Goal: Task Accomplishment & Management: Manage account settings

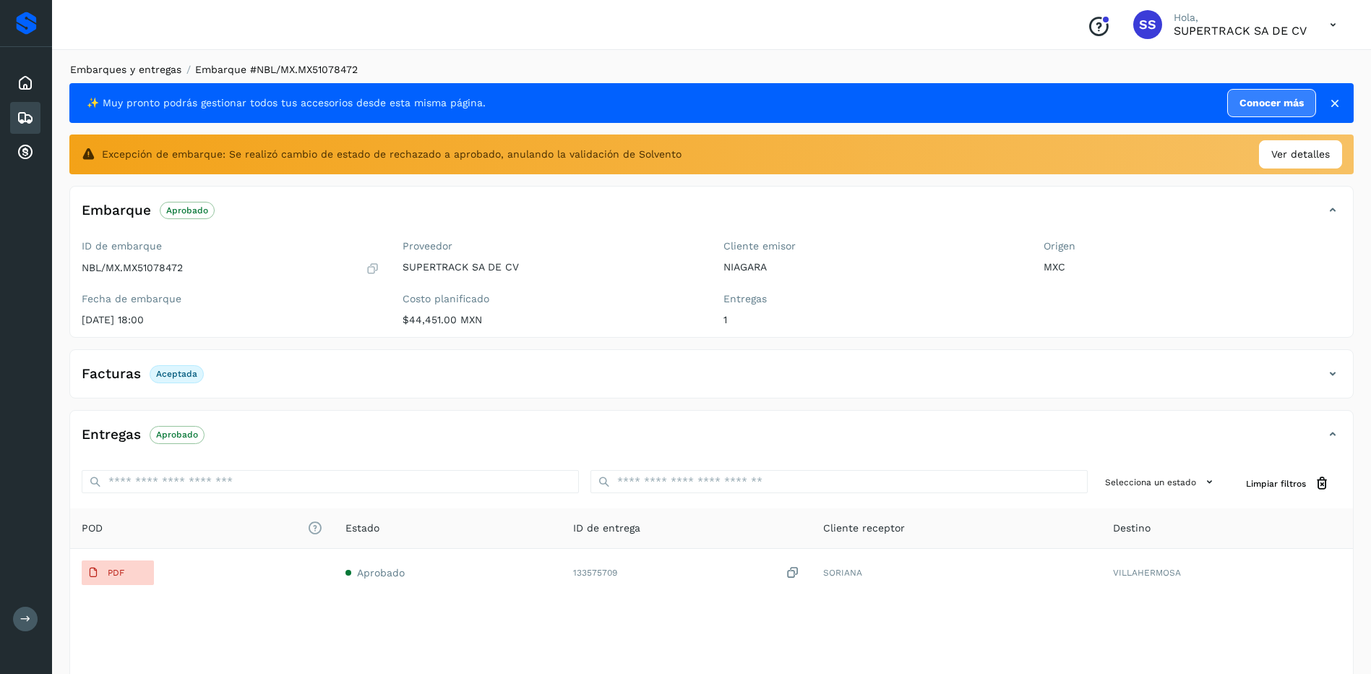
click at [133, 72] on link "Embarques y entregas" at bounding box center [125, 70] width 111 height 12
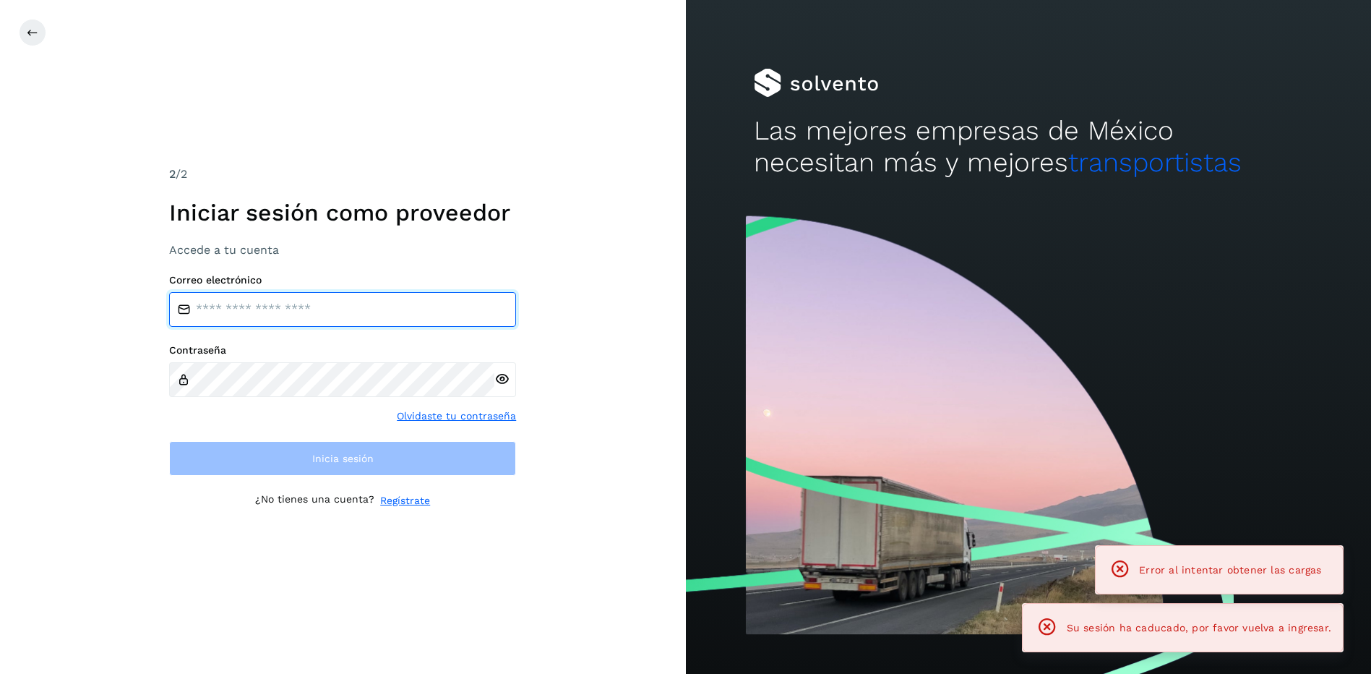
type input "**********"
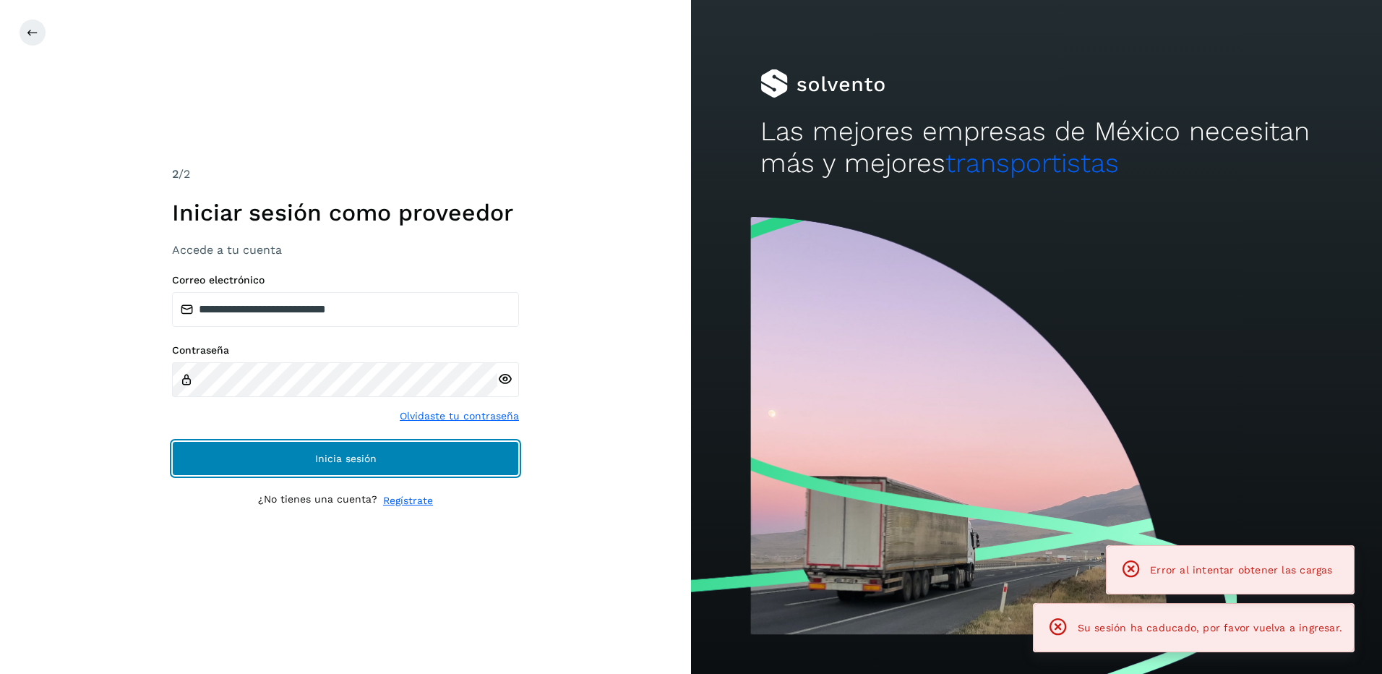
click at [407, 464] on button "Inicia sesión" at bounding box center [345, 458] width 347 height 35
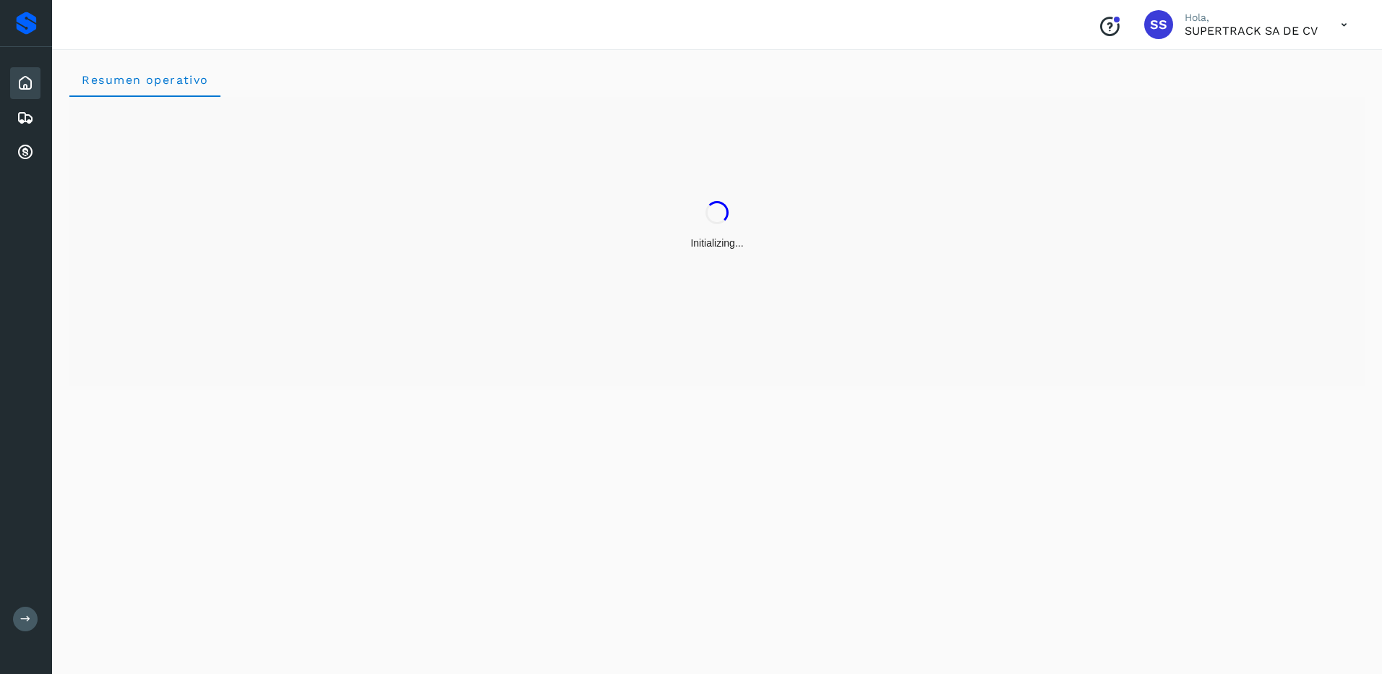
click at [45, 114] on div "Inicio Embarques Cuentas por cobrar" at bounding box center [26, 118] width 52 height 142
click at [34, 119] on div "Embarques" at bounding box center [25, 118] width 30 height 32
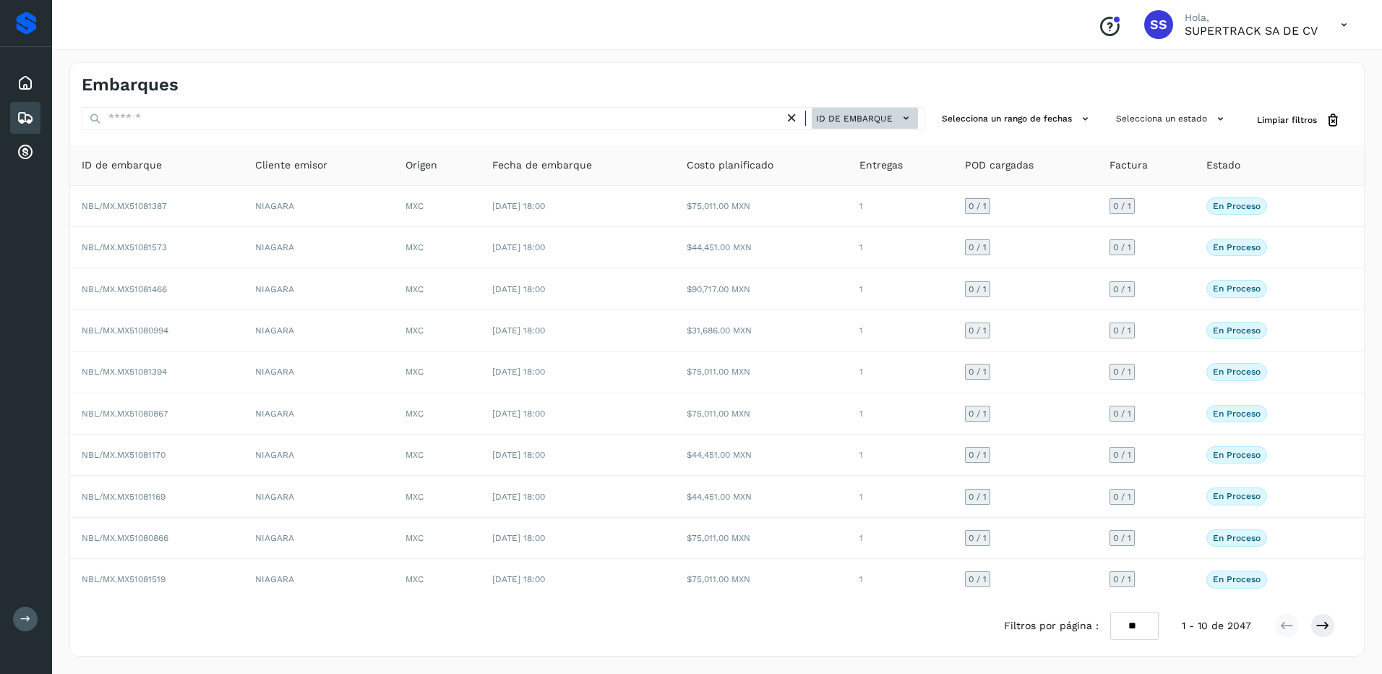
click at [889, 124] on span "ID de embarque" at bounding box center [854, 118] width 77 height 13
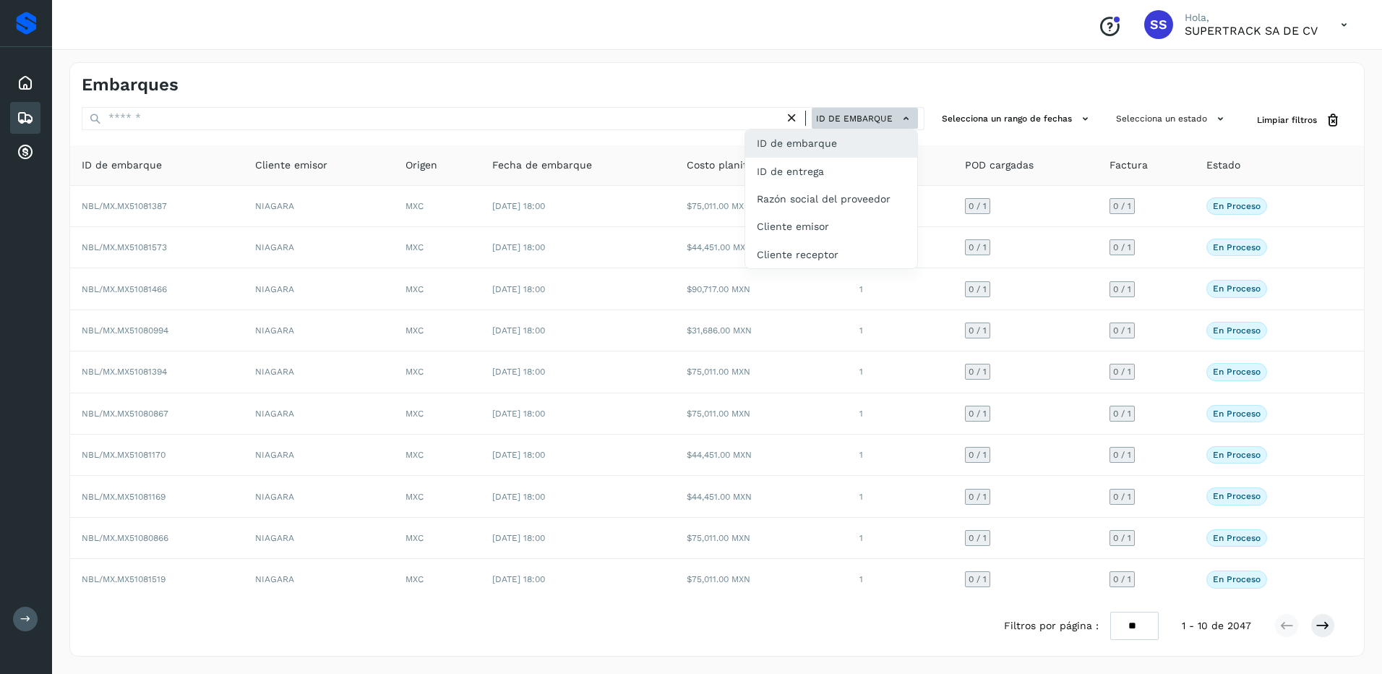
click at [889, 124] on div at bounding box center [691, 337] width 1382 height 674
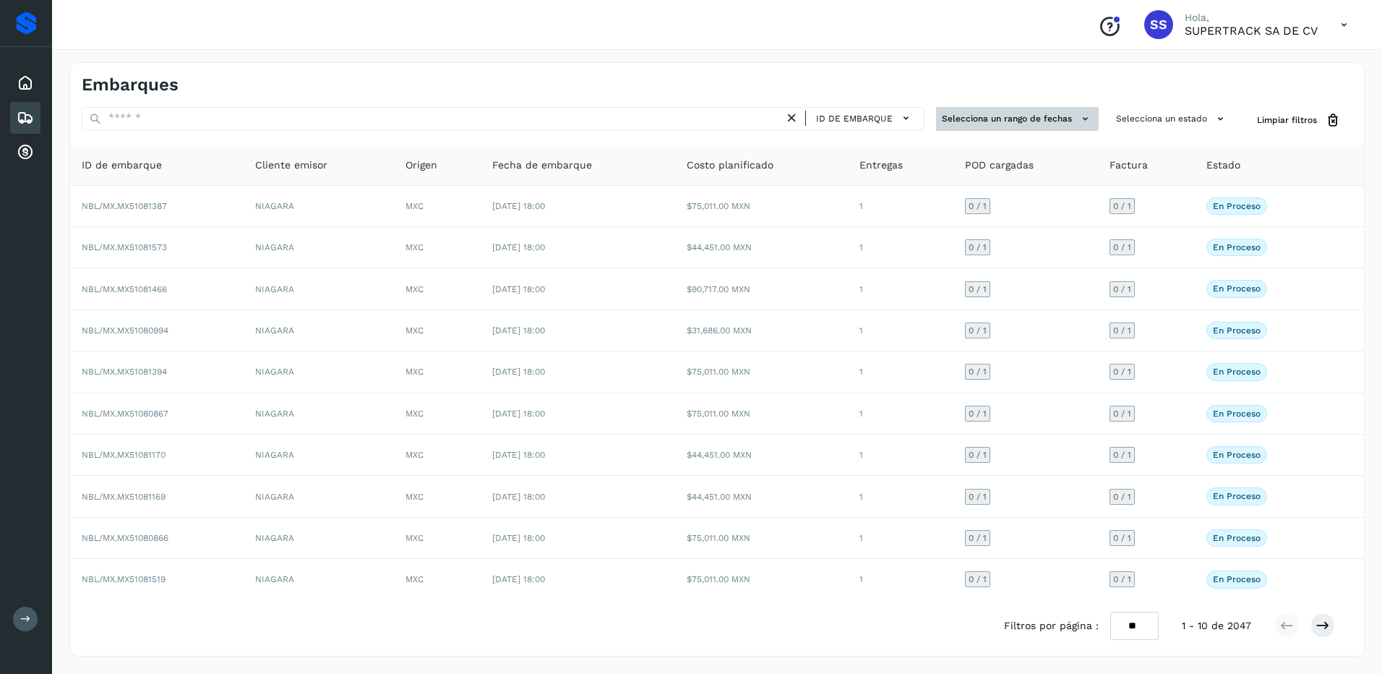
click at [1036, 119] on button "Selecciona un rango de fechas" at bounding box center [1017, 119] width 163 height 24
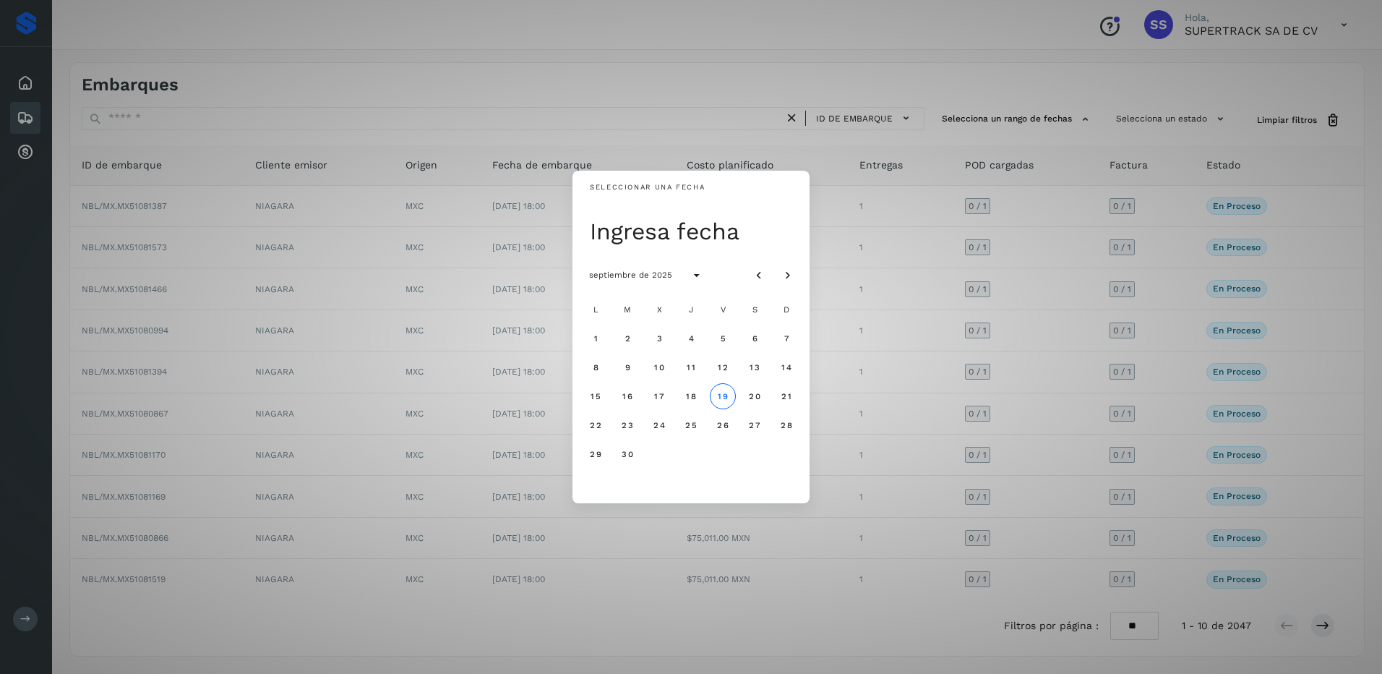
click at [1091, 111] on div "Seleccionar una fecha Ingresa fecha septiembre de 2025 L M X J V S D 1 2 3 4 5 …" at bounding box center [691, 337] width 1382 height 674
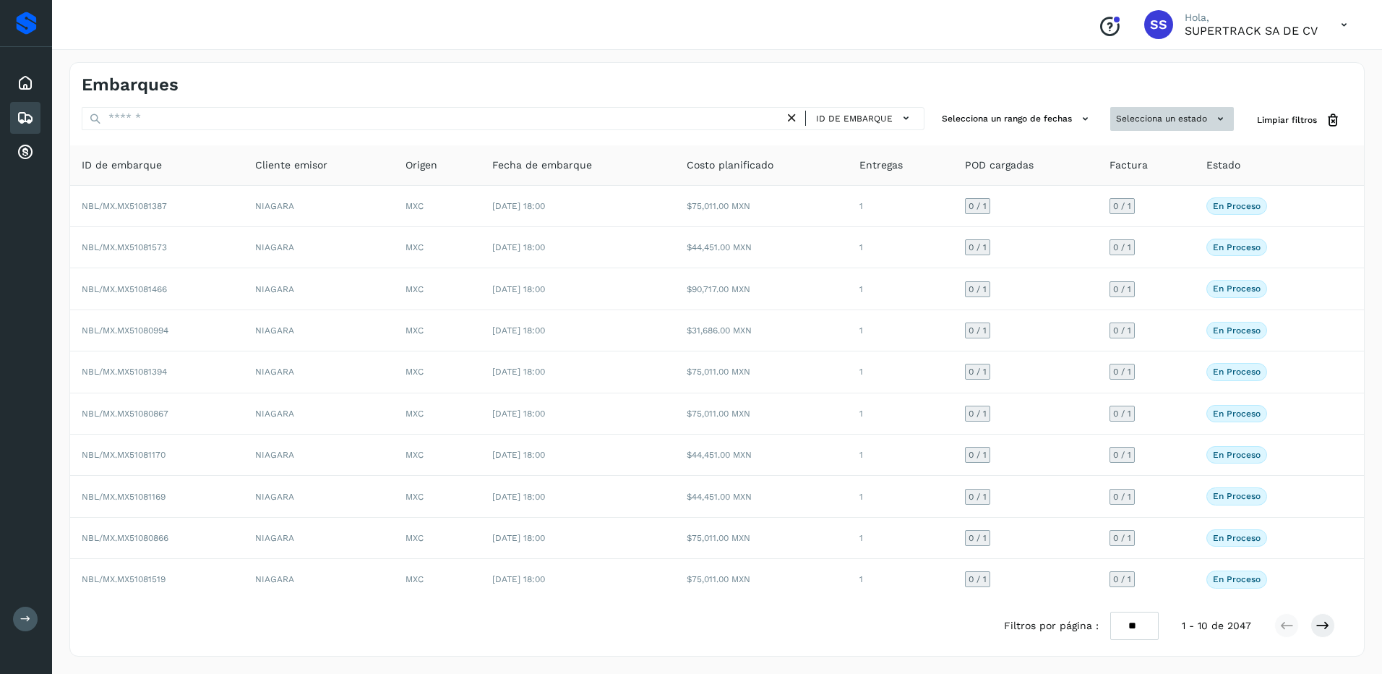
click at [1190, 116] on button "Selecciona un estado" at bounding box center [1172, 119] width 124 height 24
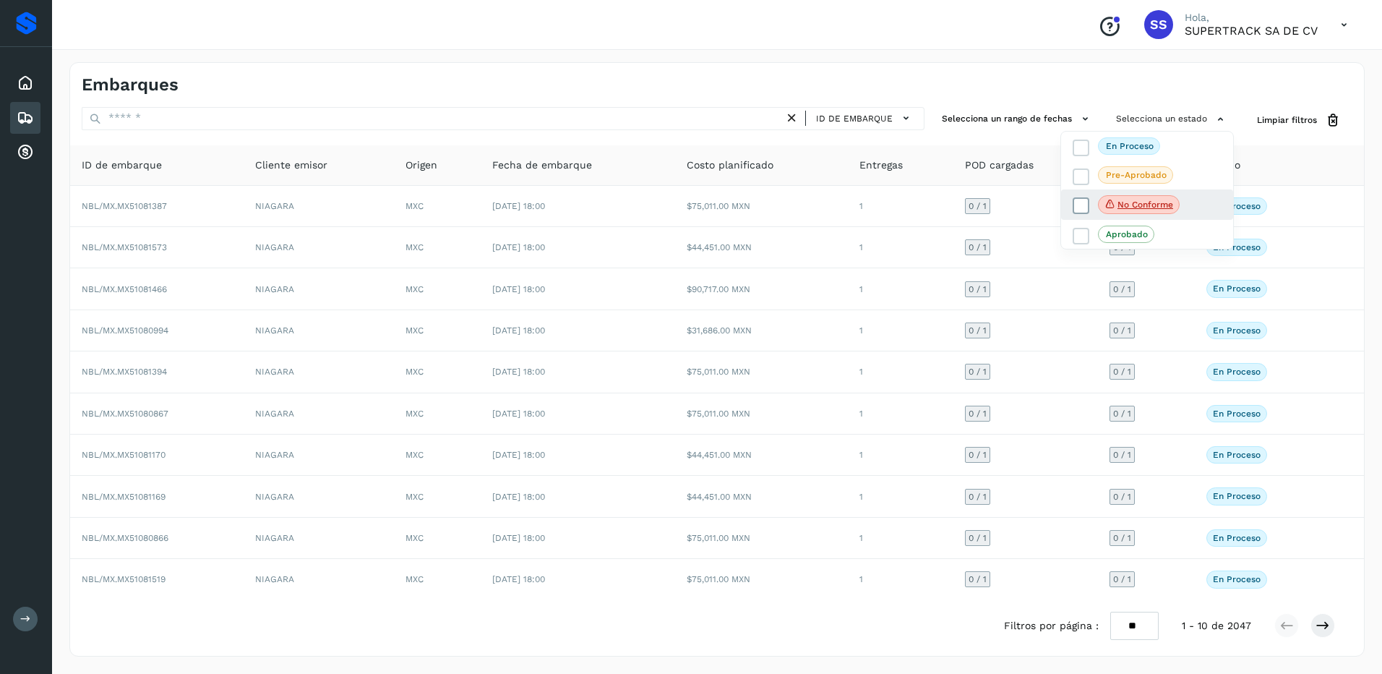
click at [1148, 197] on span "No conforme" at bounding box center [1139, 204] width 82 height 19
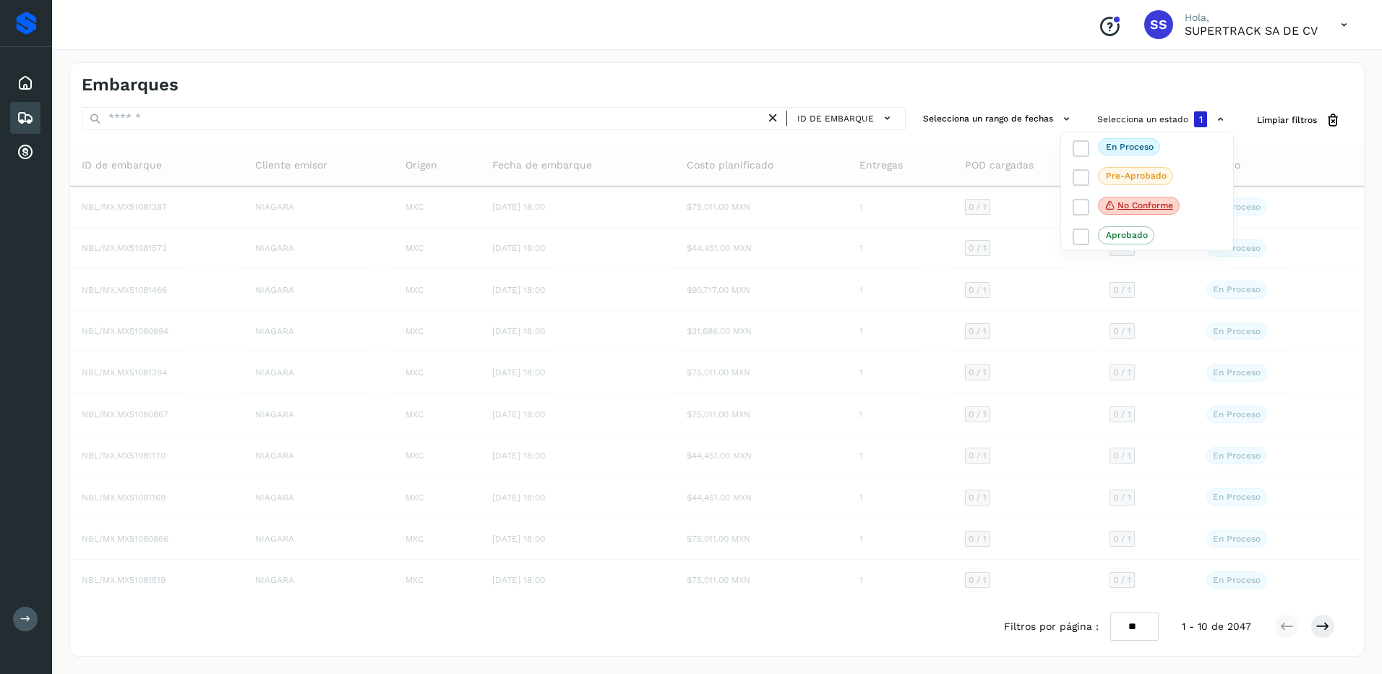
click at [994, 123] on div at bounding box center [691, 337] width 1382 height 674
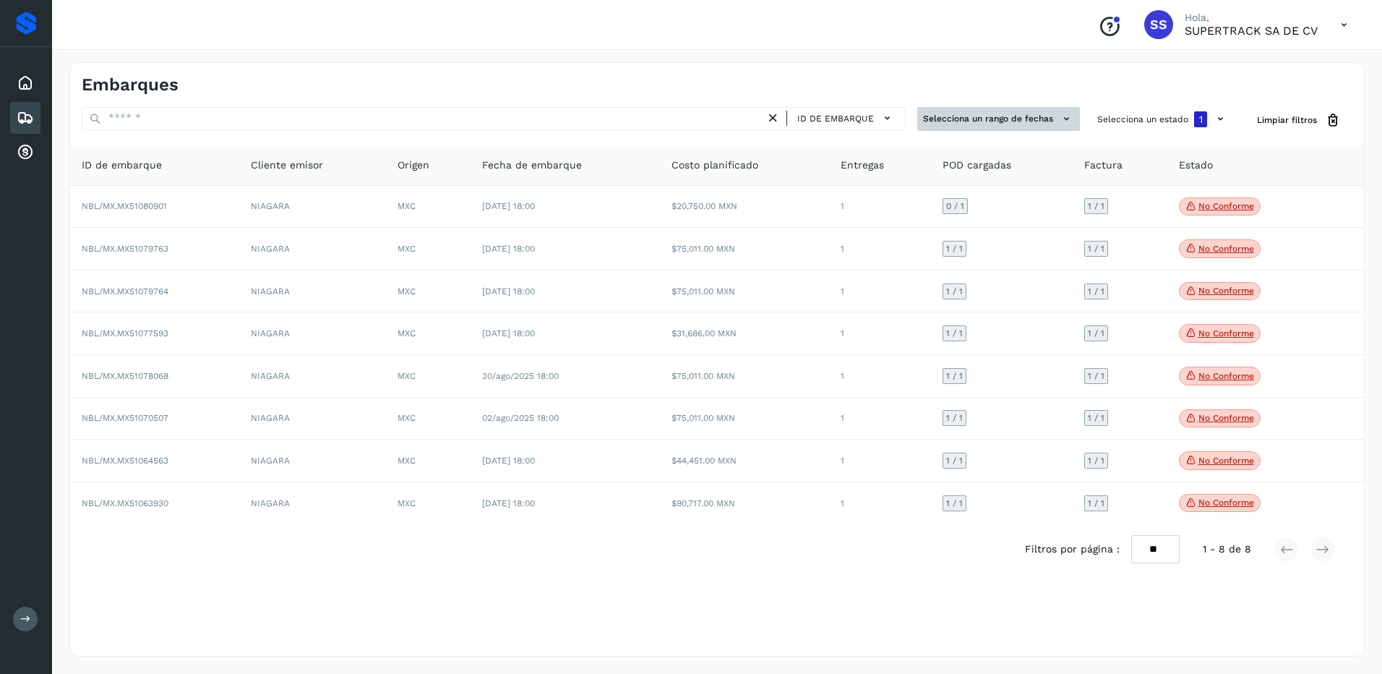
click at [995, 121] on button "Selecciona un rango de fechas" at bounding box center [998, 119] width 163 height 24
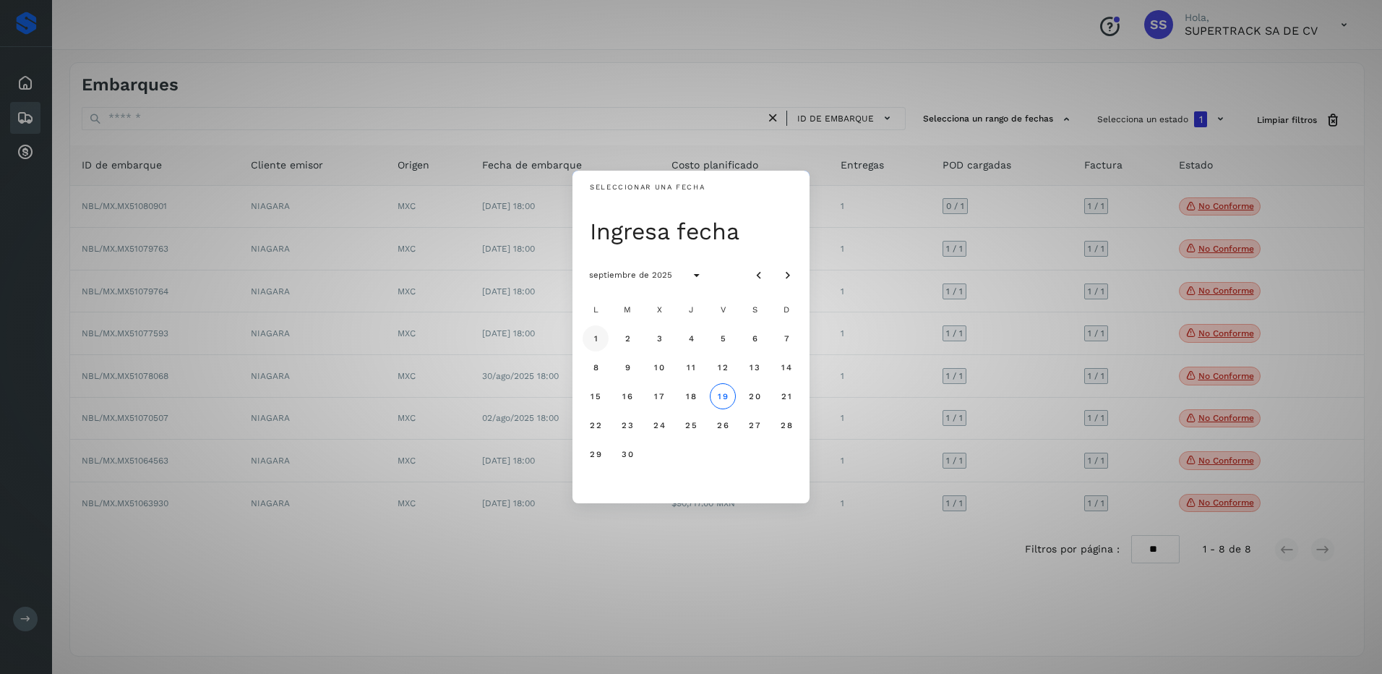
click at [597, 338] on span "1" at bounding box center [595, 338] width 5 height 10
click at [722, 398] on span "19" at bounding box center [722, 396] width 11 height 10
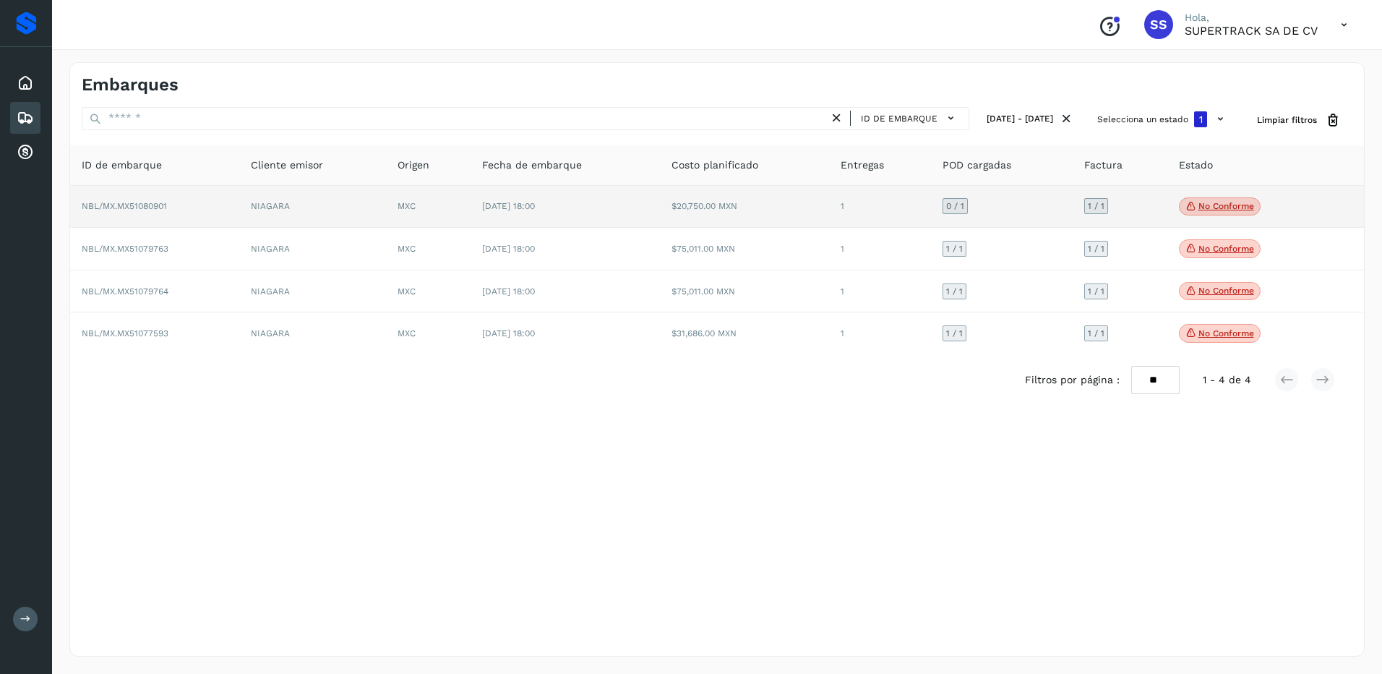
click at [1193, 209] on icon at bounding box center [1191, 205] width 12 height 13
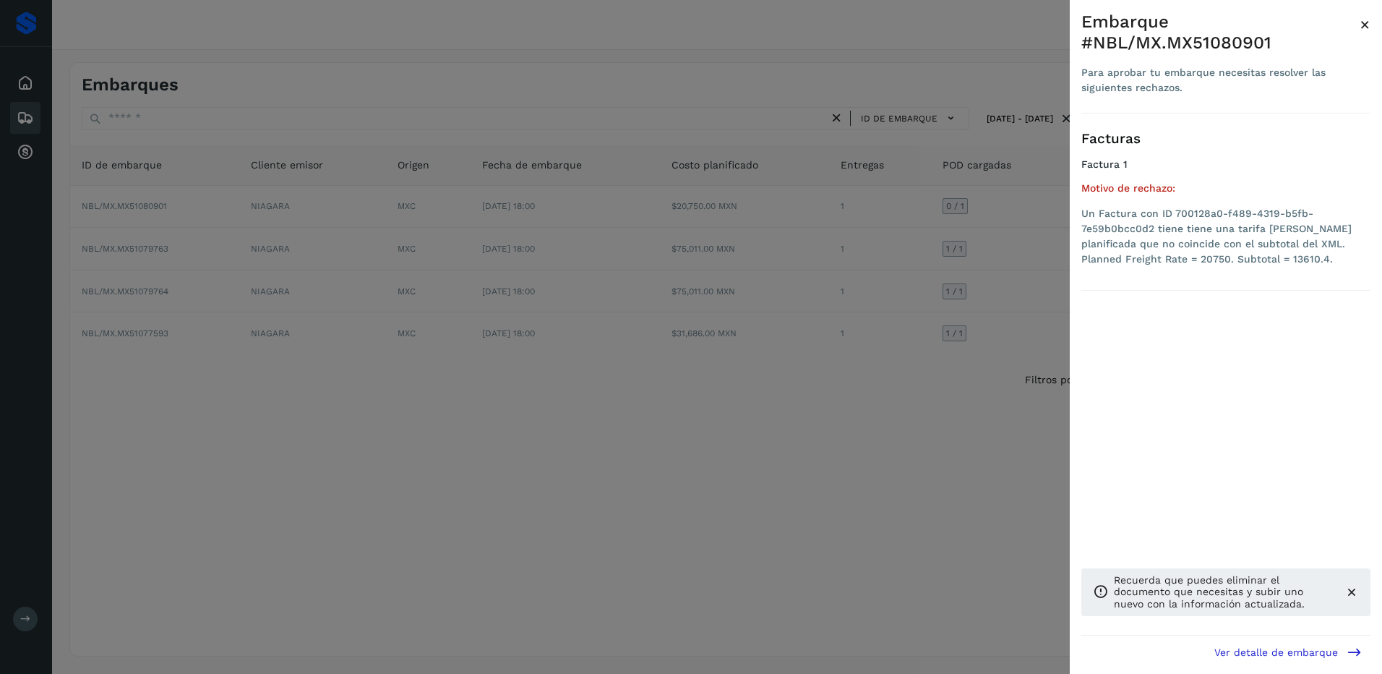
click at [1006, 349] on div at bounding box center [691, 337] width 1382 height 674
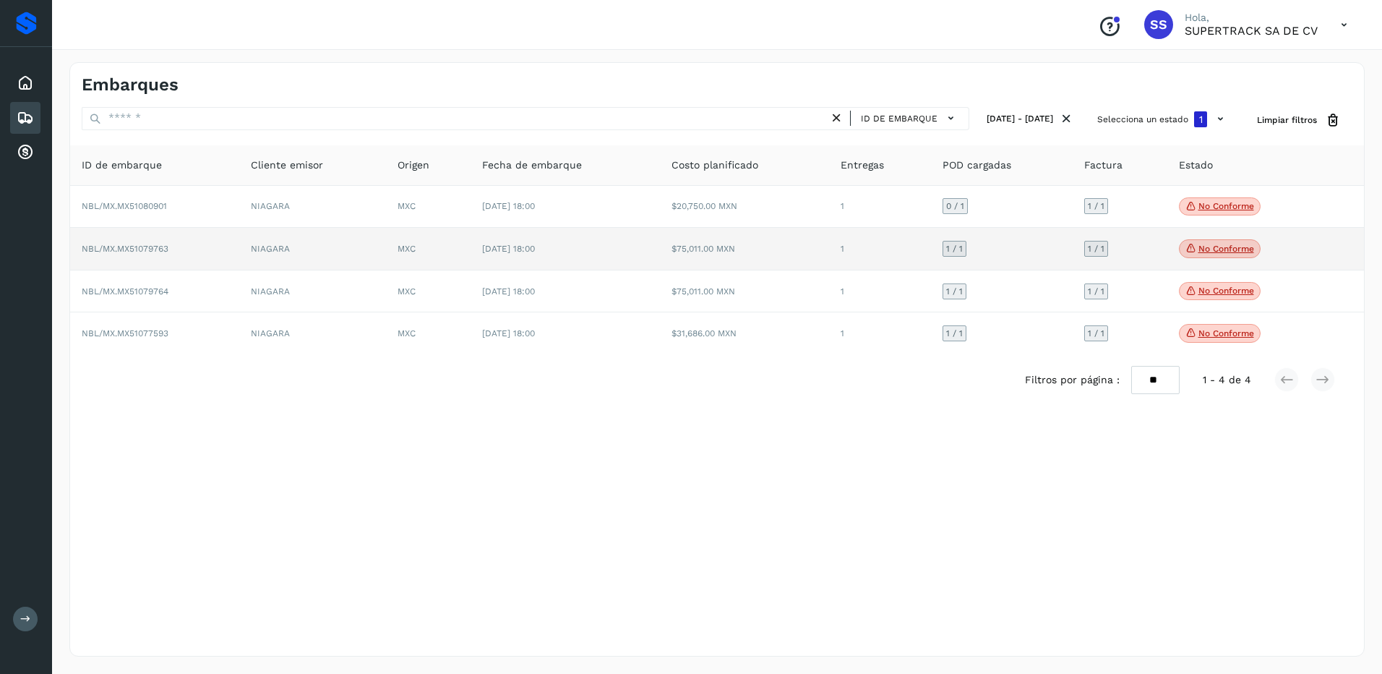
click at [1216, 248] on p "No conforme" at bounding box center [1226, 249] width 56 height 10
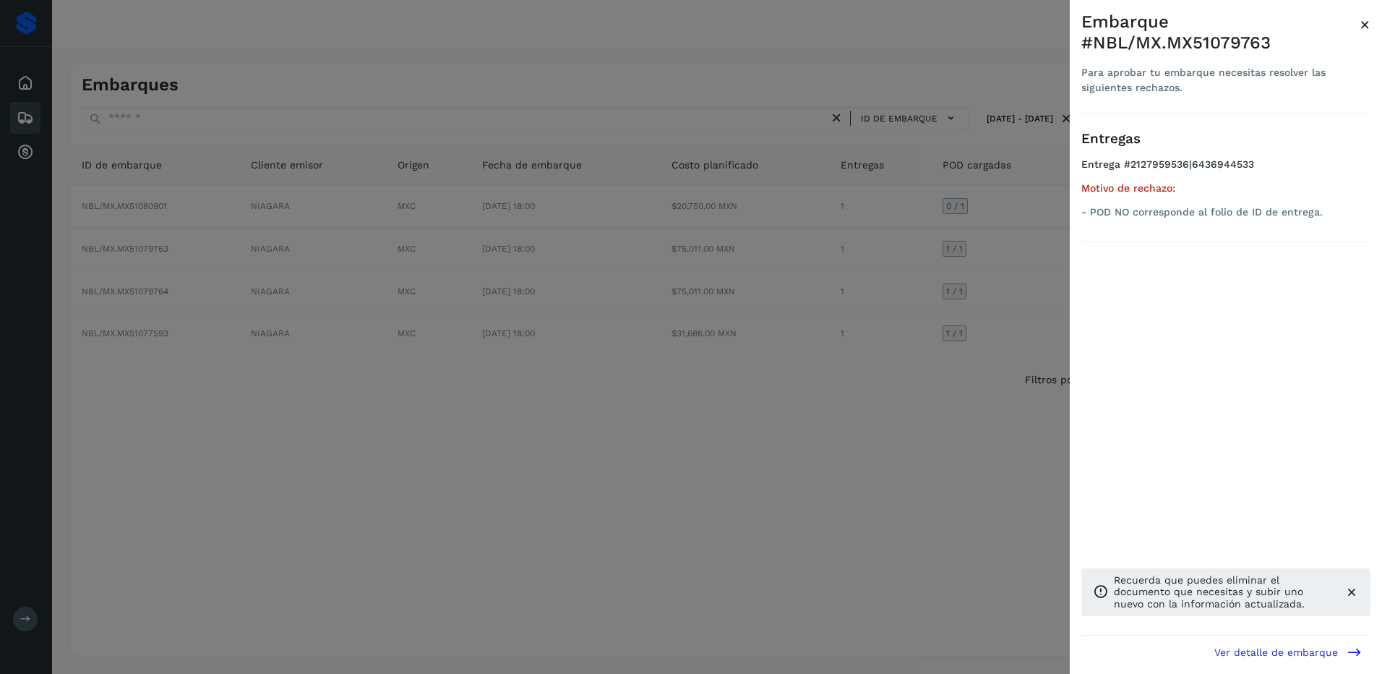
click at [1046, 284] on div at bounding box center [691, 337] width 1382 height 674
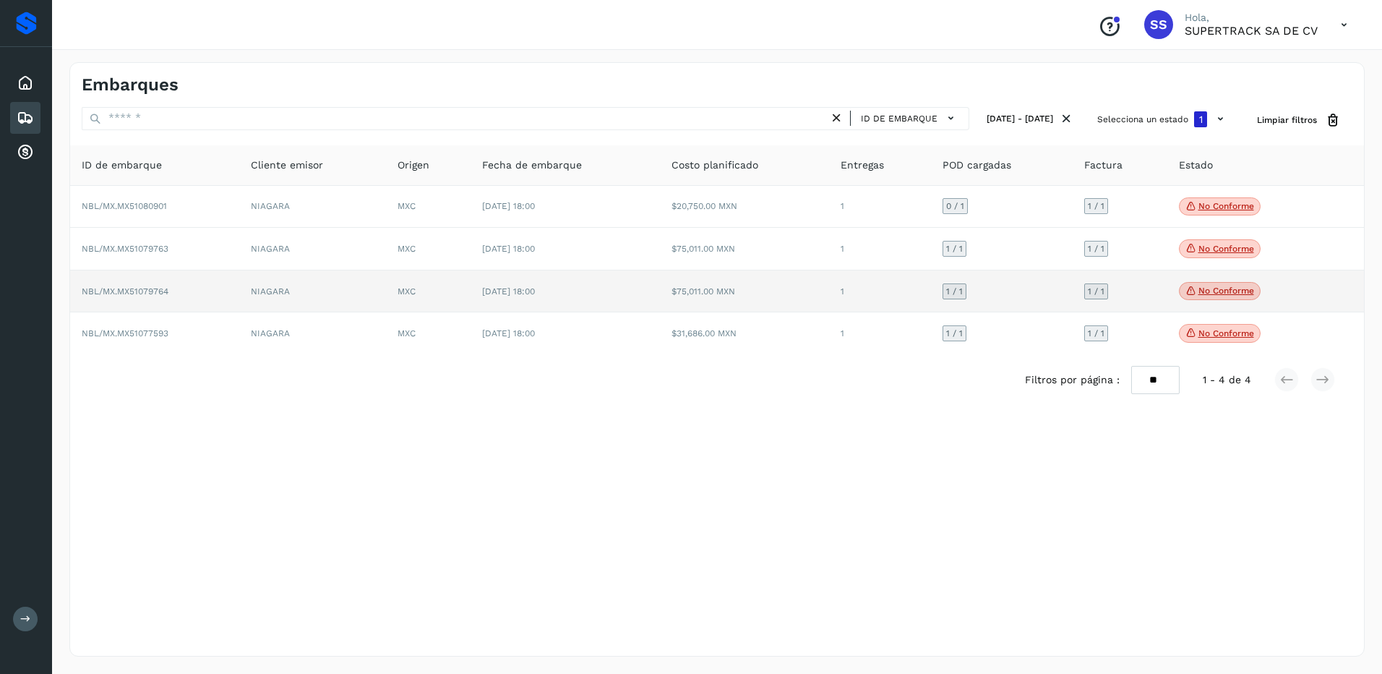
click at [1219, 290] on p "No conforme" at bounding box center [1226, 290] width 56 height 10
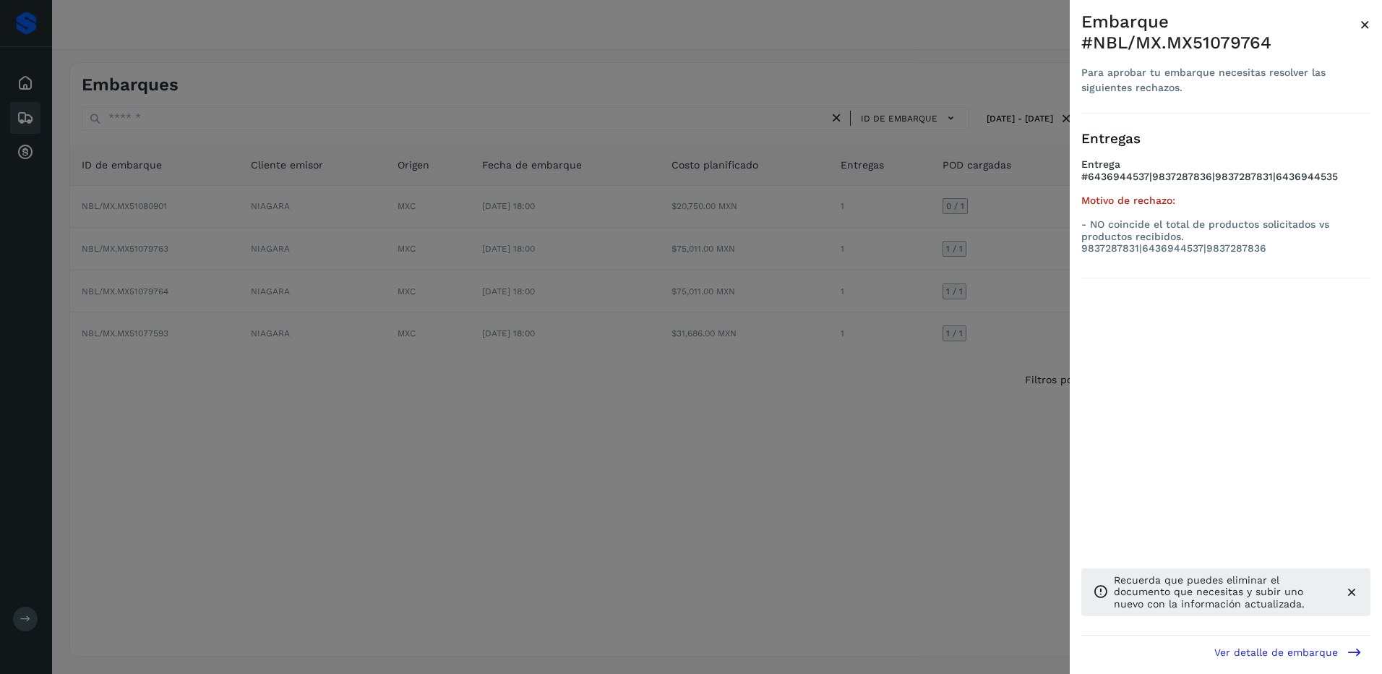
click at [924, 293] on div at bounding box center [691, 337] width 1382 height 674
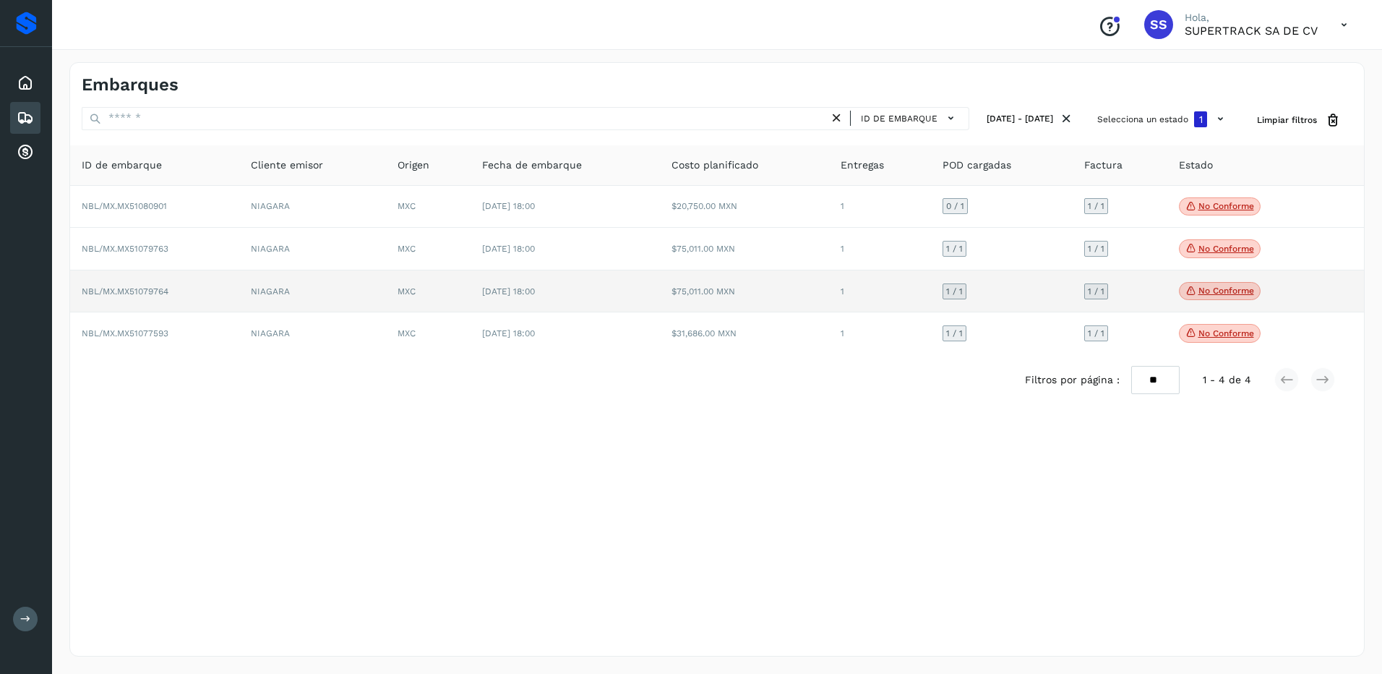
click at [1208, 289] on p "No conforme" at bounding box center [1226, 290] width 56 height 10
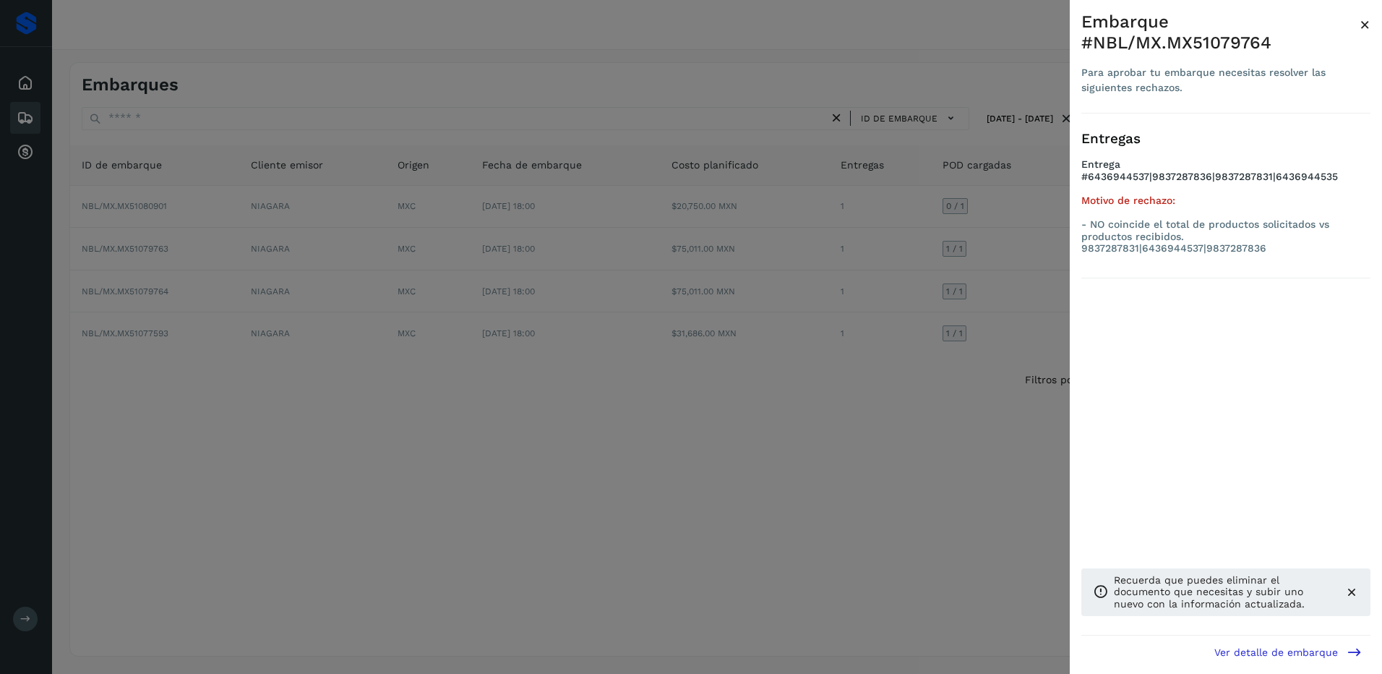
drag, startPoint x: 1205, startPoint y: 290, endPoint x: 1197, endPoint y: 292, distance: 8.2
click at [1204, 290] on div "Entregas Entrega #6436944537|9837287836|9837287831|6436944535 Motivo de rechazo…" at bounding box center [1225, 374] width 289 height 522
drag, startPoint x: 1089, startPoint y: 293, endPoint x: 1070, endPoint y: 294, distance: 19.5
click at [1088, 293] on div "Entregas Entrega #6436944537|9837287836|9837287831|6436944535 Motivo de rechazo…" at bounding box center [1225, 374] width 289 height 522
click at [1063, 295] on div at bounding box center [691, 337] width 1382 height 674
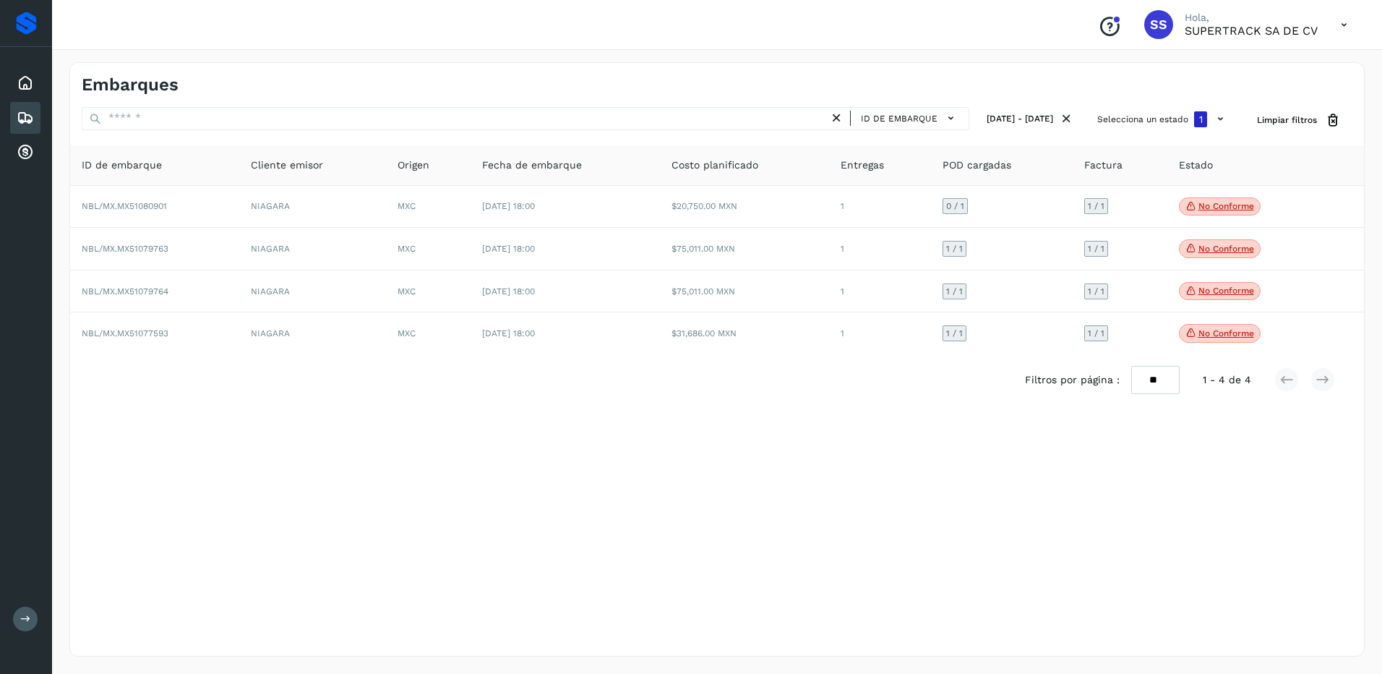
click at [1058, 296] on td "1 / 1" at bounding box center [1001, 291] width 141 height 43
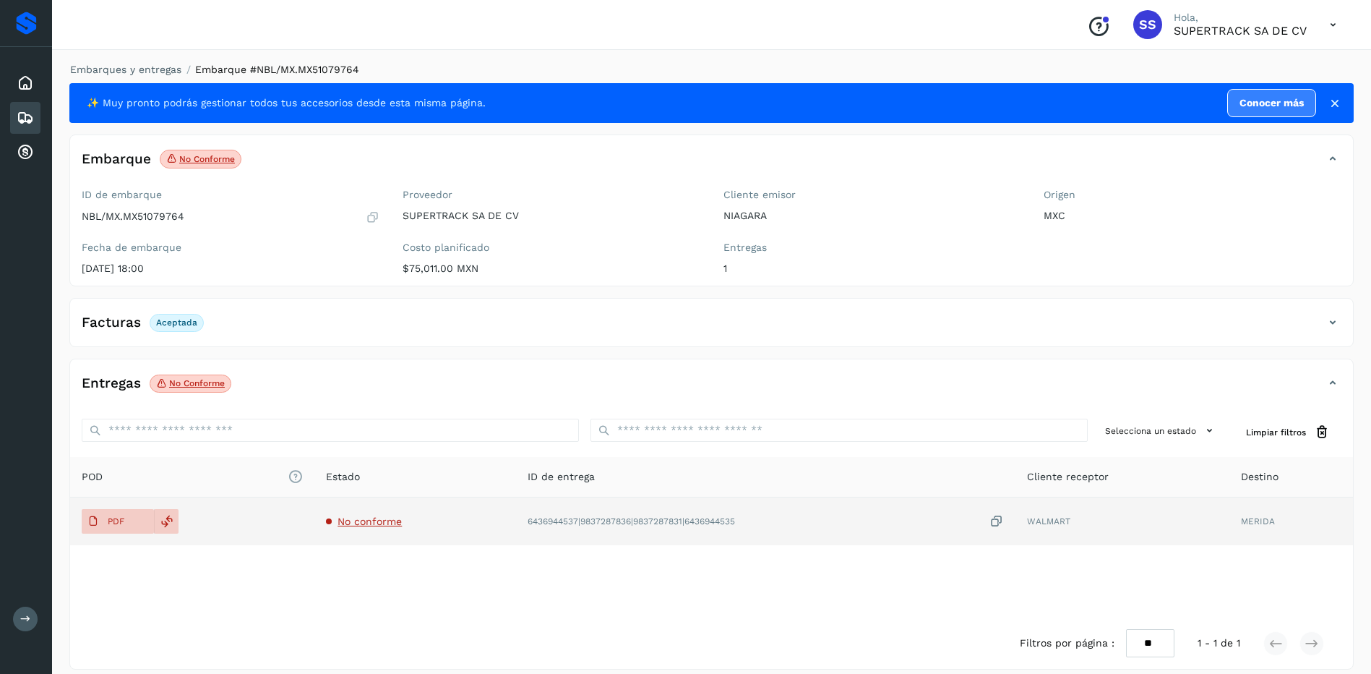
click at [118, 508] on td "PDF" at bounding box center [192, 521] width 244 height 48
click at [119, 518] on p "PDF" at bounding box center [116, 521] width 17 height 10
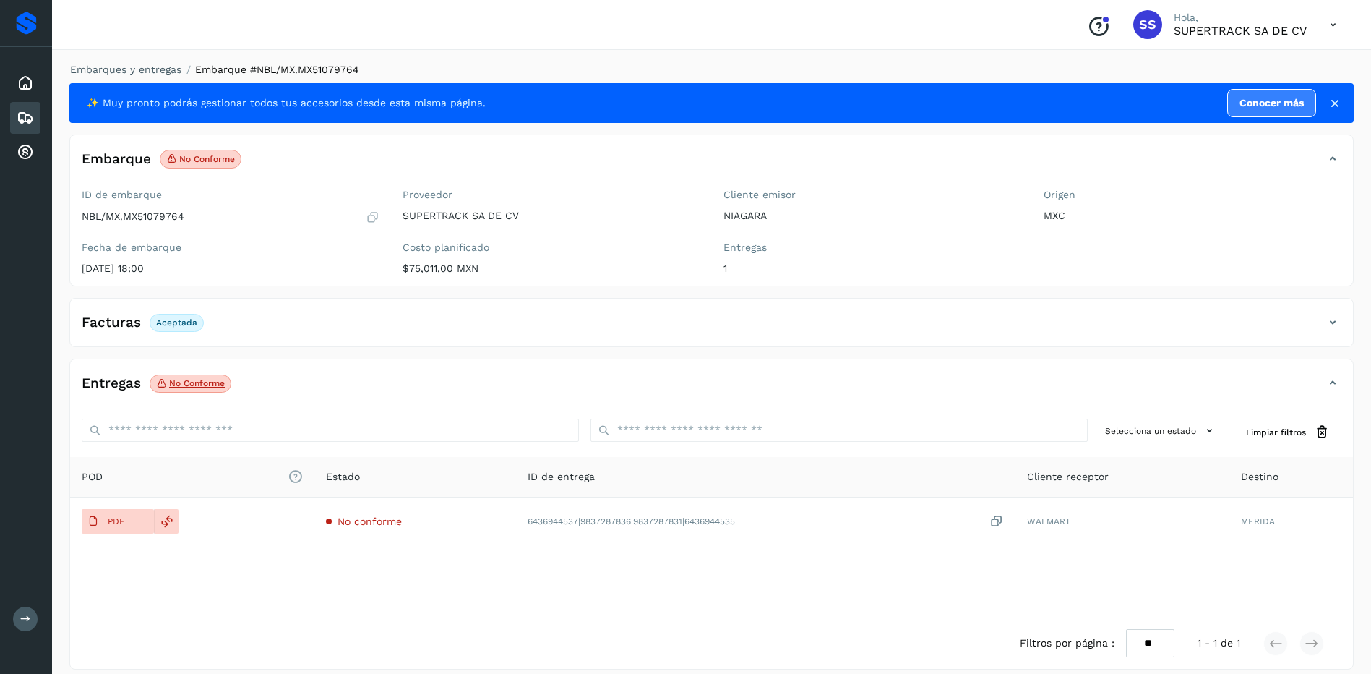
click at [117, 77] on div "Embarques y entregas Embarque #NBL/MX.MX51079764 ✨ Muy pronto podrás gestionar …" at bounding box center [711, 365] width 1284 height 607
click at [124, 74] on link "Embarques y entregas" at bounding box center [125, 70] width 111 height 12
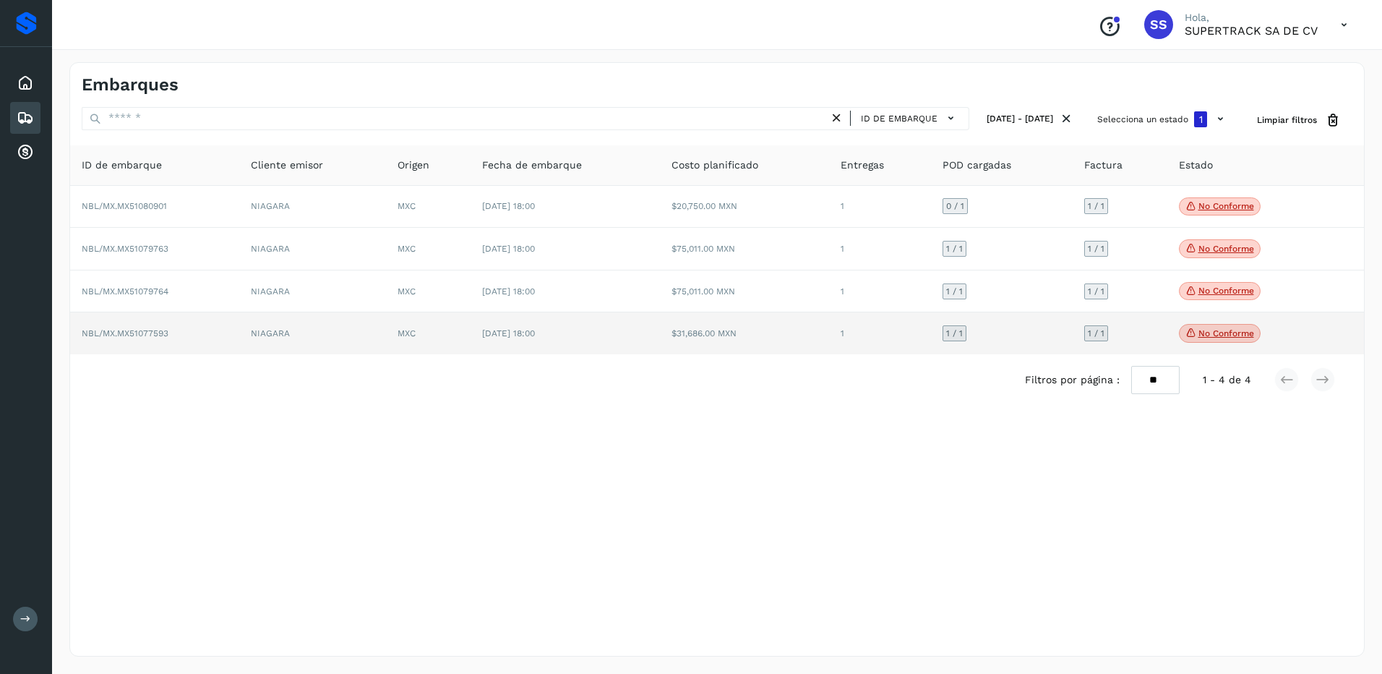
click at [1227, 337] on p "No conforme" at bounding box center [1226, 333] width 56 height 10
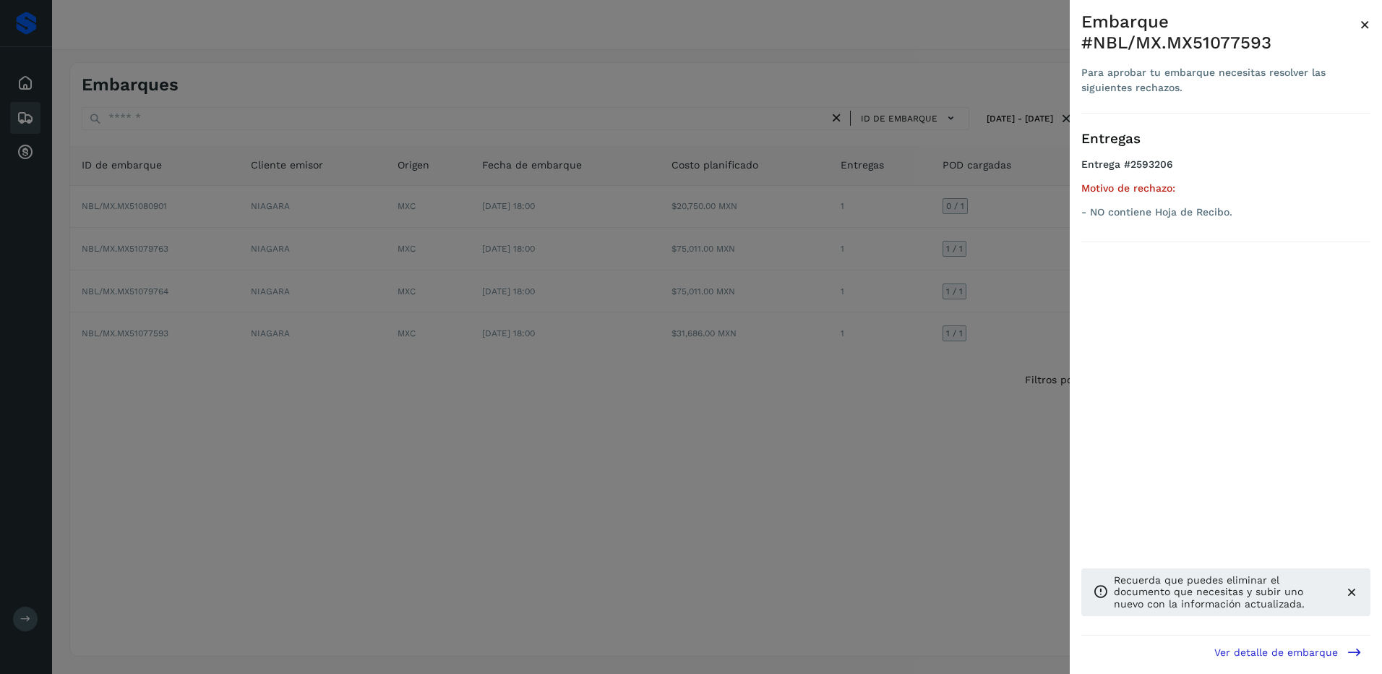
click at [856, 423] on div at bounding box center [691, 337] width 1382 height 674
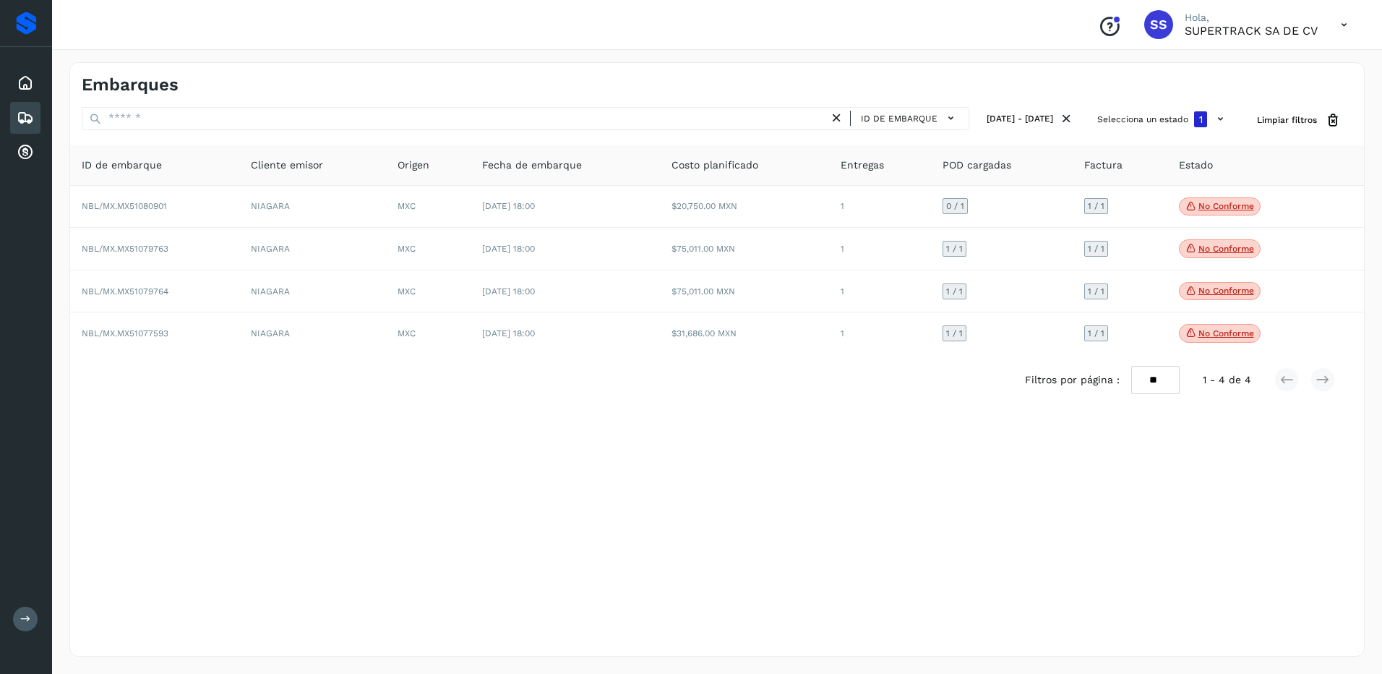
click at [731, 361] on div "Filtros por página : ** ** ** 1 - 4 de 4" at bounding box center [717, 379] width 1294 height 51
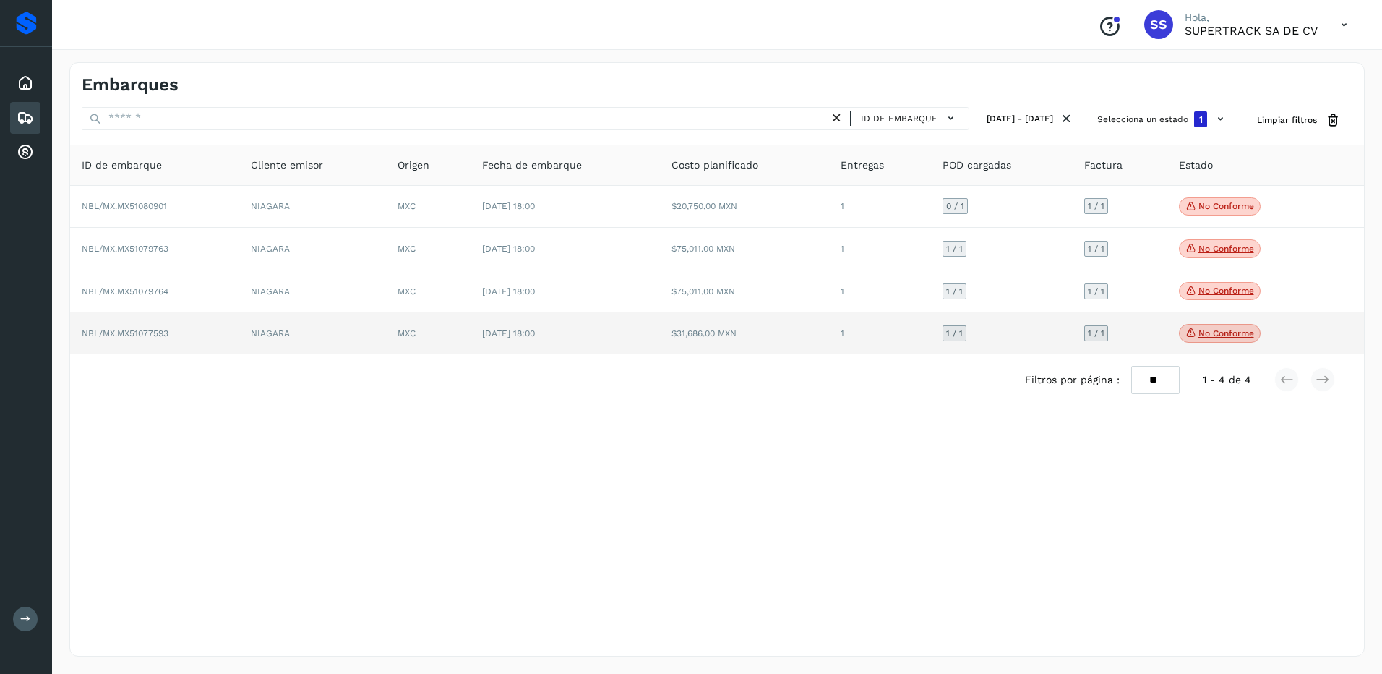
click at [656, 333] on td "[DATE] 18:00" at bounding box center [565, 333] width 189 height 42
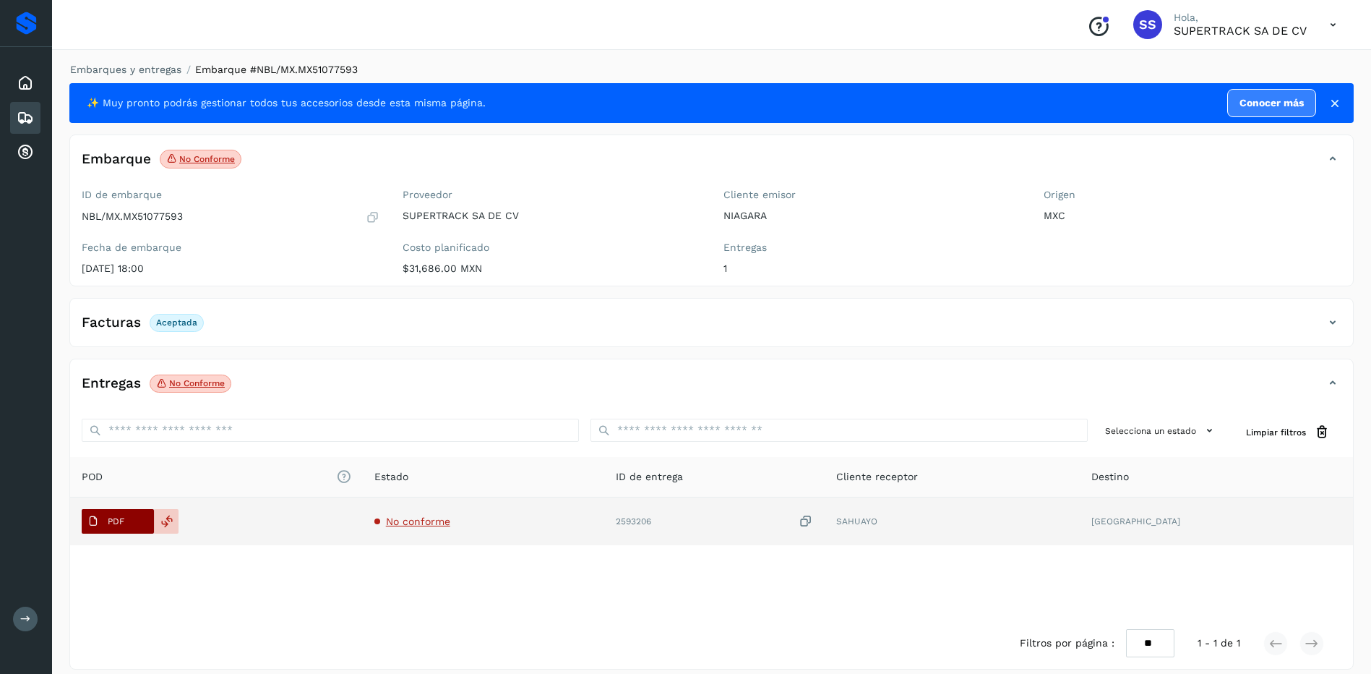
click at [112, 519] on p "PDF" at bounding box center [116, 521] width 17 height 10
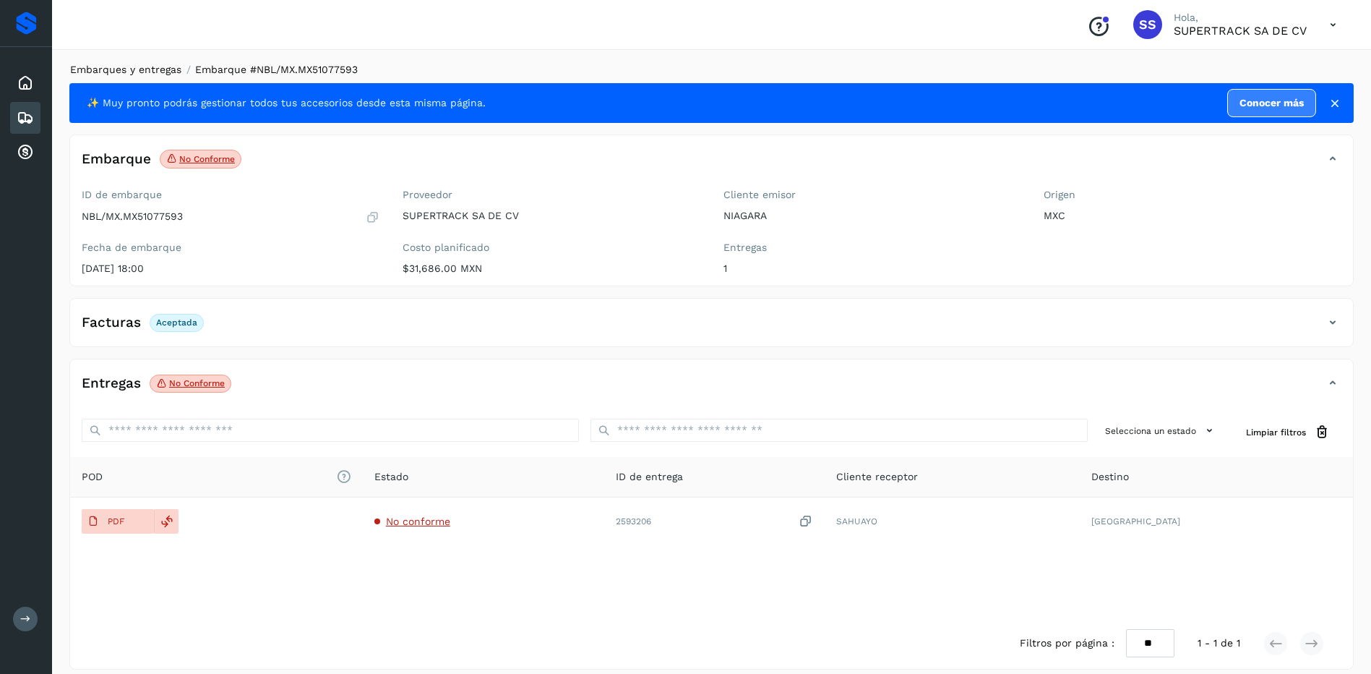
click at [143, 75] on li "Embarques y entregas" at bounding box center [121, 69] width 121 height 15
click at [147, 66] on link "Embarques y entregas" at bounding box center [125, 70] width 111 height 12
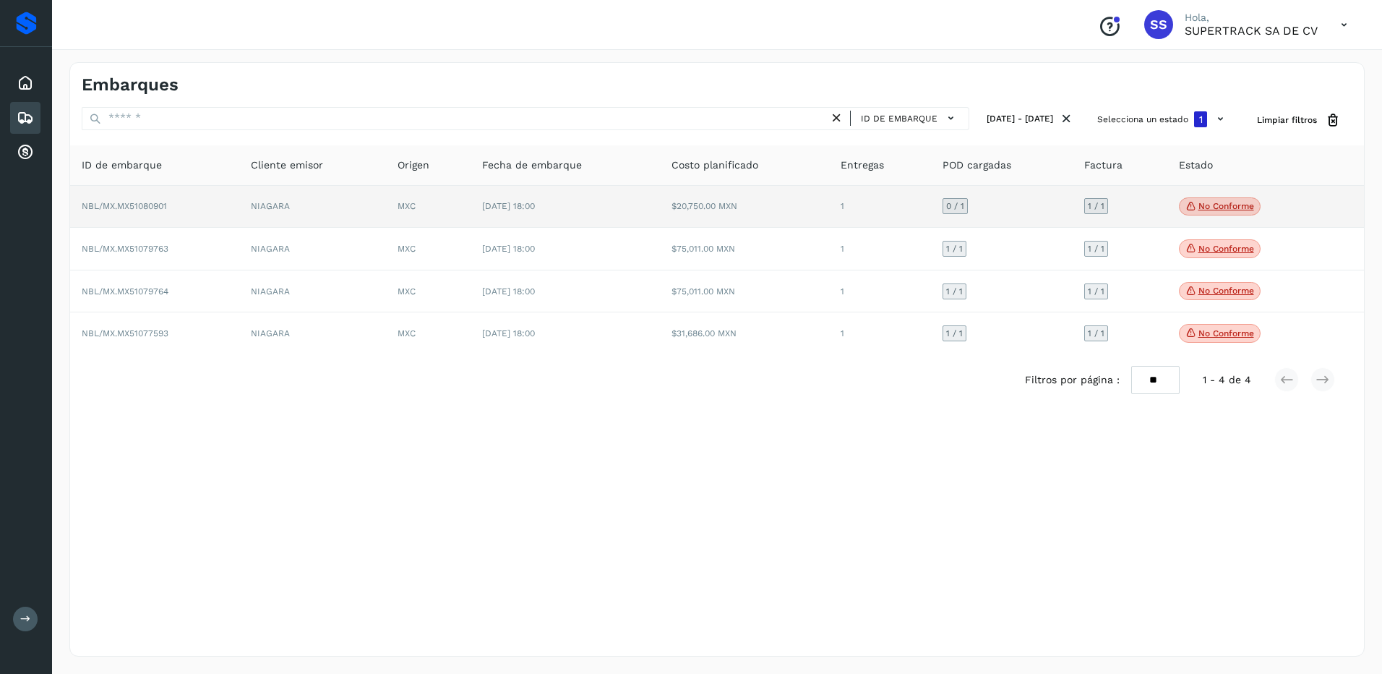
click at [348, 186] on td "NIAGARA" at bounding box center [312, 207] width 147 height 43
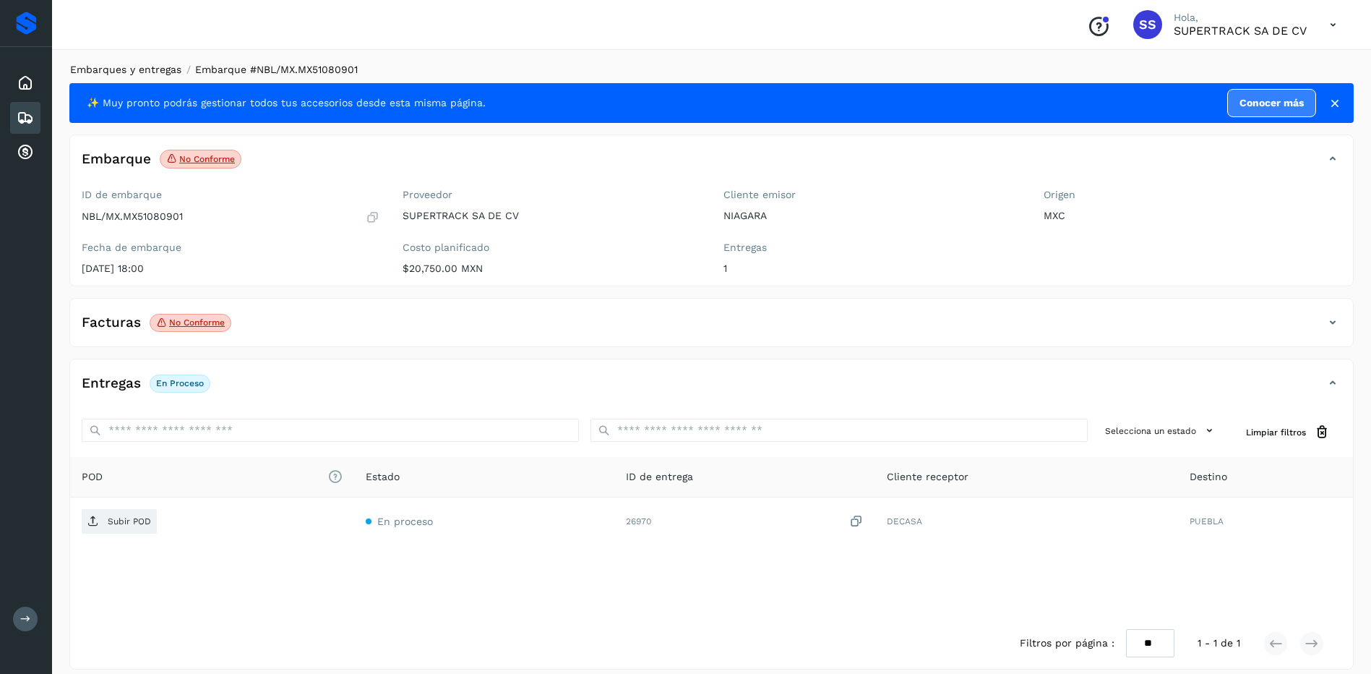
click at [116, 69] on link "Embarques y entregas" at bounding box center [125, 70] width 111 height 12
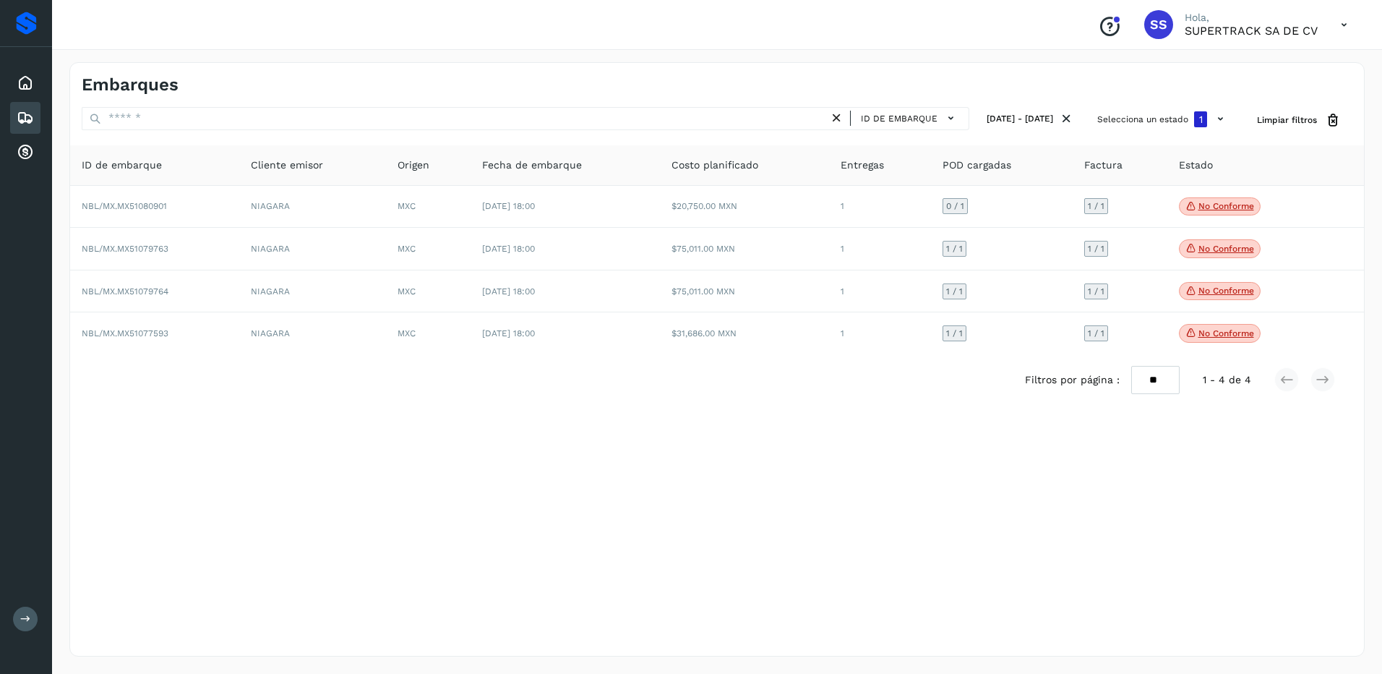
click at [26, 119] on icon at bounding box center [25, 117] width 17 height 17
click at [1066, 119] on icon at bounding box center [1066, 118] width 15 height 15
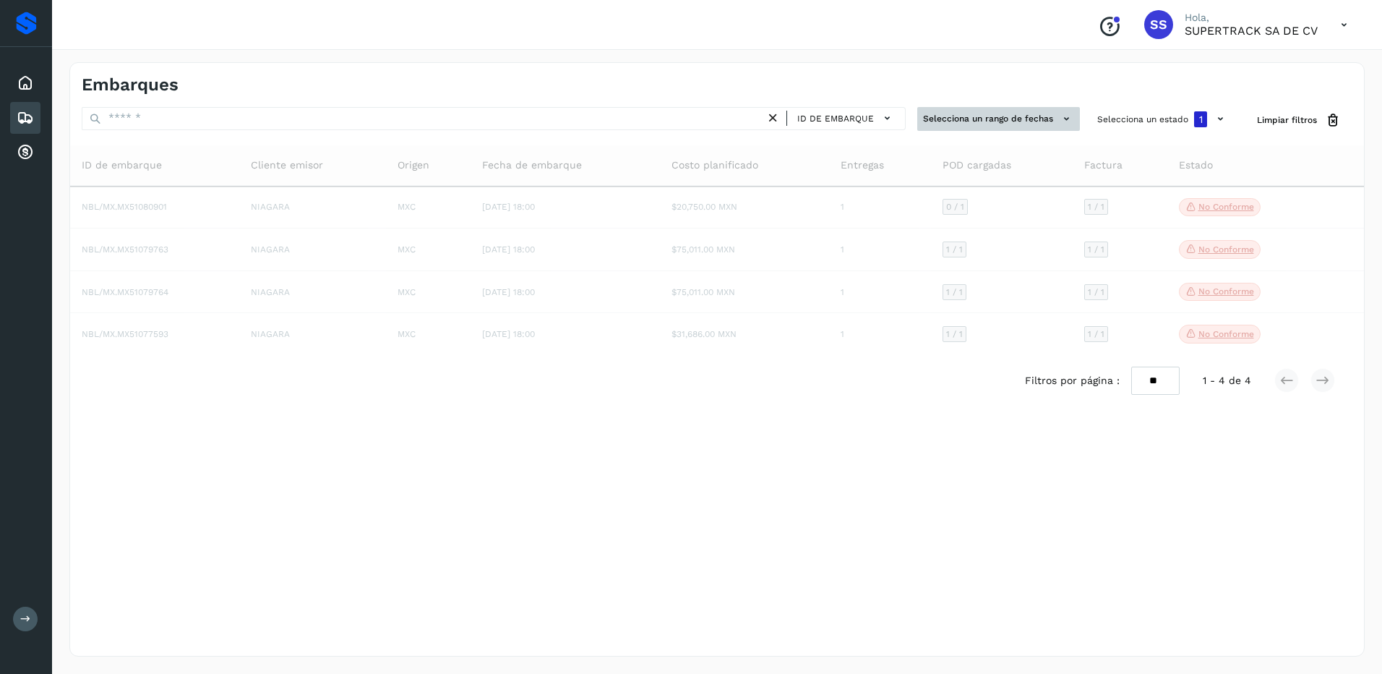
click at [1066, 124] on icon at bounding box center [1066, 118] width 15 height 15
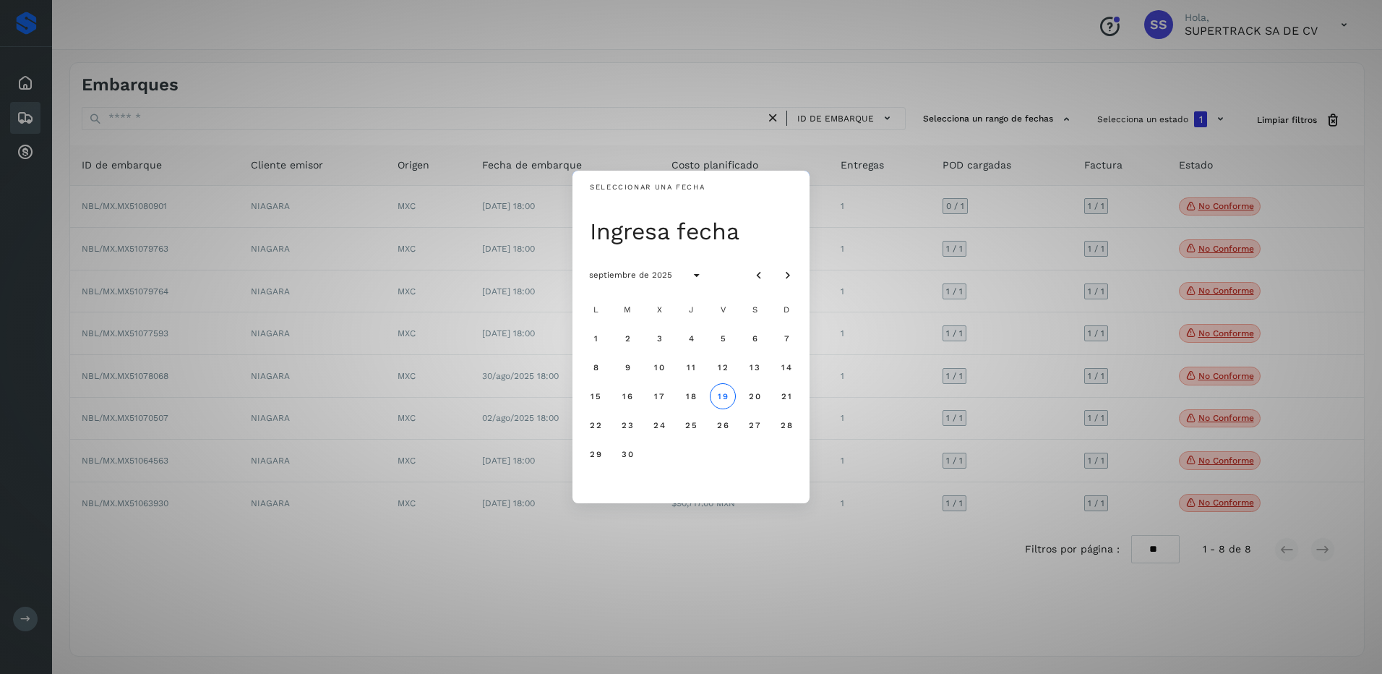
drag, startPoint x: 1047, startPoint y: 135, endPoint x: 1036, endPoint y: 144, distance: 13.9
click at [1046, 140] on div "Seleccionar una fecha Ingresa fecha septiembre de 2025 L M X J V S D 1 2 3 4 5 …" at bounding box center [691, 337] width 1382 height 674
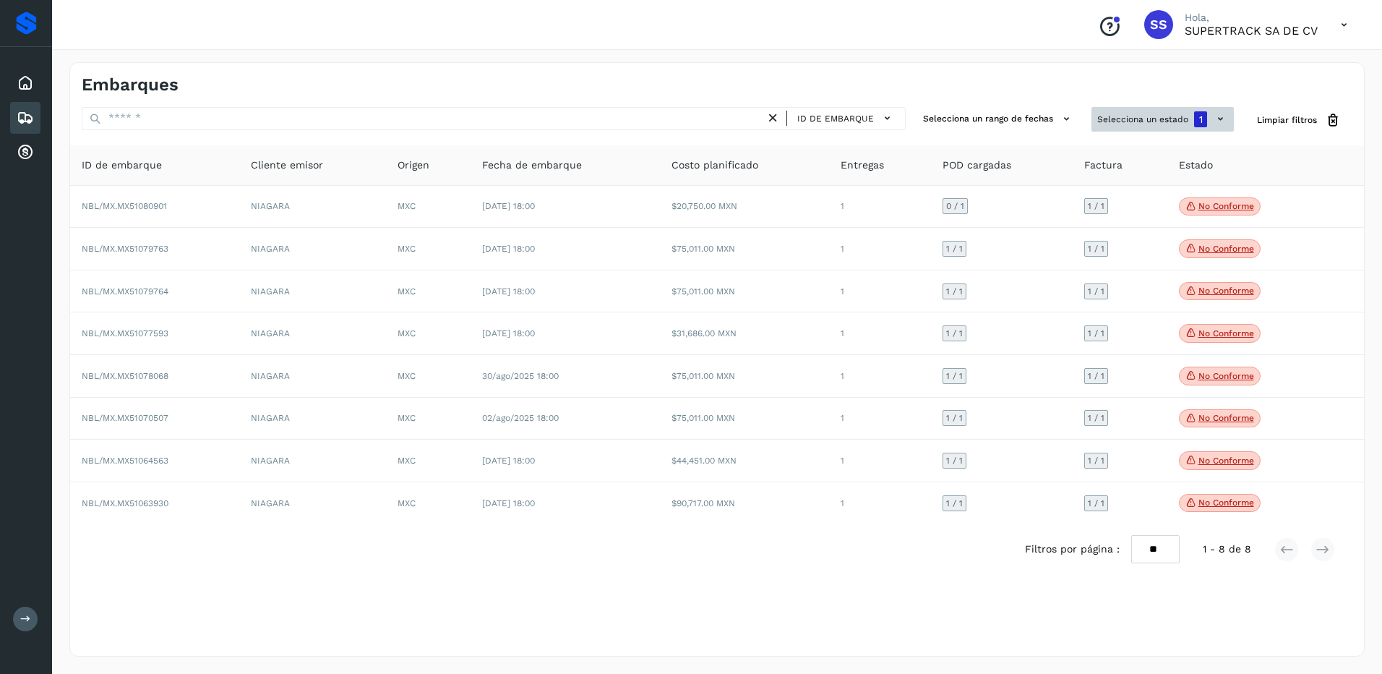
click at [1180, 114] on button "Selecciona un estado 1" at bounding box center [1162, 119] width 142 height 25
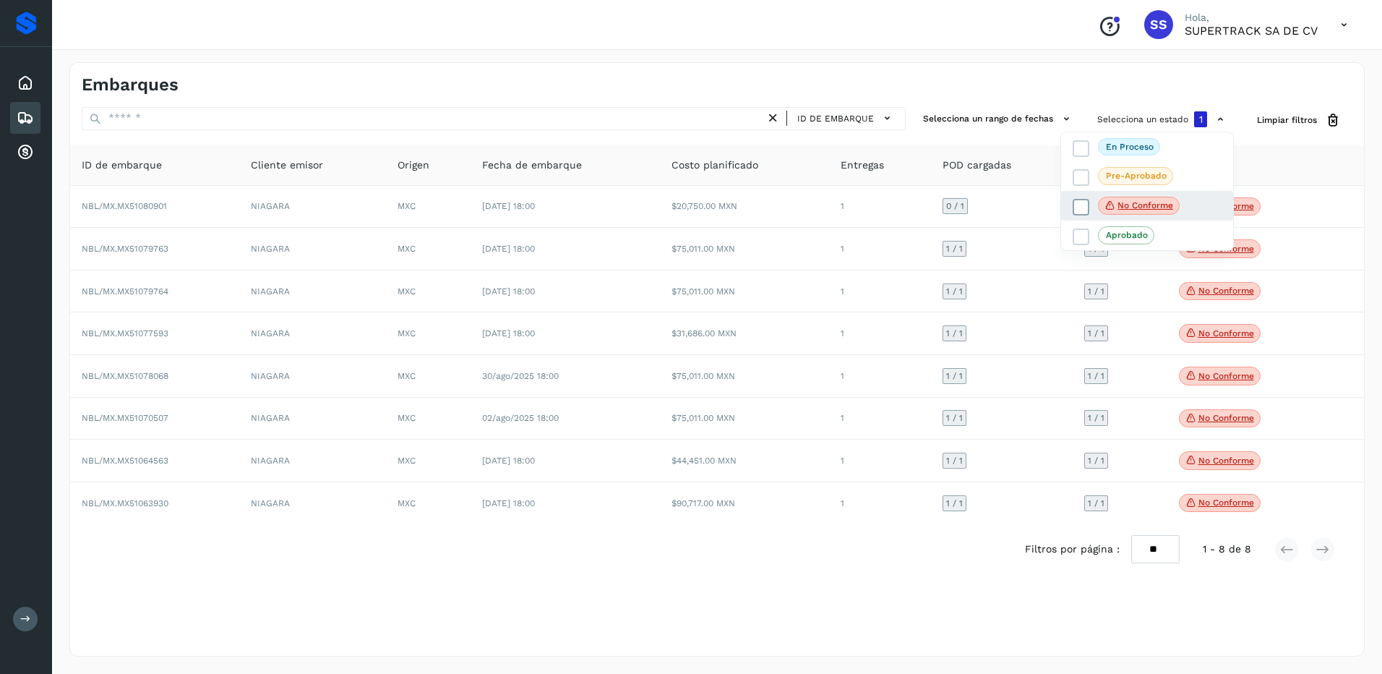
click at [1081, 209] on icon at bounding box center [1081, 206] width 14 height 14
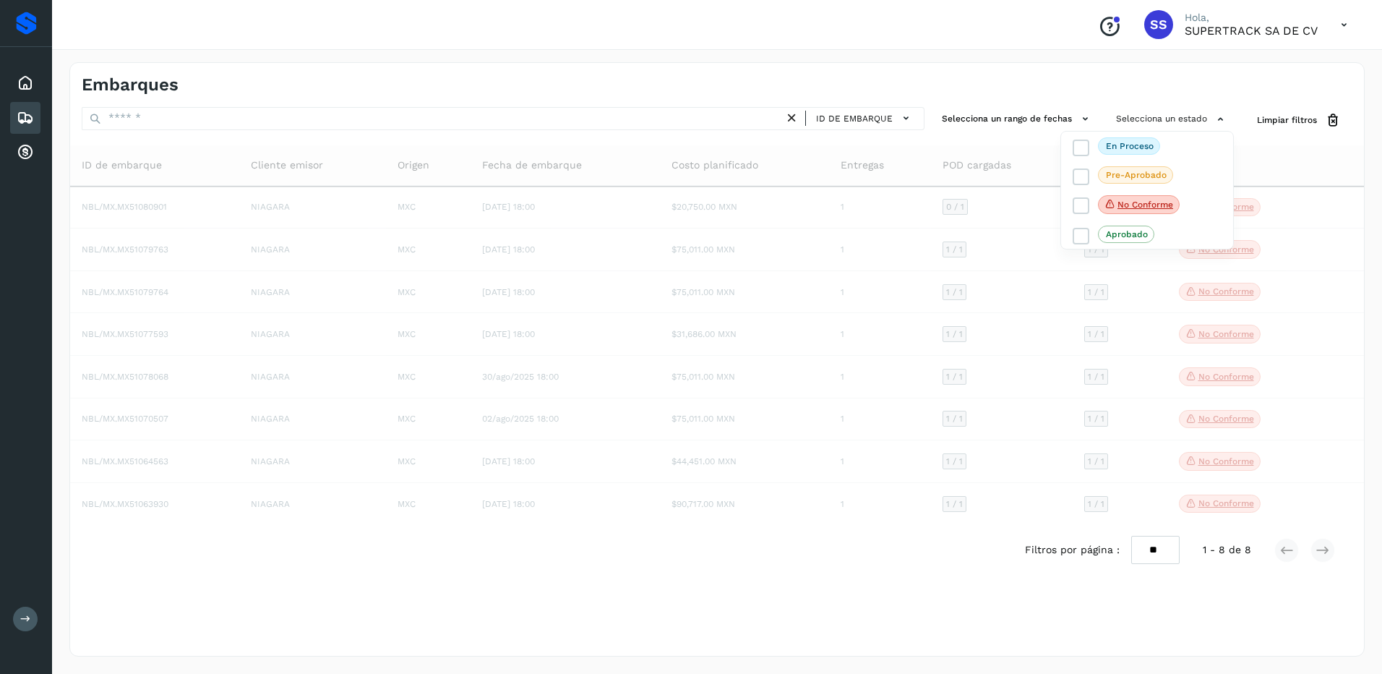
click at [1023, 48] on div at bounding box center [691, 337] width 1382 height 674
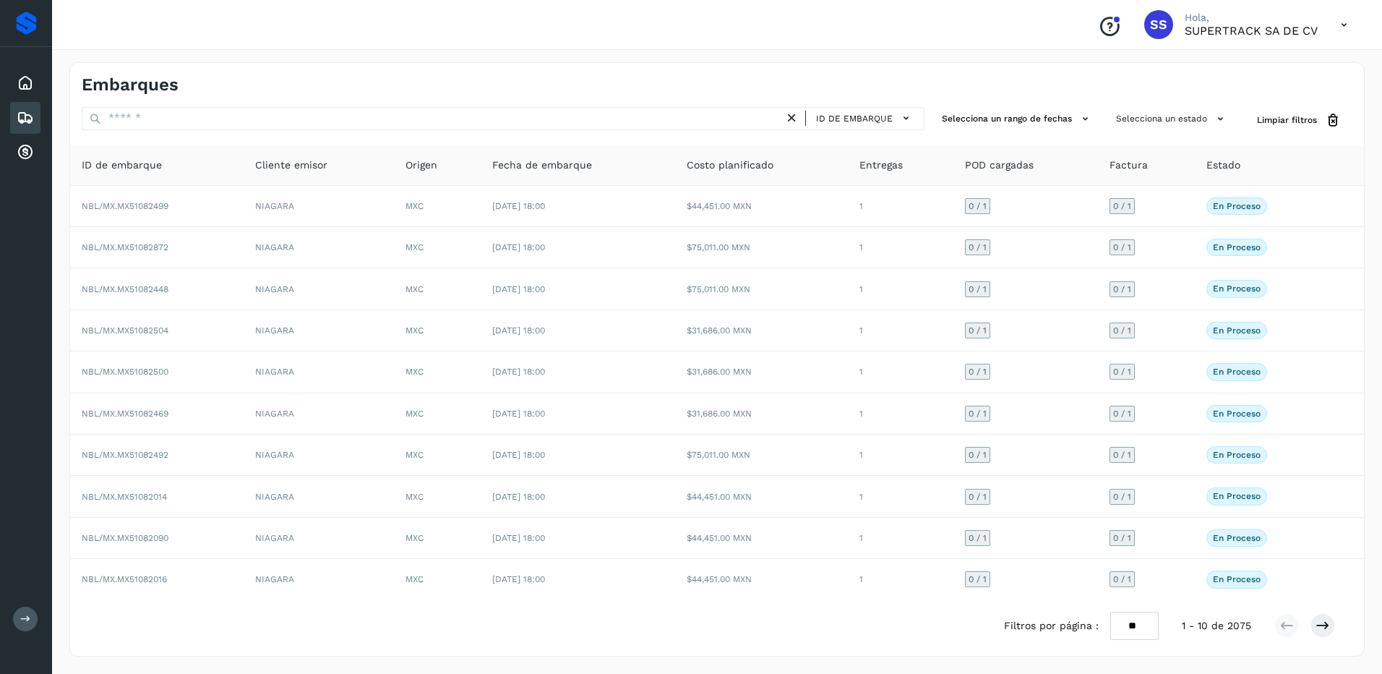
click at [24, 122] on icon at bounding box center [25, 117] width 17 height 17
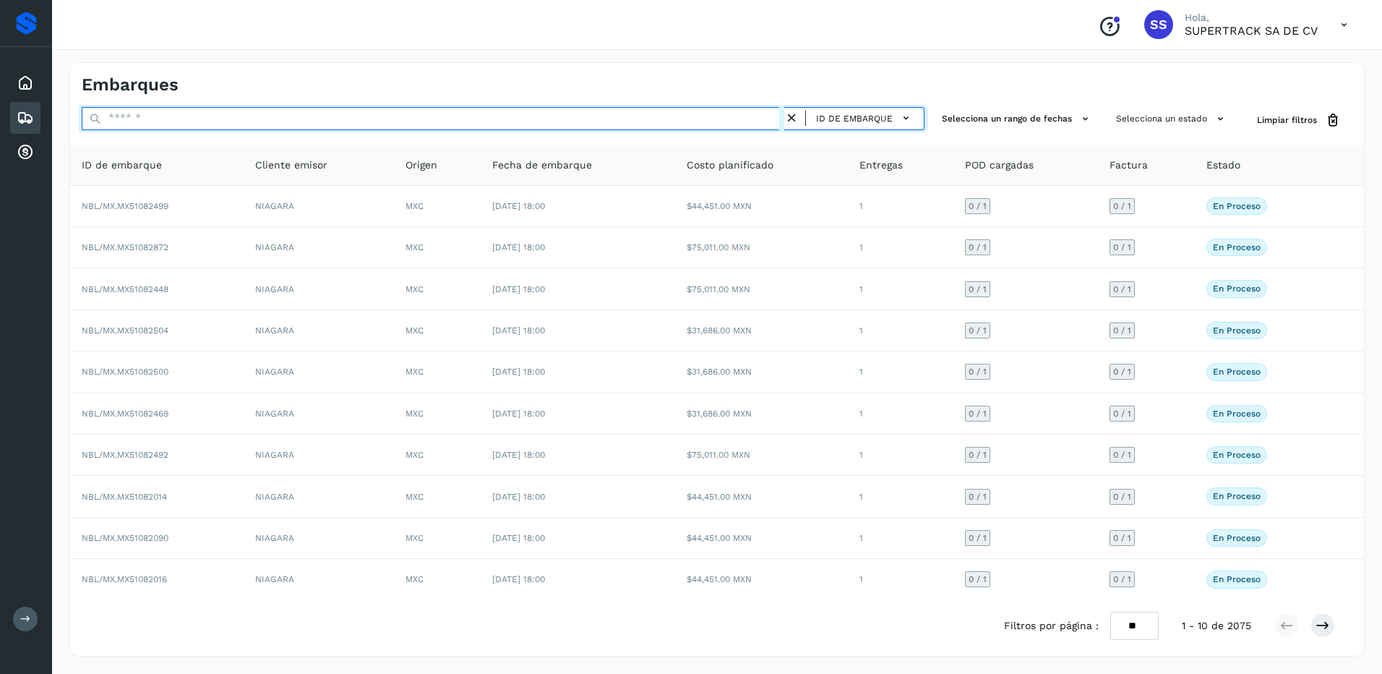
click at [325, 122] on input "text" at bounding box center [433, 118] width 703 height 23
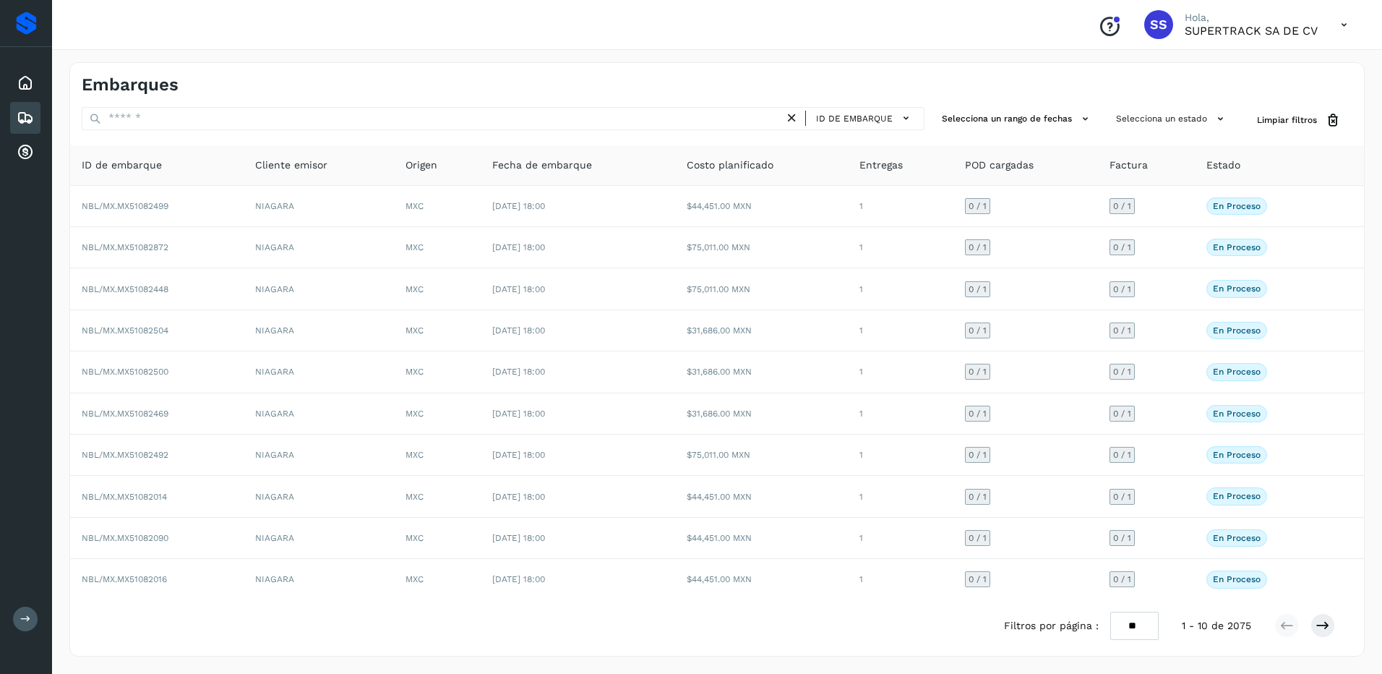
click at [28, 116] on icon at bounding box center [25, 117] width 17 height 17
click at [27, 116] on icon at bounding box center [25, 117] width 17 height 17
click at [171, 134] on div "ID de embarque Selecciona un rango de fechas Selecciona un estado Limpiar filtr…" at bounding box center [717, 379] width 1294 height 544
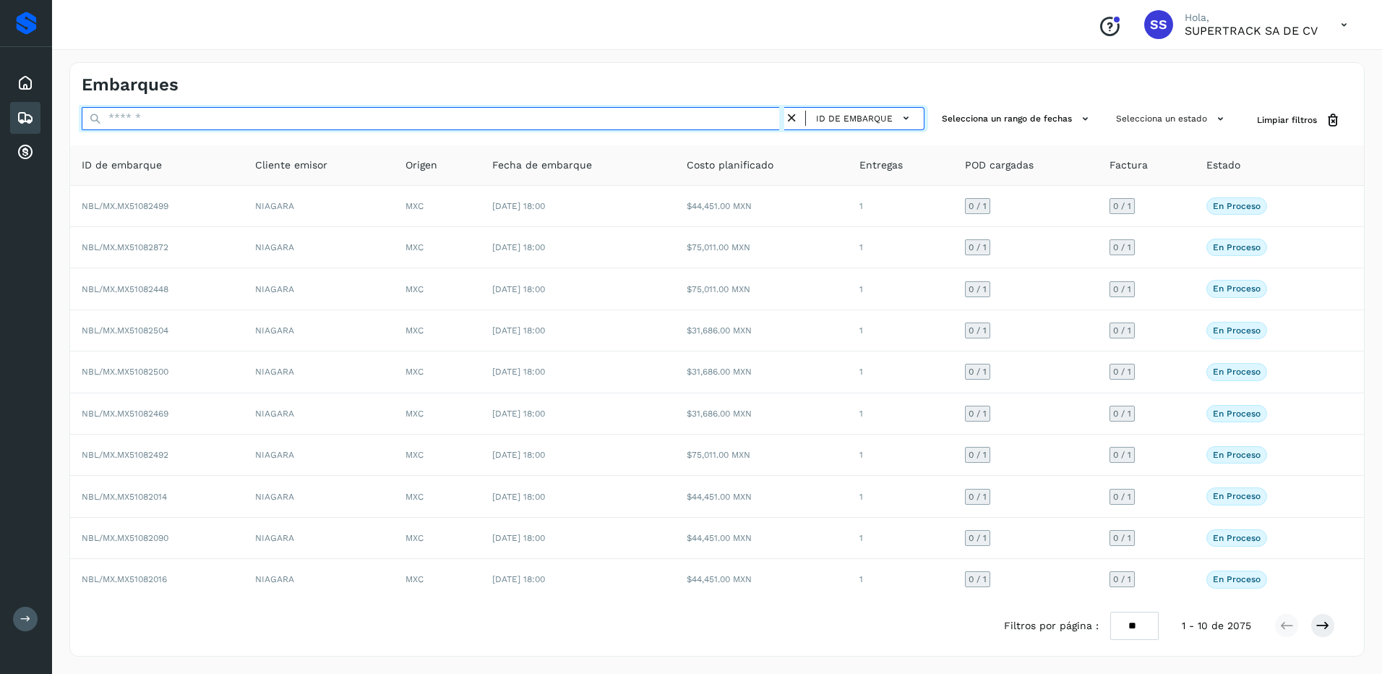
click at [176, 125] on input "text" at bounding box center [433, 118] width 703 height 23
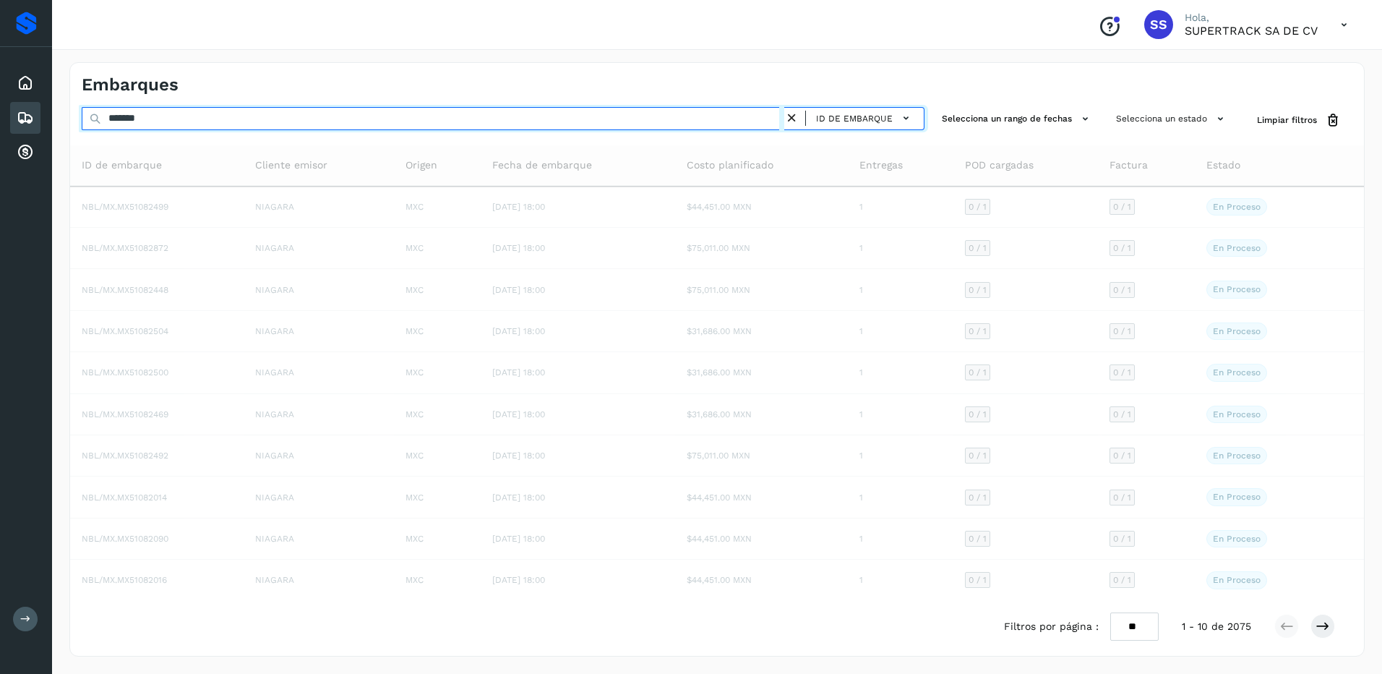
type input "********"
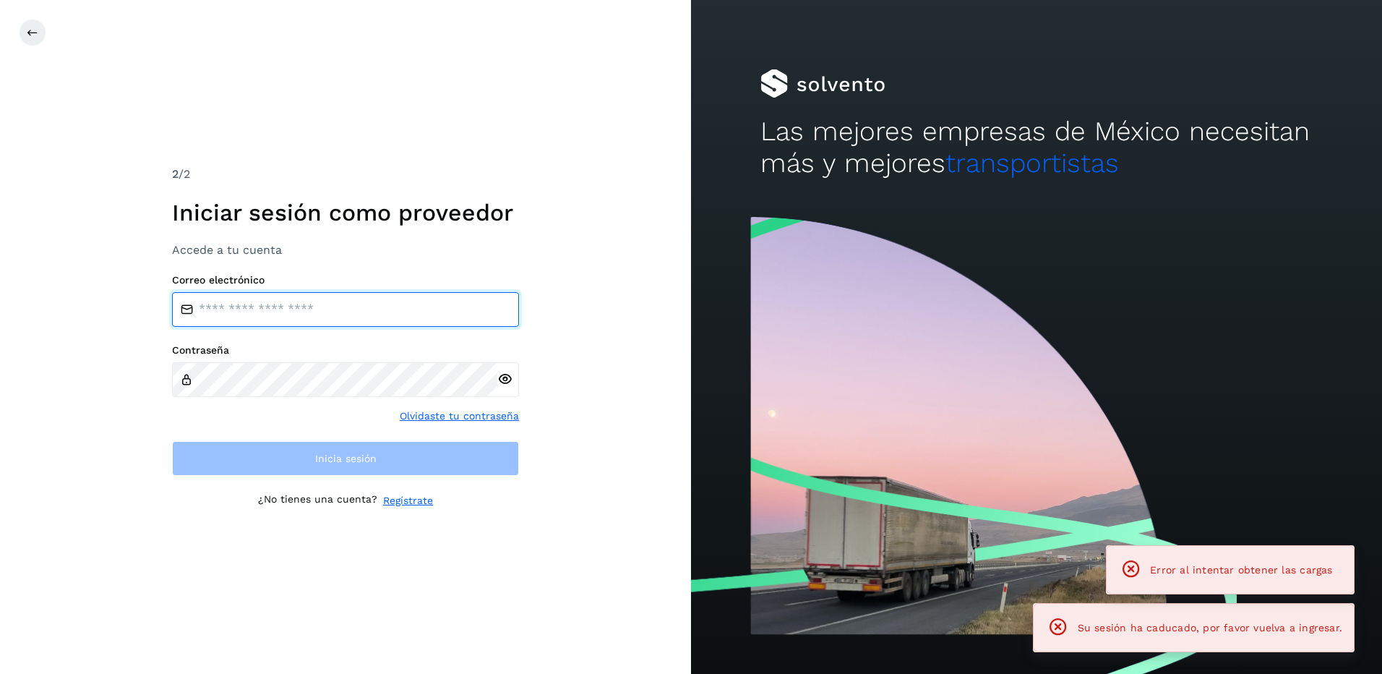
type input "**********"
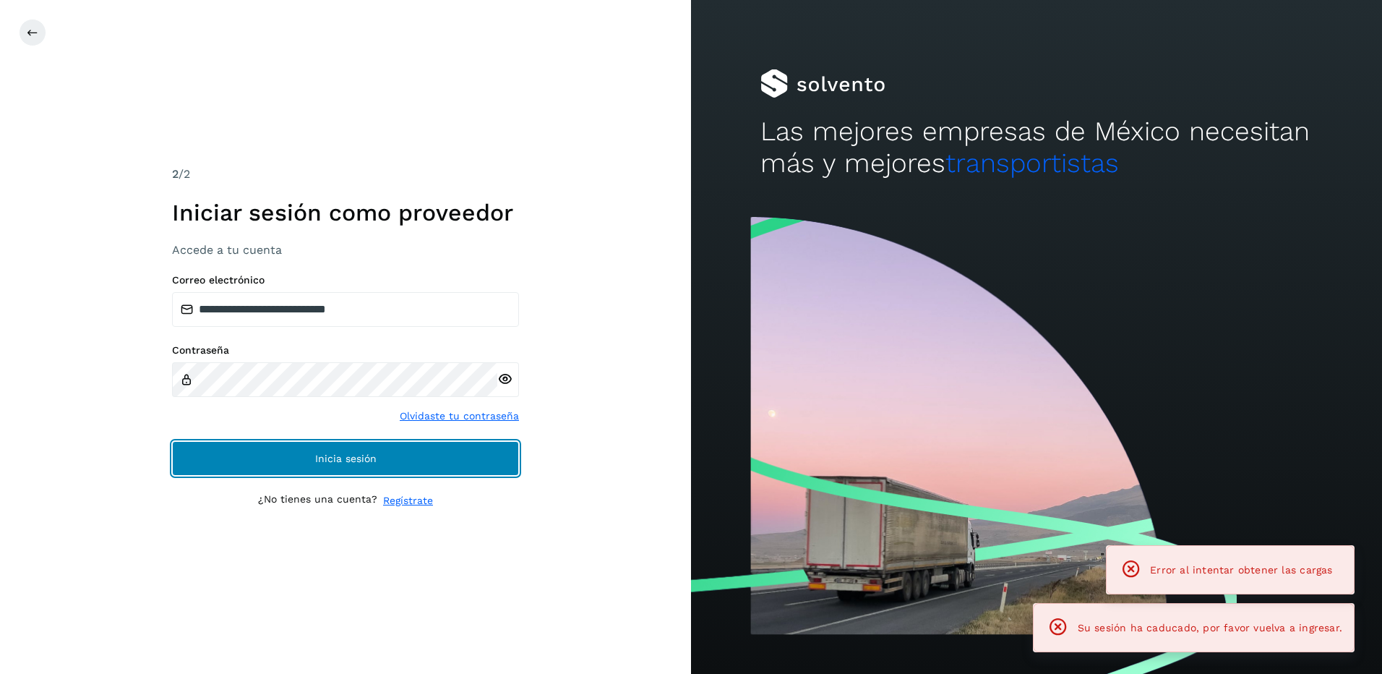
click at [395, 447] on button "Inicia sesión" at bounding box center [345, 458] width 347 height 35
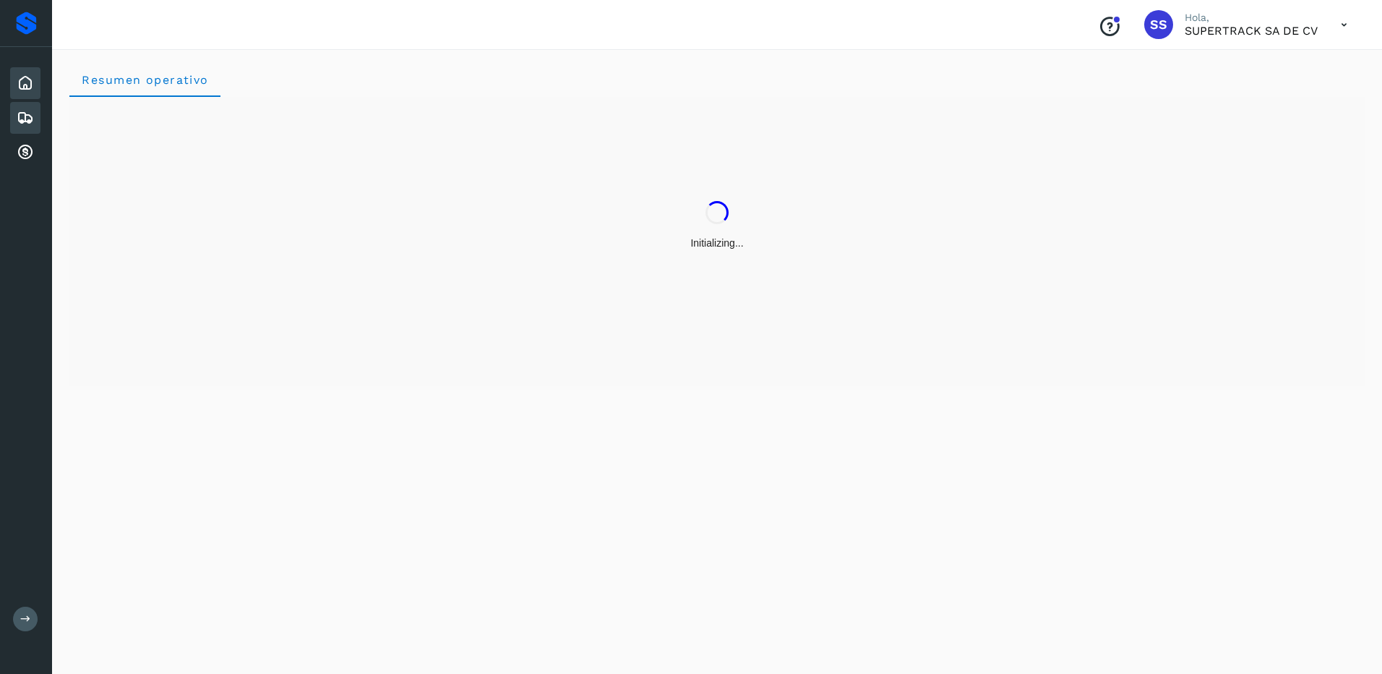
click at [15, 121] on div "Embarques" at bounding box center [25, 118] width 30 height 32
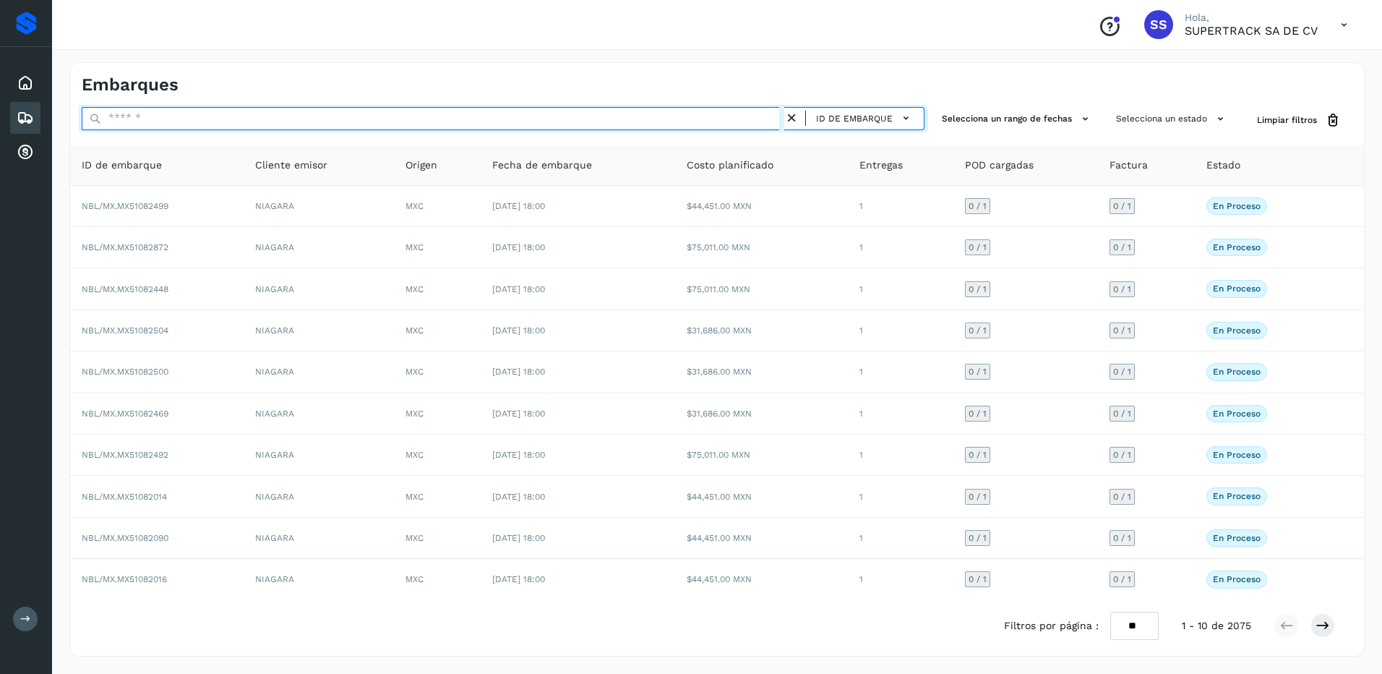
click at [173, 121] on input "text" at bounding box center [433, 118] width 703 height 23
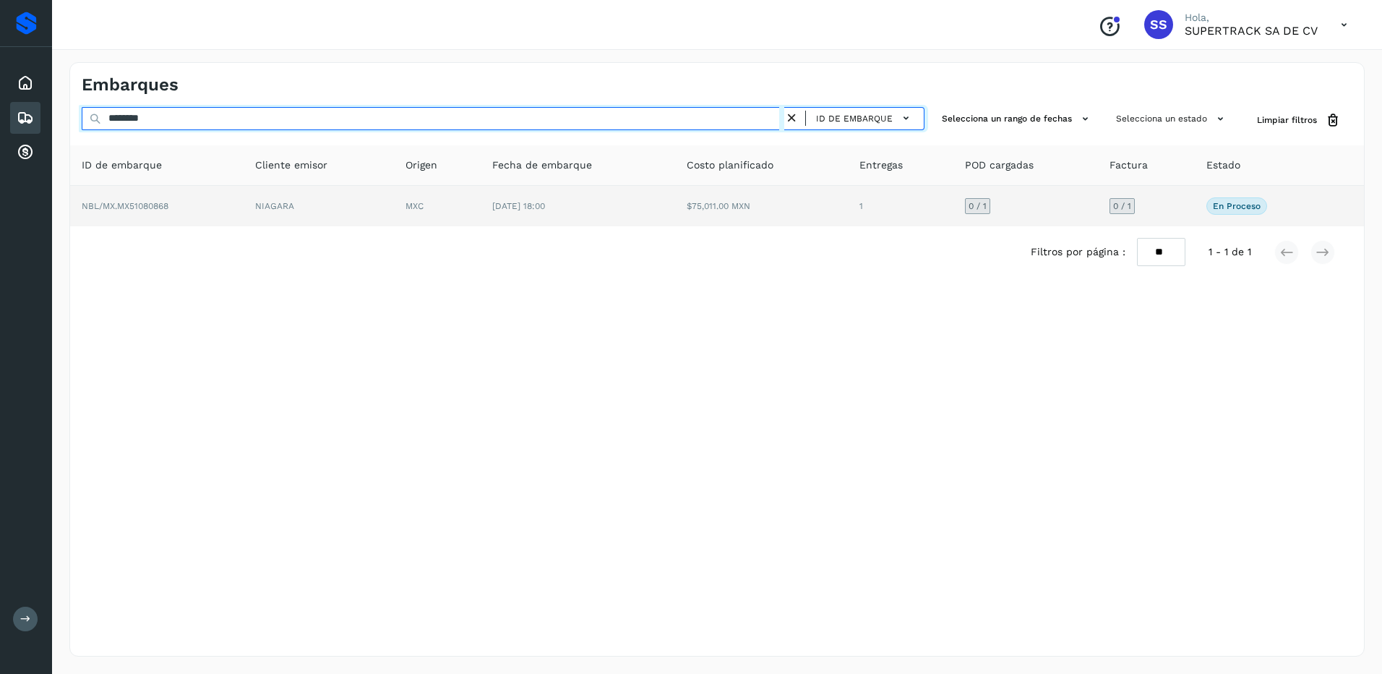
type input "********"
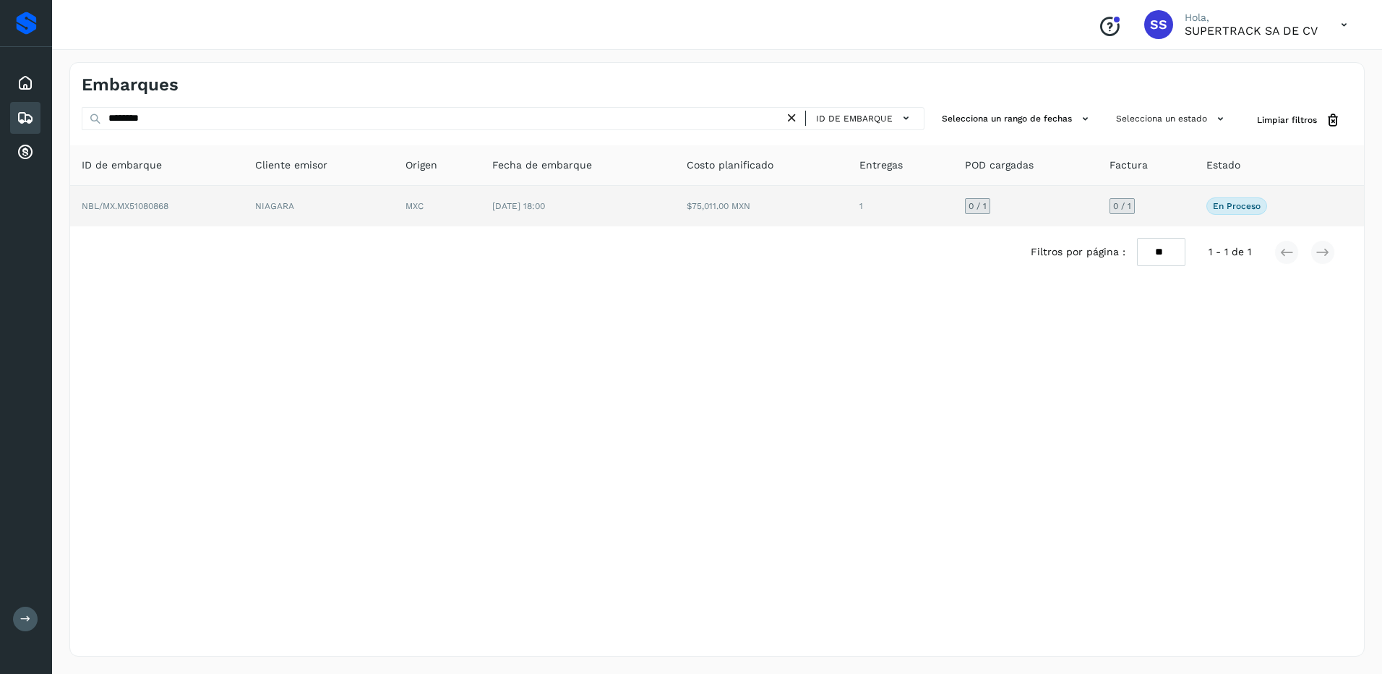
click at [283, 202] on td "NIAGARA" at bounding box center [319, 206] width 150 height 40
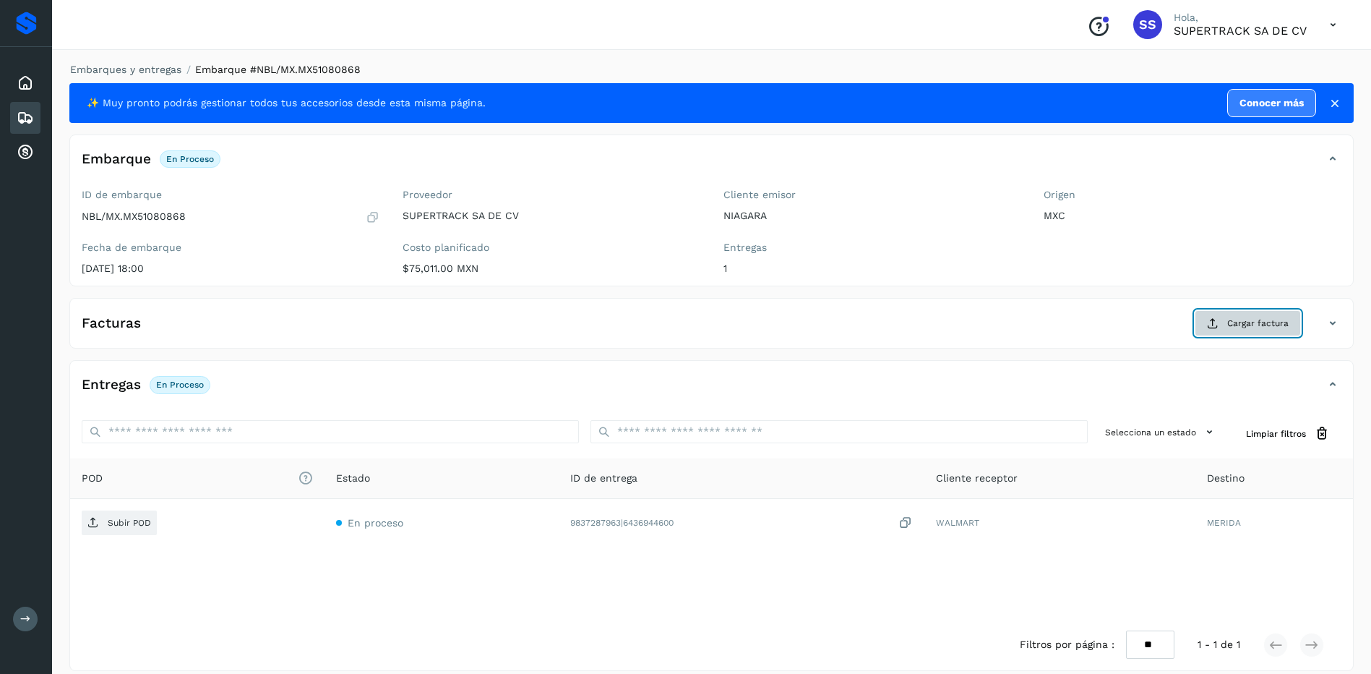
click at [1256, 322] on span "Cargar factura" at bounding box center [1257, 323] width 61 height 13
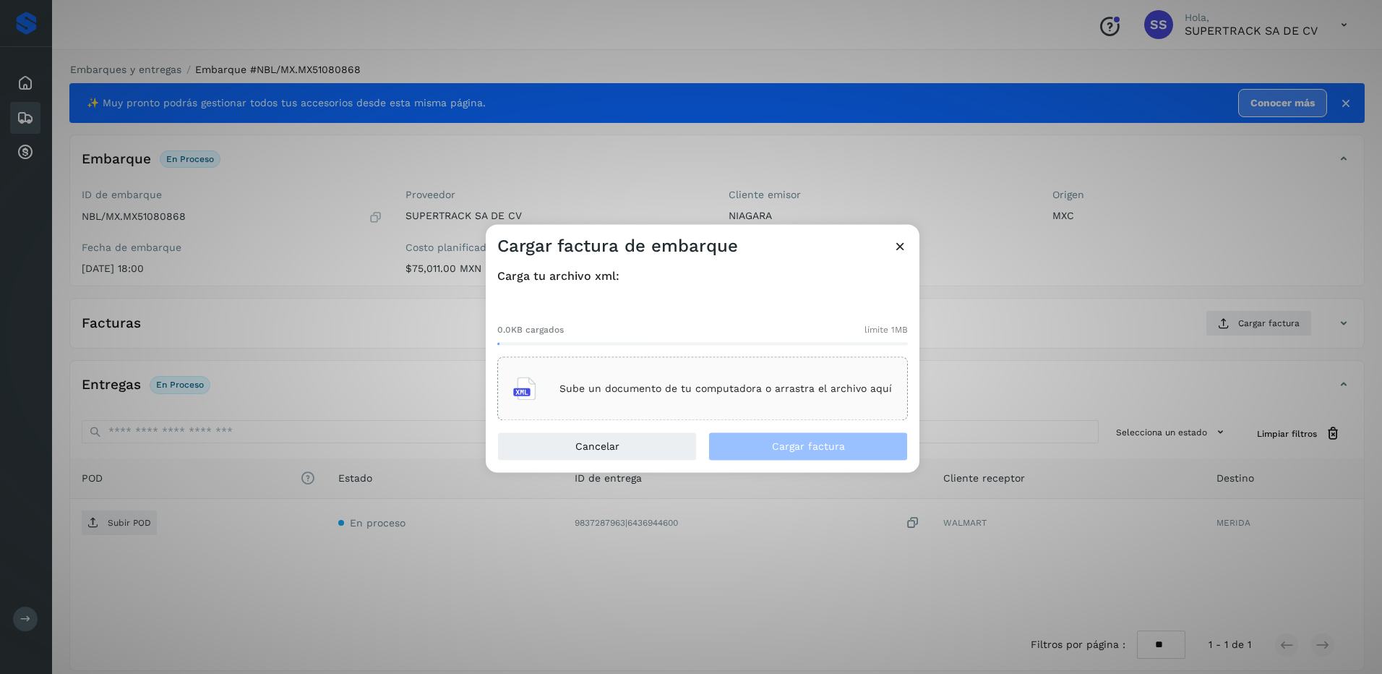
click at [679, 409] on div "Sube un documento de tu computadora o arrastra el archivo aquí" at bounding box center [702, 389] width 411 height 64
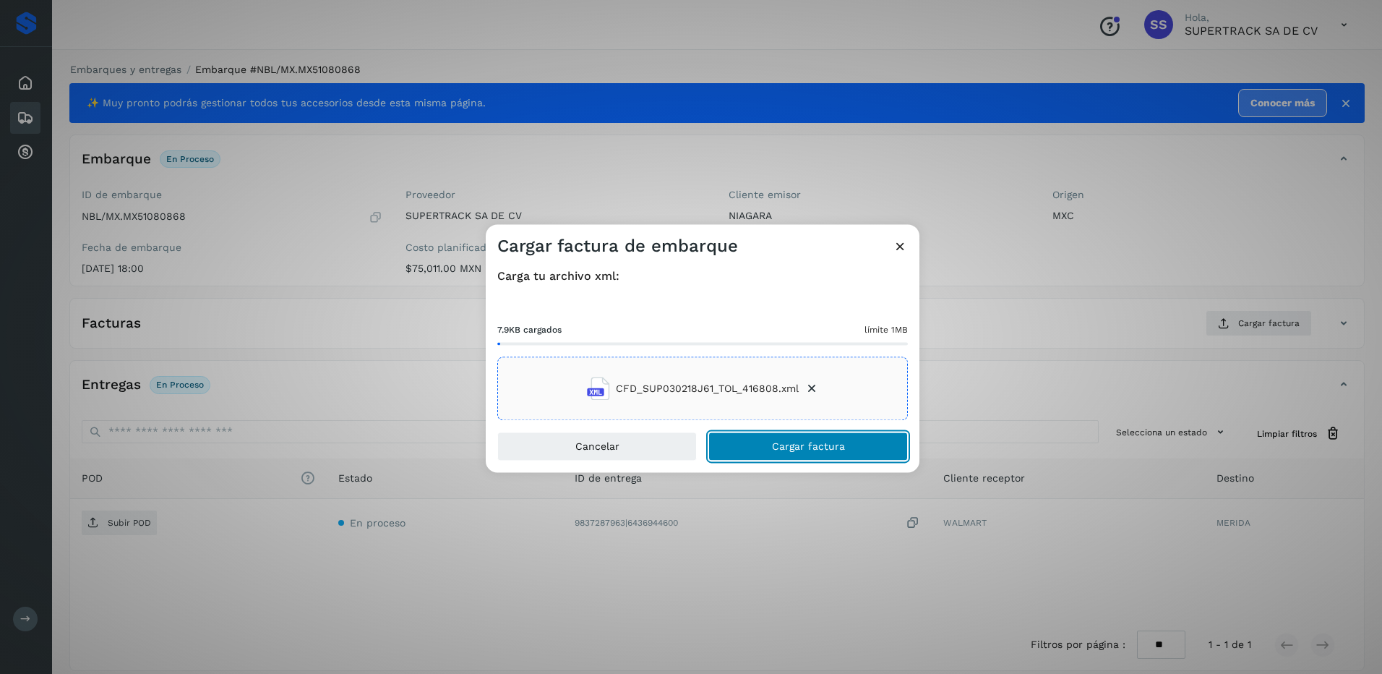
click at [853, 447] on button "Cargar factura" at bounding box center [807, 446] width 199 height 29
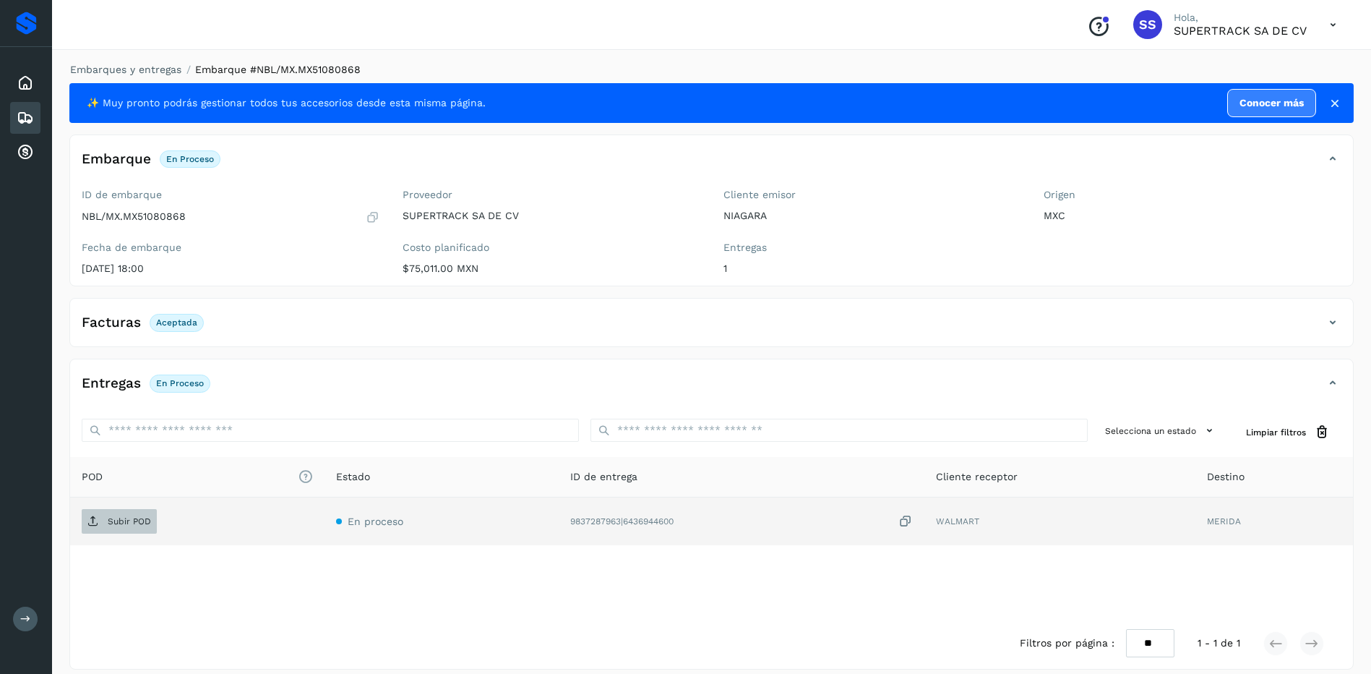
click at [119, 528] on span "Subir POD" at bounding box center [119, 521] width 75 height 23
click at [142, 72] on link "Embarques y entregas" at bounding box center [125, 70] width 111 height 12
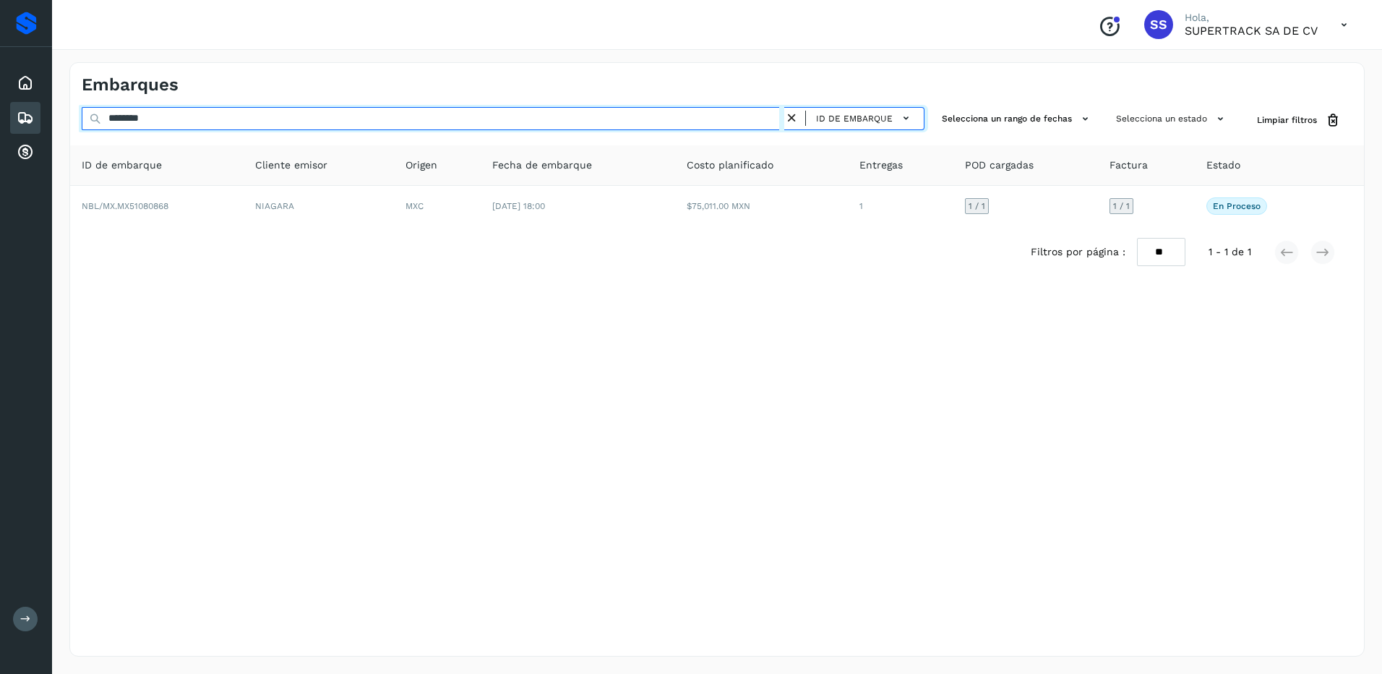
drag, startPoint x: 189, startPoint y: 113, endPoint x: 4, endPoint y: 104, distance: 184.5
click at [3, 104] on div "Proveedores Inicio Embarques Cuentas por cobrar Salir Conoce nuestros beneficio…" at bounding box center [691, 337] width 1382 height 674
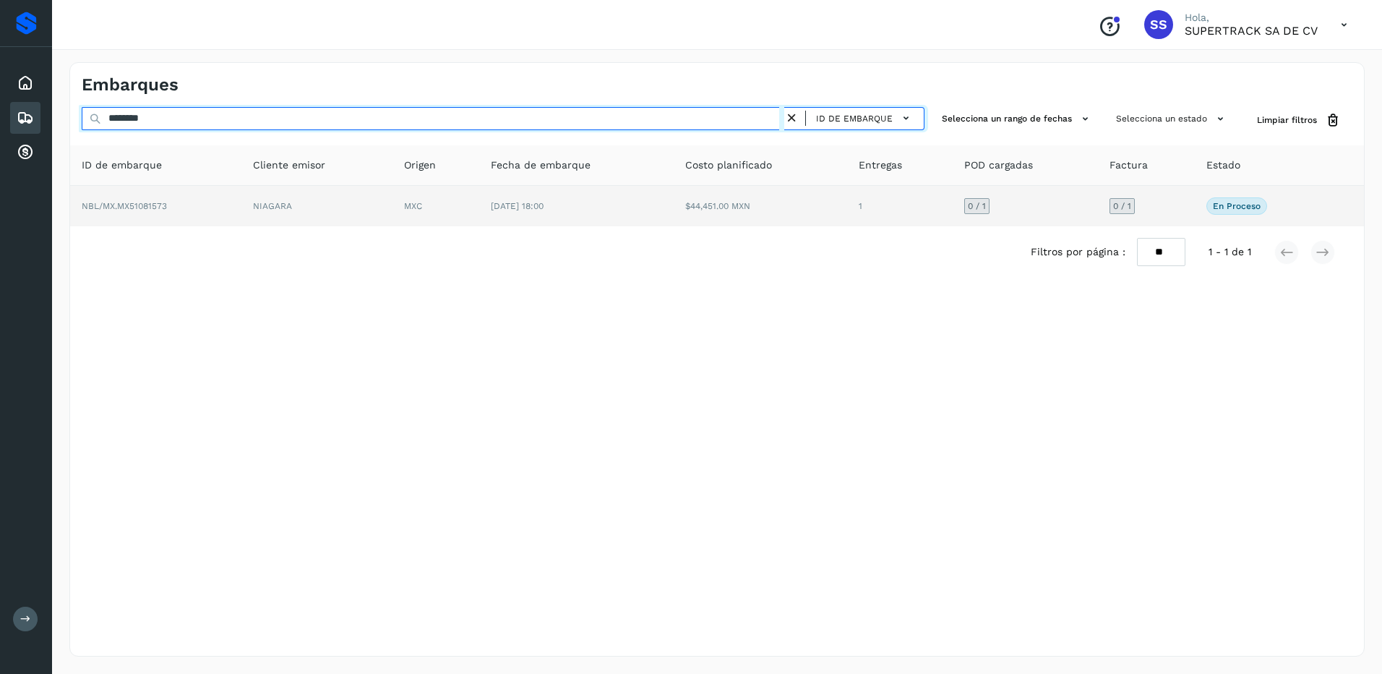
type input "********"
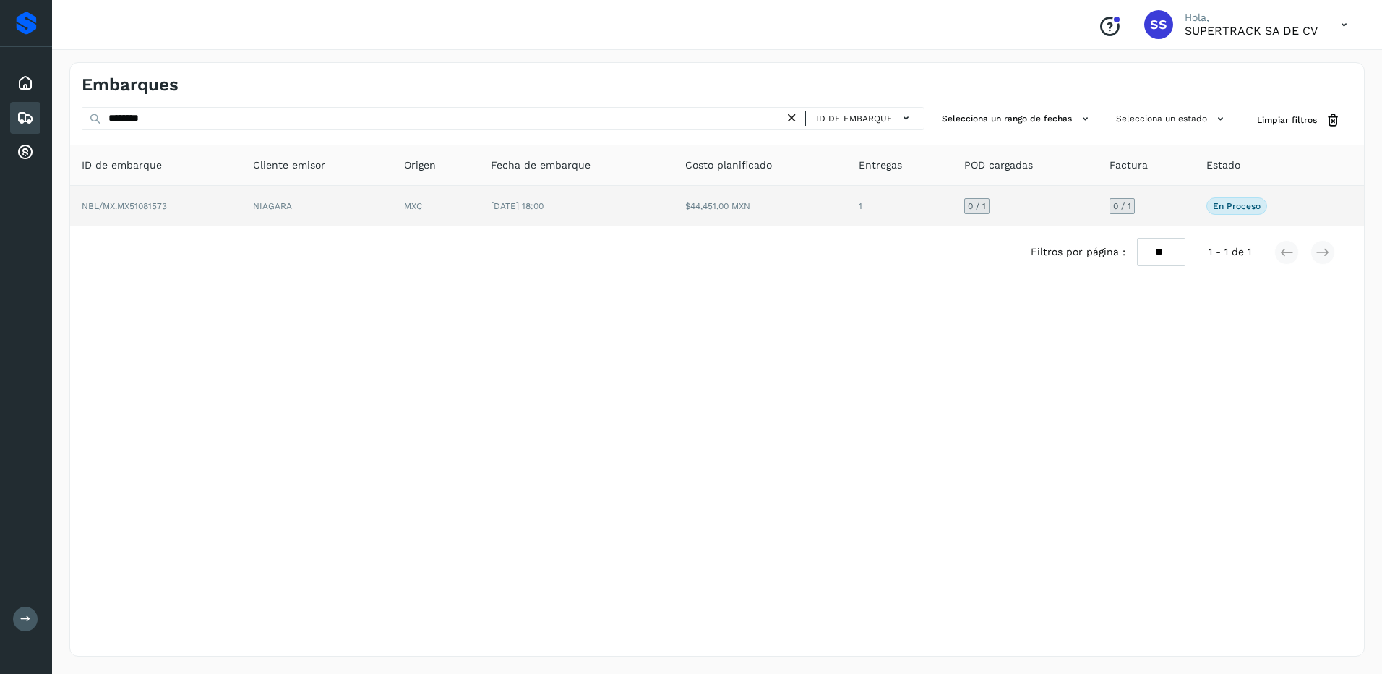
click at [247, 199] on td "NIAGARA" at bounding box center [316, 206] width 151 height 40
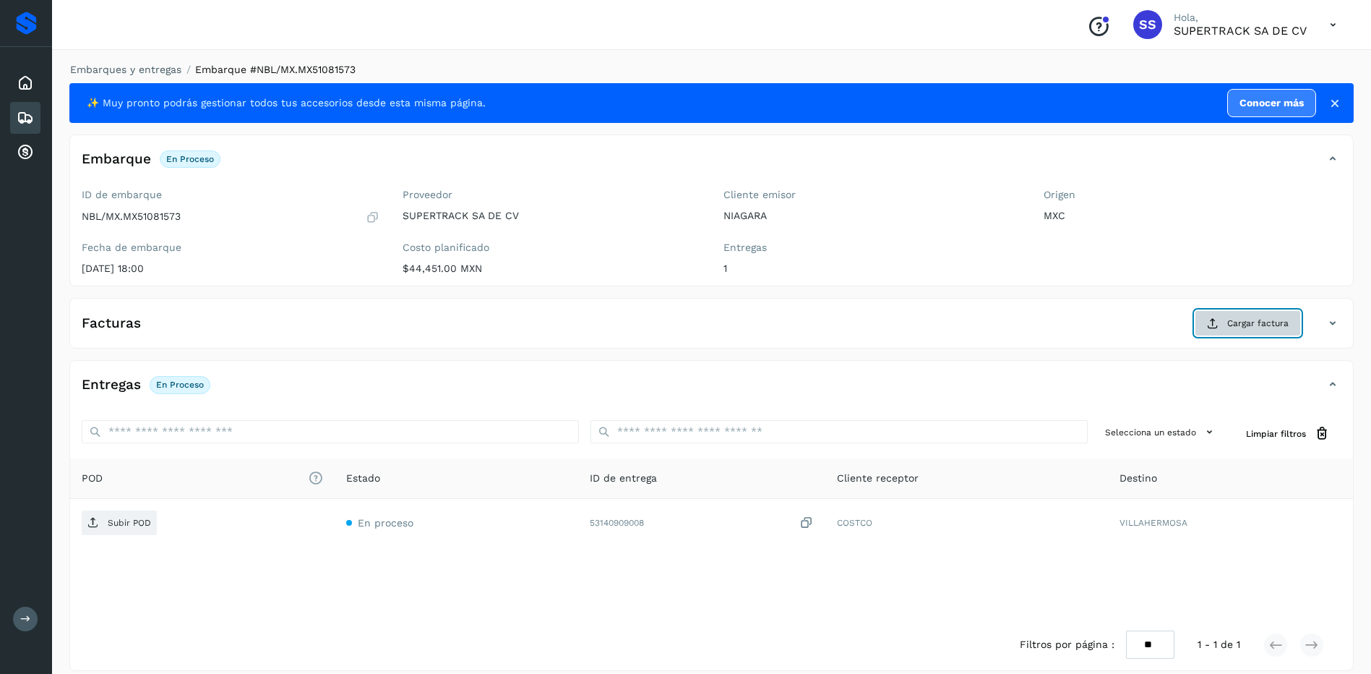
click at [1221, 330] on button "Cargar factura" at bounding box center [1248, 323] width 106 height 26
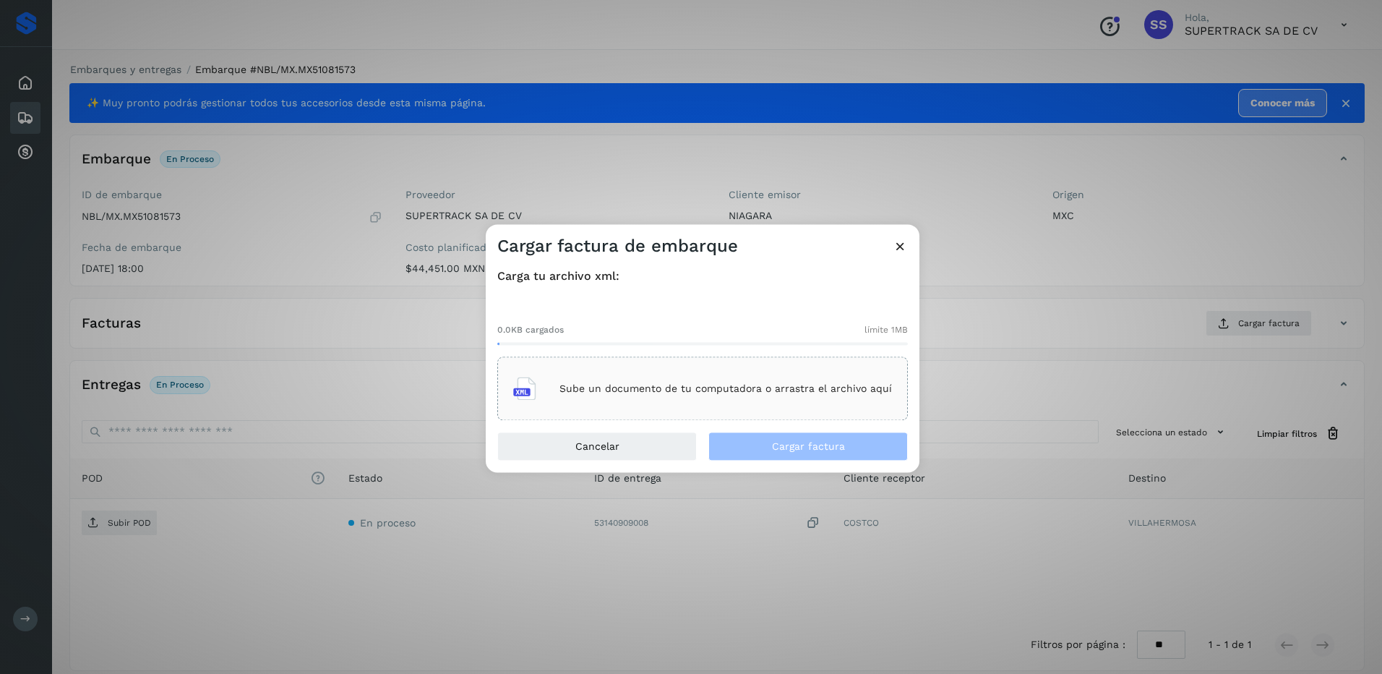
click at [674, 388] on p "Sube un documento de tu computadora o arrastra el archivo aquí" at bounding box center [725, 388] width 332 height 12
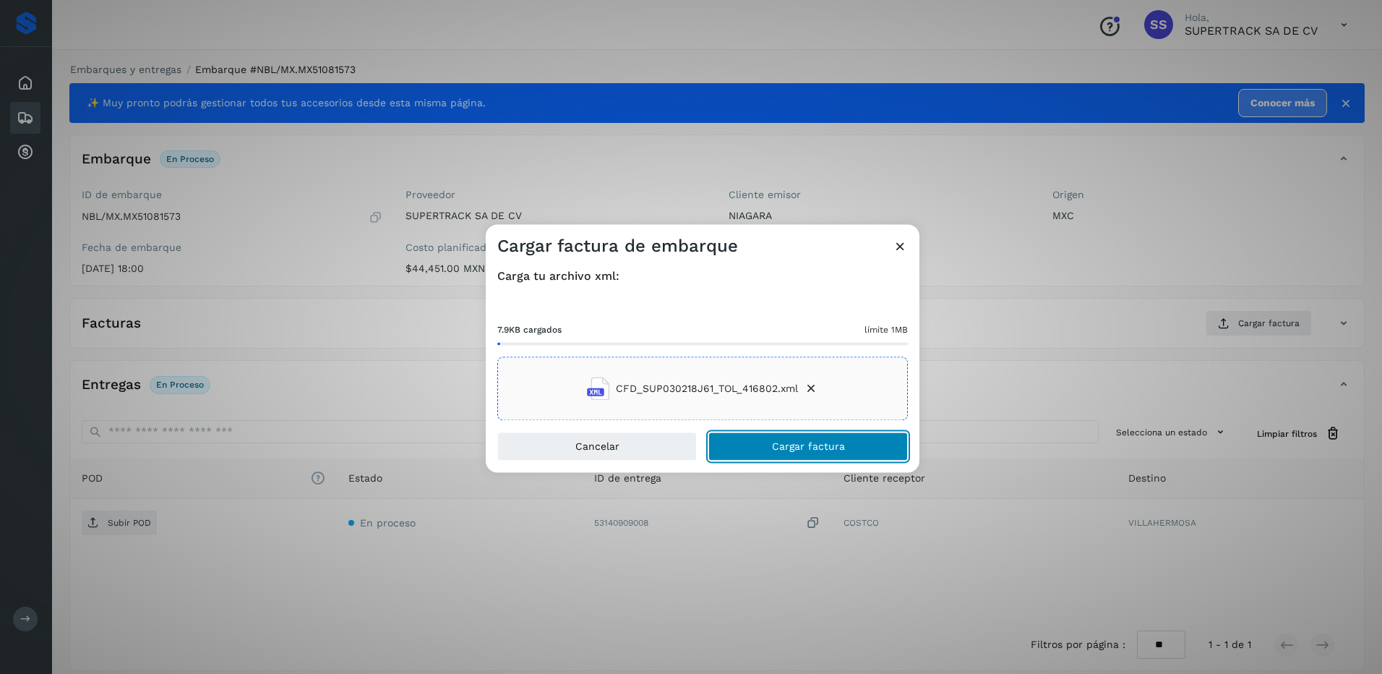
click at [807, 439] on button "Cargar factura" at bounding box center [807, 446] width 199 height 29
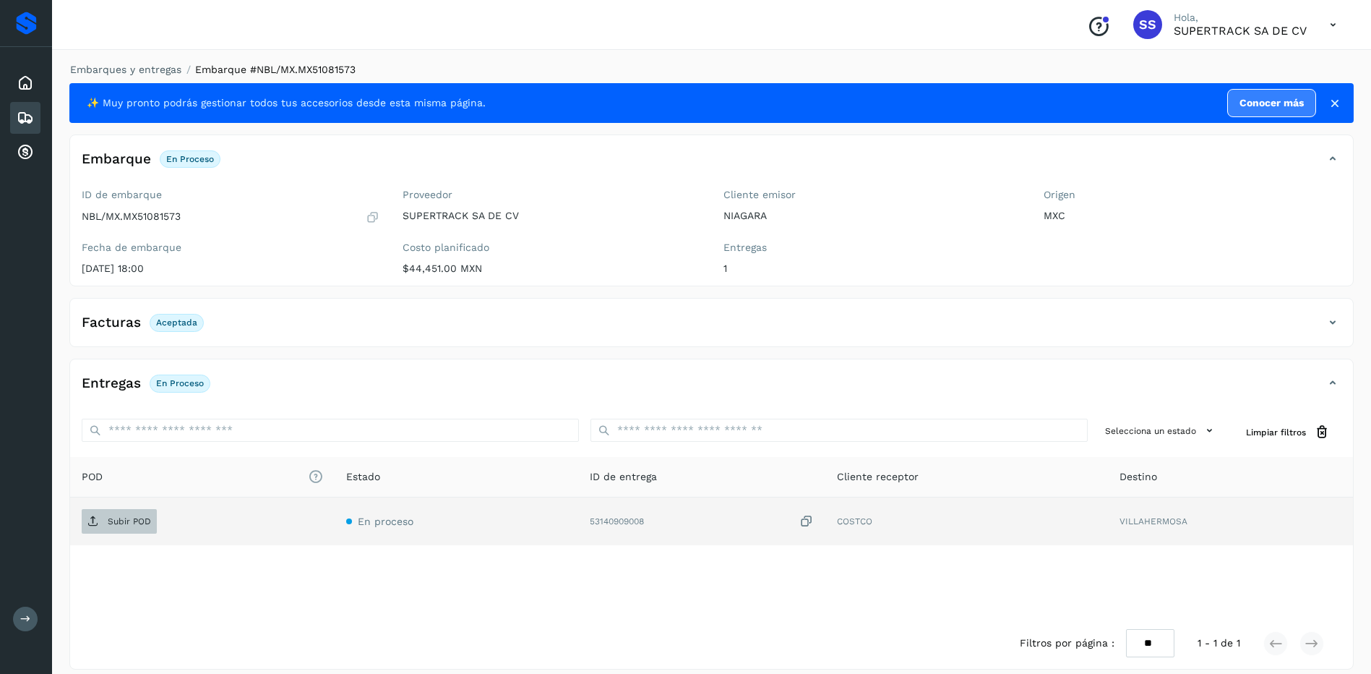
click at [119, 522] on p "Subir POD" at bounding box center [129, 521] width 43 height 10
click at [150, 64] on link "Embarques y entregas" at bounding box center [125, 70] width 111 height 12
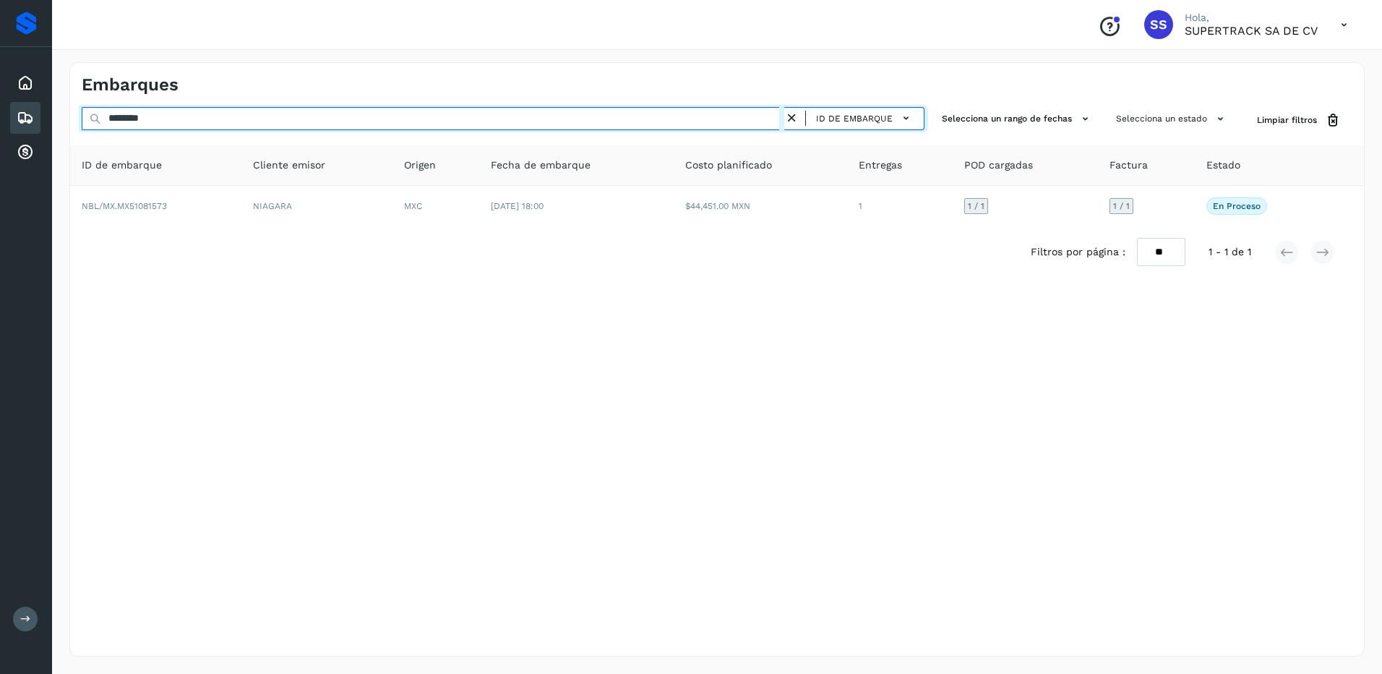
click at [20, 123] on div "Proveedores Inicio Embarques Cuentas por cobrar Salir Conoce nuestros beneficio…" at bounding box center [691, 337] width 1382 height 674
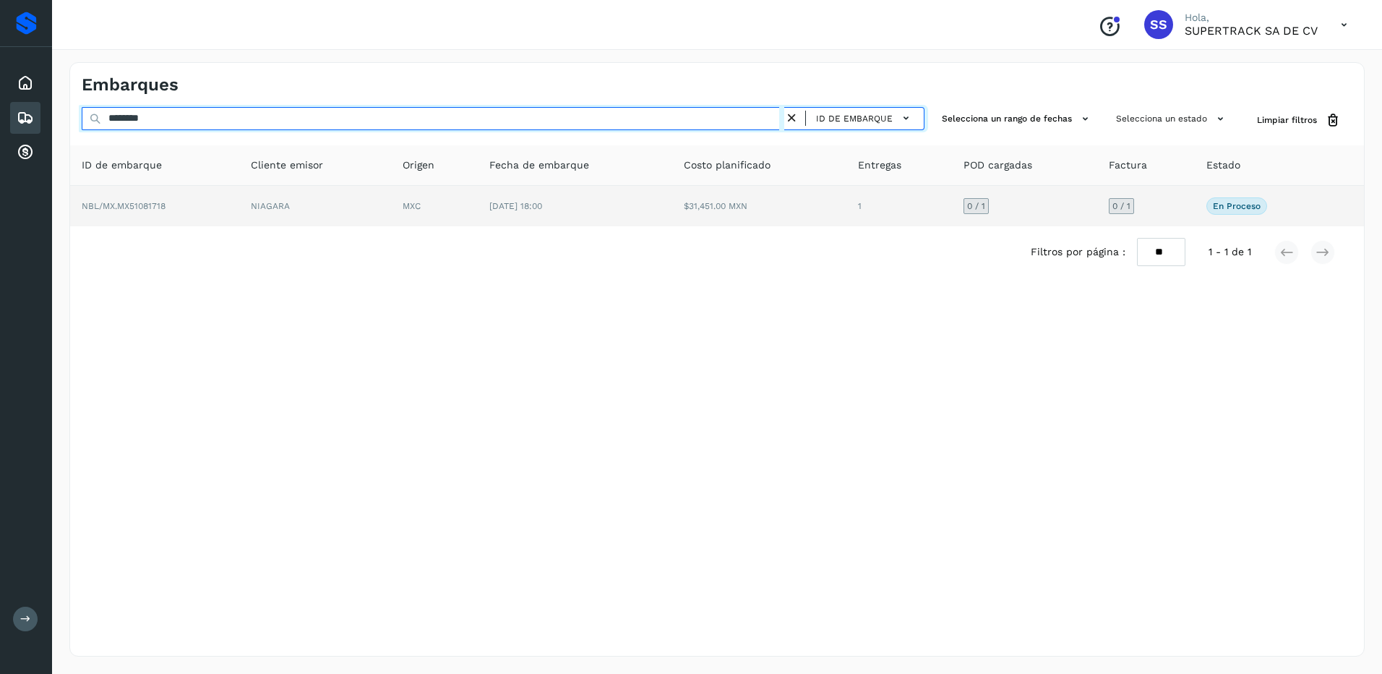
type input "********"
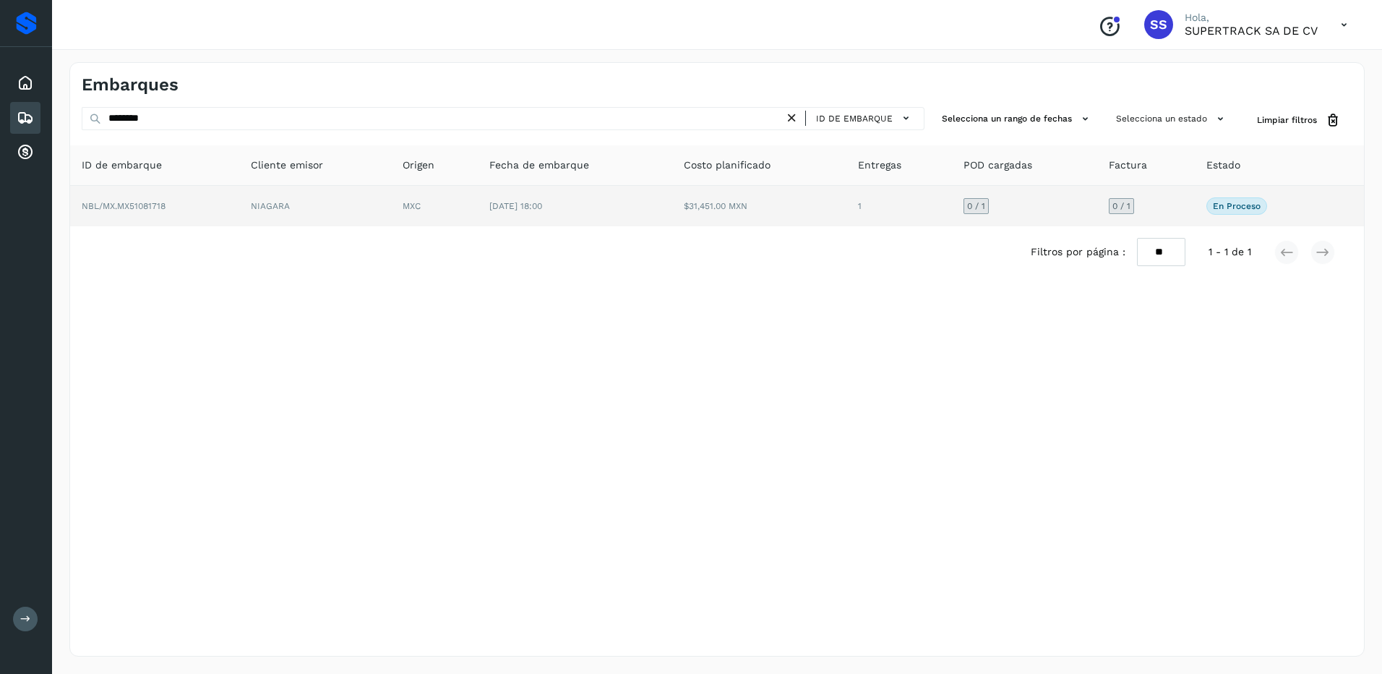
click at [390, 215] on td "NIAGARA" at bounding box center [314, 206] width 151 height 40
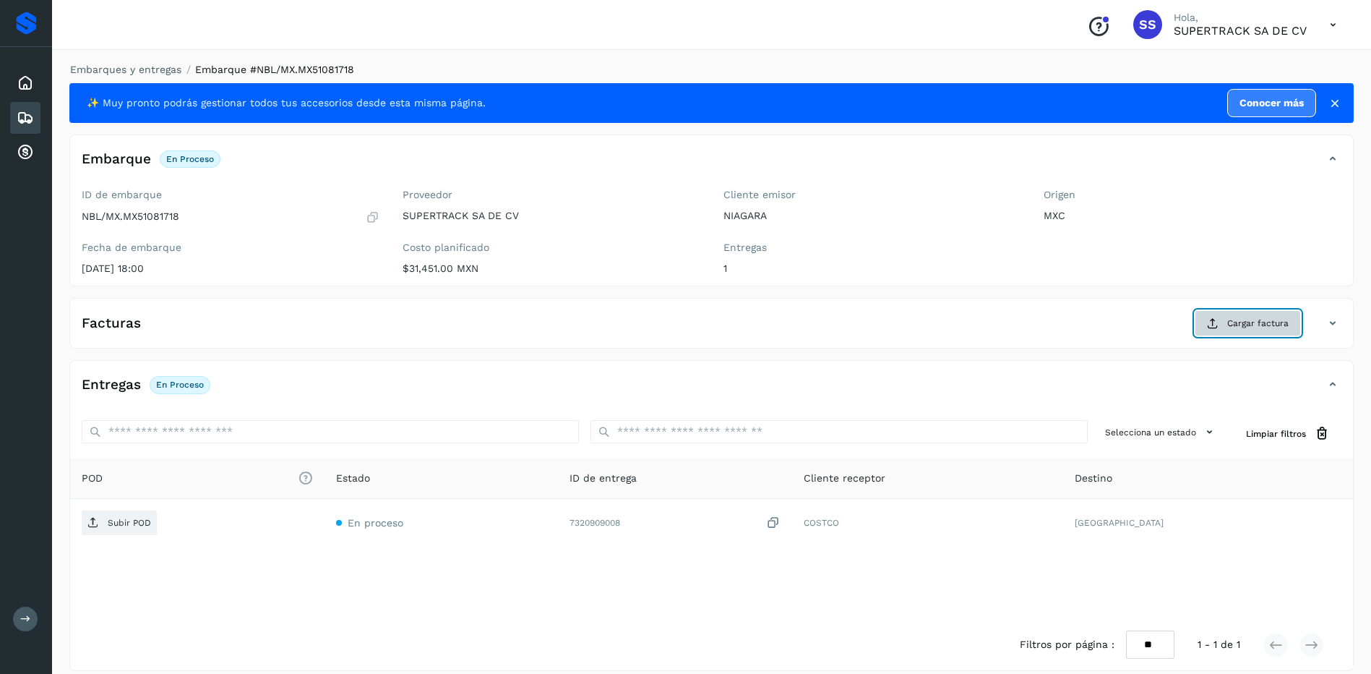
click at [1268, 331] on button "Cargar factura" at bounding box center [1248, 323] width 106 height 26
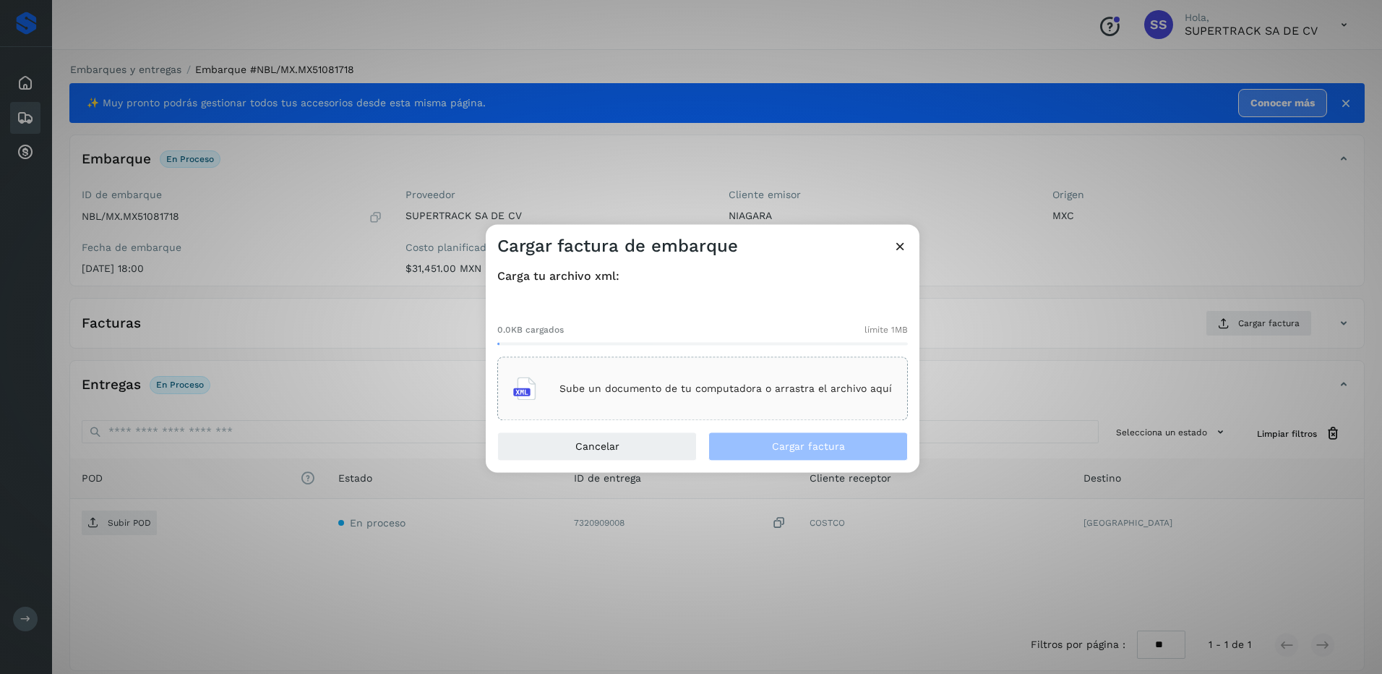
click at [594, 383] on p "Sube un documento de tu computadora o arrastra el archivo aquí" at bounding box center [725, 388] width 332 height 12
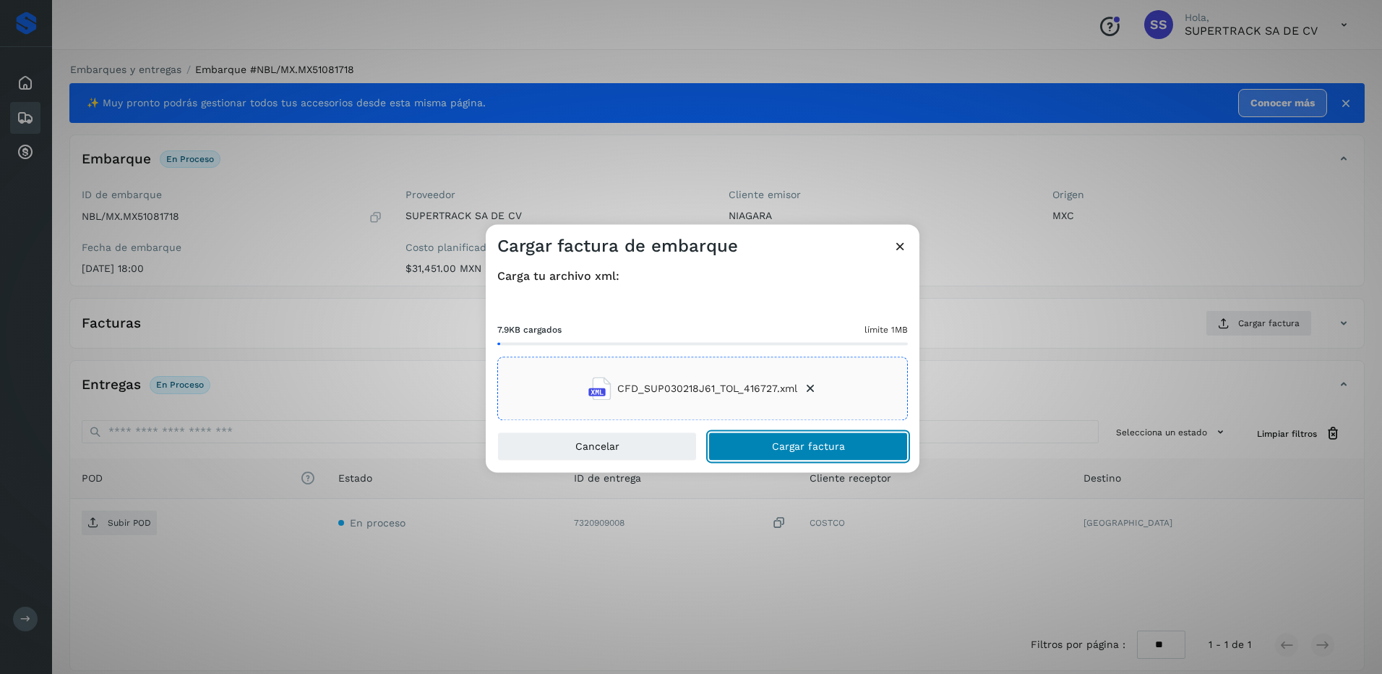
click at [817, 444] on span "Cargar factura" at bounding box center [808, 447] width 73 height 10
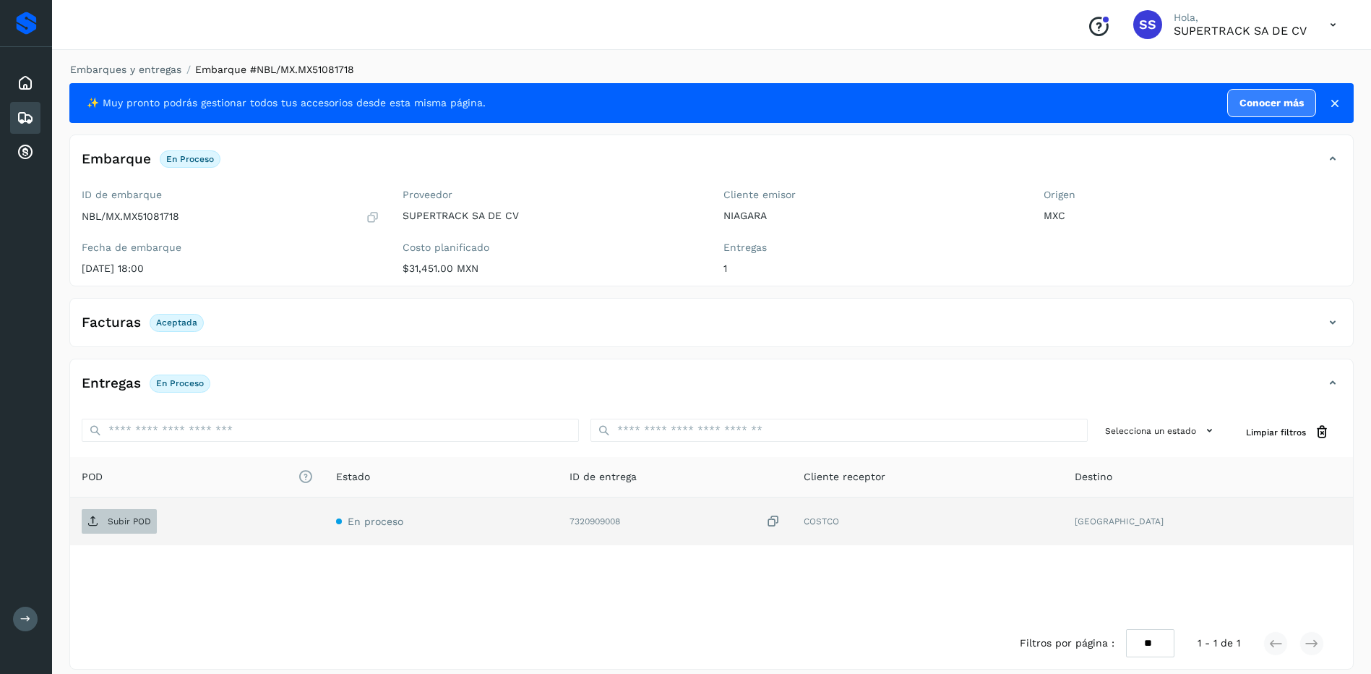
click at [122, 527] on span "Subir POD" at bounding box center [119, 521] width 75 height 23
click at [134, 77] on li "Embarques y entregas" at bounding box center [121, 69] width 121 height 15
click at [158, 72] on link "Embarques y entregas" at bounding box center [125, 70] width 111 height 12
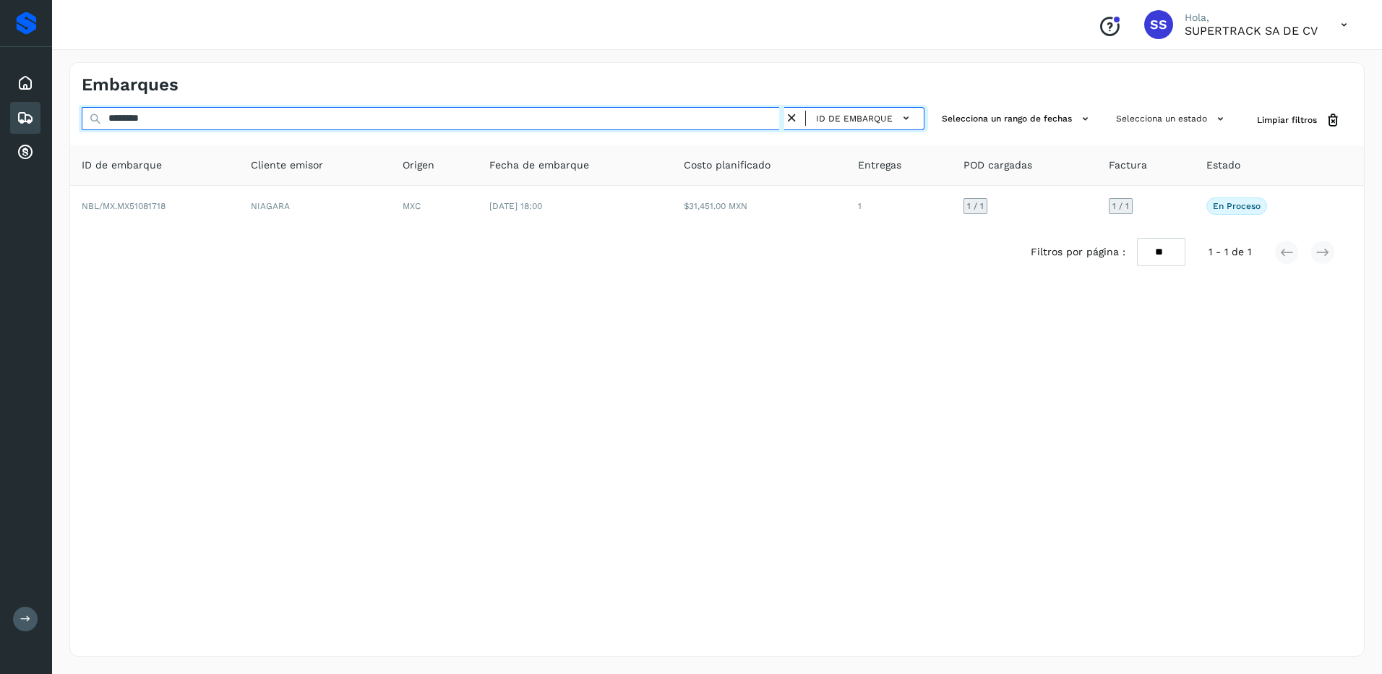
drag, startPoint x: 73, startPoint y: 111, endPoint x: 46, endPoint y: 111, distance: 26.7
click at [46, 111] on div "Proveedores Inicio Embarques Cuentas por cobrar Salir Conoce nuestros beneficio…" at bounding box center [691, 337] width 1382 height 674
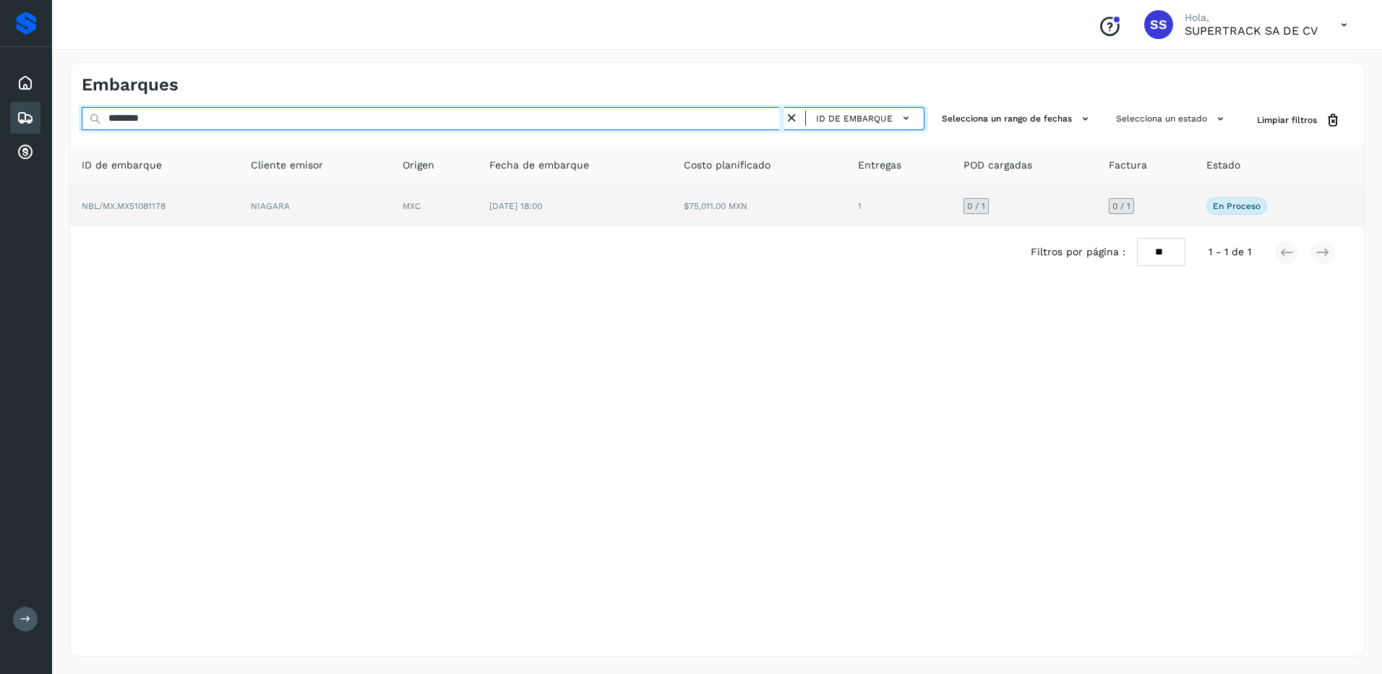
type input "********"
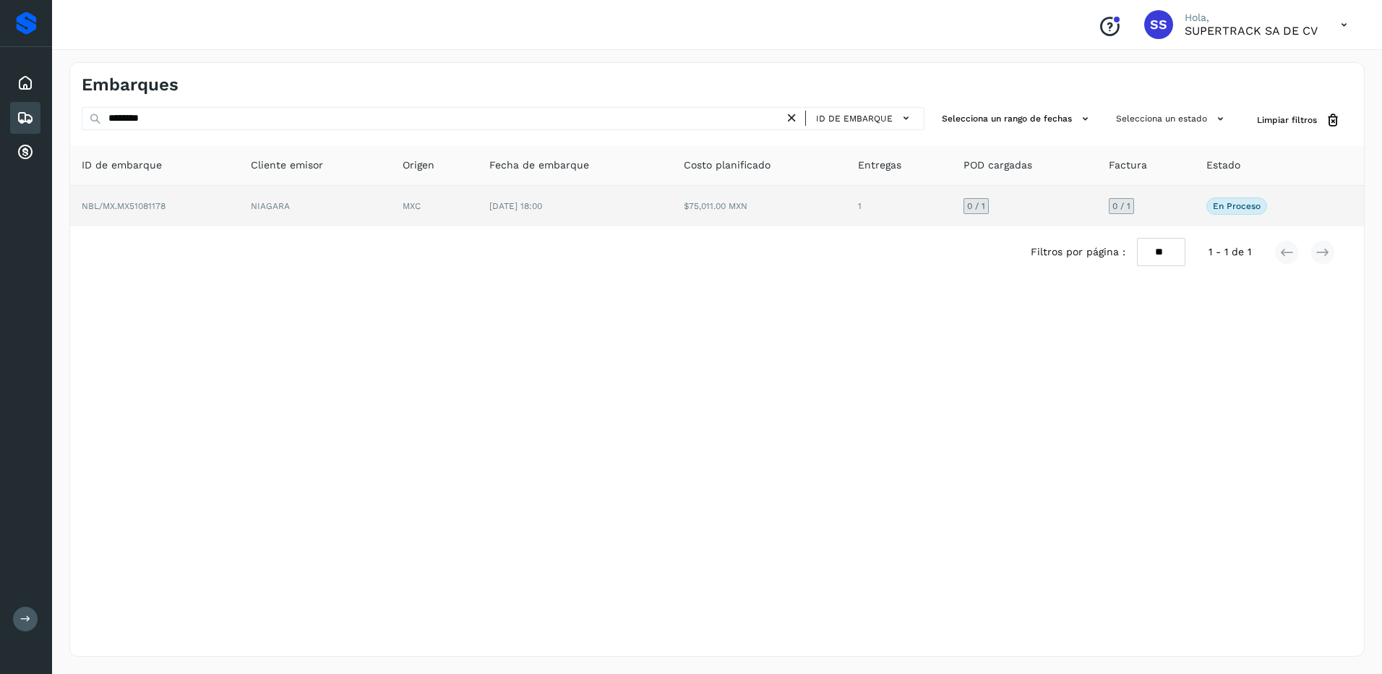
click at [239, 200] on td "NBL/MX.MX51081178" at bounding box center [154, 206] width 169 height 40
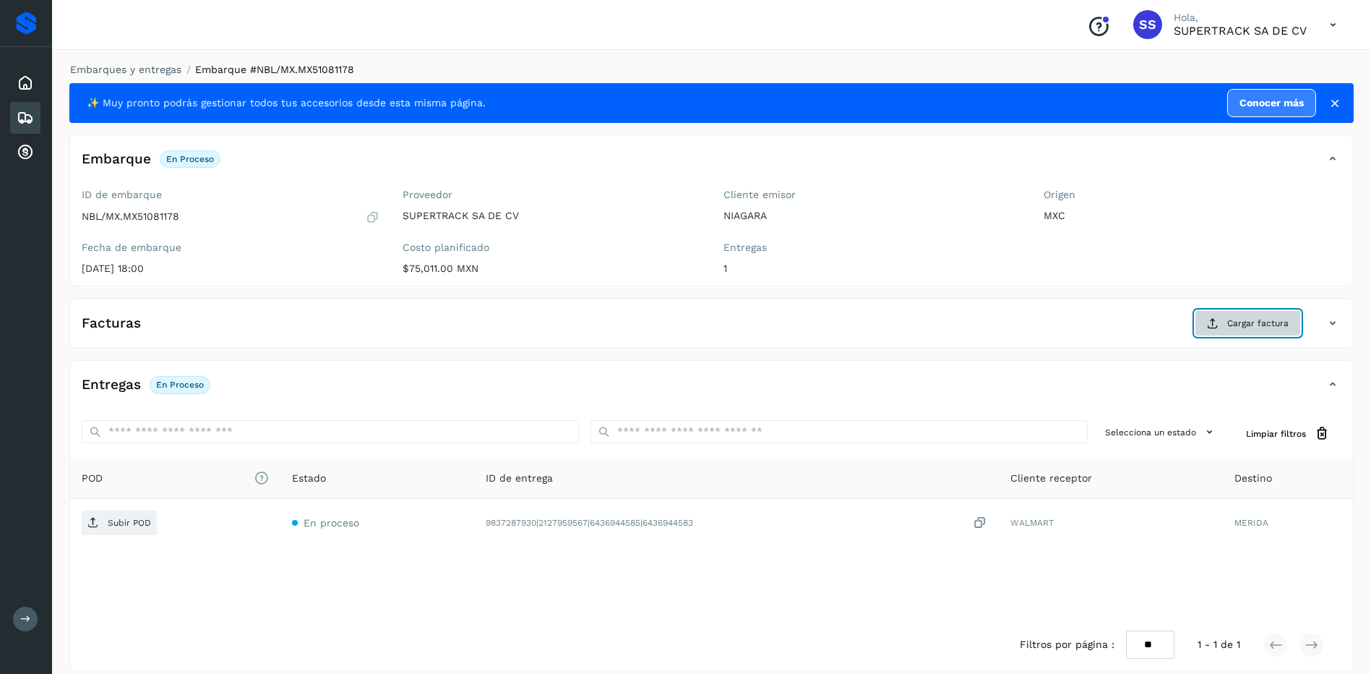
click at [1251, 322] on span "Cargar factura" at bounding box center [1257, 323] width 61 height 13
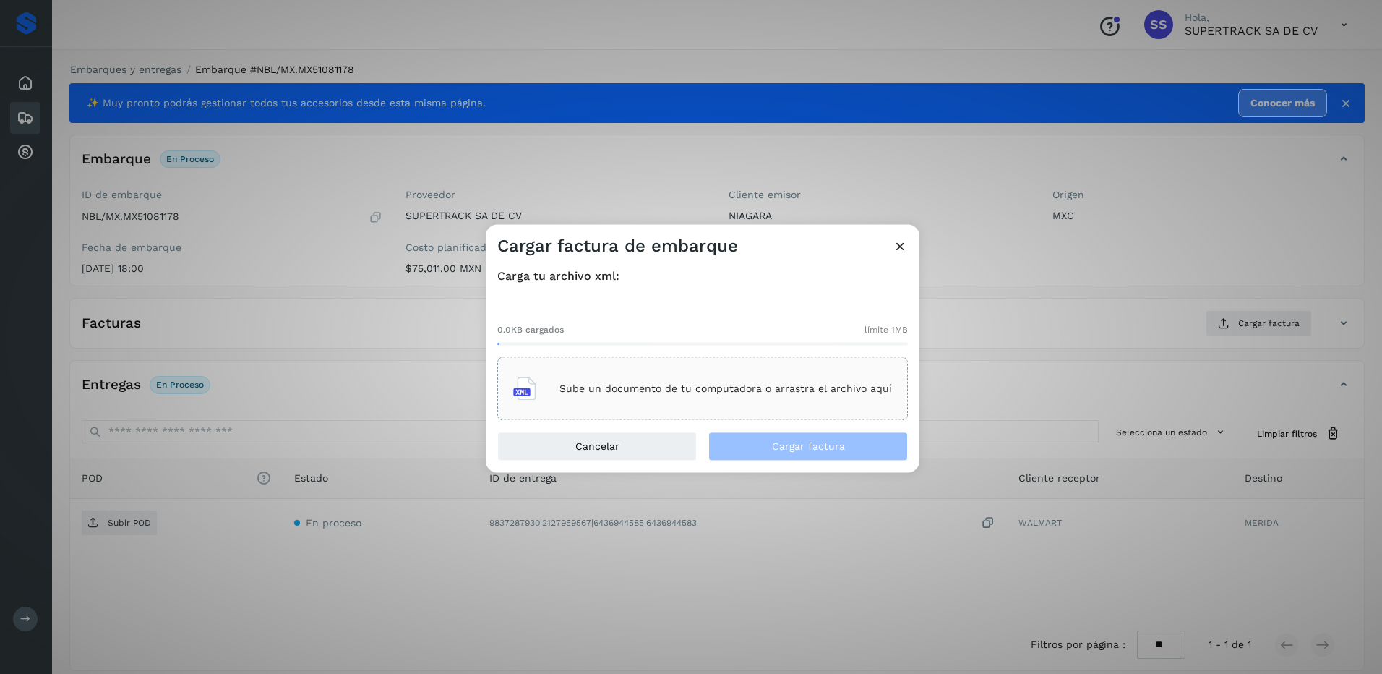
click at [695, 381] on div "Sube un documento de tu computadora o arrastra el archivo aquí" at bounding box center [702, 388] width 379 height 39
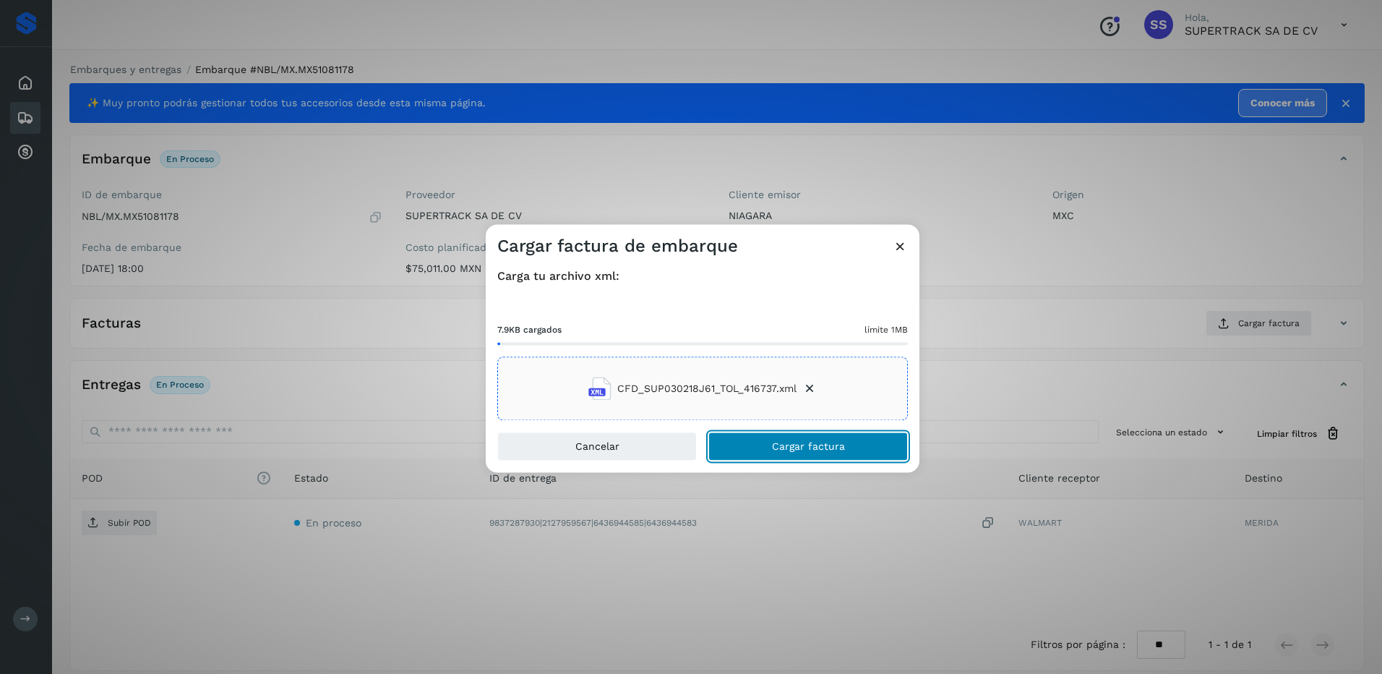
click at [819, 449] on span "Cargar factura" at bounding box center [808, 447] width 73 height 10
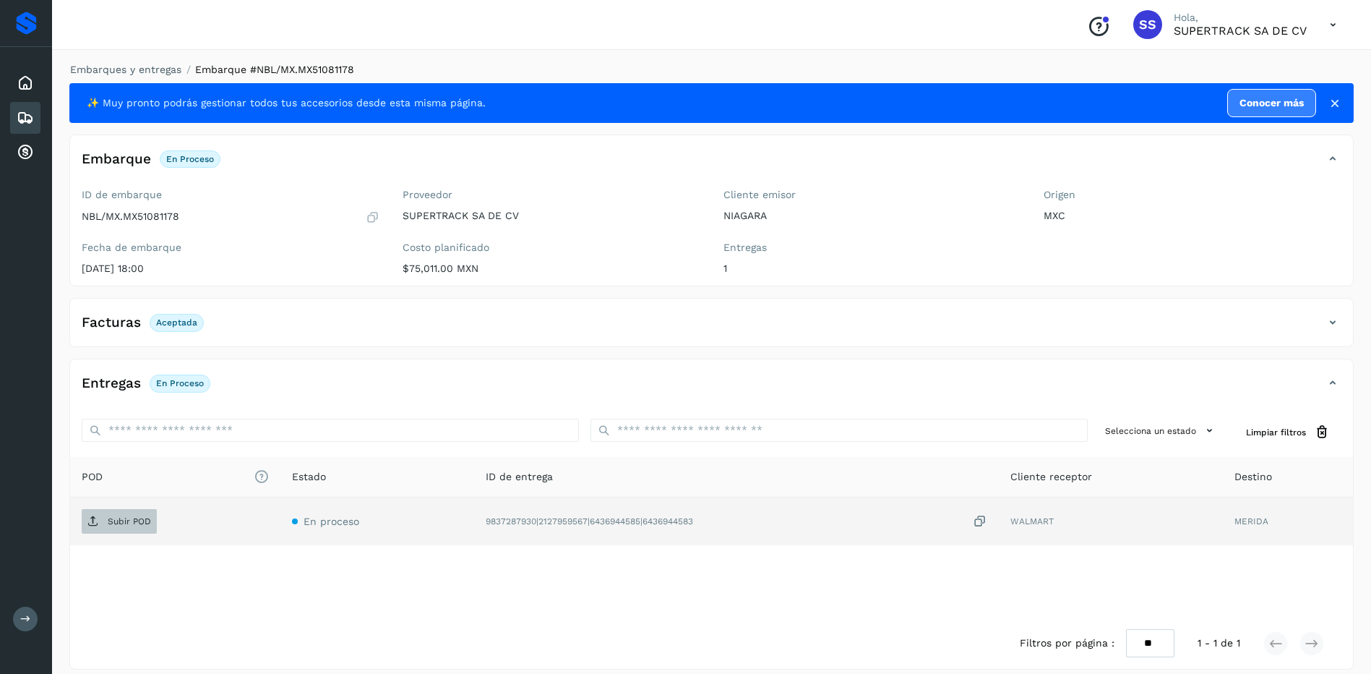
click at [134, 517] on p "Subir POD" at bounding box center [129, 521] width 43 height 10
click at [160, 61] on div "Embarques y entregas Embarque #NBL/MX.MX51081178 ✨ Muy pronto podrás gestionar …" at bounding box center [711, 366] width 1319 height 642
click at [155, 65] on link "Embarques y entregas" at bounding box center [125, 70] width 111 height 12
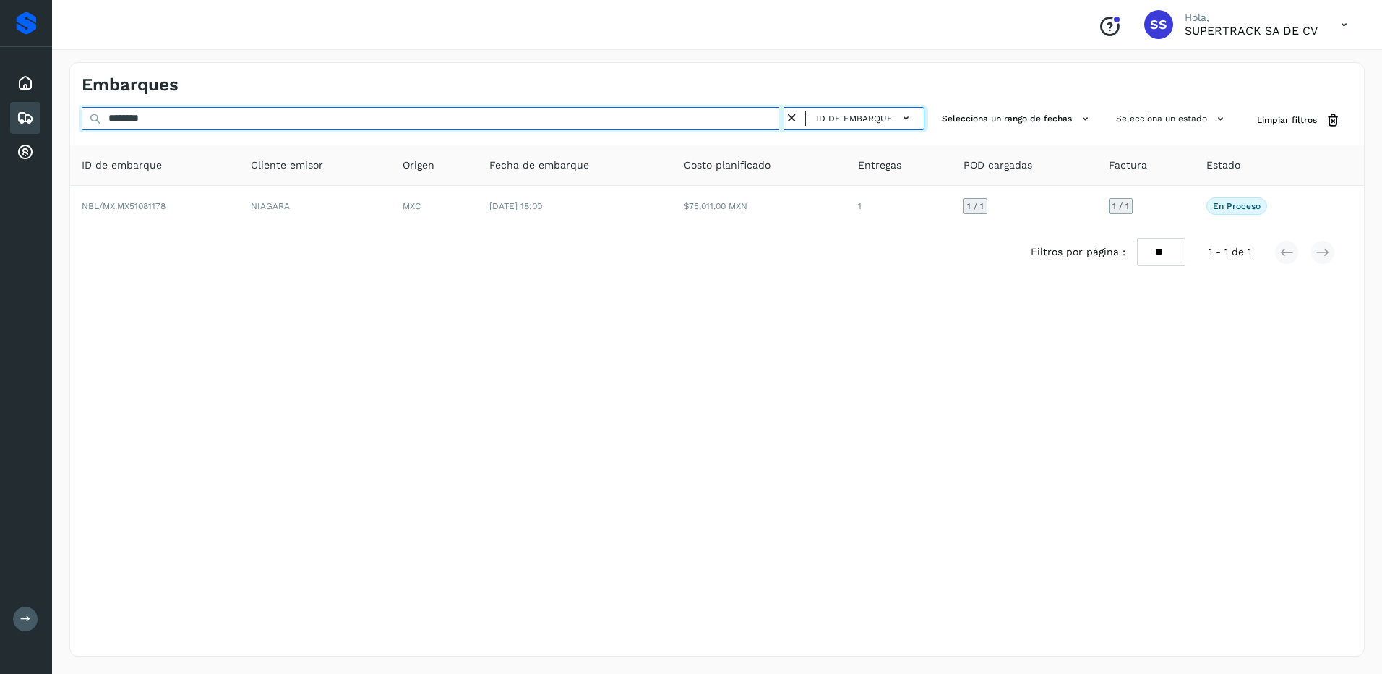
drag, startPoint x: 187, startPoint y: 124, endPoint x: 60, endPoint y: 112, distance: 127.7
click at [60, 112] on div "Embarques ******** ID de embarque Selecciona un rango de fechas Selecciona un e…" at bounding box center [717, 359] width 1330 height 629
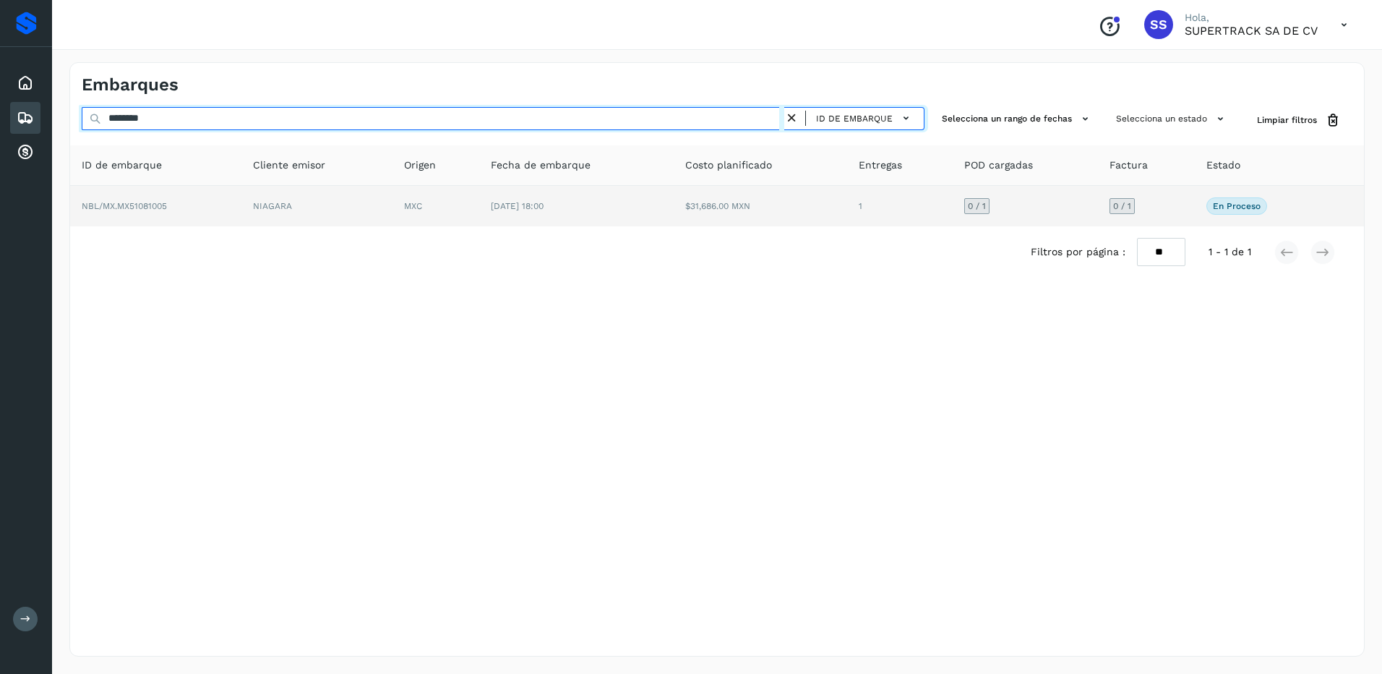
type input "********"
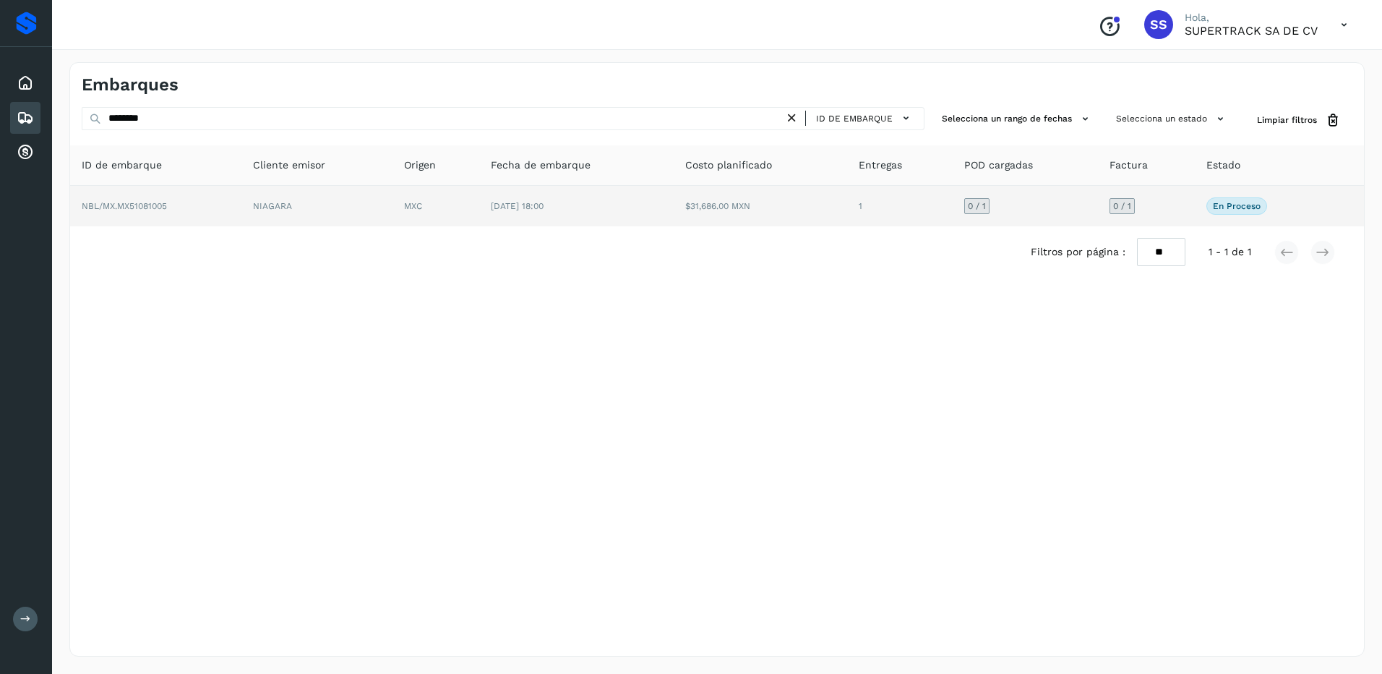
click at [500, 215] on td "[DATE] 18:00" at bounding box center [576, 206] width 194 height 40
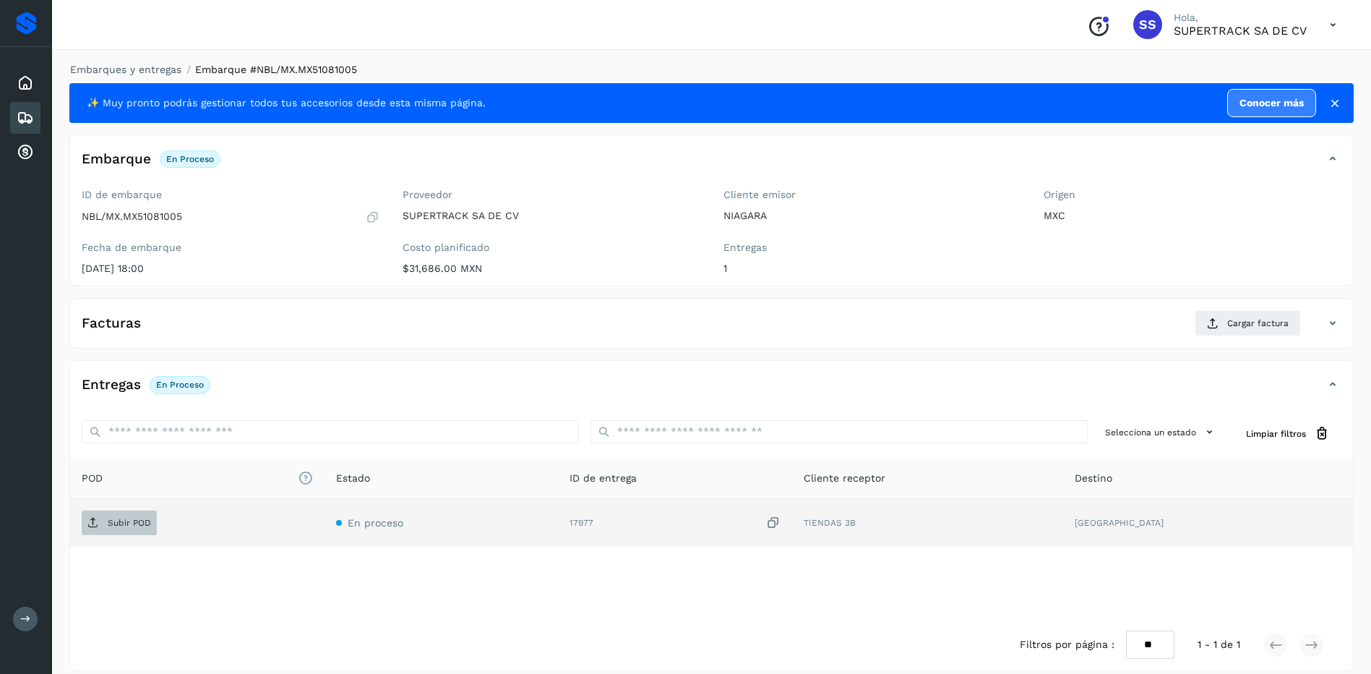
drag, startPoint x: 137, startPoint y: 507, endPoint x: 135, endPoint y: 519, distance: 12.4
click at [136, 510] on td "Subir POD" at bounding box center [197, 523] width 254 height 48
click at [135, 519] on p "Subir POD" at bounding box center [129, 522] width 43 height 10
click at [115, 525] on p "PDF" at bounding box center [116, 522] width 17 height 10
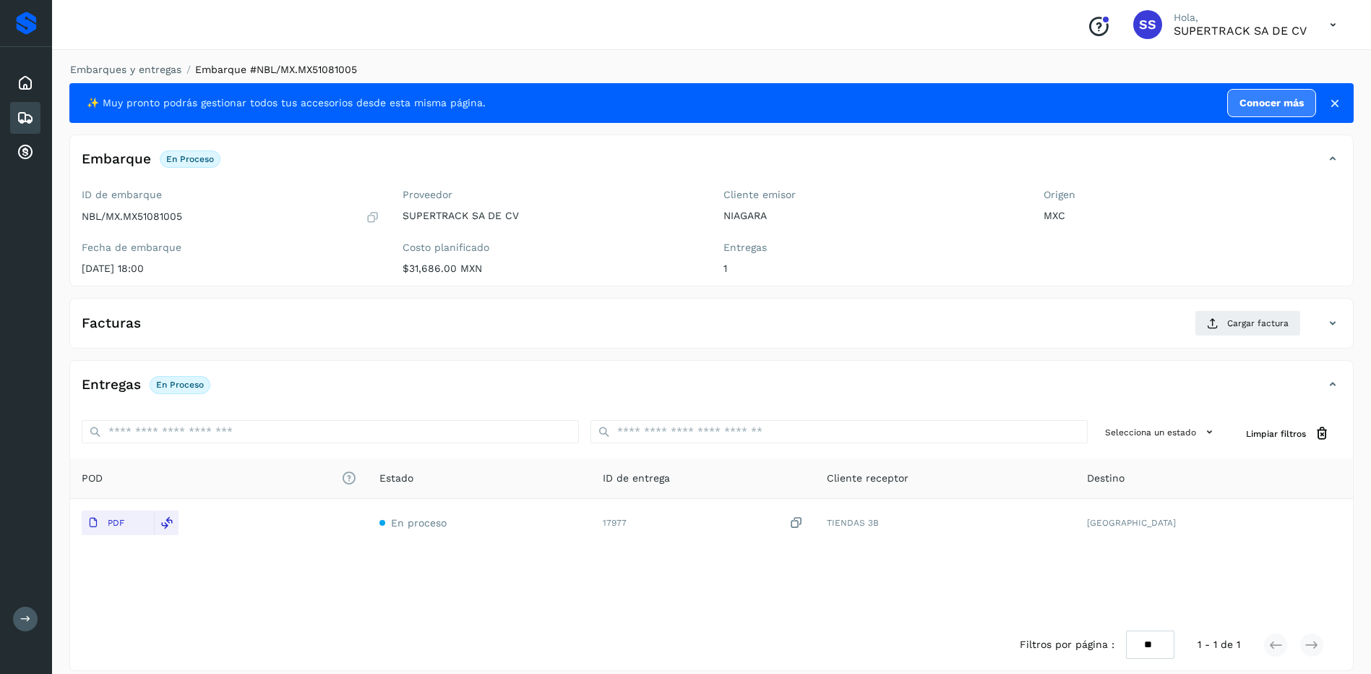
click at [213, 338] on div "Facturas Cargar factura" at bounding box center [711, 329] width 1283 height 38
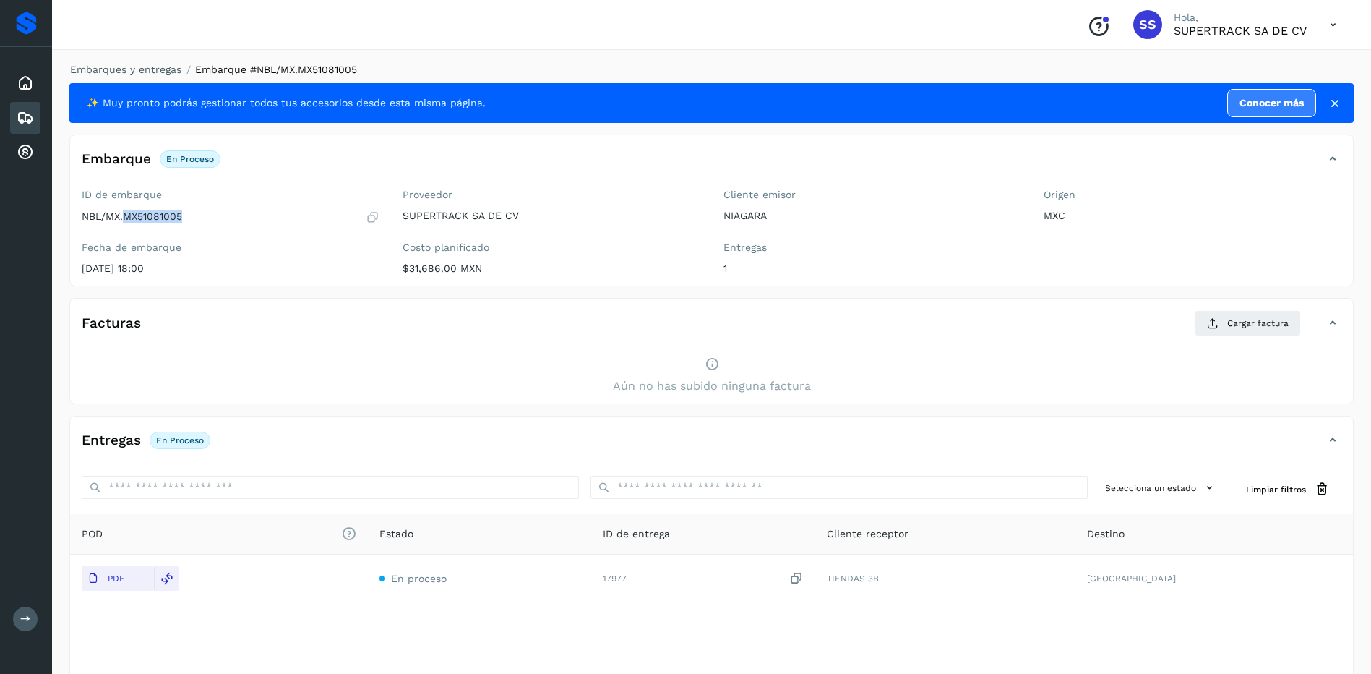
drag, startPoint x: 205, startPoint y: 210, endPoint x: 126, endPoint y: 219, distance: 79.3
click at [126, 219] on div "NBL/MX.MX51081005" at bounding box center [231, 217] width 298 height 14
copy p "MX51081005"
click at [1235, 325] on span "Cargar factura" at bounding box center [1257, 323] width 61 height 13
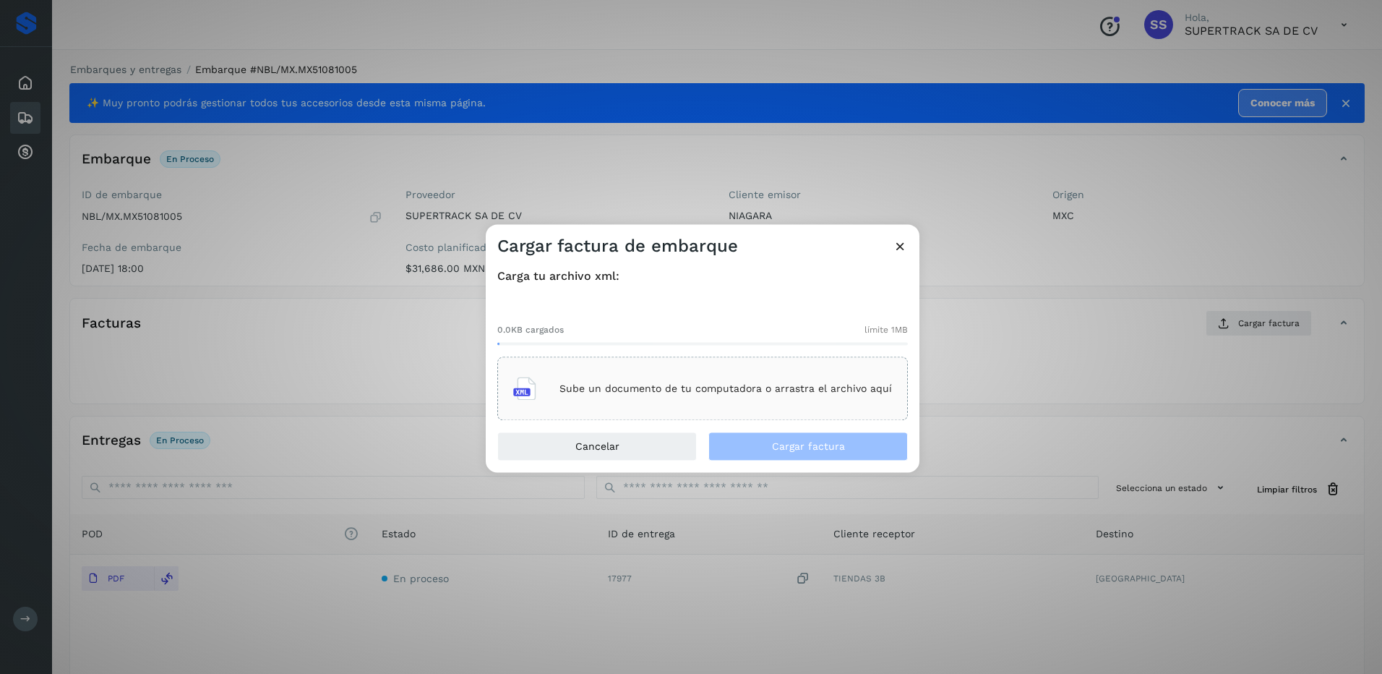
click at [686, 385] on p "Sube un documento de tu computadora o arrastra el archivo aquí" at bounding box center [725, 388] width 332 height 12
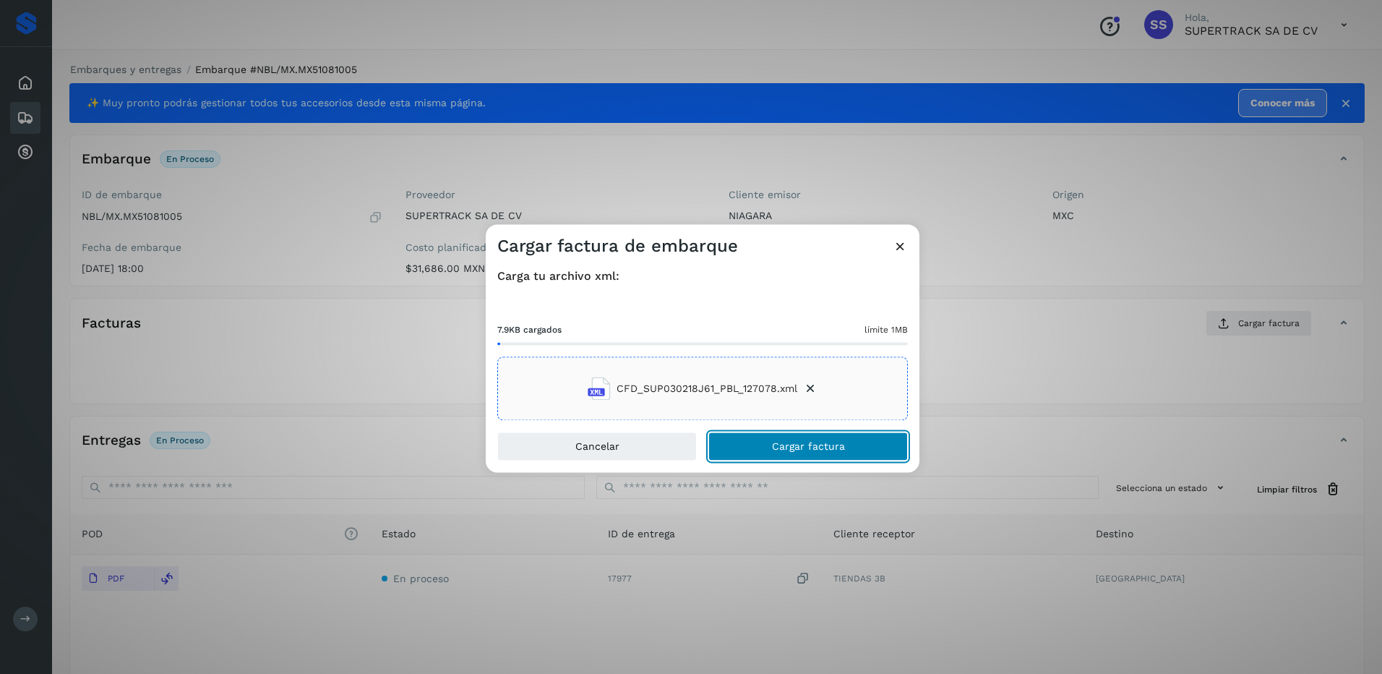
click at [800, 442] on span "Cargar factura" at bounding box center [808, 447] width 73 height 10
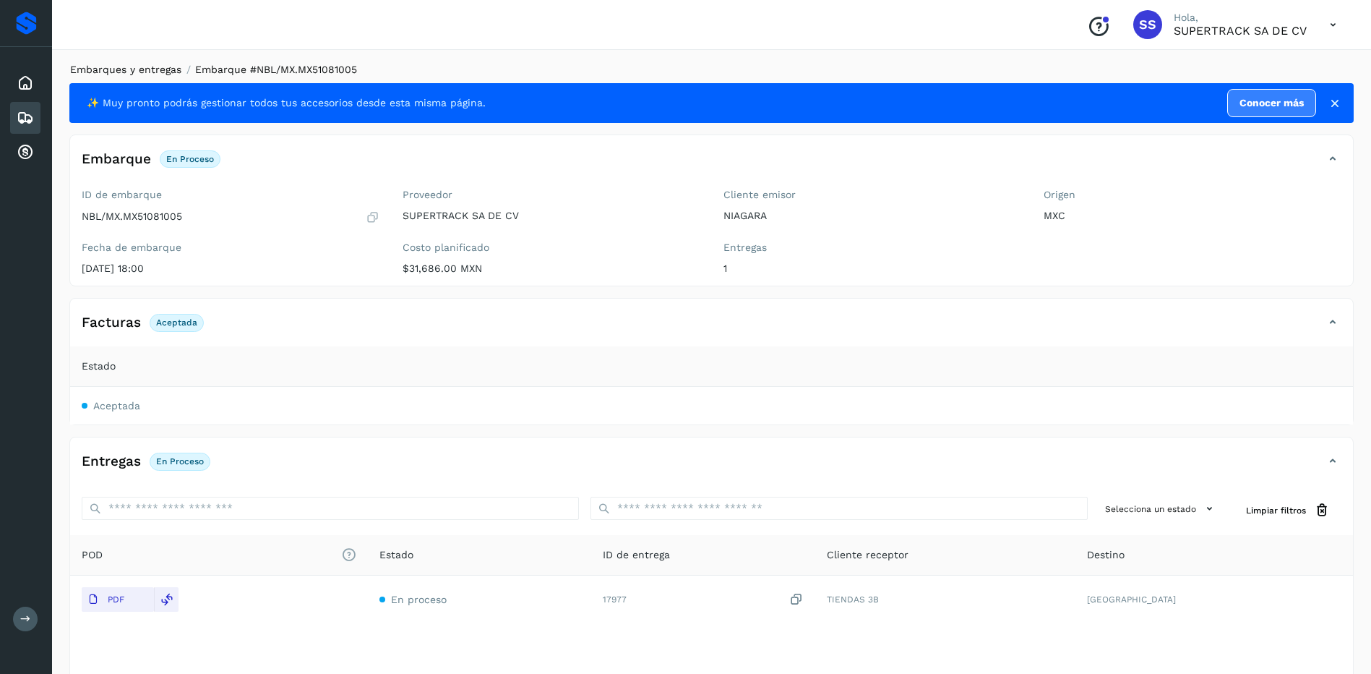
click at [147, 71] on link "Embarques y entregas" at bounding box center [125, 70] width 111 height 12
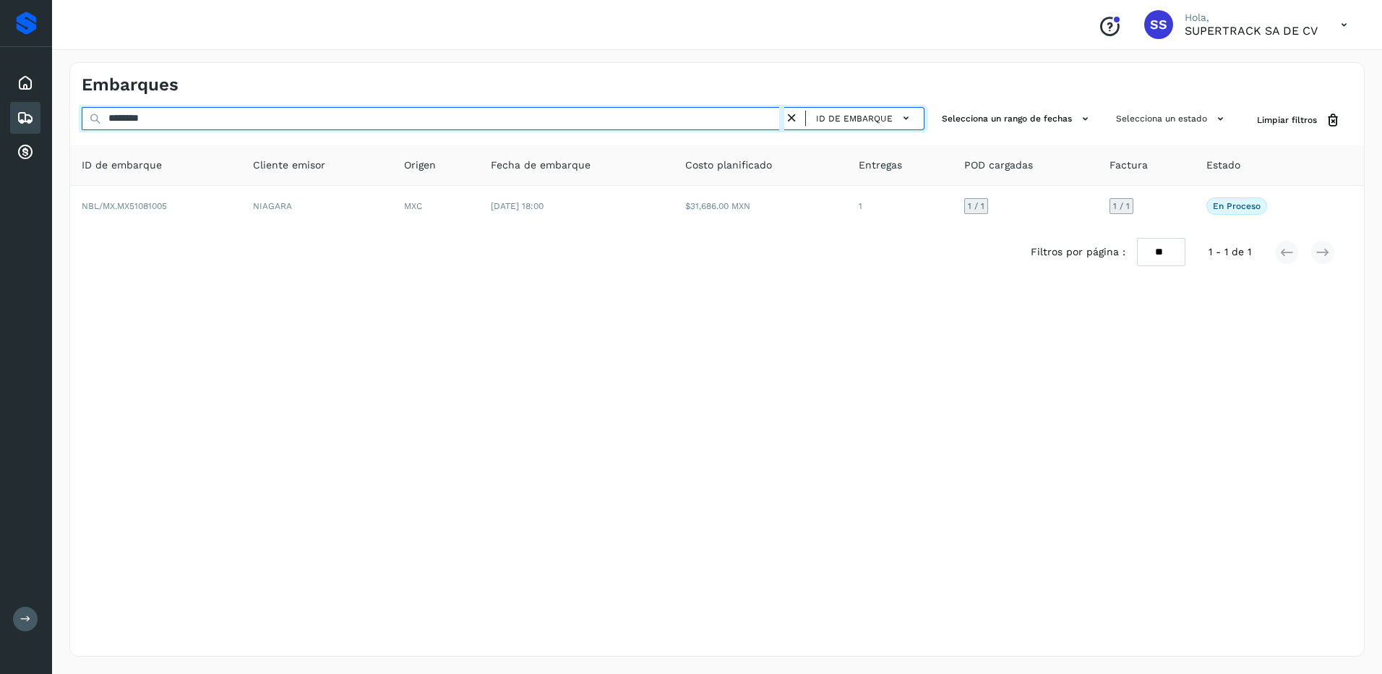
drag, startPoint x: 272, startPoint y: 112, endPoint x: -3, endPoint y: 91, distance: 276.2
click at [0, 91] on html "Proveedores Inicio Embarques Cuentas por cobrar Salir Conoce nuestros beneficio…" at bounding box center [691, 337] width 1382 height 674
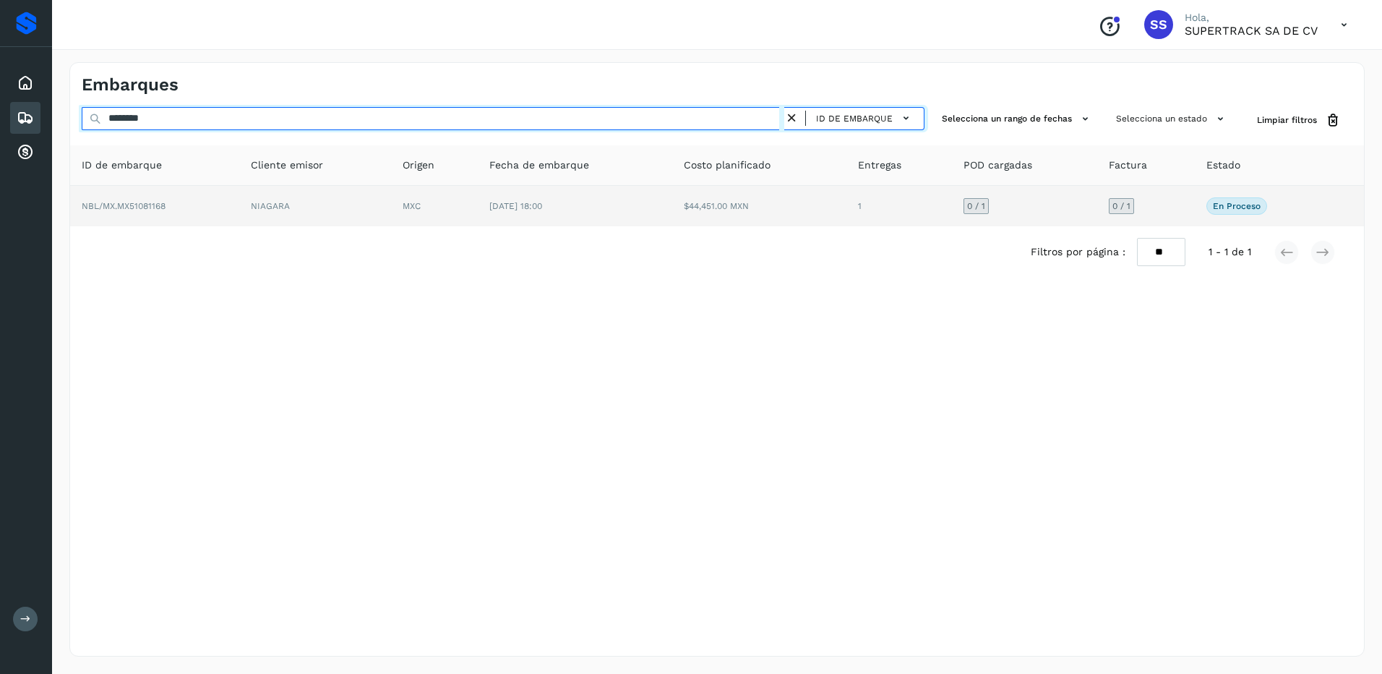
type input "********"
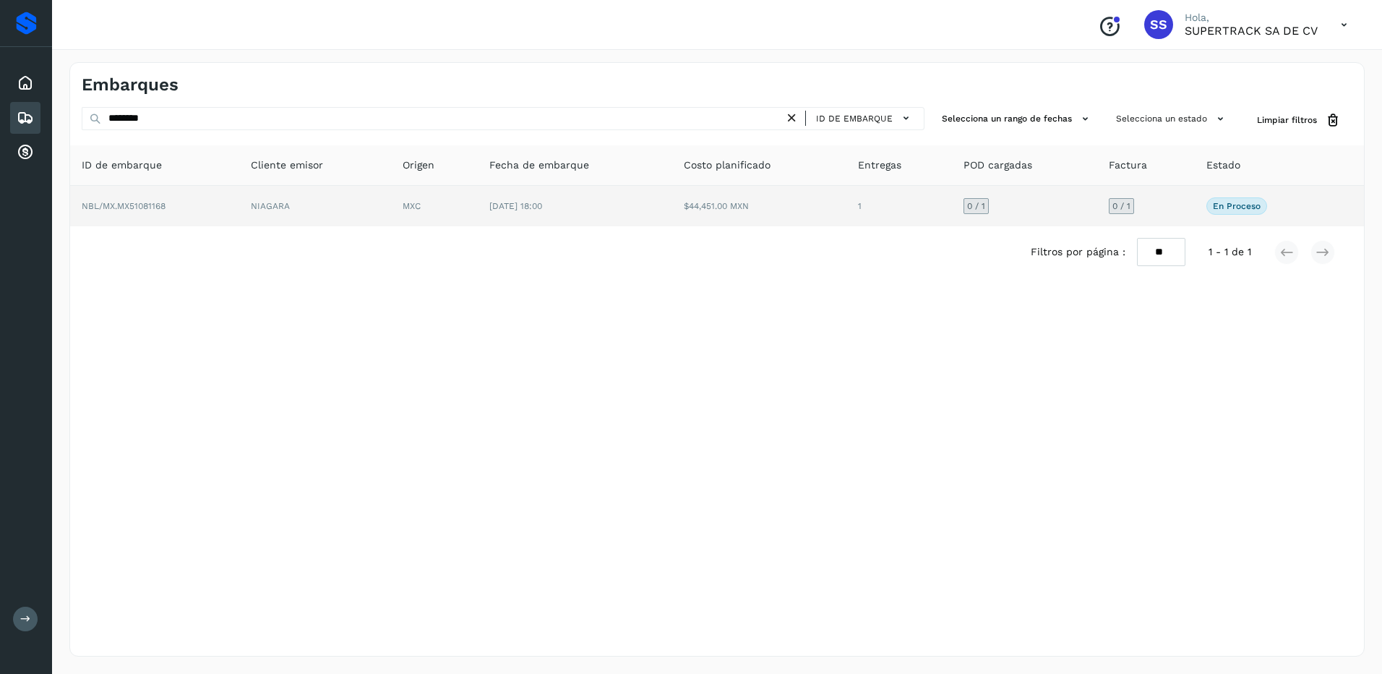
click at [261, 206] on td "NIAGARA" at bounding box center [314, 206] width 151 height 40
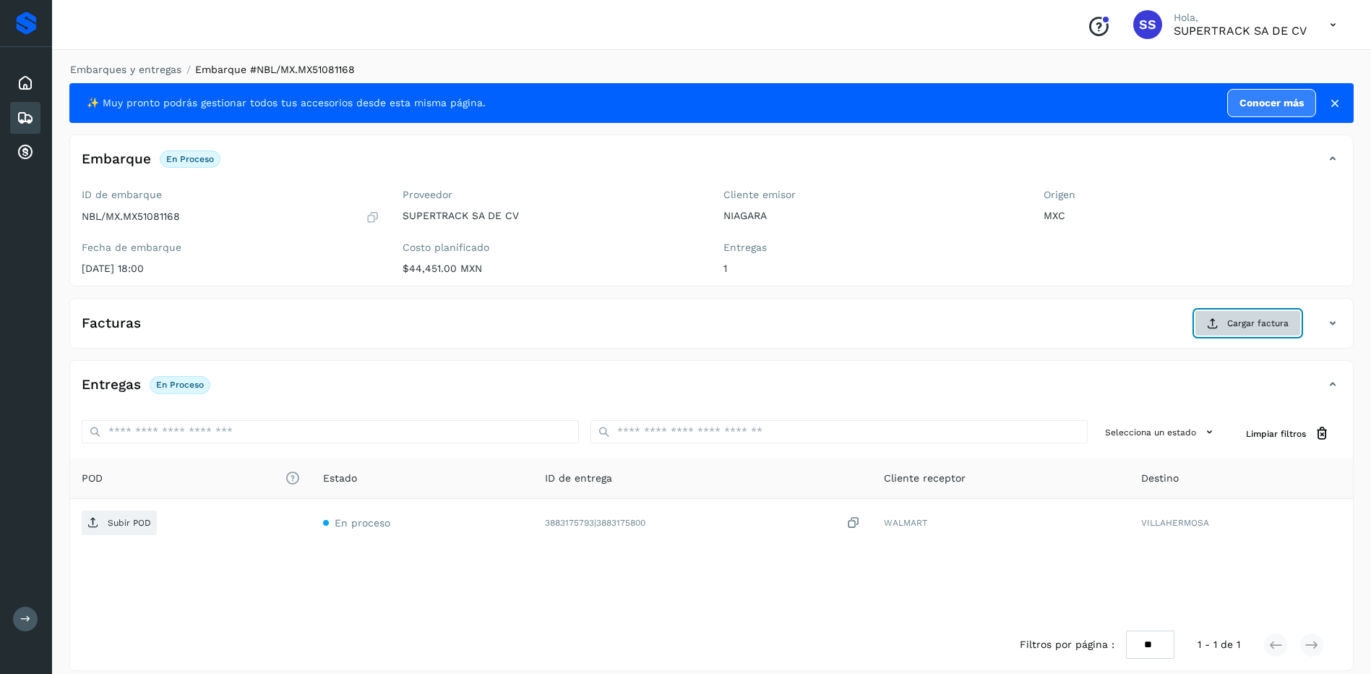
click at [1250, 328] on span "Cargar factura" at bounding box center [1257, 323] width 61 height 13
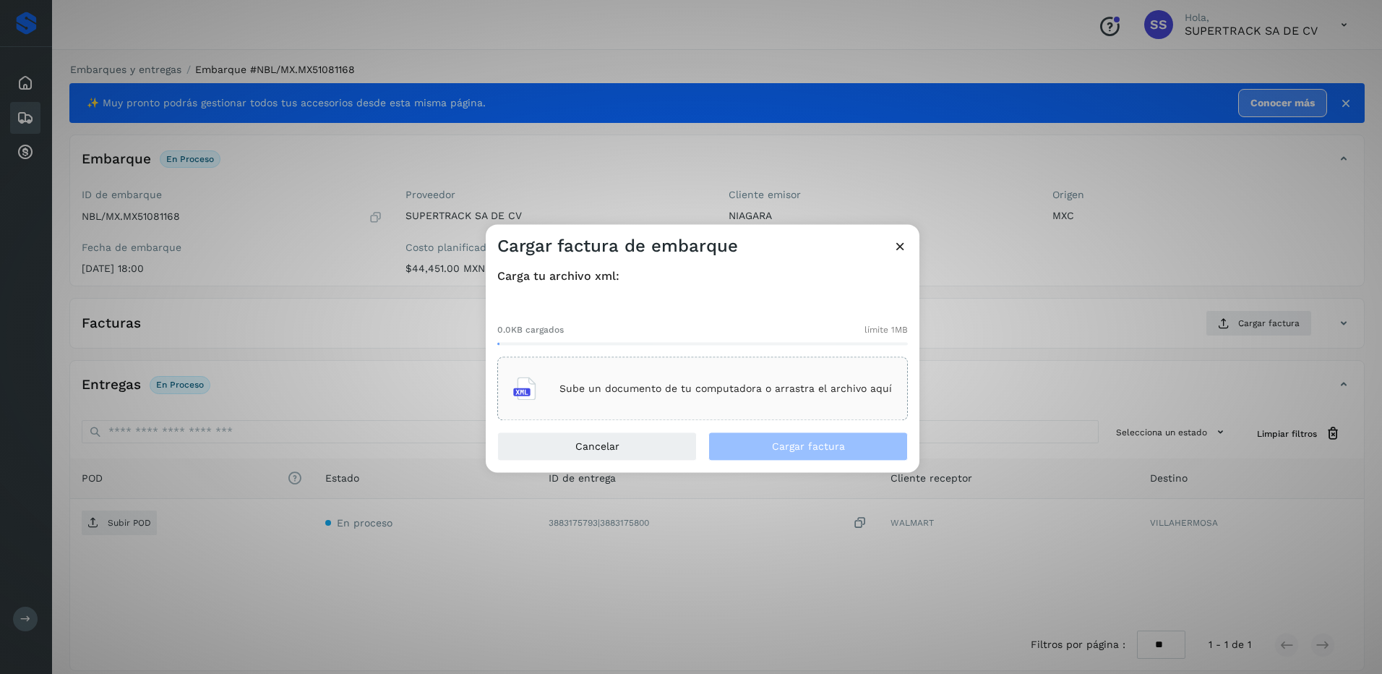
click at [723, 387] on p "Sube un documento de tu computadora o arrastra el archivo aquí" at bounding box center [725, 388] width 332 height 12
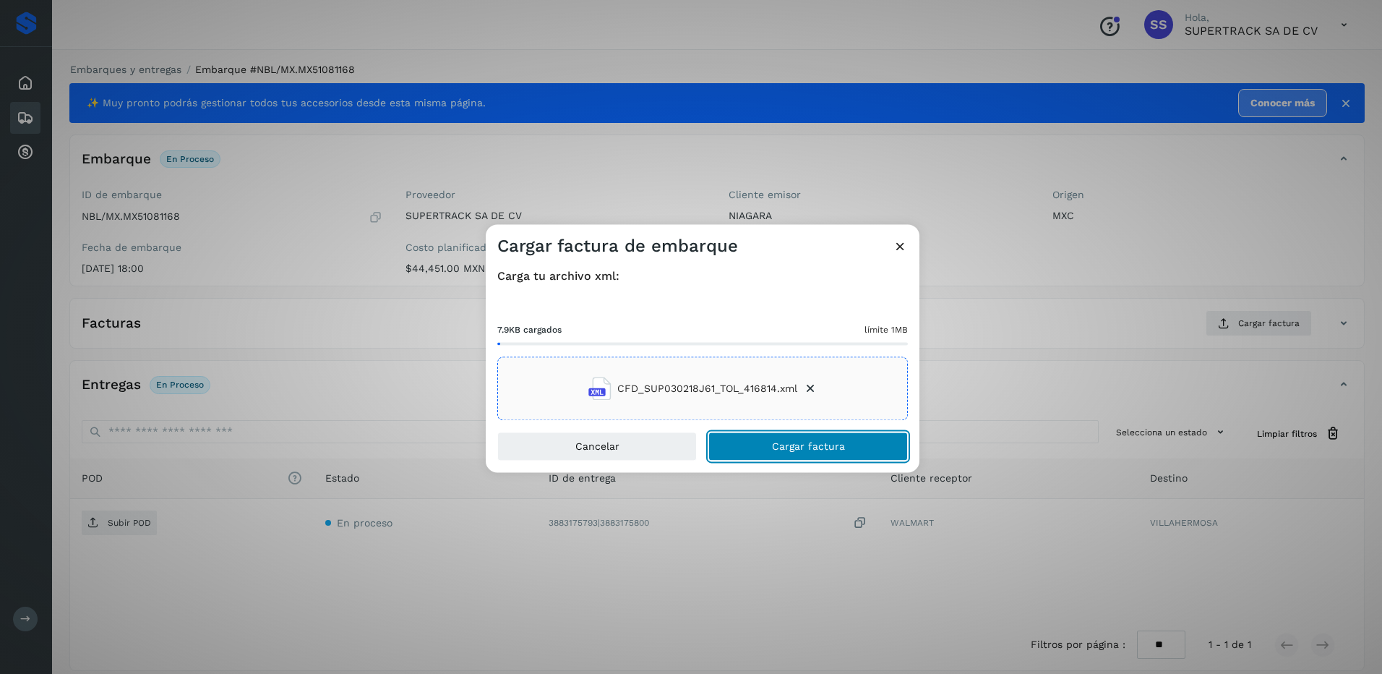
click at [817, 439] on button "Cargar factura" at bounding box center [807, 446] width 199 height 29
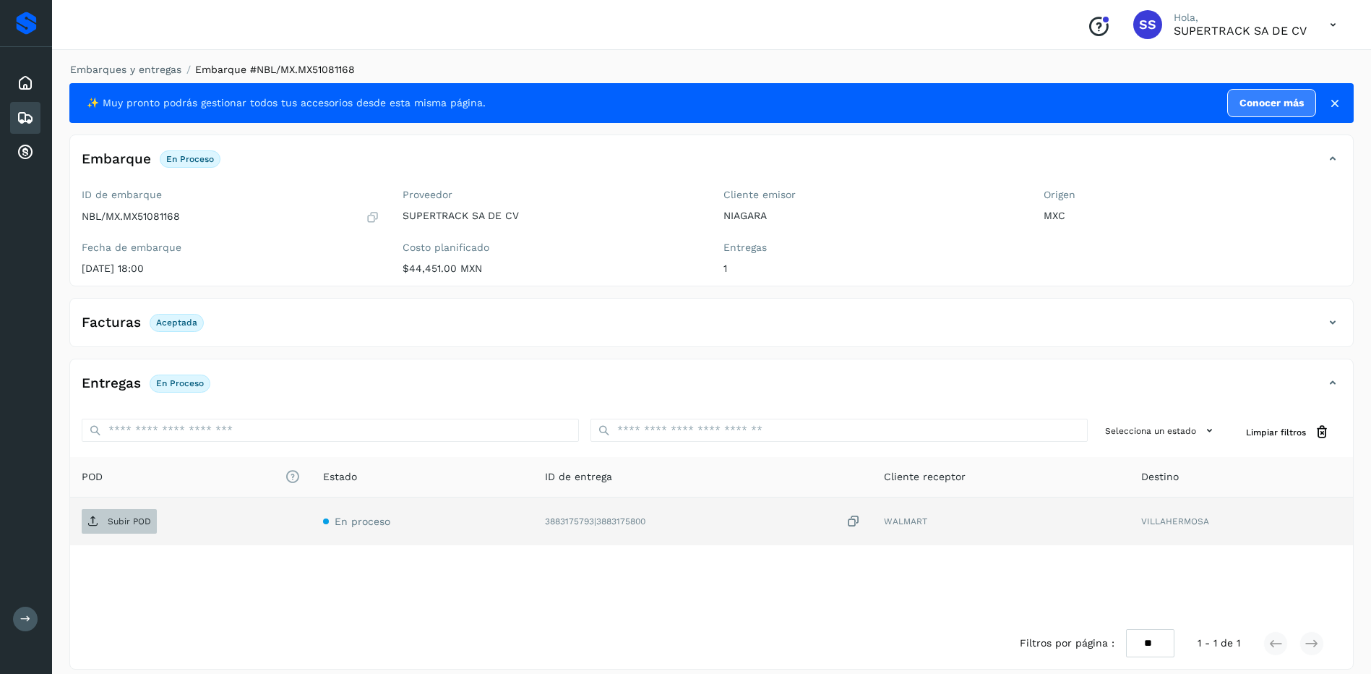
click at [110, 531] on span "Subir POD" at bounding box center [119, 521] width 75 height 23
click at [150, 65] on link "Embarques y entregas" at bounding box center [125, 70] width 111 height 12
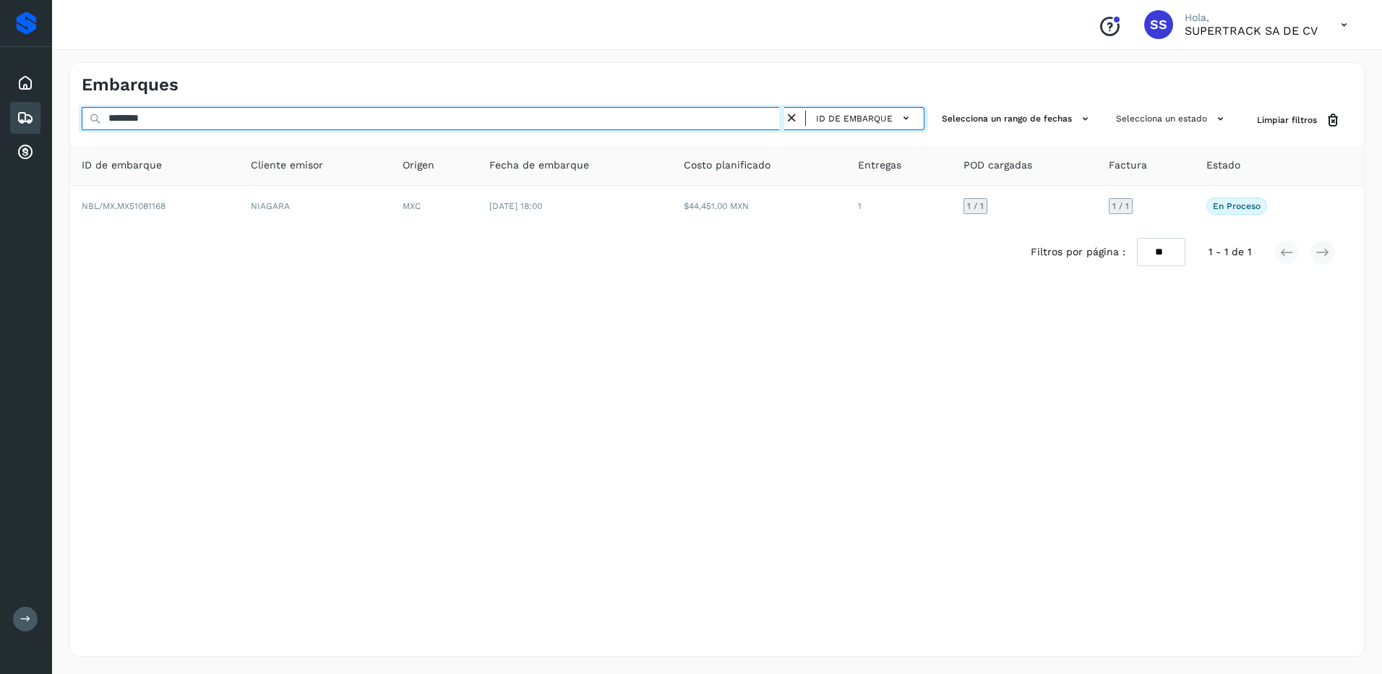
drag, startPoint x: 187, startPoint y: 117, endPoint x: 61, endPoint y: 108, distance: 126.8
click at [61, 108] on div "Embarques ******** ID de embarque Selecciona un rango de fechas Selecciona un e…" at bounding box center [717, 359] width 1330 height 629
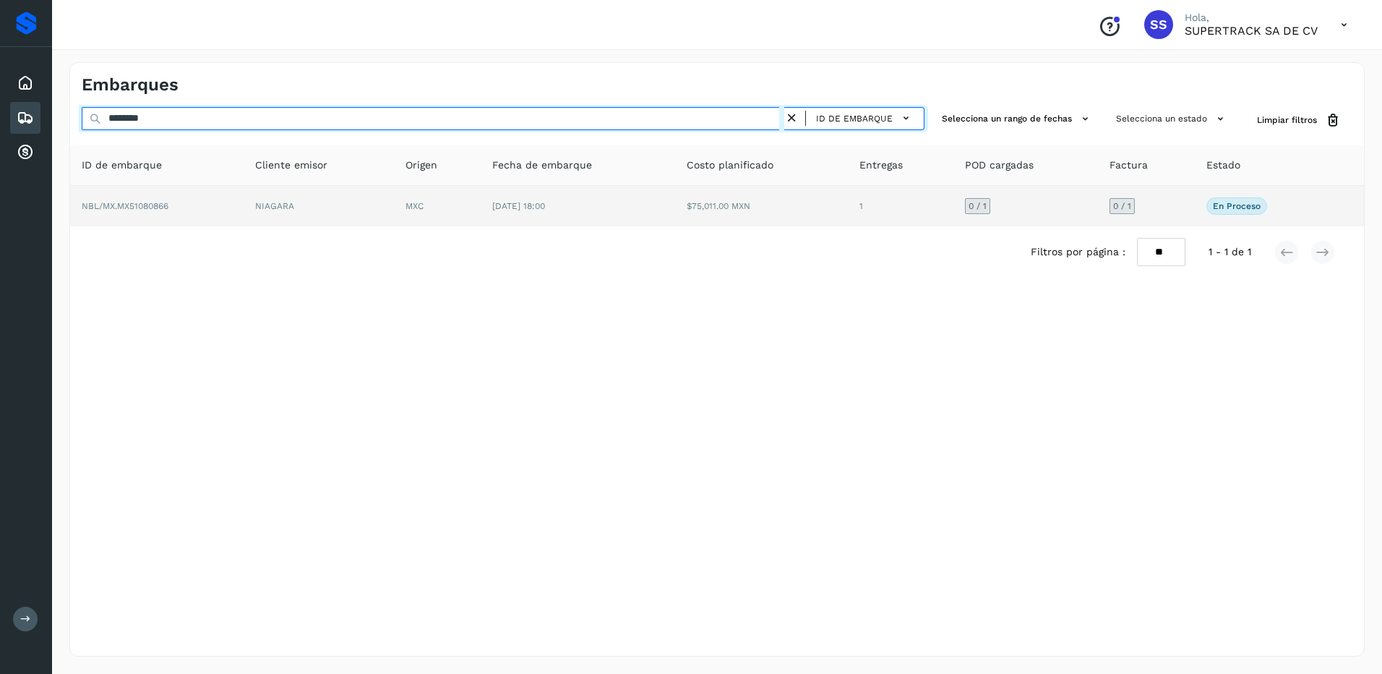
type input "********"
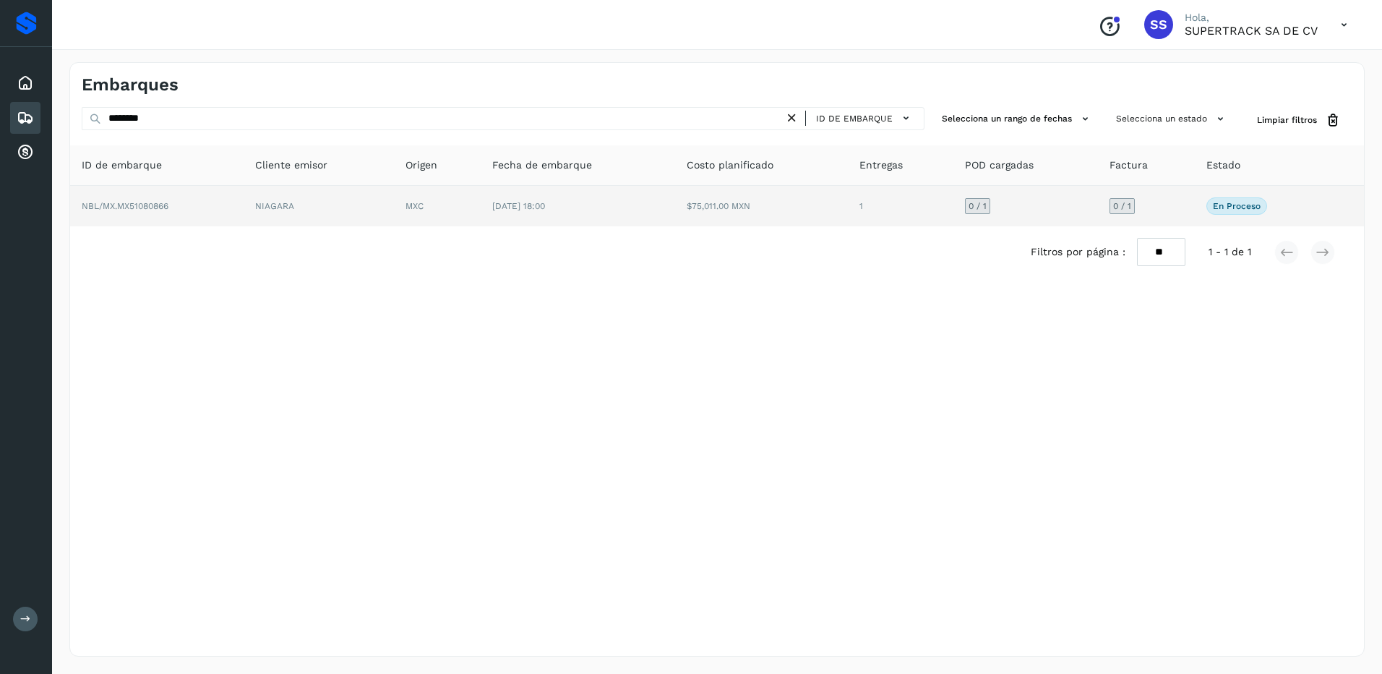
click at [404, 203] on td "MXC" at bounding box center [437, 206] width 87 height 40
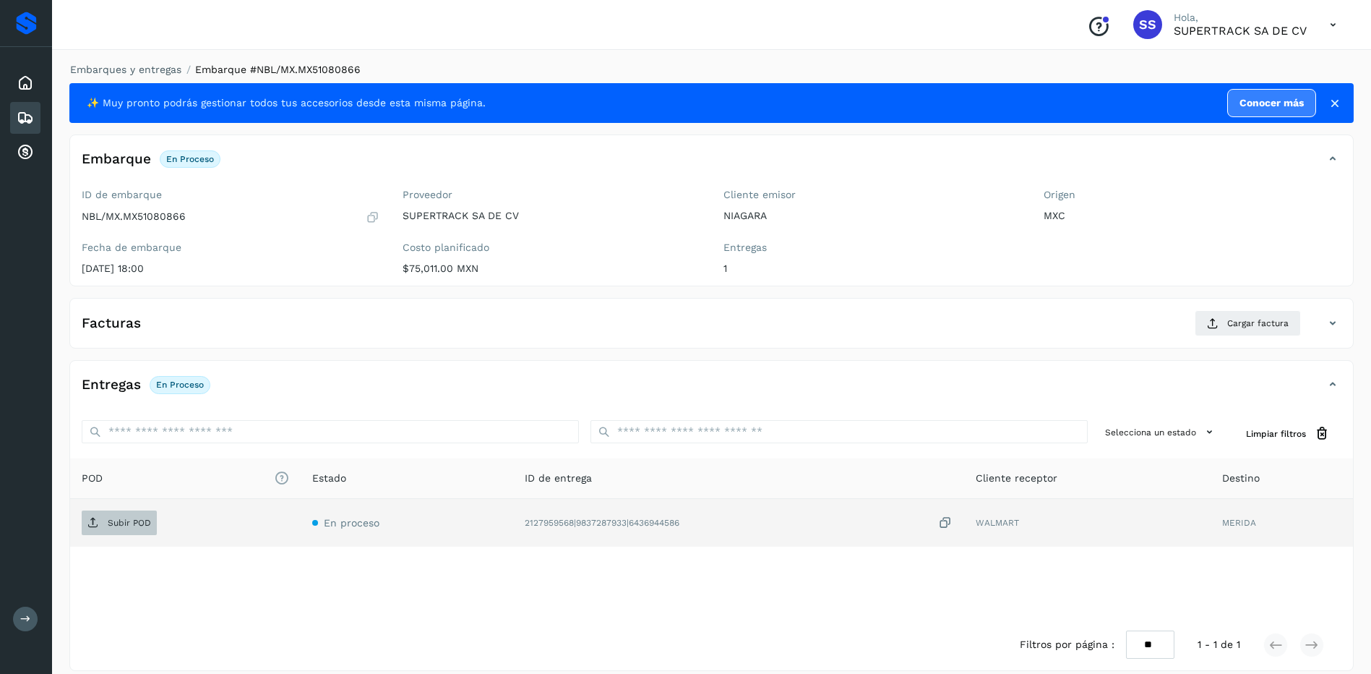
click at [124, 510] on button "Subir POD" at bounding box center [119, 522] width 75 height 25
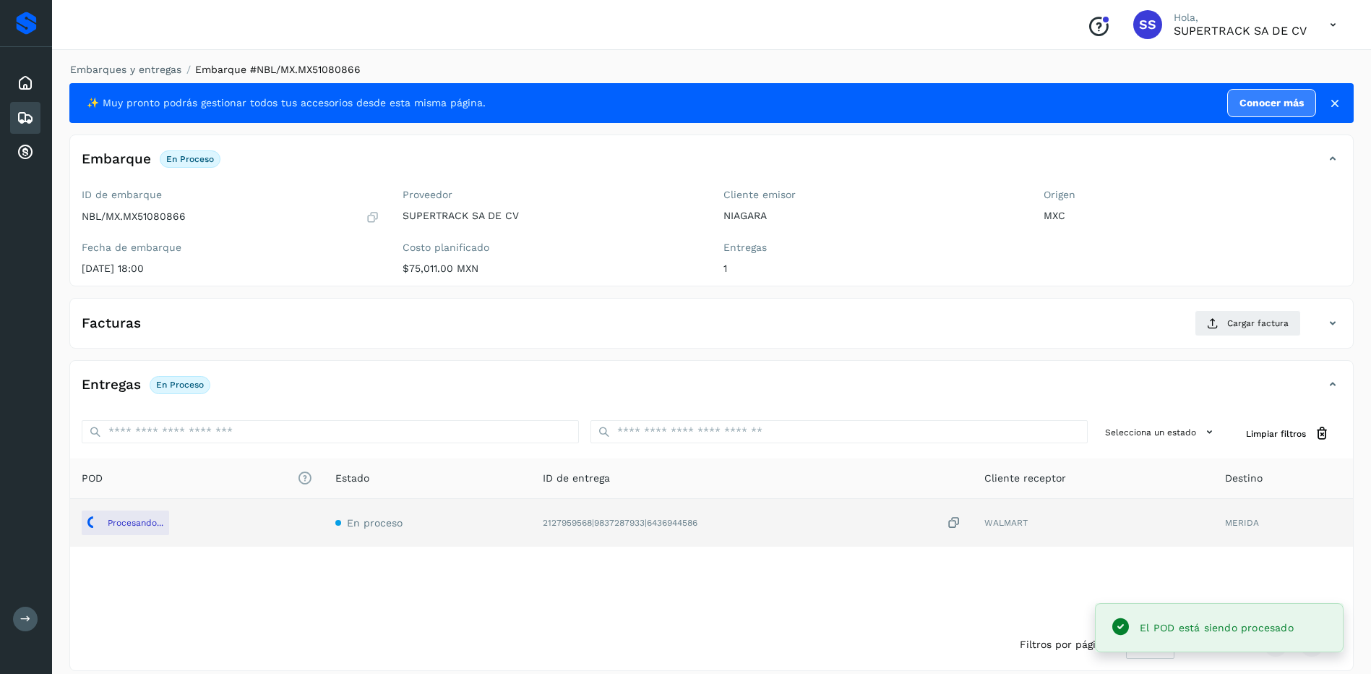
click at [627, 352] on div "✨ Muy pronto podrás gestionar todos tus accesorios desde esta misma página. Con…" at bounding box center [711, 377] width 1284 height 588
click at [1230, 317] on span "Cargar factura" at bounding box center [1257, 323] width 61 height 13
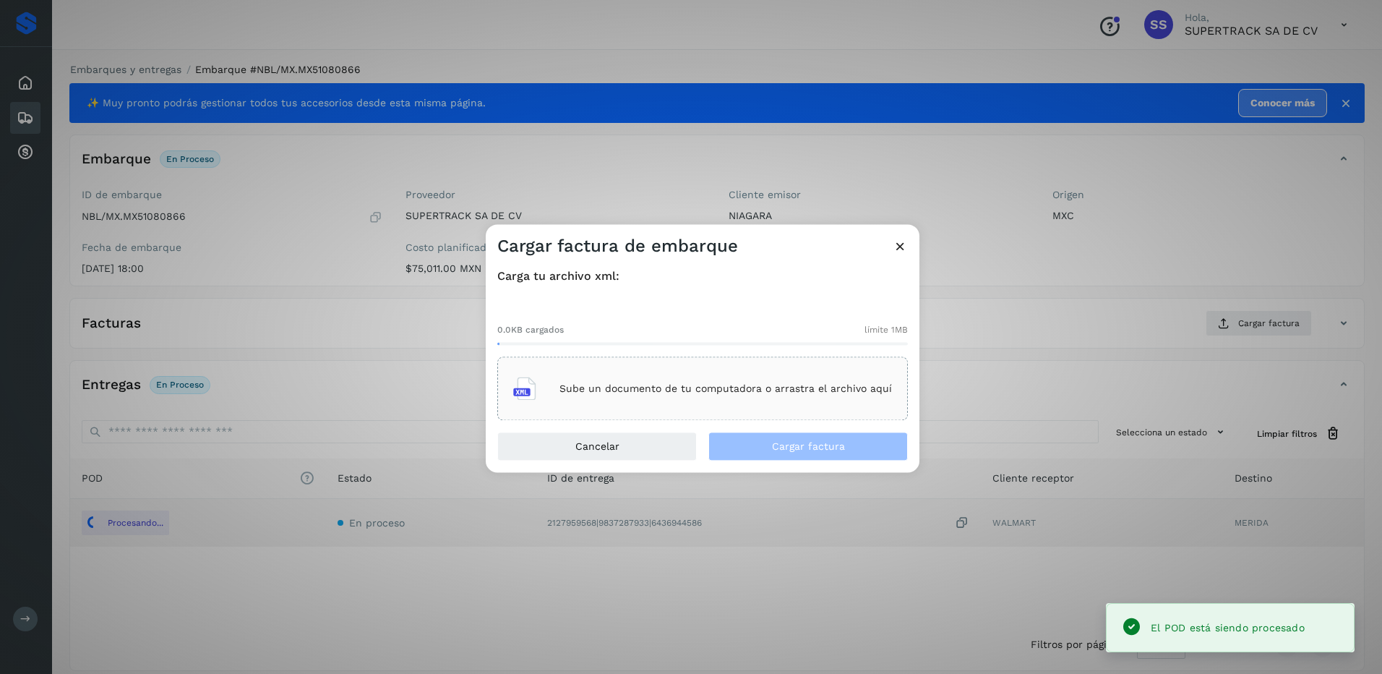
click at [617, 392] on p "Sube un documento de tu computadora o arrastra el archivo aquí" at bounding box center [725, 388] width 332 height 12
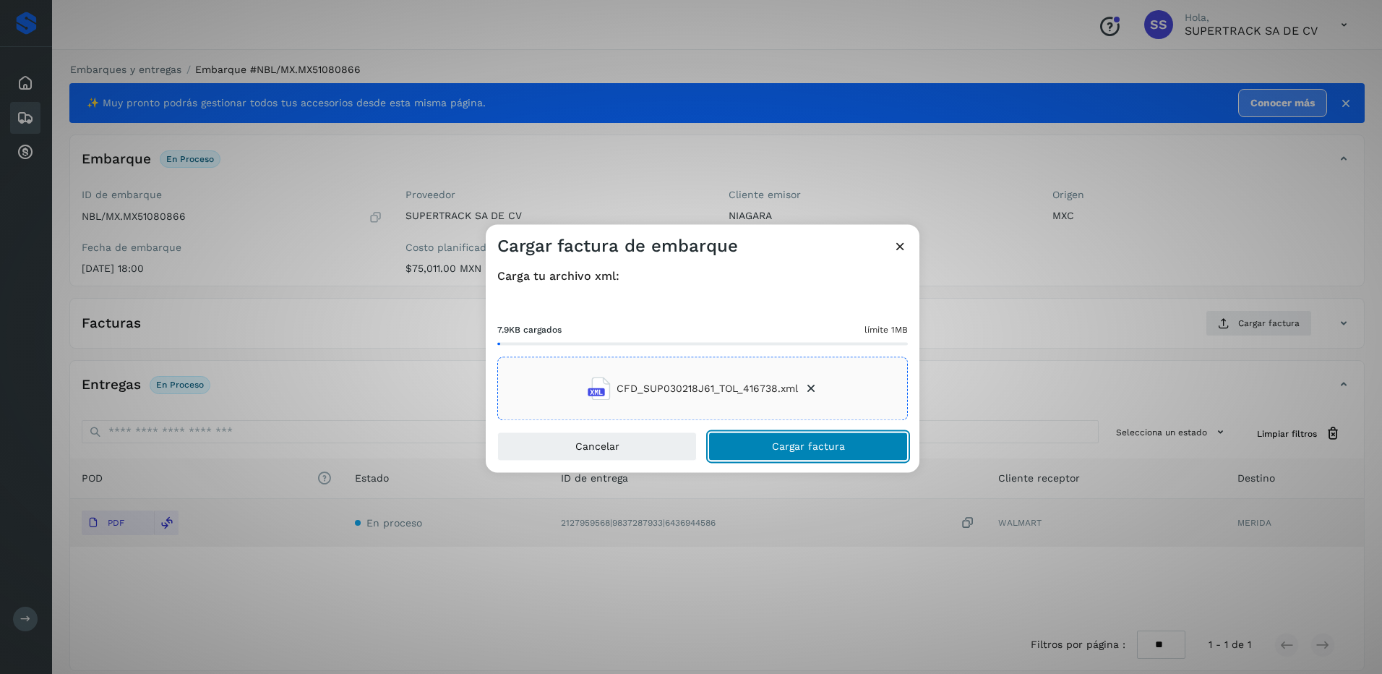
click at [812, 442] on span "Cargar factura" at bounding box center [808, 447] width 73 height 10
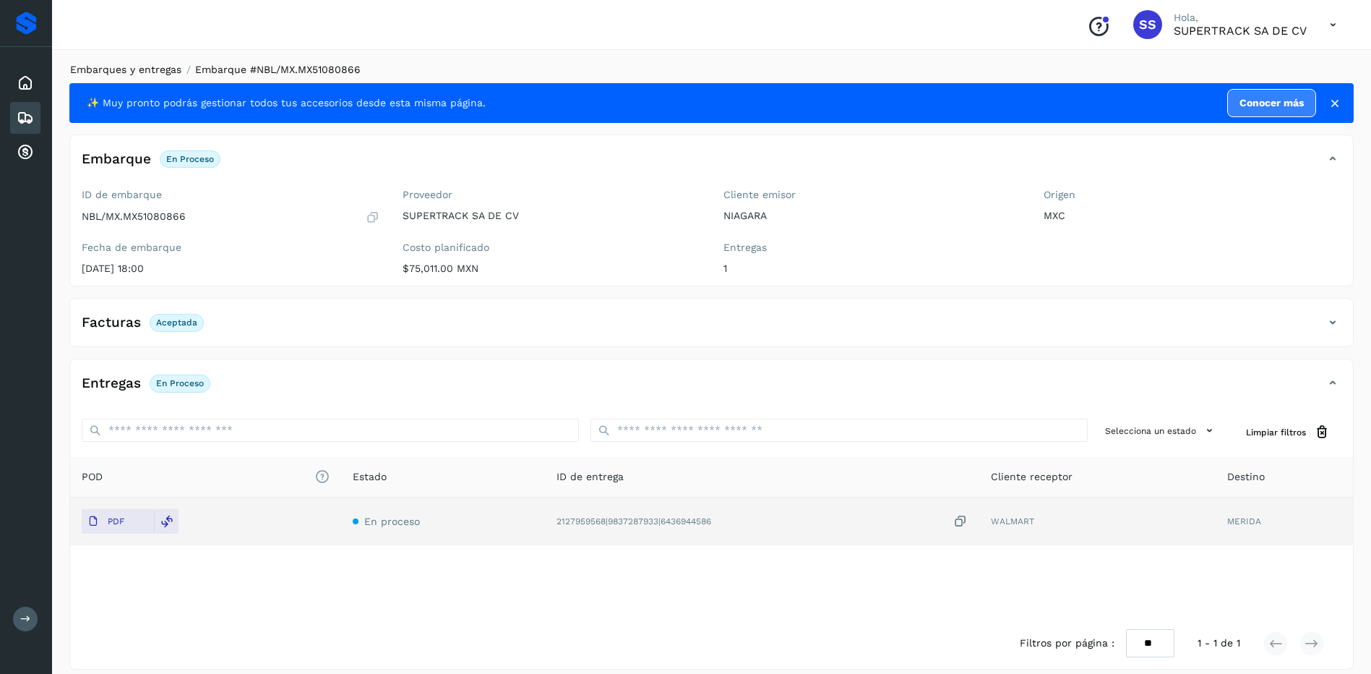
click at [153, 69] on link "Embarques y entregas" at bounding box center [125, 70] width 111 height 12
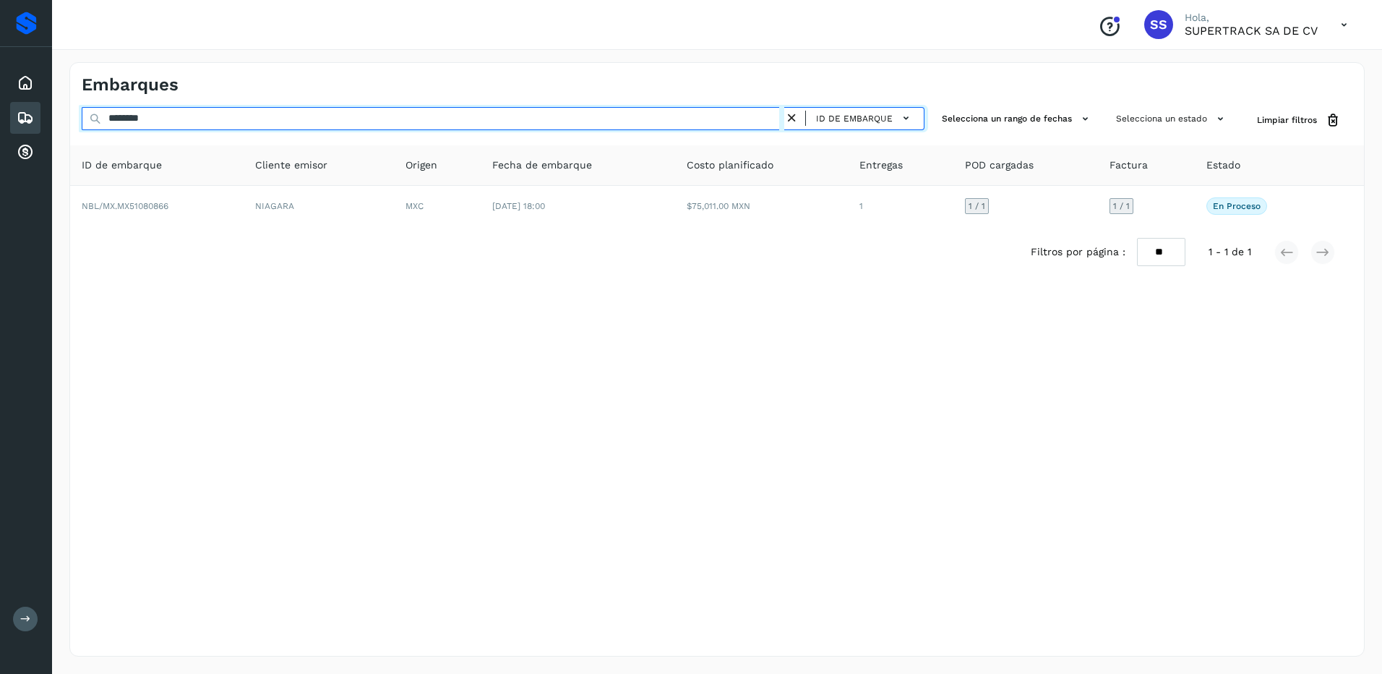
drag, startPoint x: 207, startPoint y: 117, endPoint x: 15, endPoint y: 105, distance: 191.9
click at [16, 106] on div "Proveedores Inicio Embarques Cuentas por cobrar Salir Conoce nuestros beneficio…" at bounding box center [691, 337] width 1382 height 674
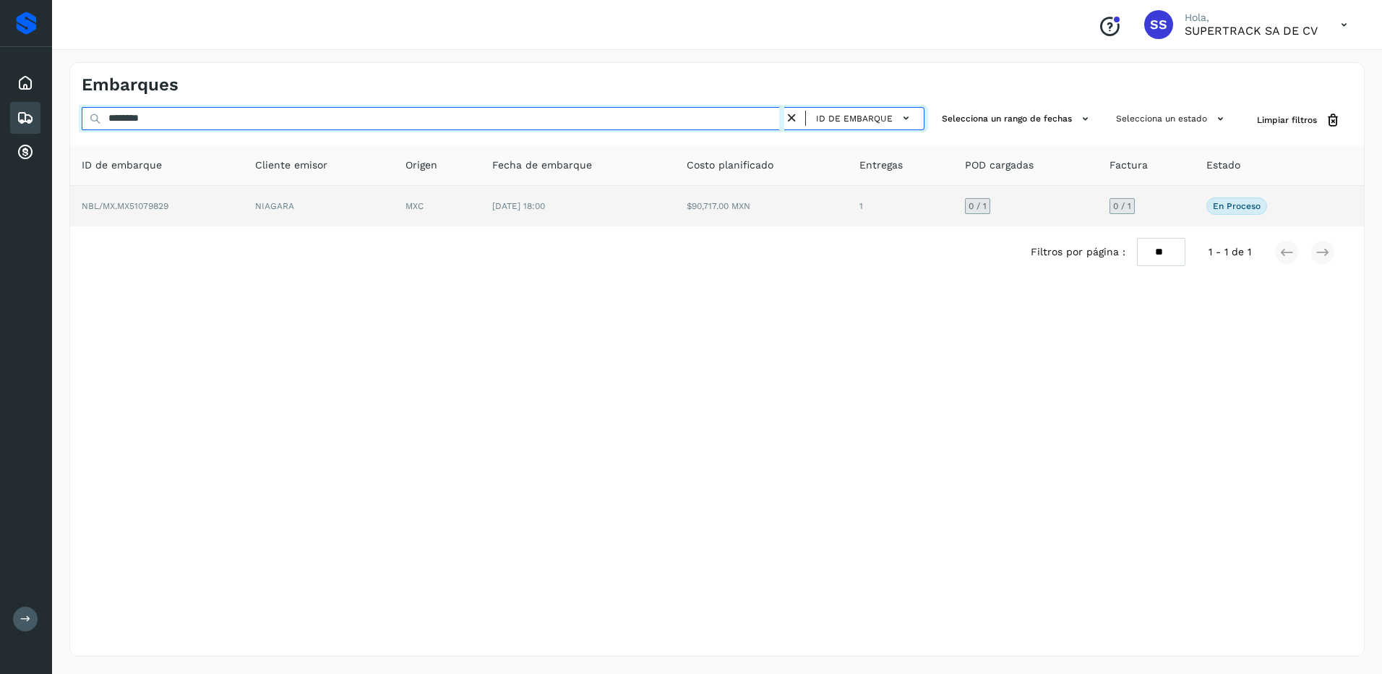
type input "********"
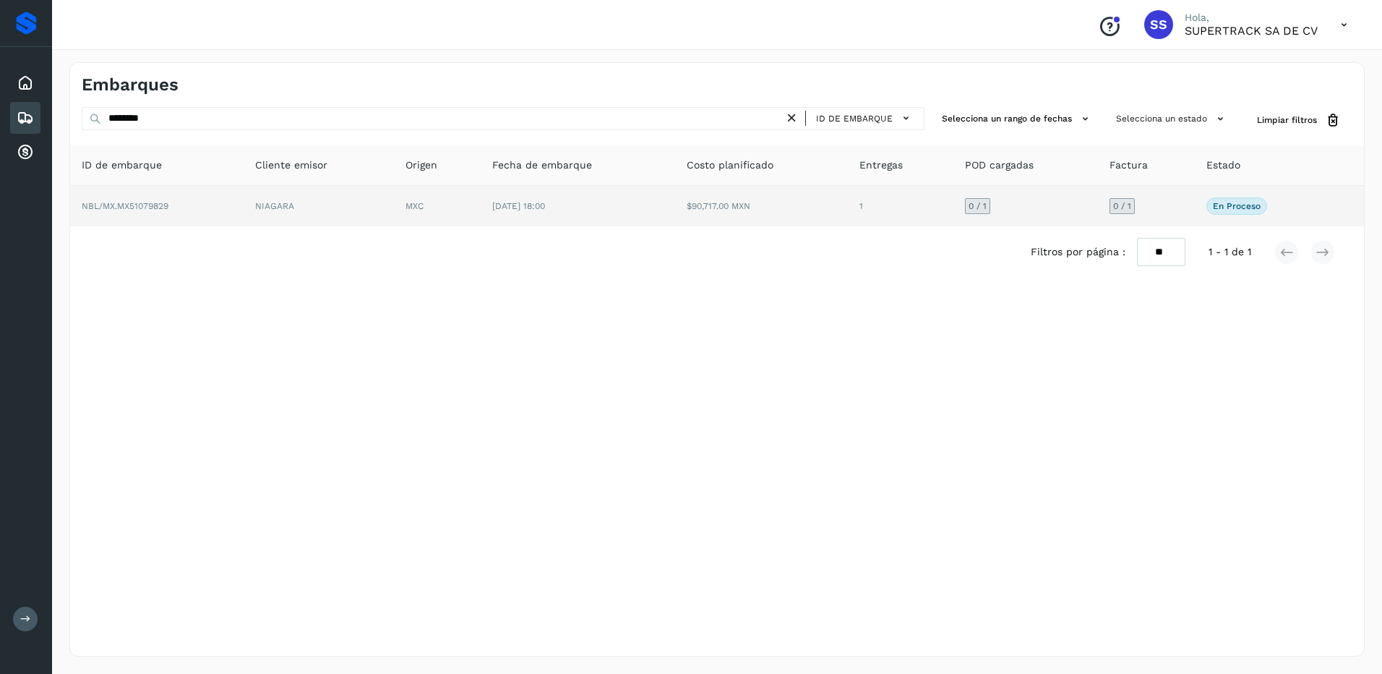
click at [377, 205] on td "NIAGARA" at bounding box center [319, 206] width 150 height 40
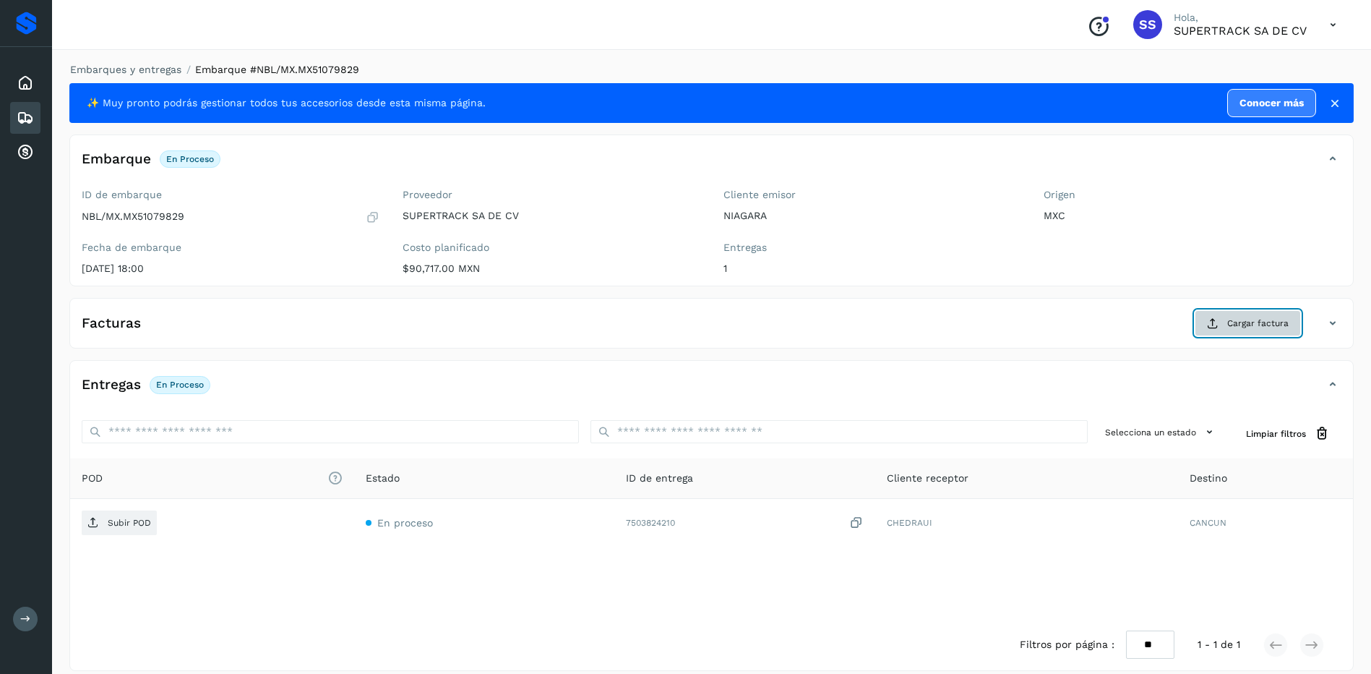
click at [1235, 332] on button "Cargar factura" at bounding box center [1248, 323] width 106 height 26
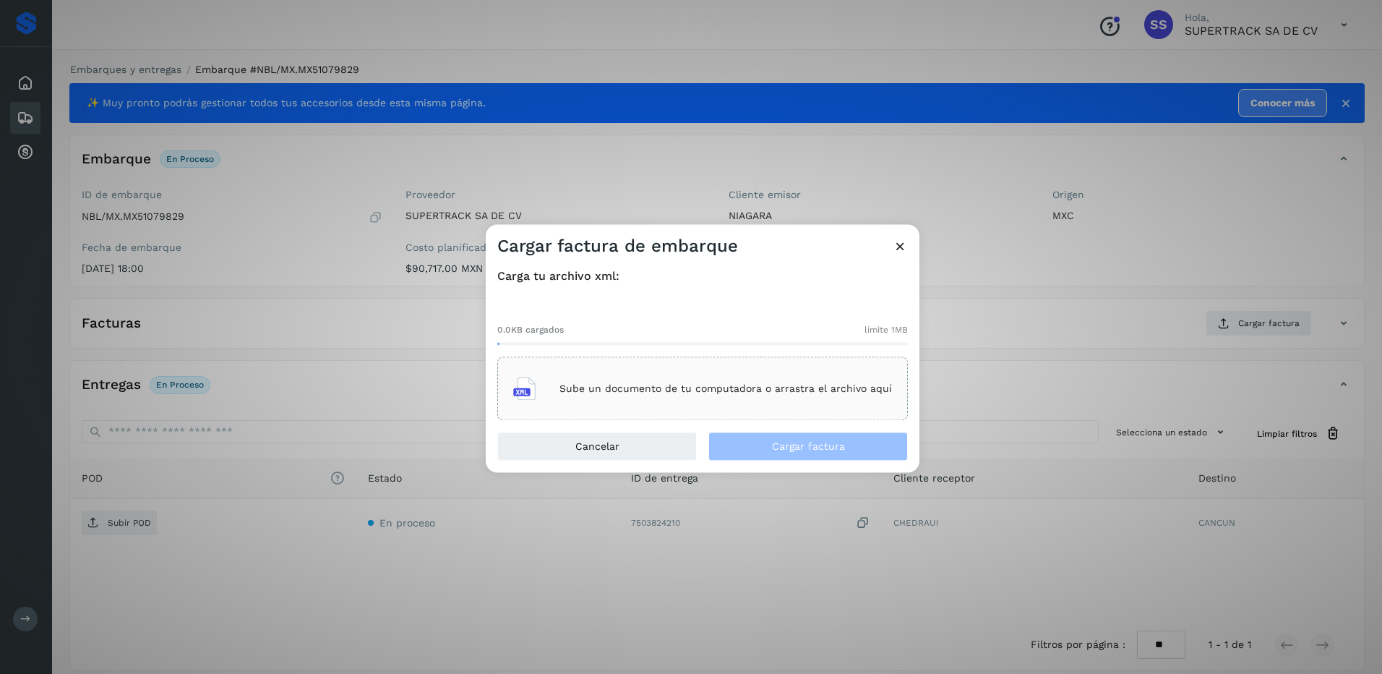
click at [684, 390] on p "Sube un documento de tu computadora o arrastra el archivo aquí" at bounding box center [725, 388] width 332 height 12
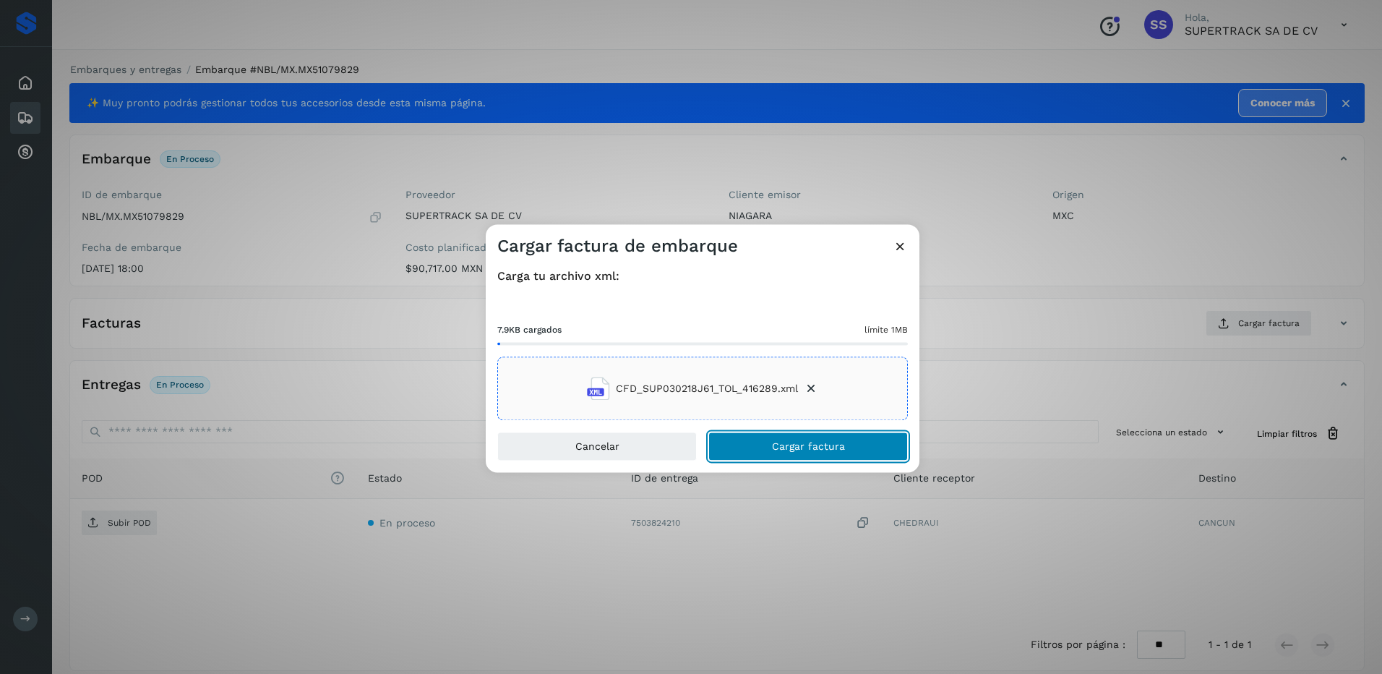
click at [806, 437] on button "Cargar factura" at bounding box center [807, 446] width 199 height 29
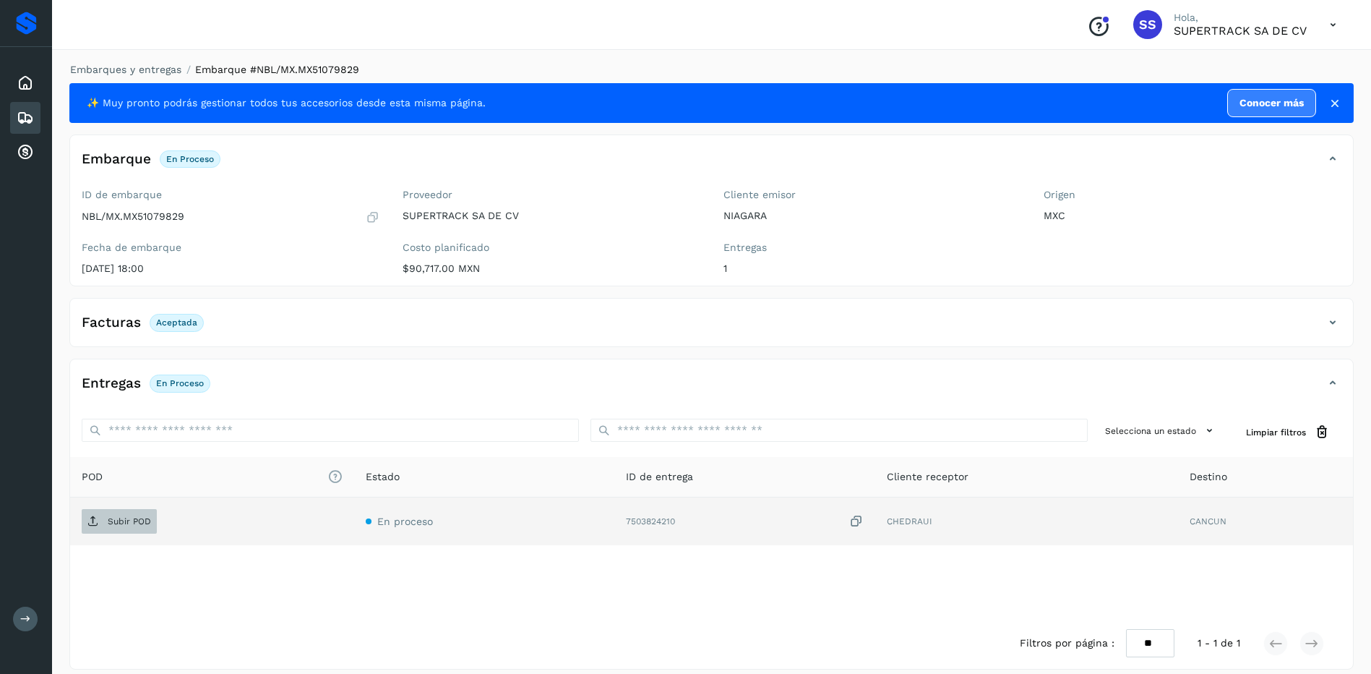
click at [110, 516] on p "Subir POD" at bounding box center [129, 521] width 43 height 10
click at [121, 77] on li "Embarques y entregas" at bounding box center [121, 69] width 121 height 15
click at [124, 69] on link "Embarques y entregas" at bounding box center [125, 70] width 111 height 12
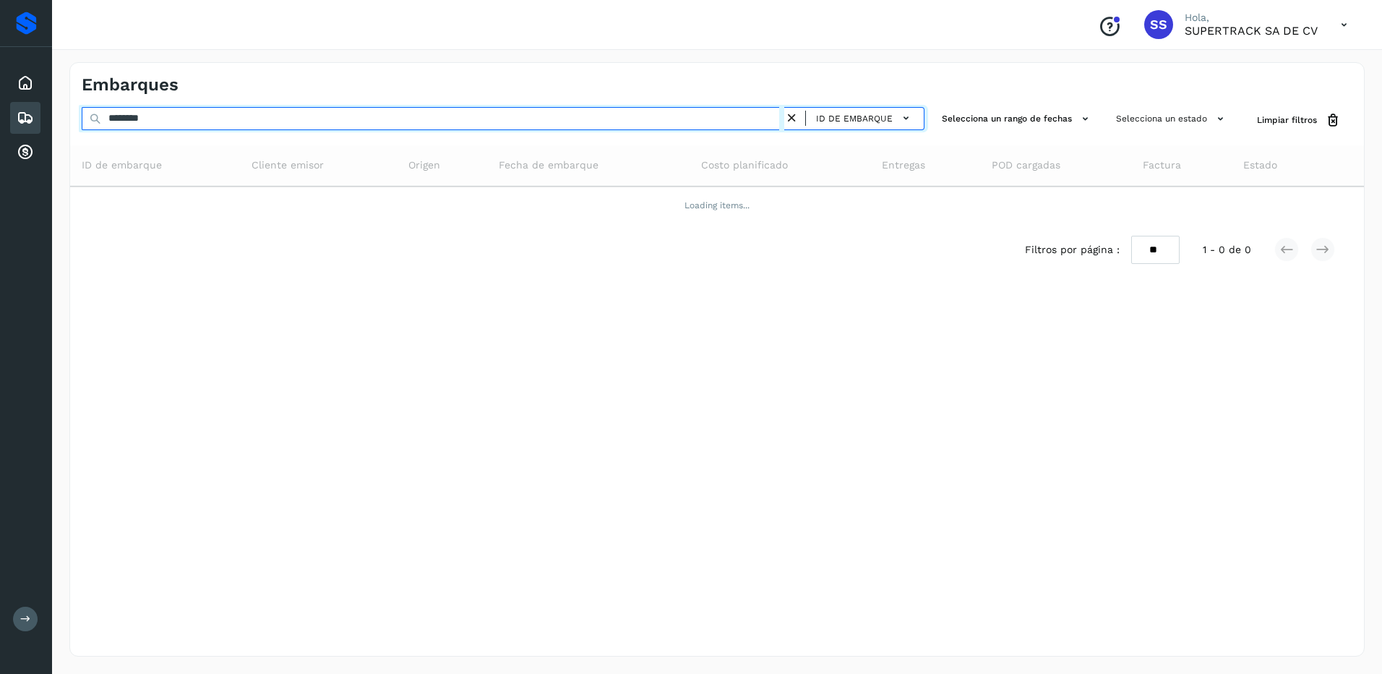
drag, startPoint x: 163, startPoint y: 126, endPoint x: 72, endPoint y: 126, distance: 91.8
click at [72, 126] on div "******** ID de embarque Selecciona un rango de fechas Selecciona un estado Limp…" at bounding box center [717, 120] width 1294 height 27
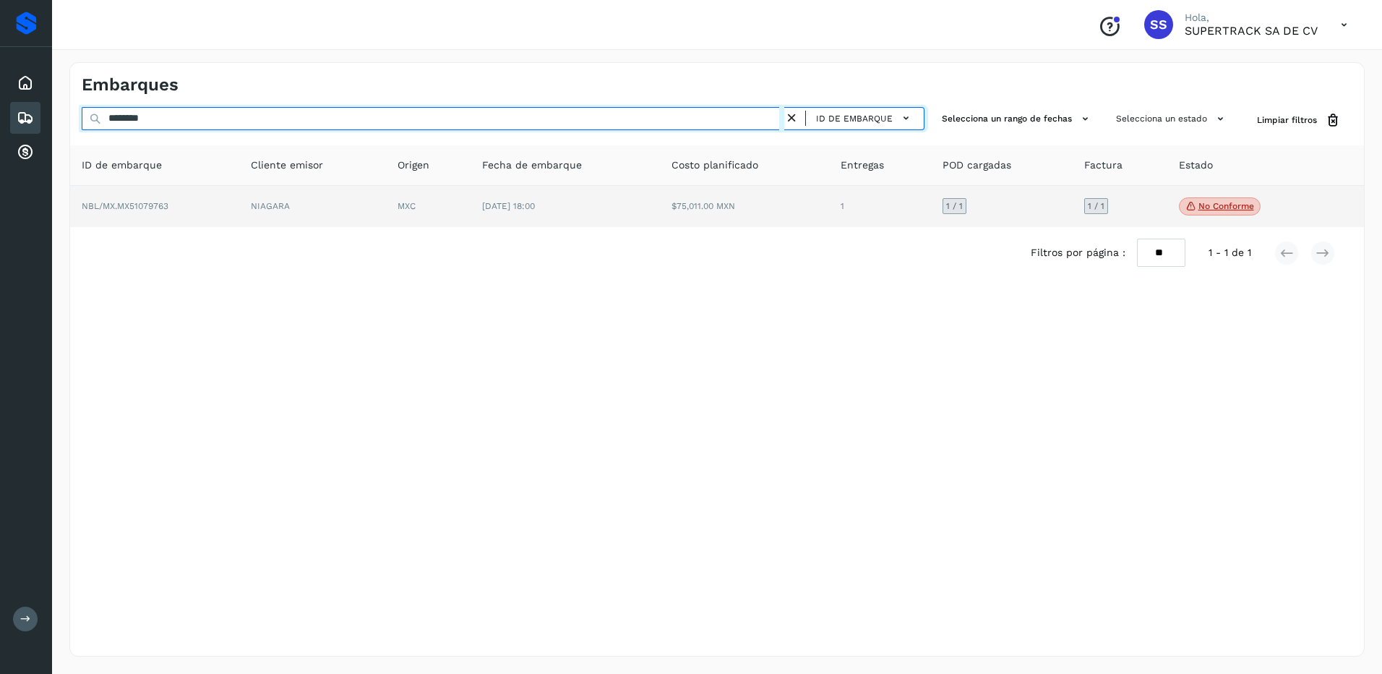
type input "********"
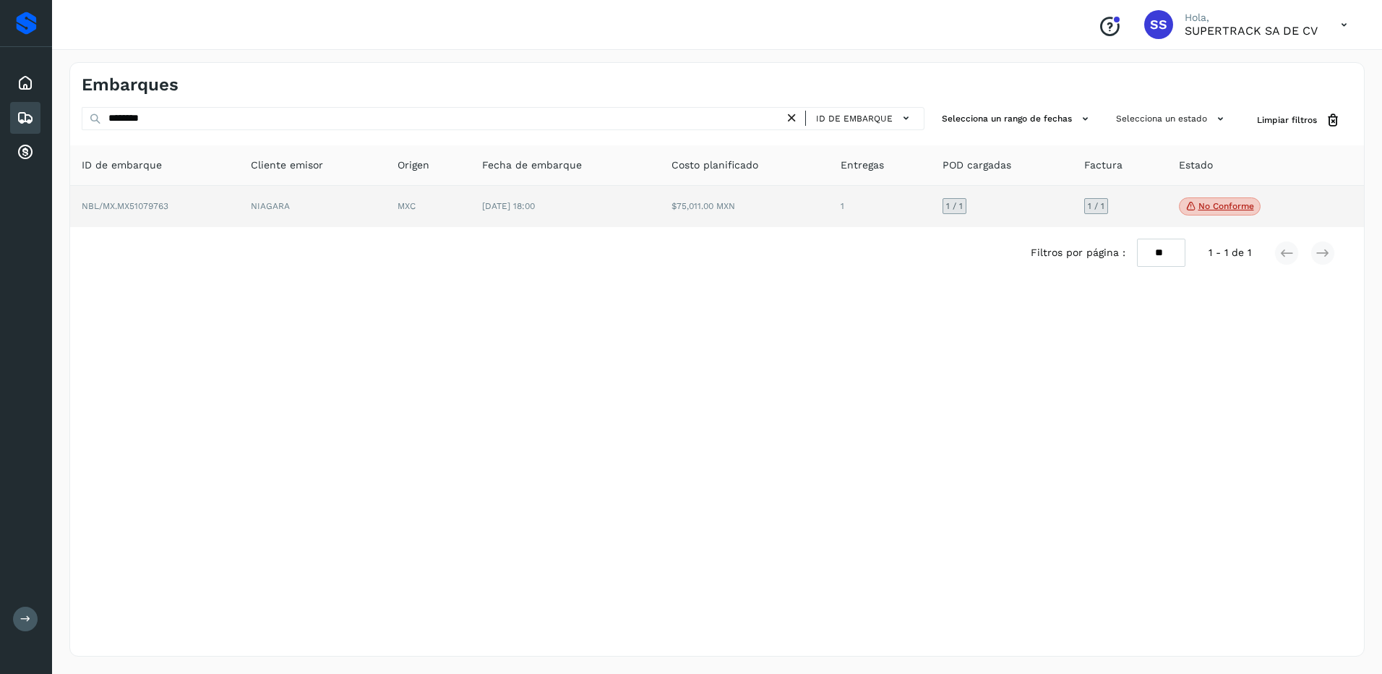
click at [216, 202] on td "NBL/MX.MX51079763" at bounding box center [154, 207] width 169 height 42
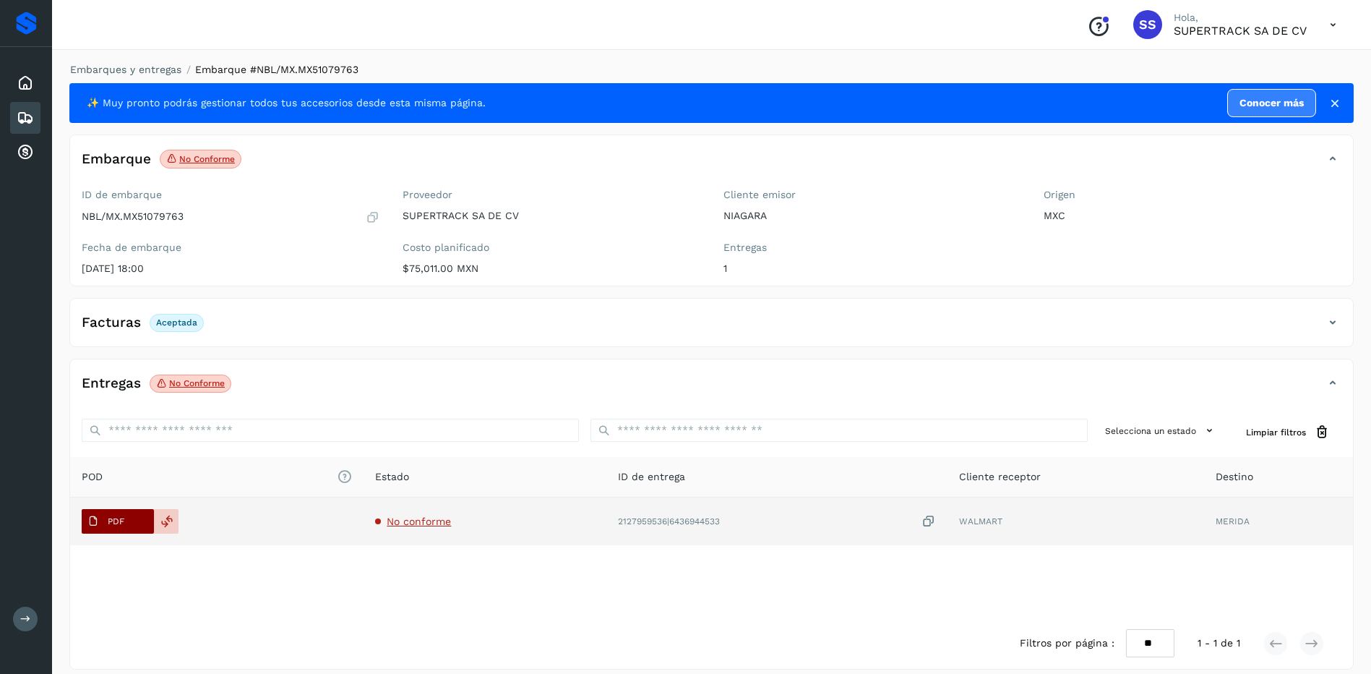
click at [120, 533] on button "PDF" at bounding box center [118, 521] width 72 height 25
click at [159, 517] on div at bounding box center [166, 521] width 25 height 25
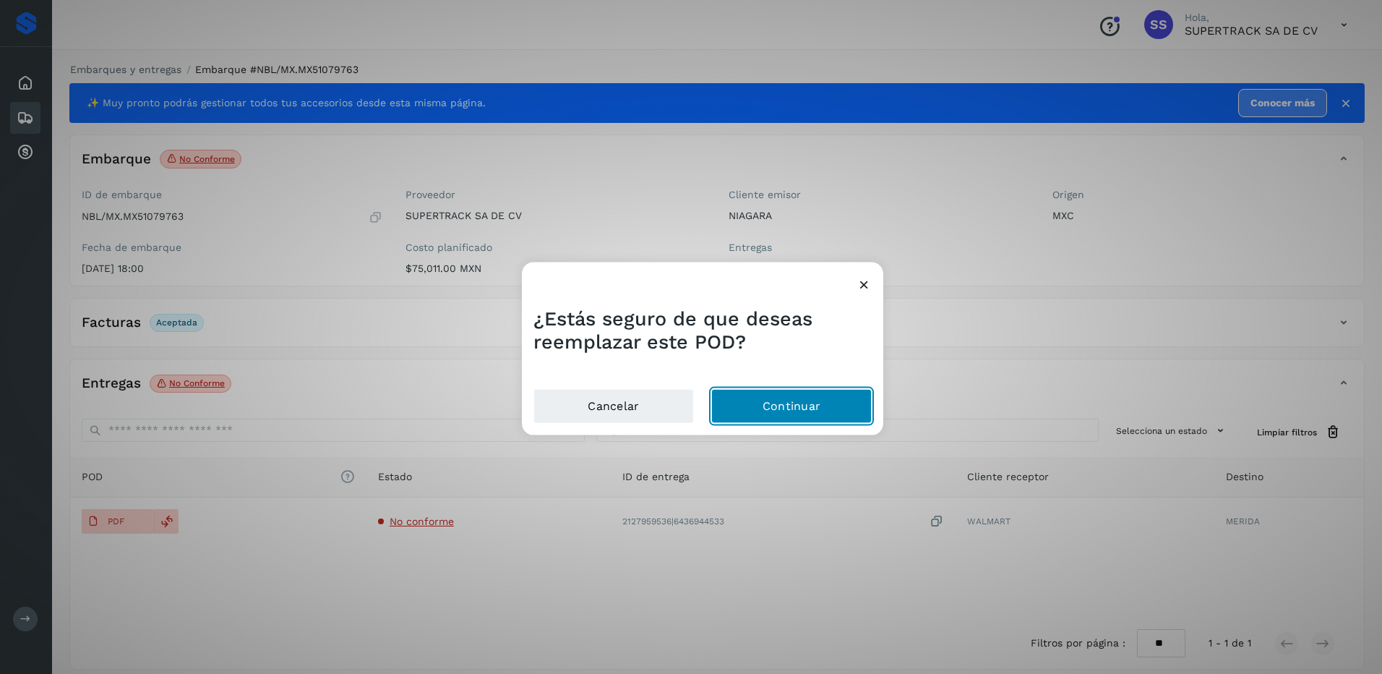
click at [736, 390] on button "Continuar" at bounding box center [791, 405] width 160 height 35
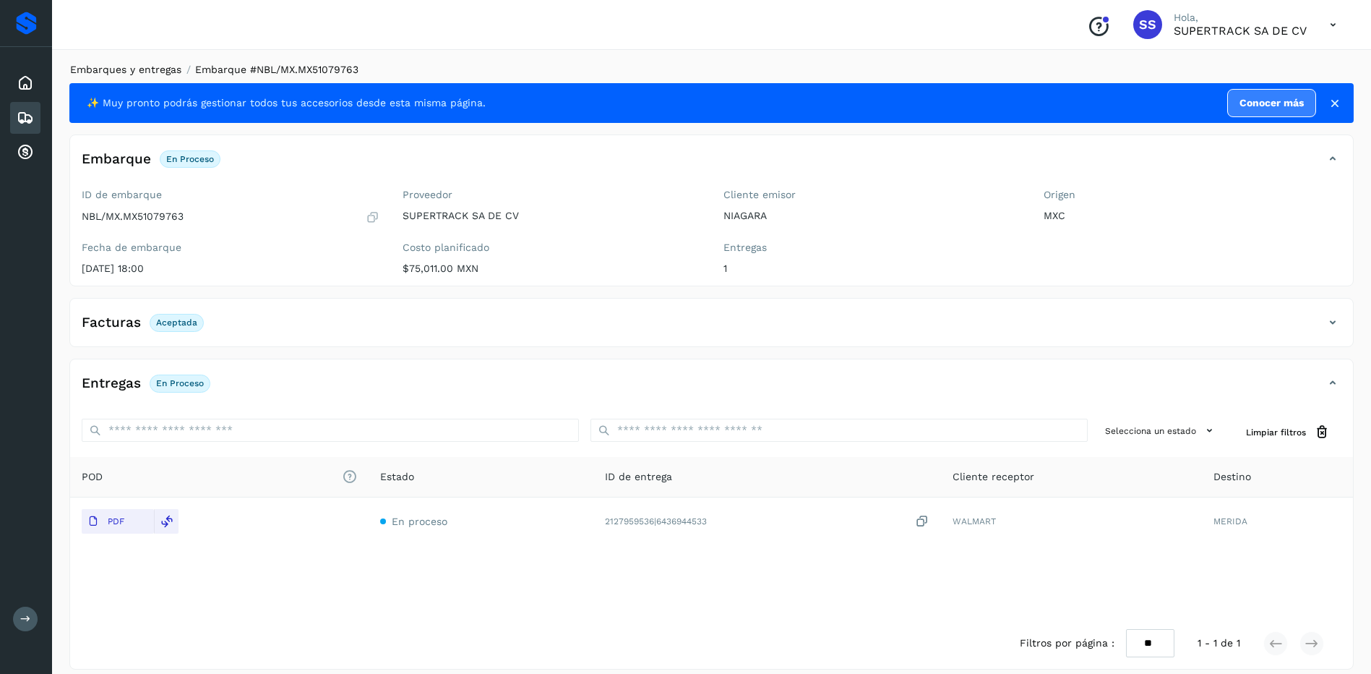
click at [140, 69] on link "Embarques y entregas" at bounding box center [125, 70] width 111 height 12
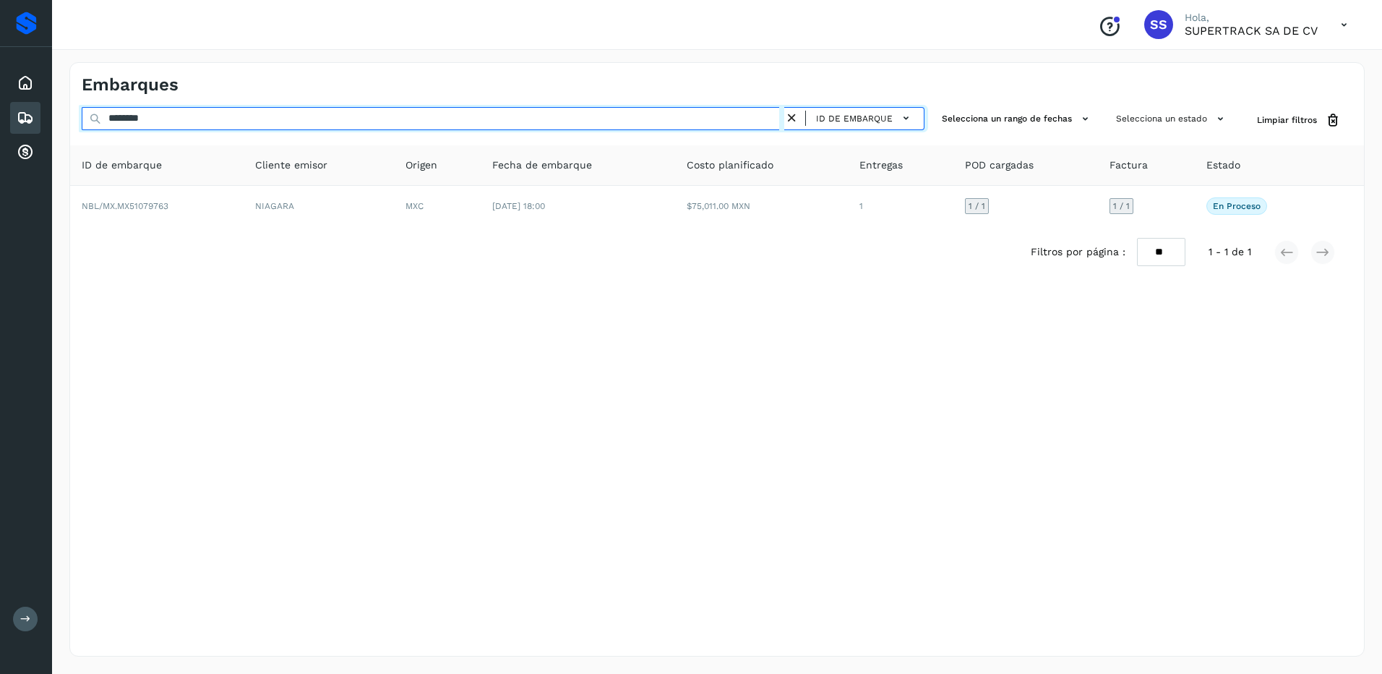
drag, startPoint x: 169, startPoint y: 126, endPoint x: 79, endPoint y: 125, distance: 90.3
click at [79, 125] on div "******** ID de embarque Selecciona un rango de fechas Selecciona un estado Limp…" at bounding box center [717, 120] width 1294 height 27
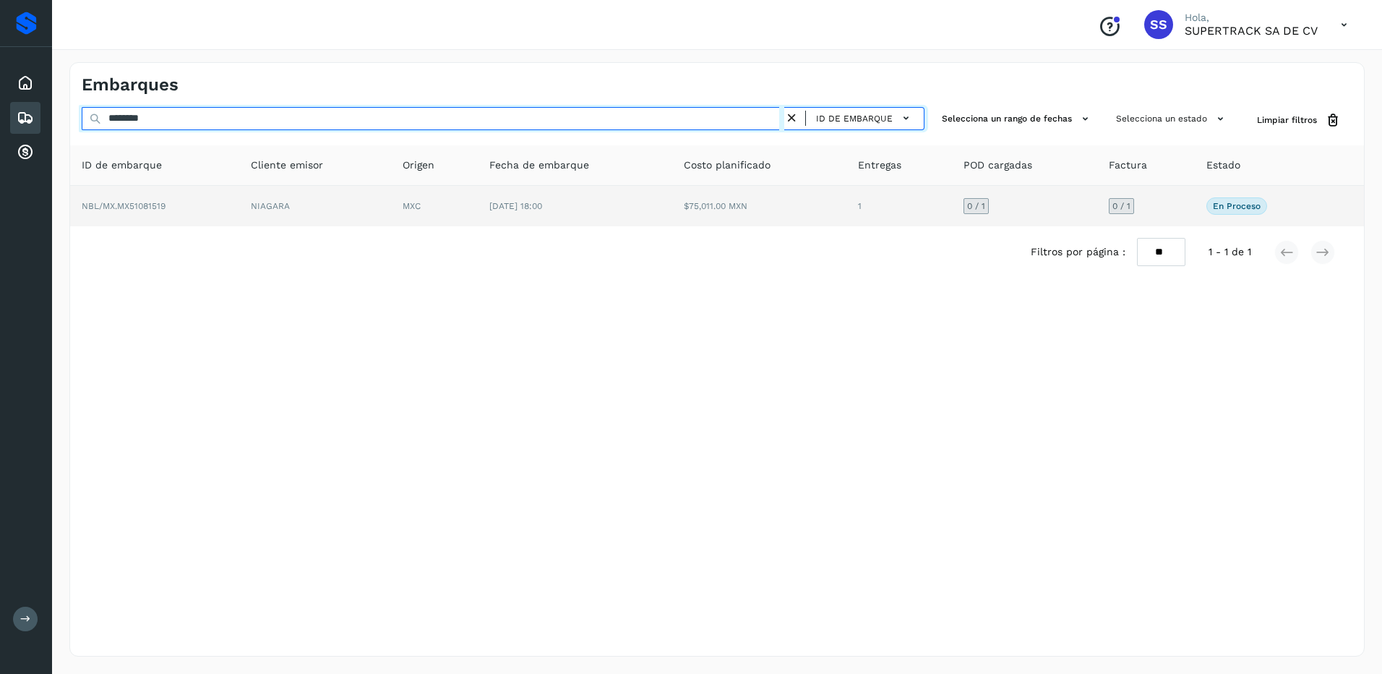
type input "********"
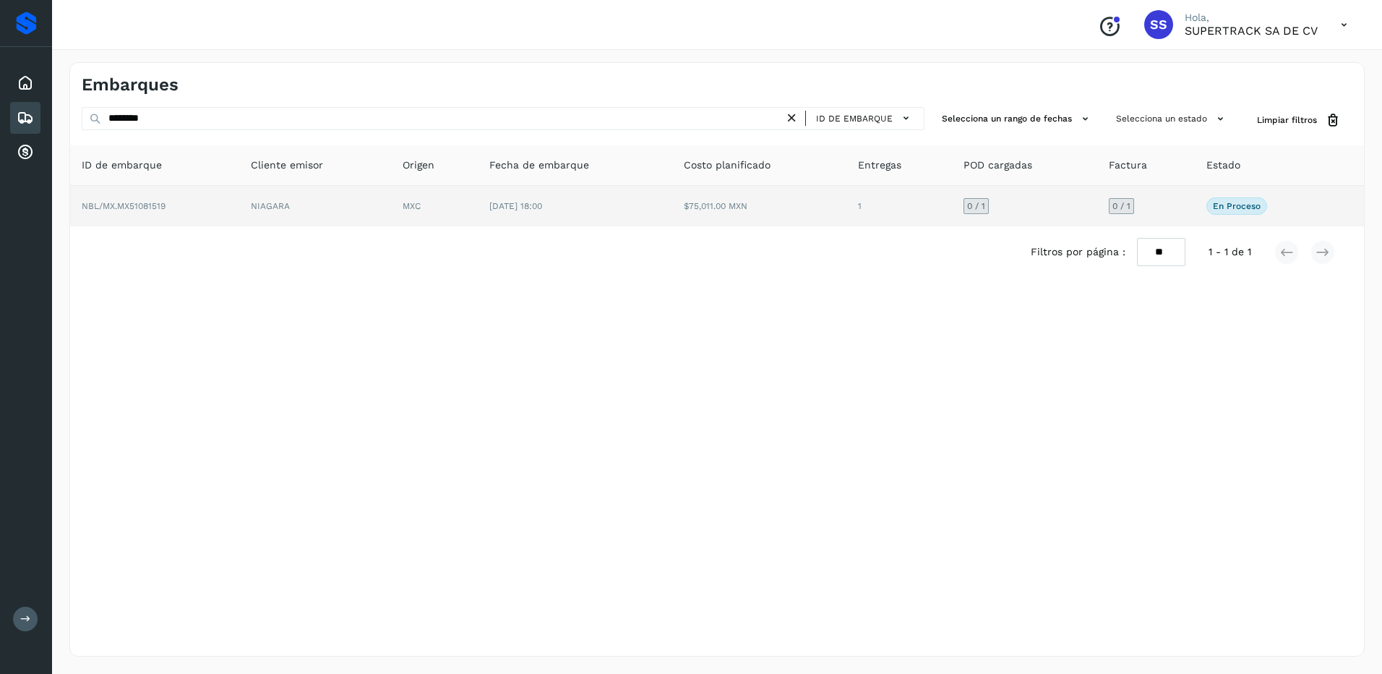
click at [390, 206] on td "NIAGARA" at bounding box center [314, 206] width 151 height 40
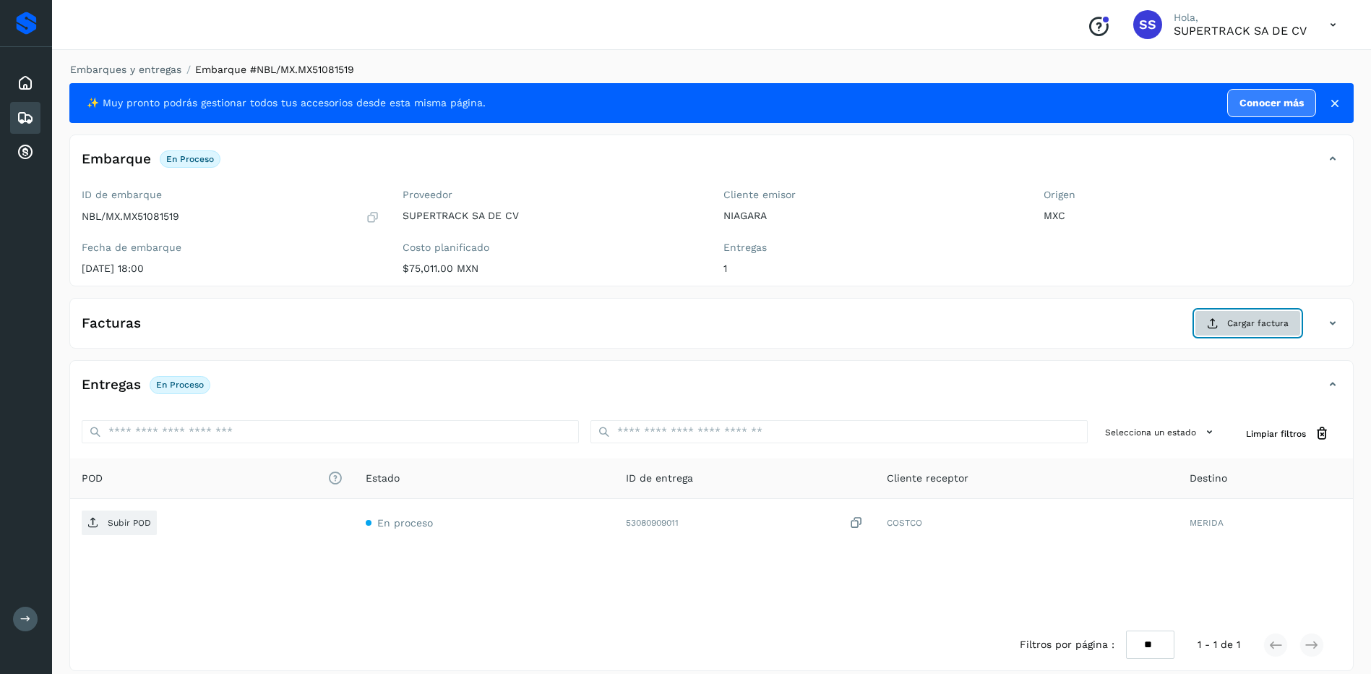
click at [1268, 321] on span "Cargar factura" at bounding box center [1257, 323] width 61 height 13
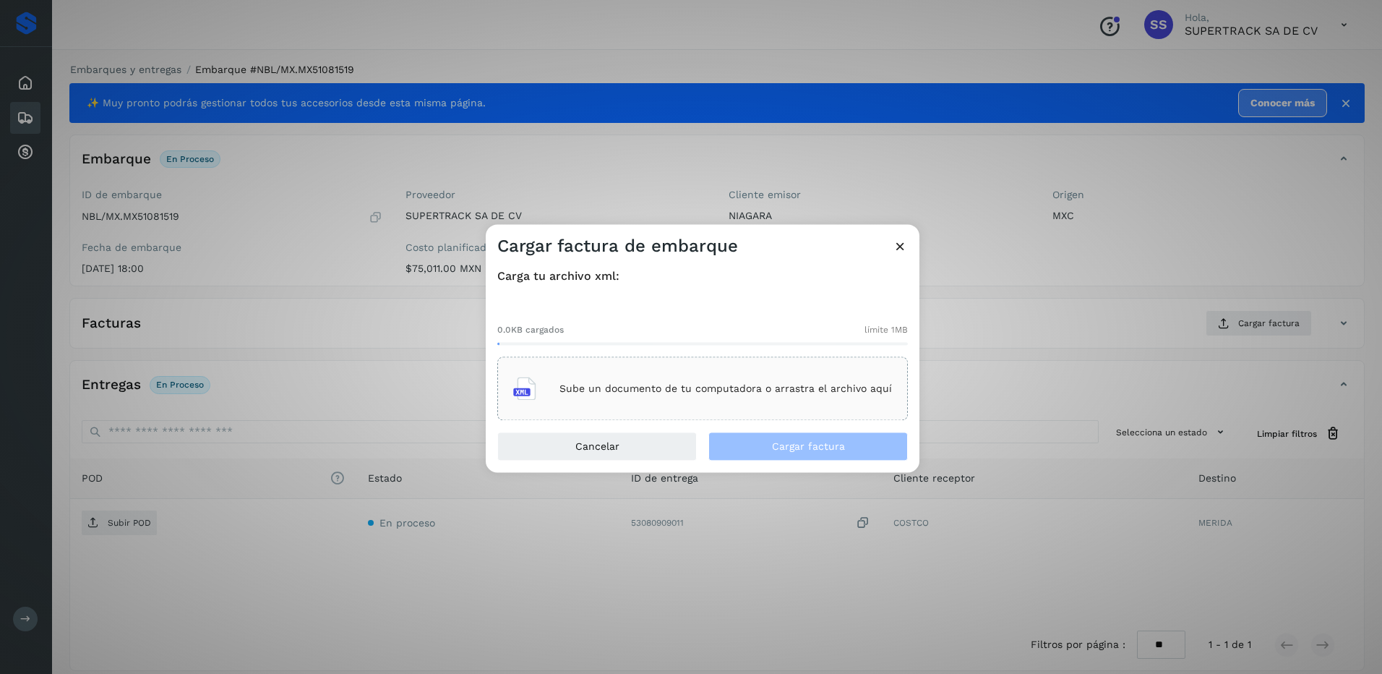
click at [671, 362] on div "Sube un documento de tu computadora o arrastra el archivo aquí" at bounding box center [702, 389] width 411 height 64
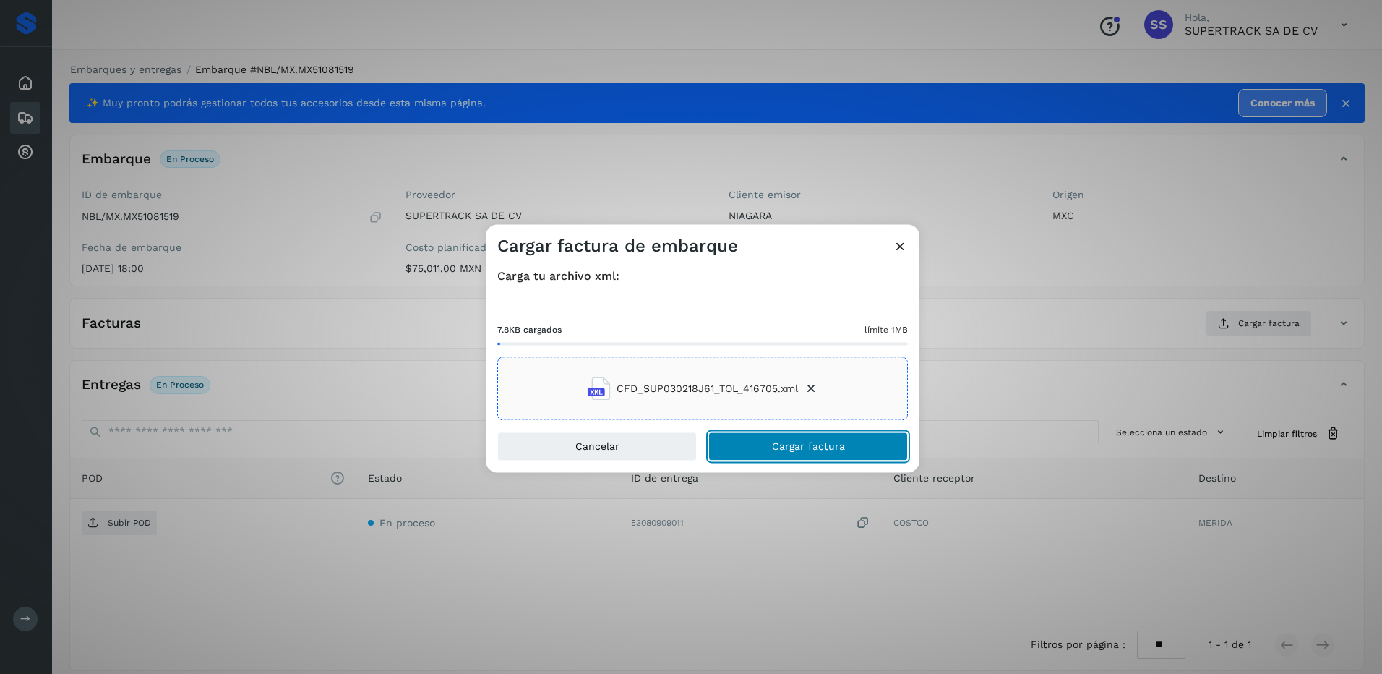
click at [804, 447] on span "Cargar factura" at bounding box center [808, 447] width 73 height 10
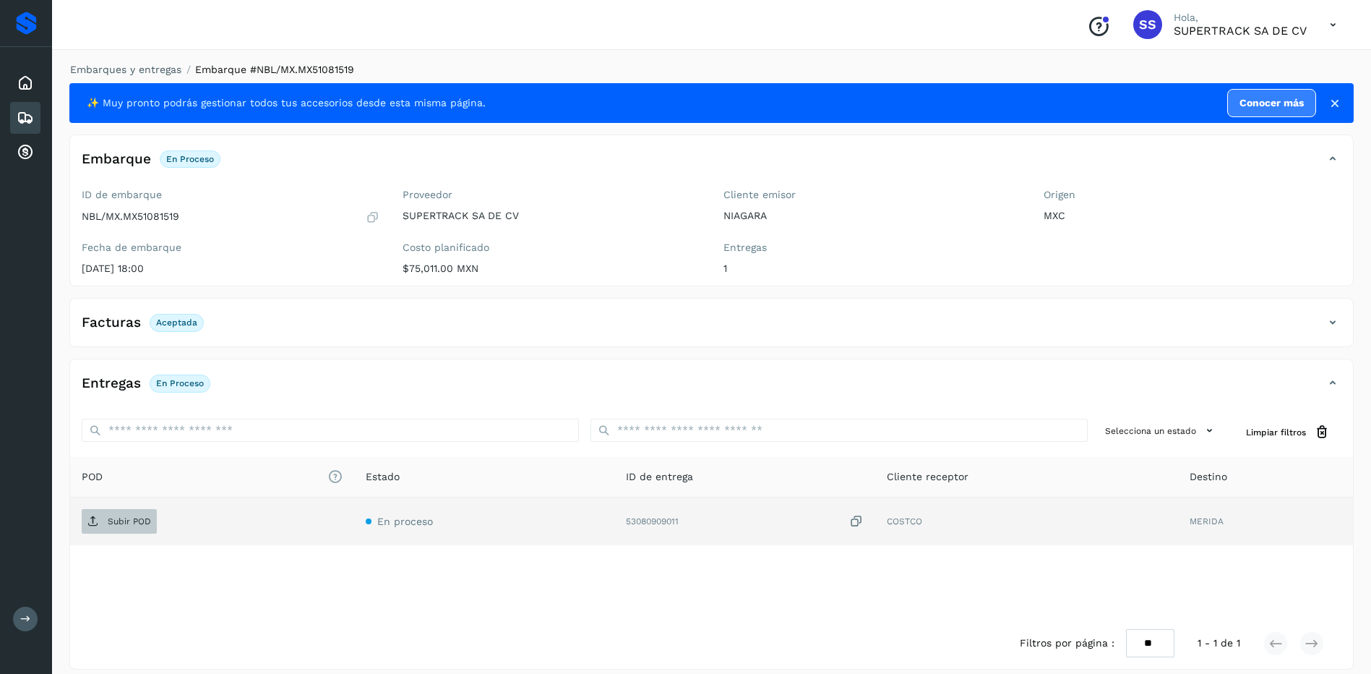
click at [119, 517] on p "Subir POD" at bounding box center [129, 521] width 43 height 10
click at [150, 69] on link "Embarques y entregas" at bounding box center [125, 70] width 111 height 12
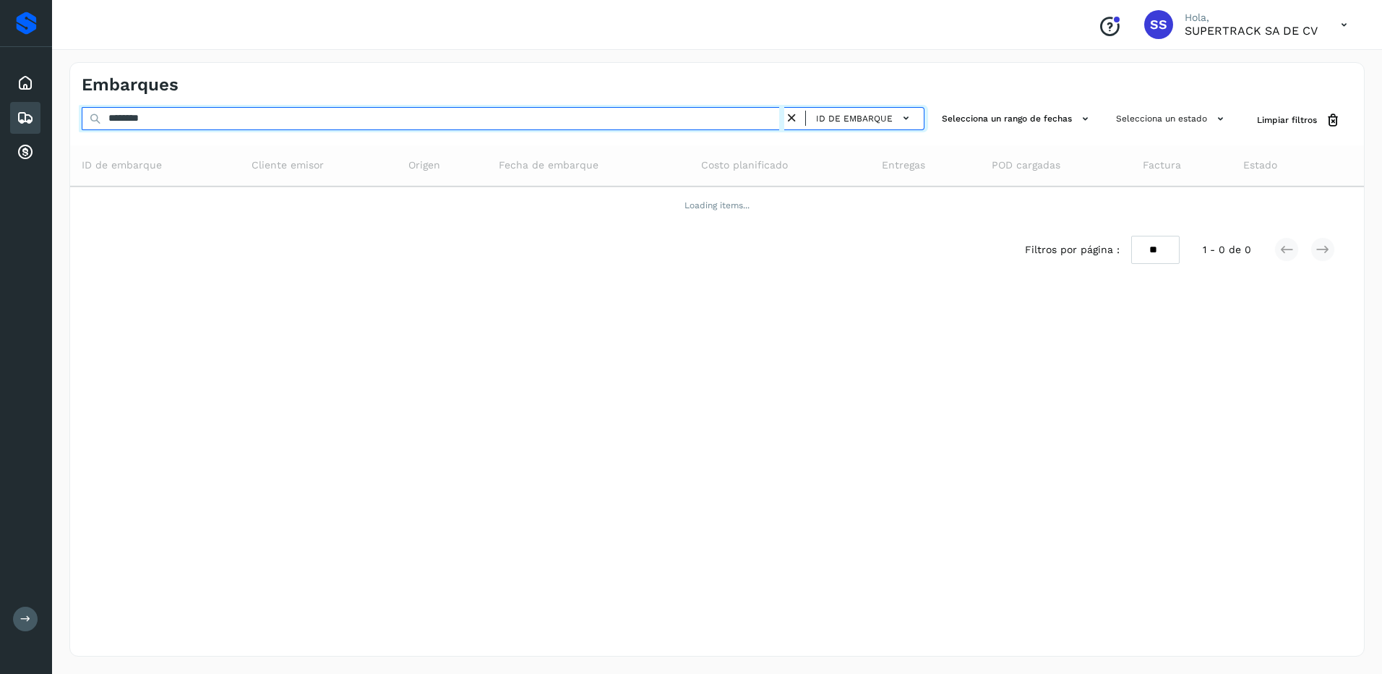
drag, startPoint x: 116, startPoint y: 120, endPoint x: -3, endPoint y: 113, distance: 119.5
click at [0, 113] on html "Proveedores Inicio Embarques Cuentas por cobrar Salir Conoce nuestros beneficio…" at bounding box center [691, 337] width 1382 height 674
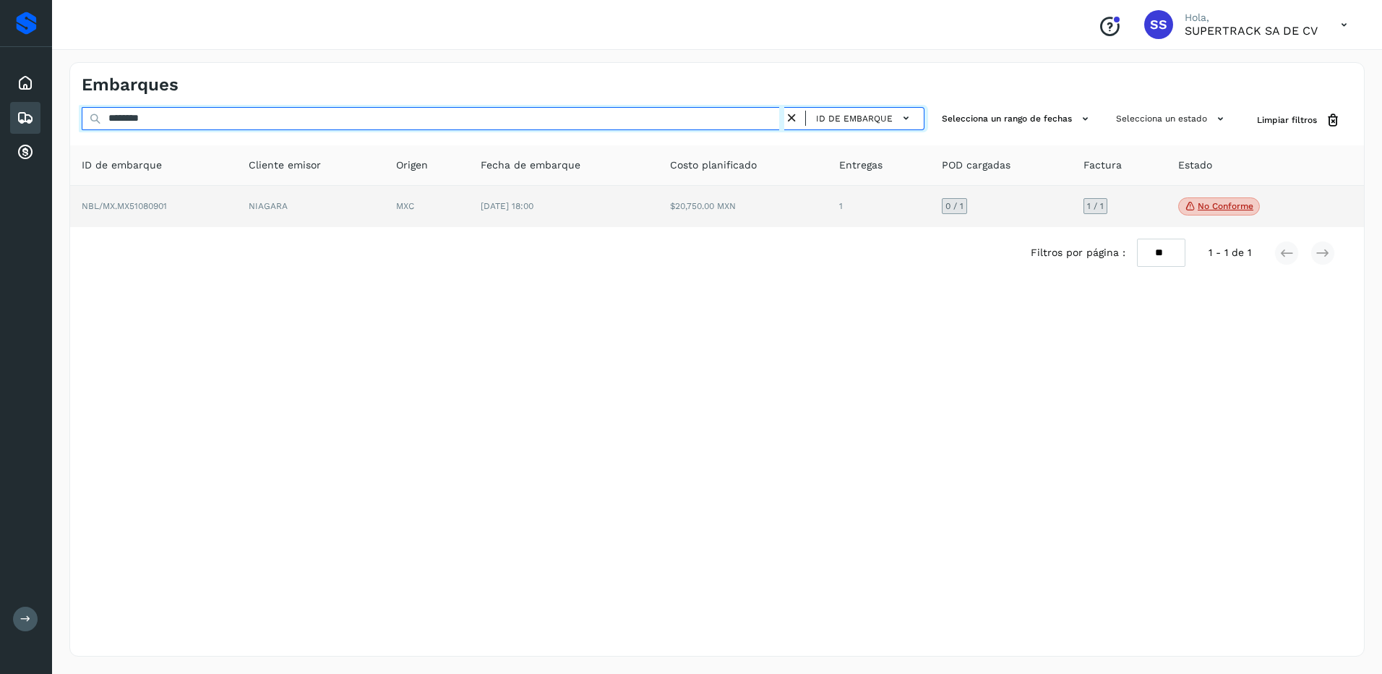
type input "********"
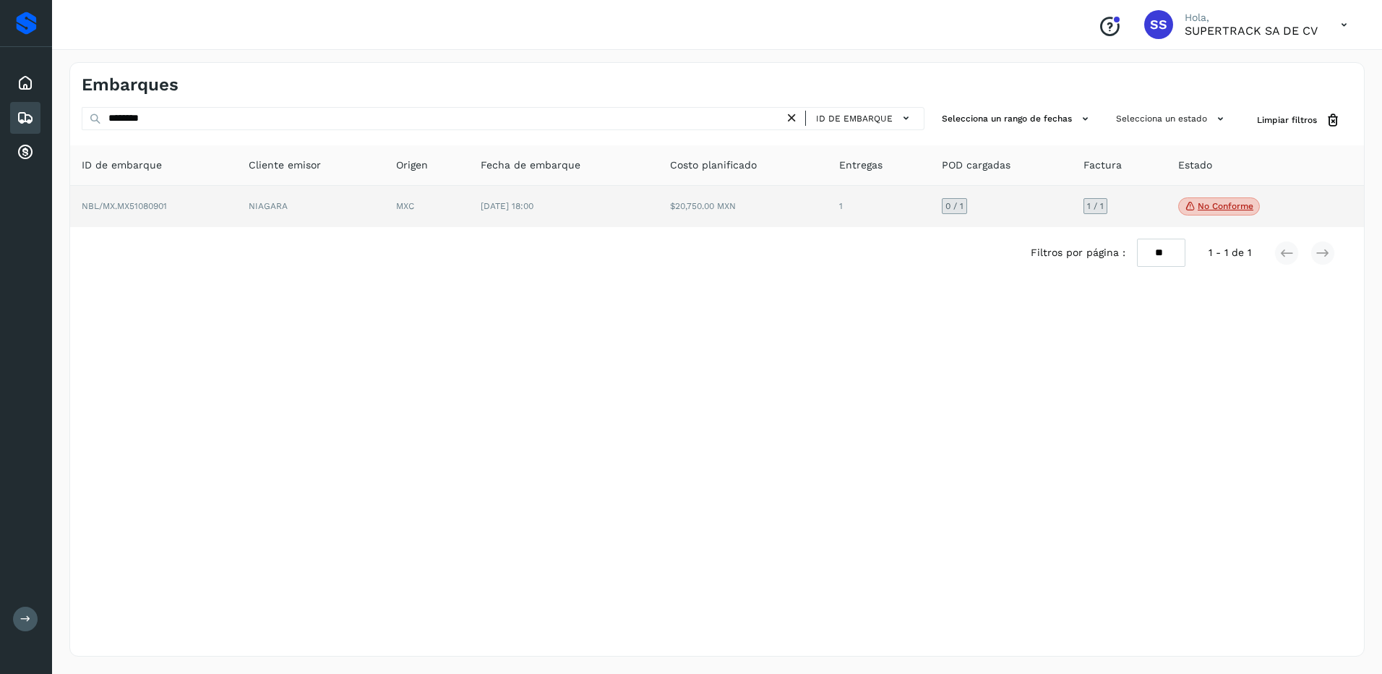
click at [548, 213] on td "[DATE] 18:00" at bounding box center [563, 207] width 189 height 42
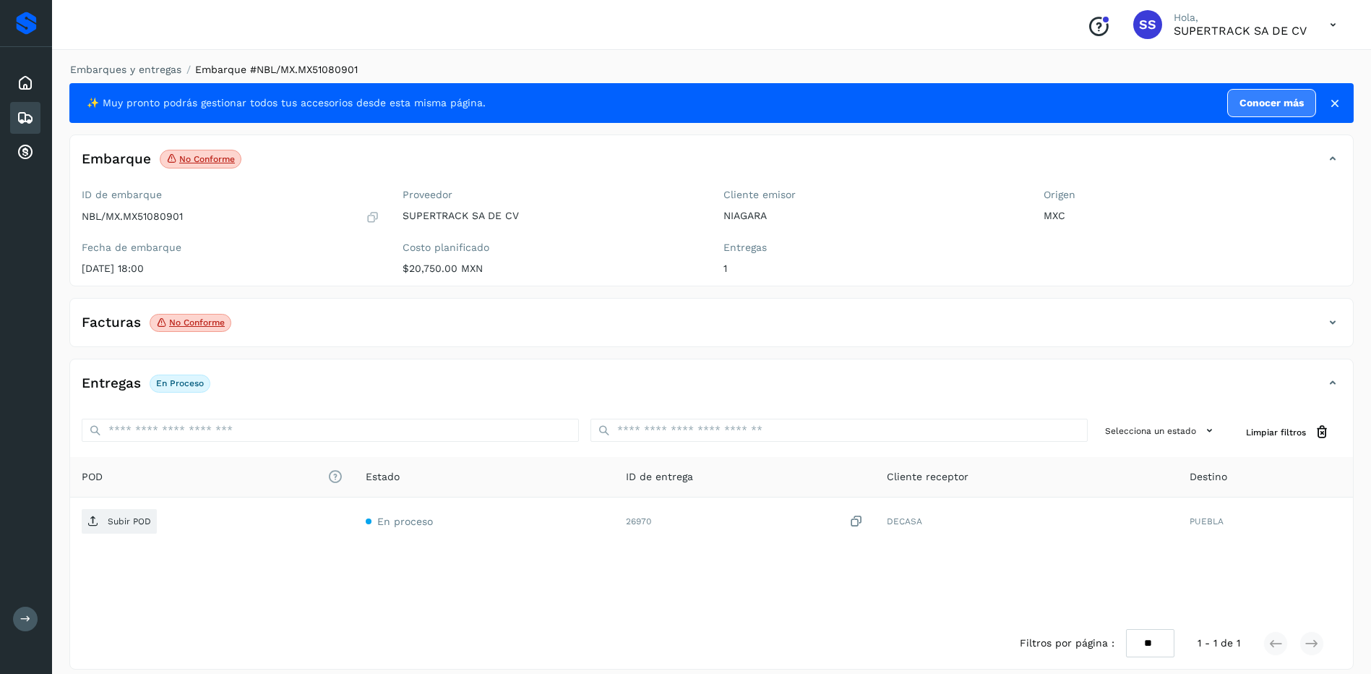
click at [216, 319] on p "No conforme" at bounding box center [197, 322] width 56 height 10
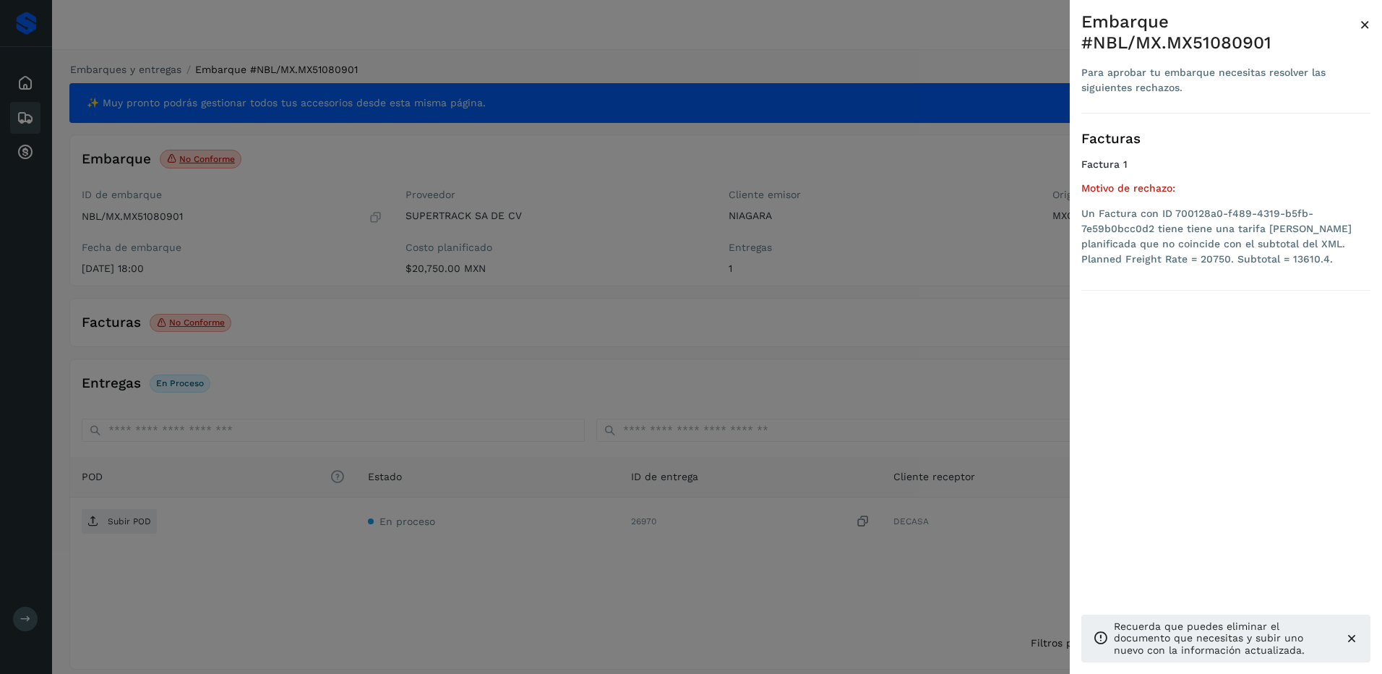
drag, startPoint x: 154, startPoint y: 322, endPoint x: 169, endPoint y: 329, distance: 16.5
click at [154, 325] on div at bounding box center [691, 337] width 1382 height 674
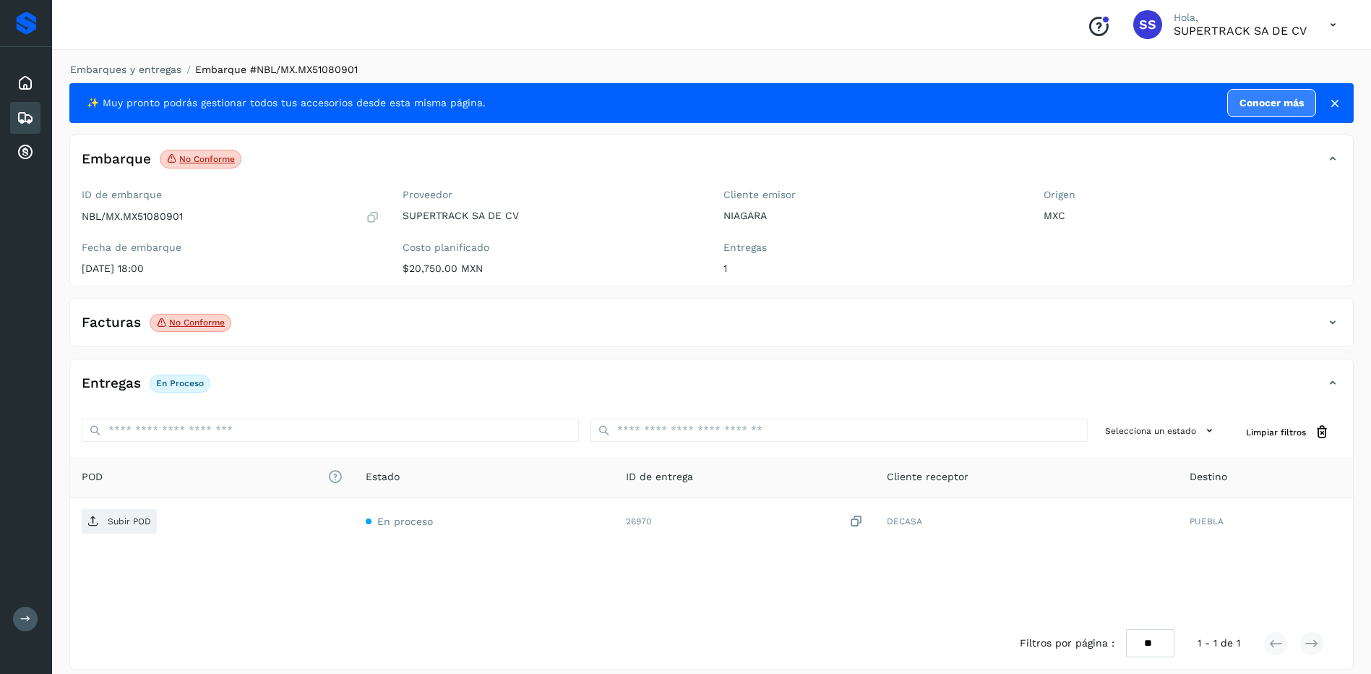
click at [227, 325] on span "No conforme" at bounding box center [191, 323] width 82 height 19
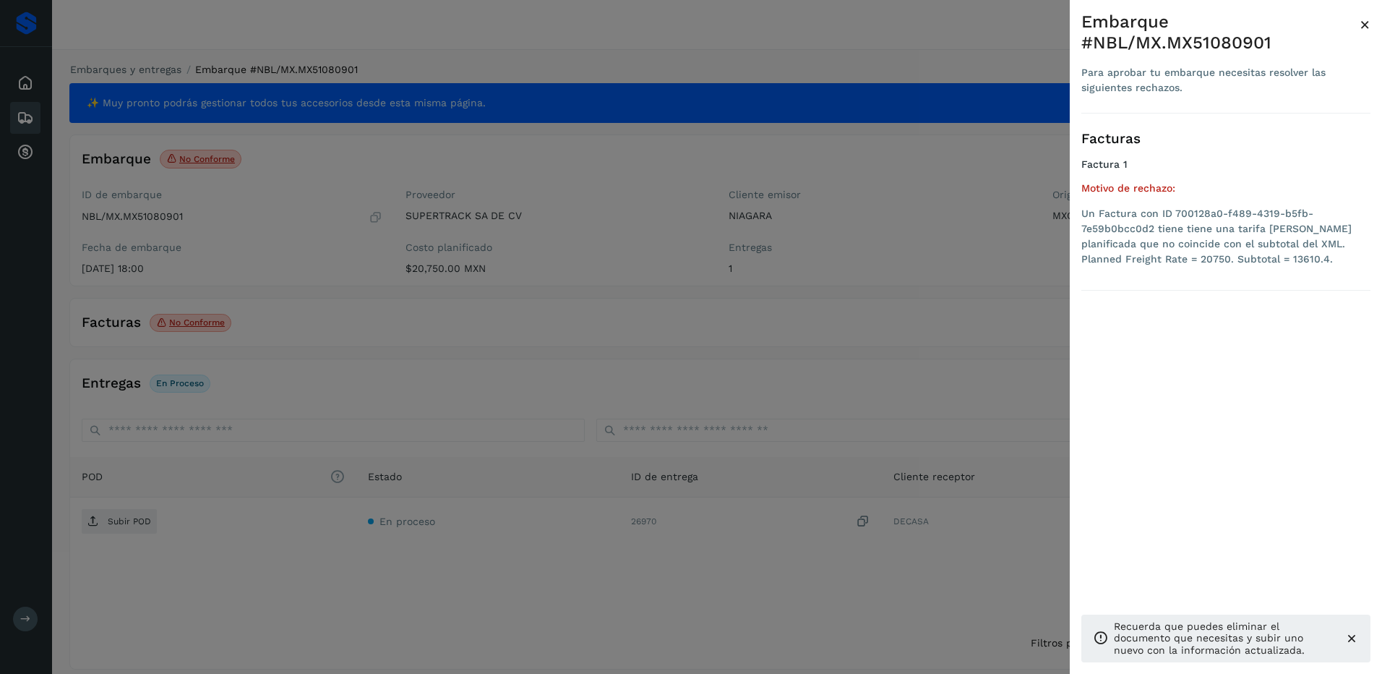
drag, startPoint x: 752, startPoint y: 316, endPoint x: 793, endPoint y: 316, distance: 41.2
click at [752, 316] on div at bounding box center [691, 337] width 1382 height 674
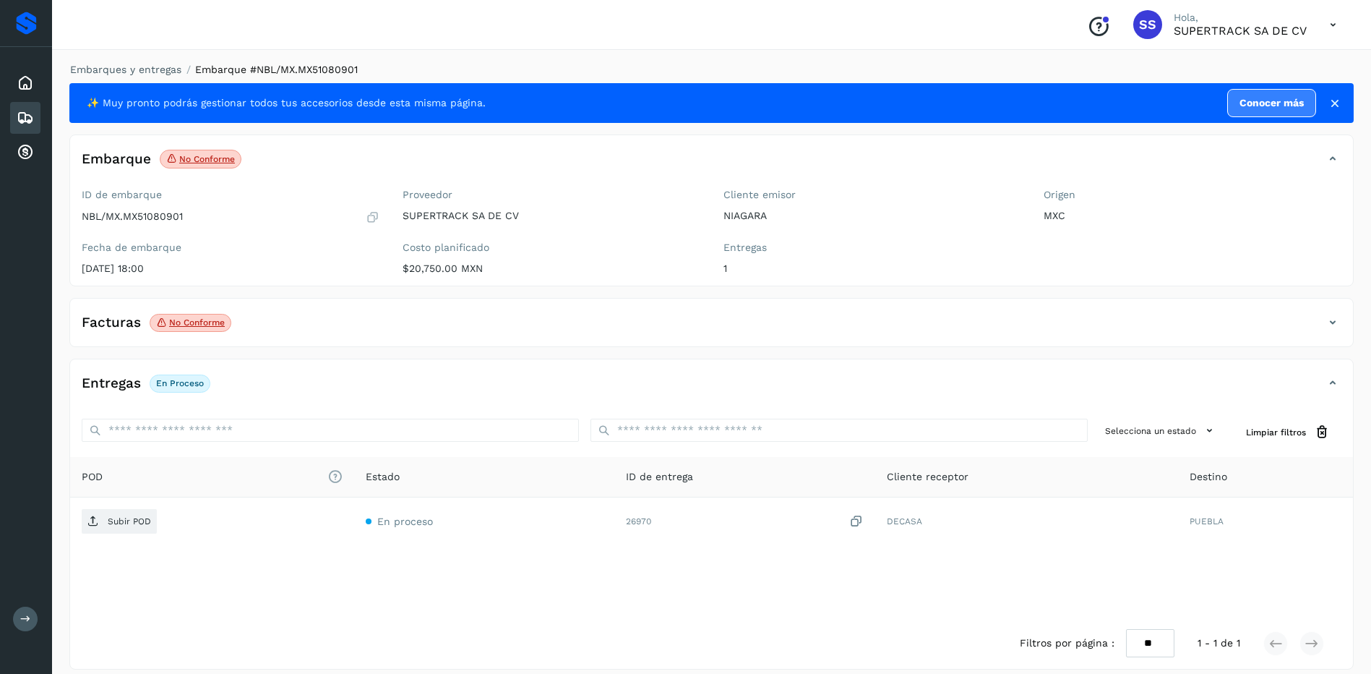
click at [1318, 323] on div "Facturas No conforme" at bounding box center [697, 322] width 1254 height 25
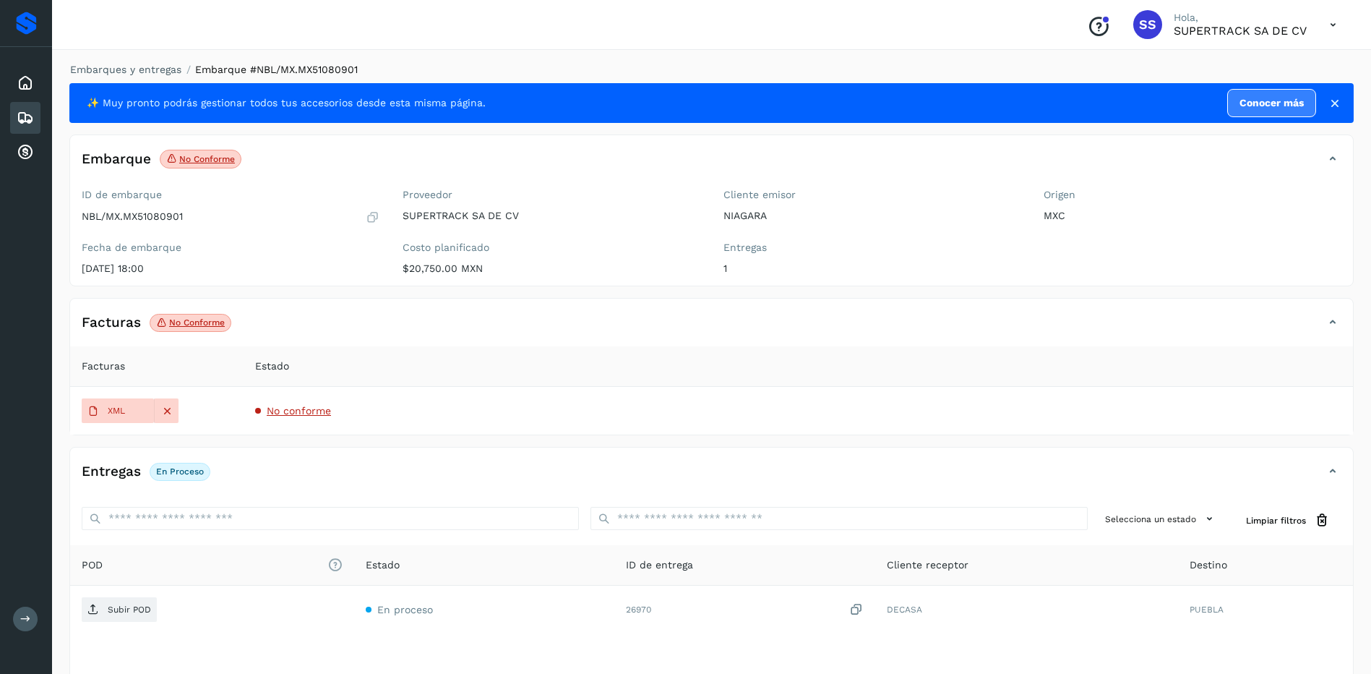
click at [297, 411] on span "No conforme" at bounding box center [299, 411] width 64 height 12
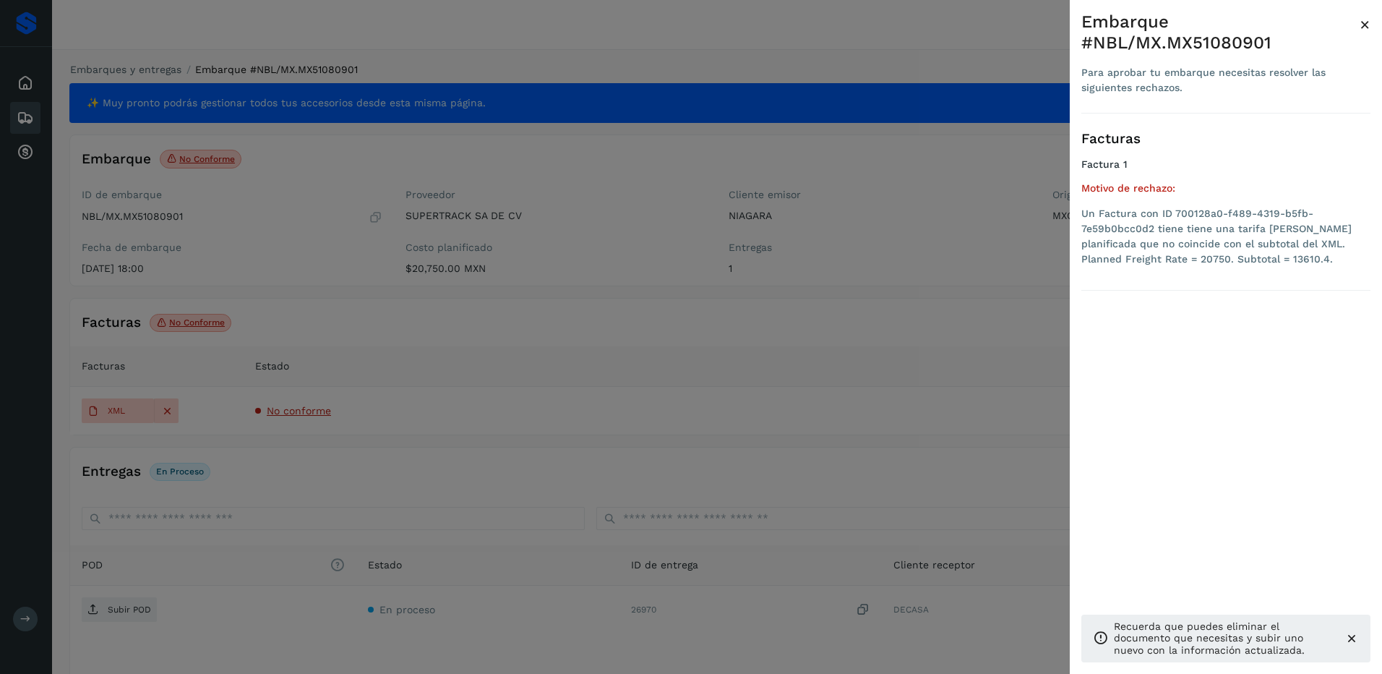
click at [187, 424] on div at bounding box center [691, 337] width 1382 height 674
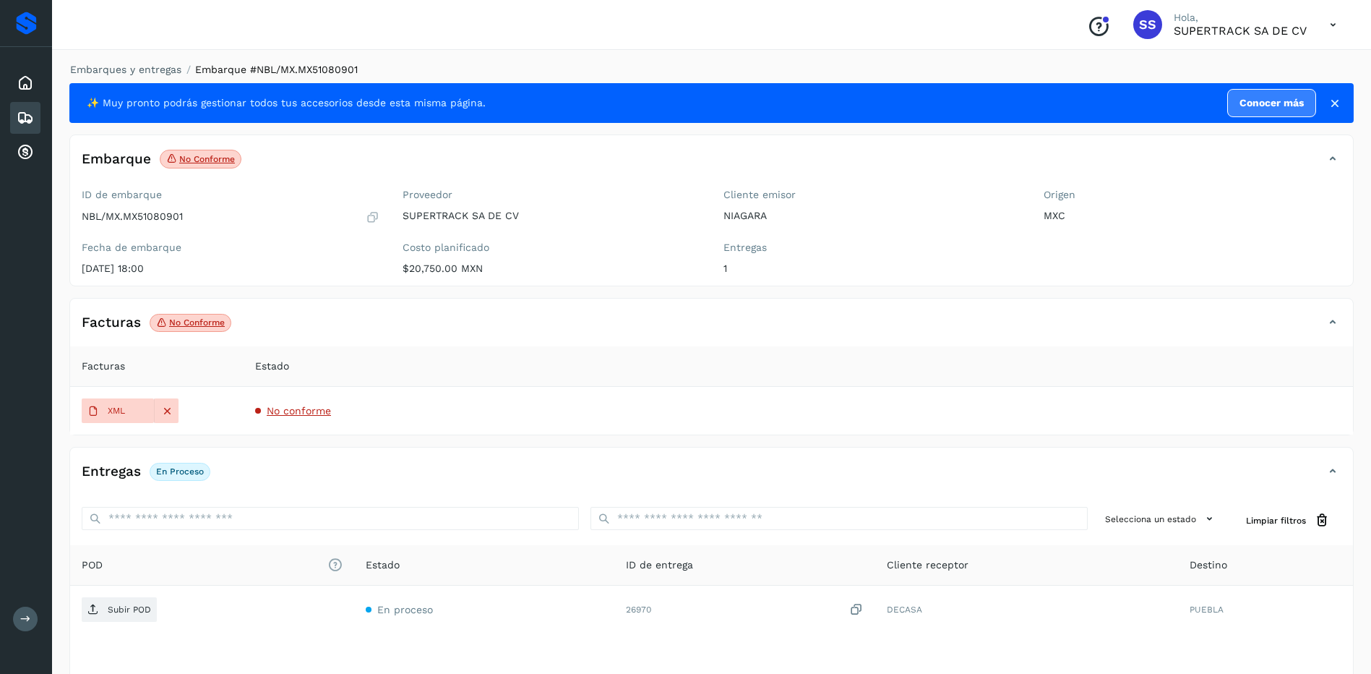
click at [162, 416] on icon at bounding box center [166, 410] width 13 height 13
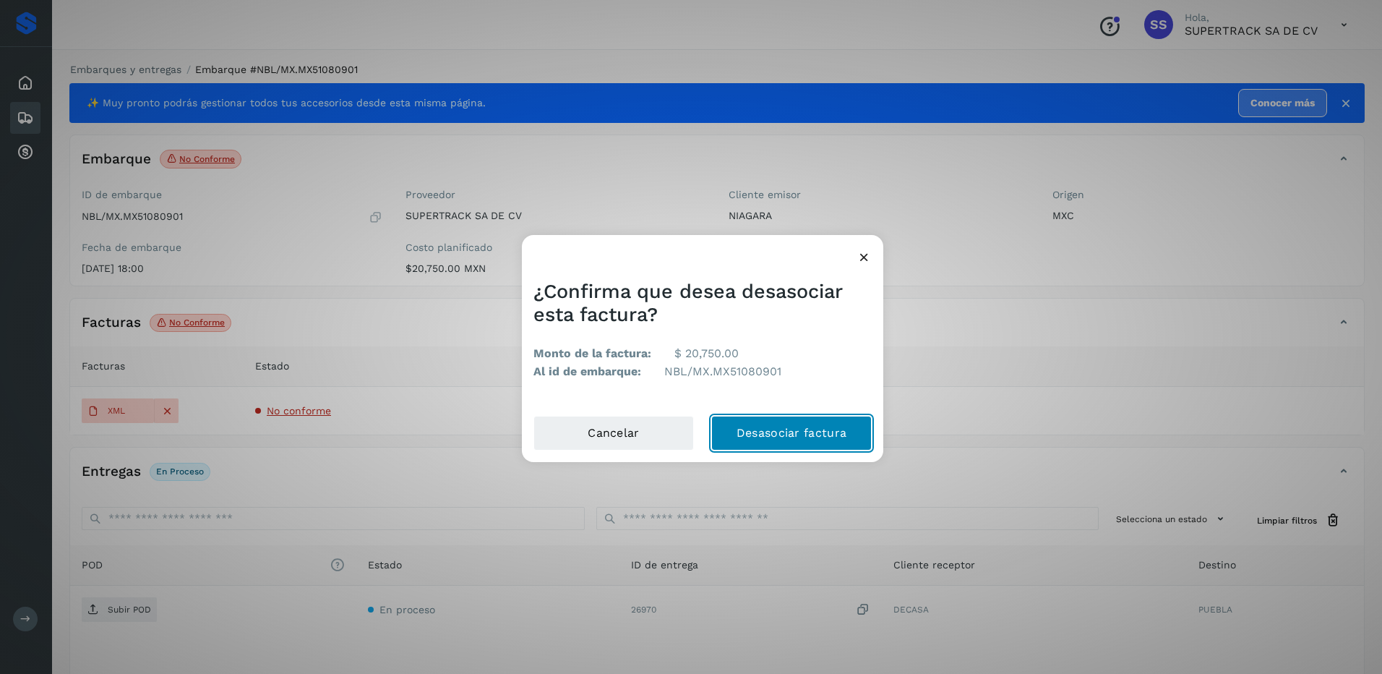
click at [778, 418] on button "Desasociar factura" at bounding box center [791, 433] width 160 height 35
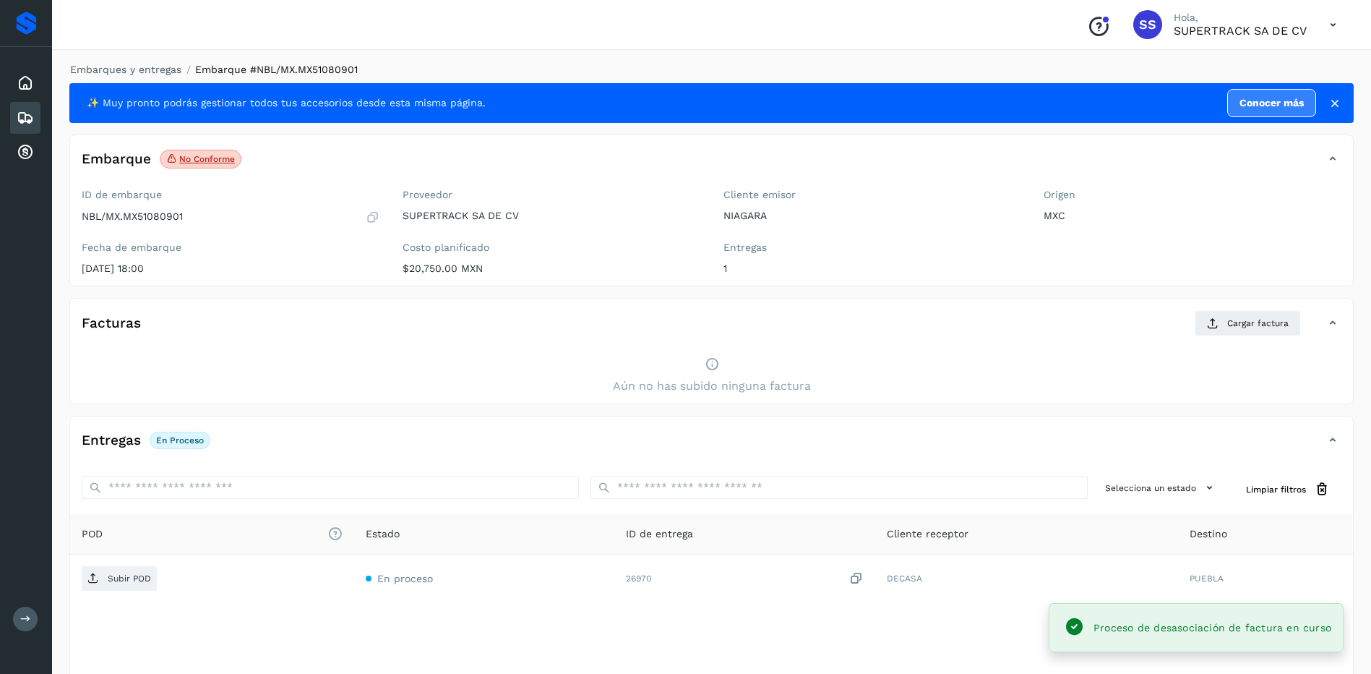
click at [748, 384] on span "Aún no has subido ninguna factura" at bounding box center [712, 385] width 198 height 17
click at [1206, 321] on button "Cargar factura" at bounding box center [1248, 323] width 106 height 26
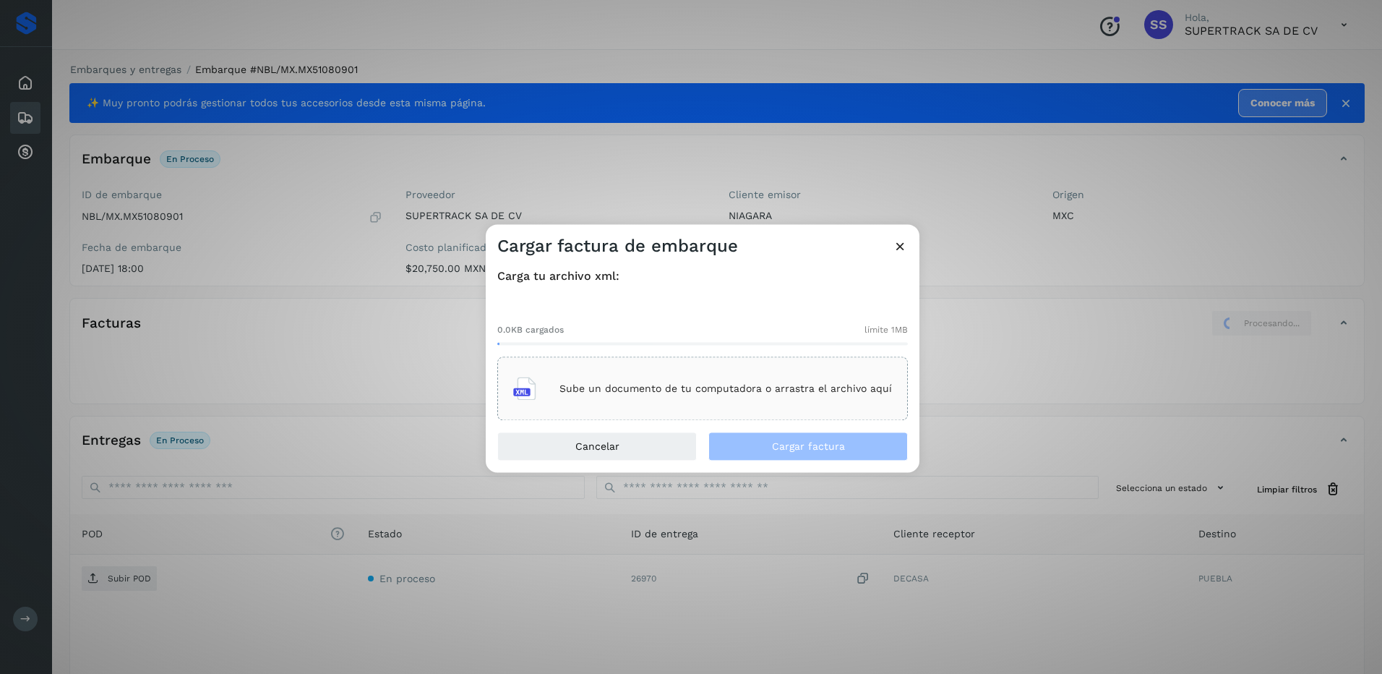
click at [618, 398] on div "Sube un documento de tu computadora o arrastra el archivo aquí" at bounding box center [702, 388] width 379 height 39
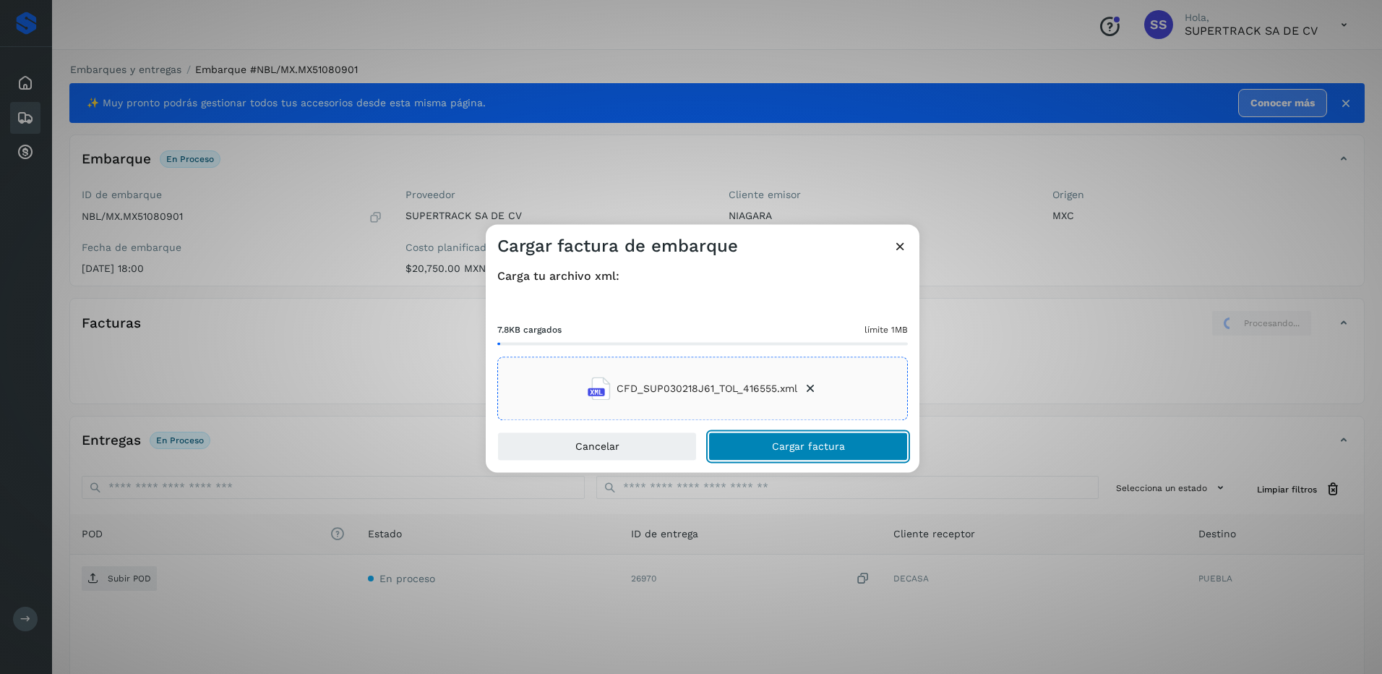
click at [791, 445] on span "Cargar factura" at bounding box center [808, 447] width 73 height 10
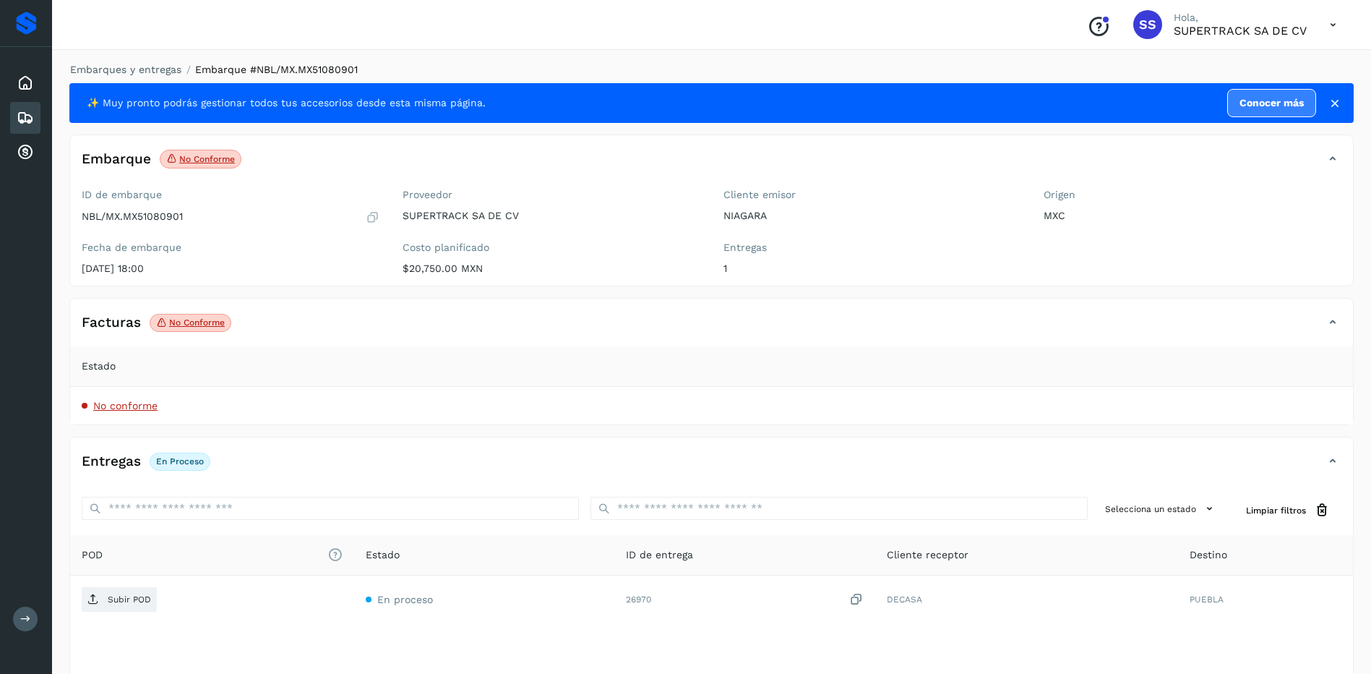
click at [275, 424] on td "No conforme" at bounding box center [711, 406] width 1283 height 38
click at [304, 403] on td "No conforme" at bounding box center [711, 406] width 1283 height 38
click at [347, 335] on div "Facturas No conforme" at bounding box center [711, 328] width 1283 height 36
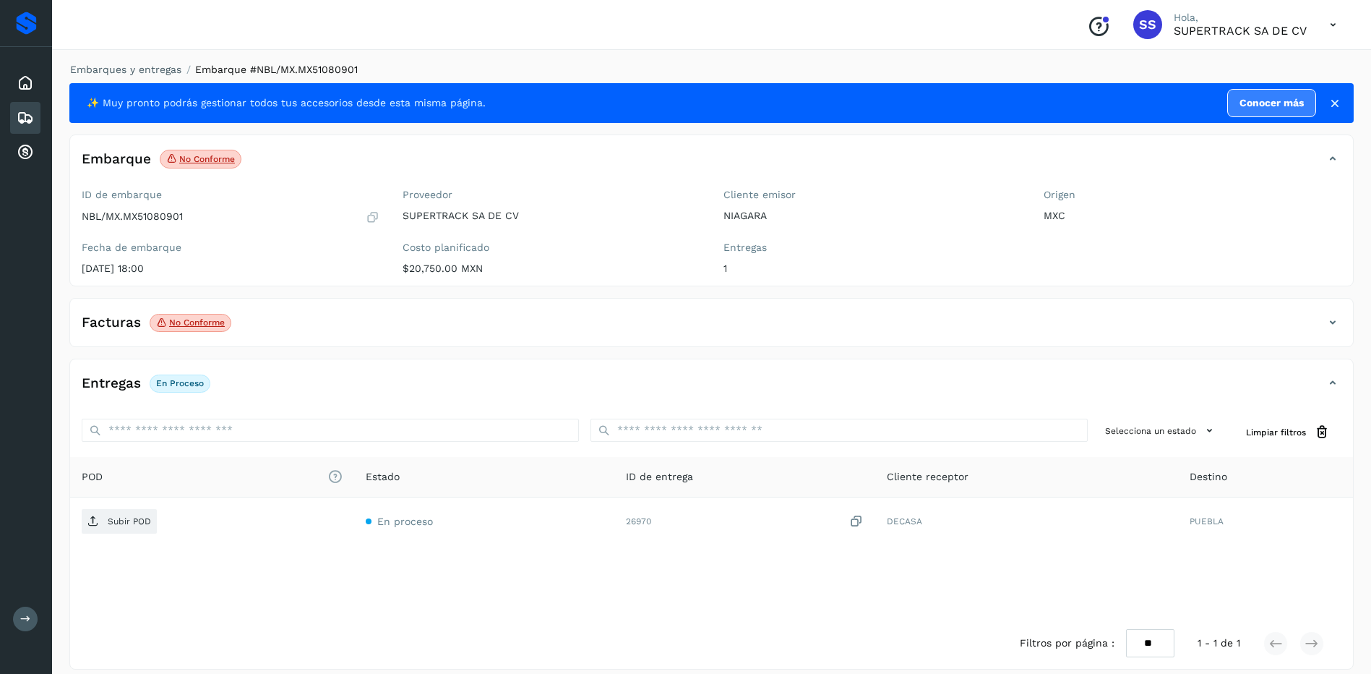
click at [544, 325] on div "Facturas No conforme" at bounding box center [697, 322] width 1254 height 25
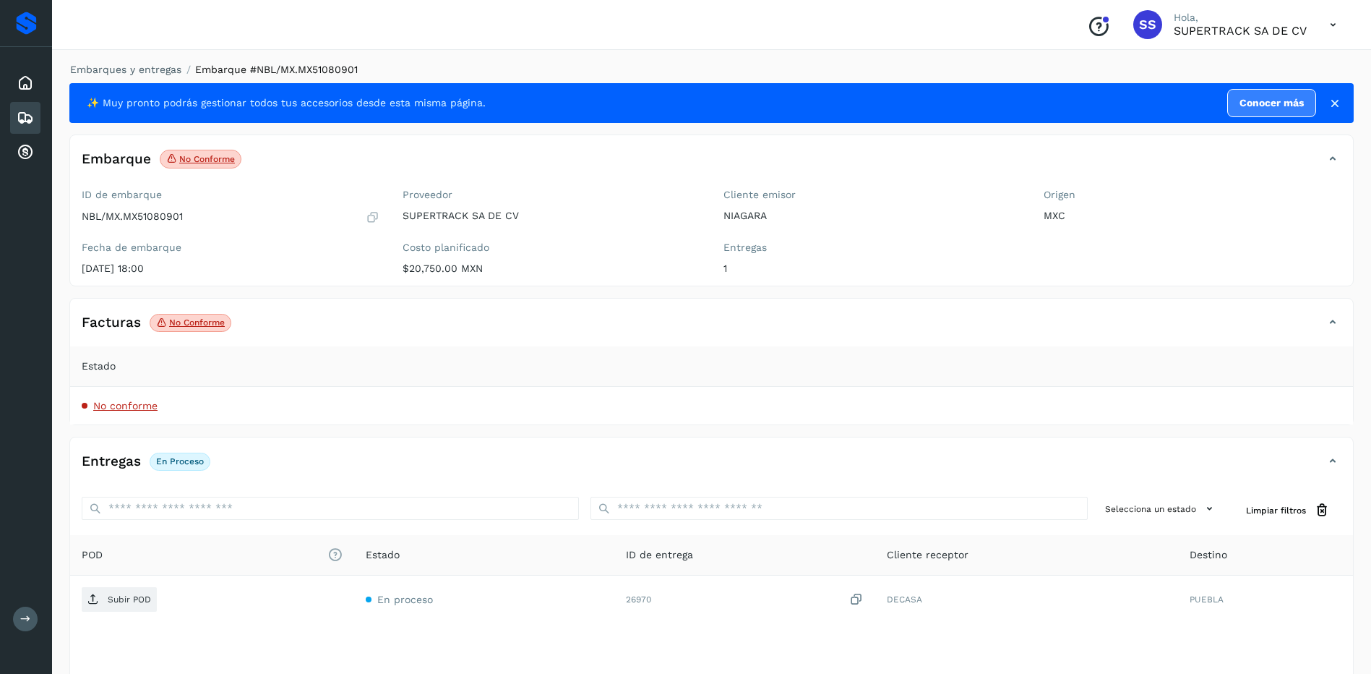
click at [83, 54] on div "Conoce nuestros beneficios SS Hola, SUPERTRACK SA DE CV Embarques y entregas Em…" at bounding box center [711, 382] width 1319 height 765
drag, startPoint x: 83, startPoint y: 54, endPoint x: 133, endPoint y: 69, distance: 52.1
click at [133, 69] on link "Embarques y entregas" at bounding box center [125, 70] width 111 height 12
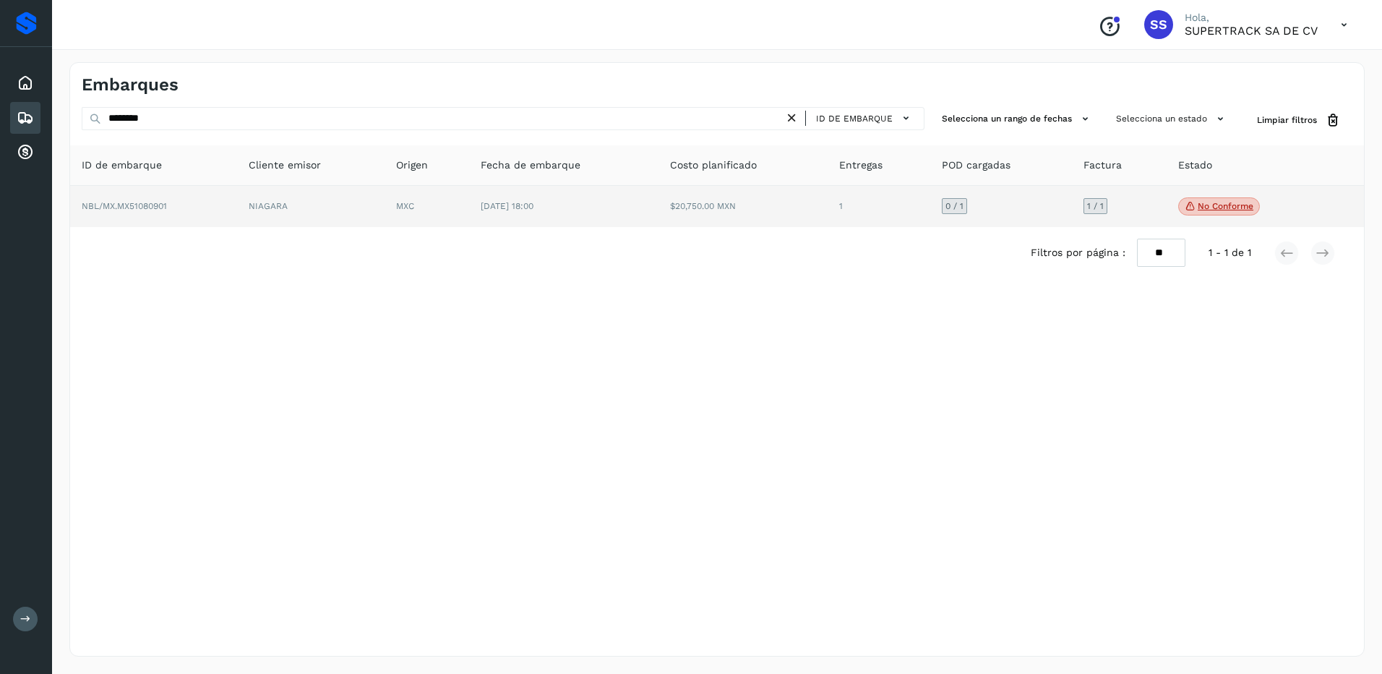
click at [176, 212] on td "NBL/MX.MX51080901" at bounding box center [153, 207] width 167 height 42
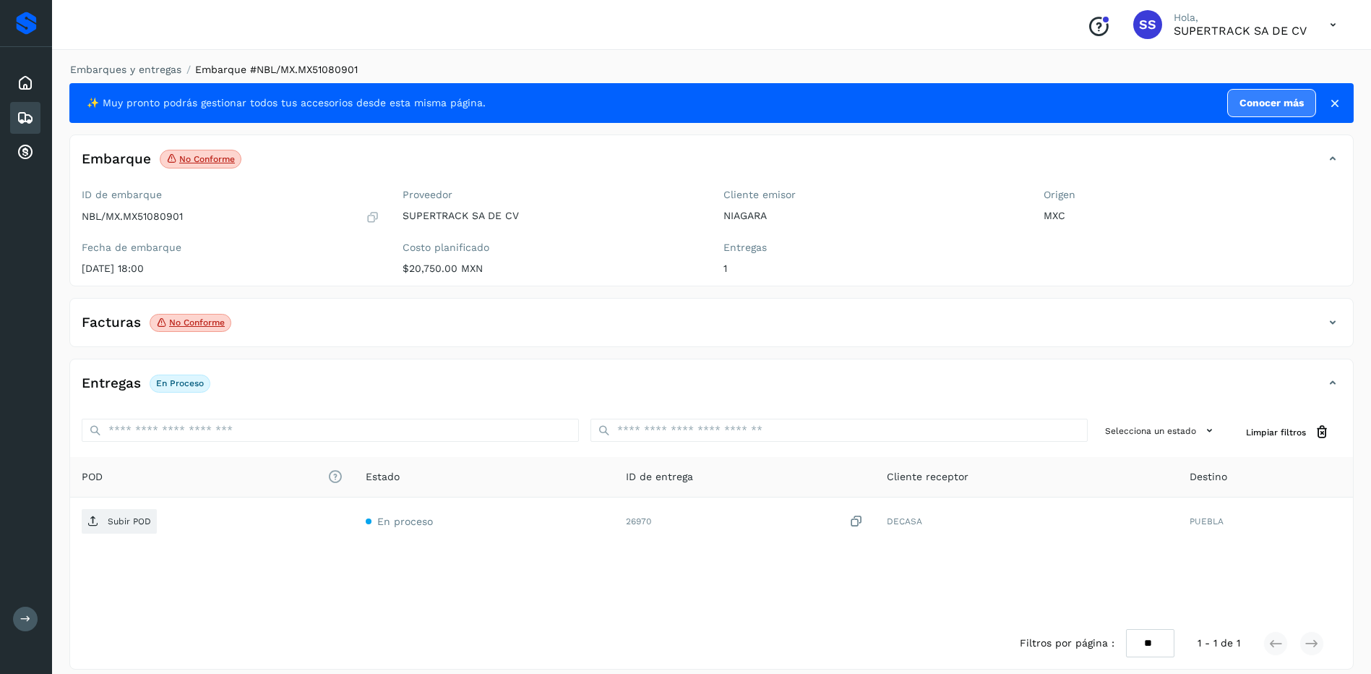
click at [267, 324] on div "Facturas No conforme" at bounding box center [697, 322] width 1254 height 25
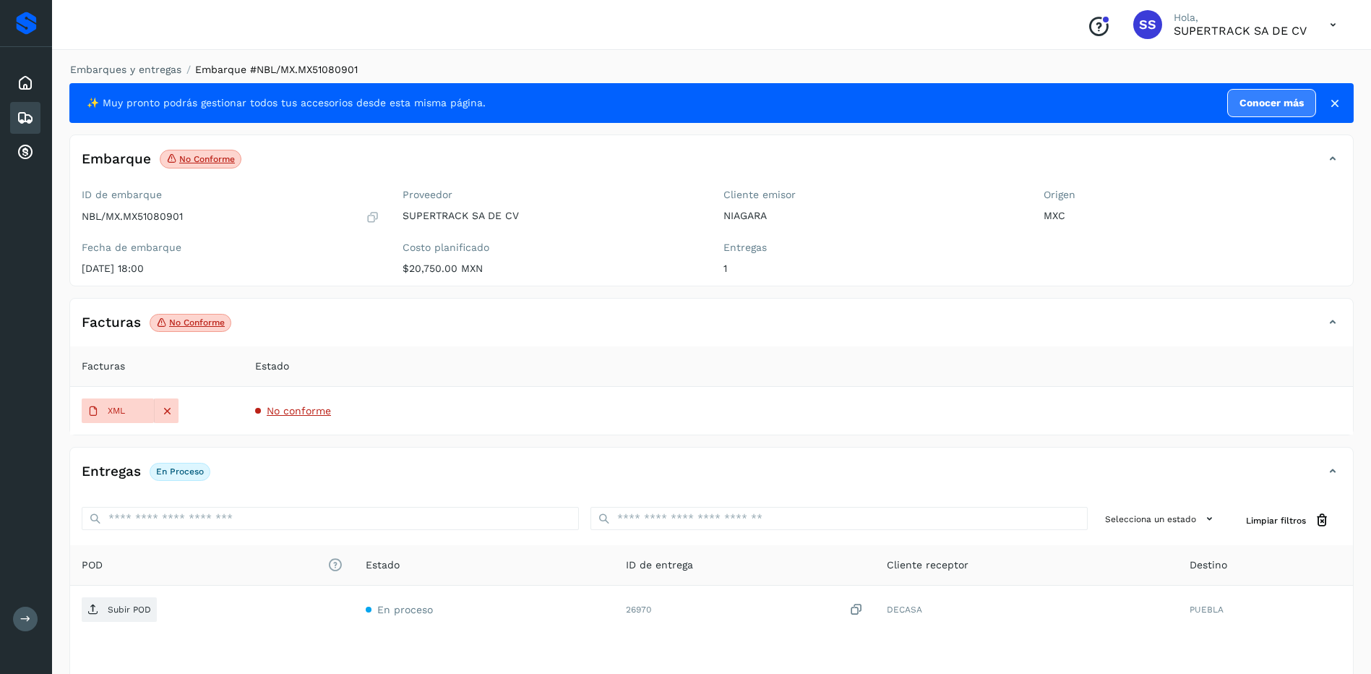
click at [115, 424] on td "XML" at bounding box center [156, 411] width 173 height 48
click at [115, 411] on p "XML" at bounding box center [116, 410] width 17 height 10
click at [309, 404] on td "No conforme" at bounding box center [798, 411] width 1109 height 48
click at [309, 417] on td "No conforme" at bounding box center [798, 411] width 1109 height 48
click at [312, 405] on span "No conforme" at bounding box center [299, 411] width 64 height 12
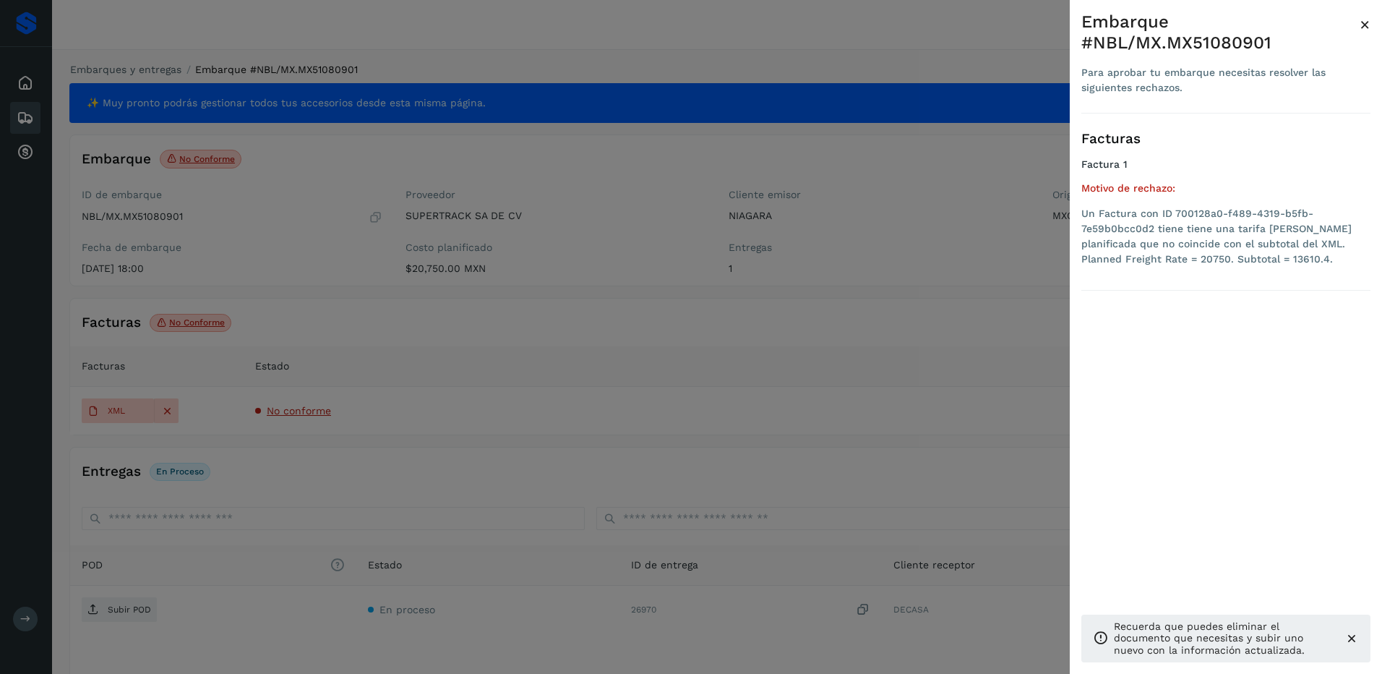
click at [735, 411] on div at bounding box center [691, 337] width 1382 height 674
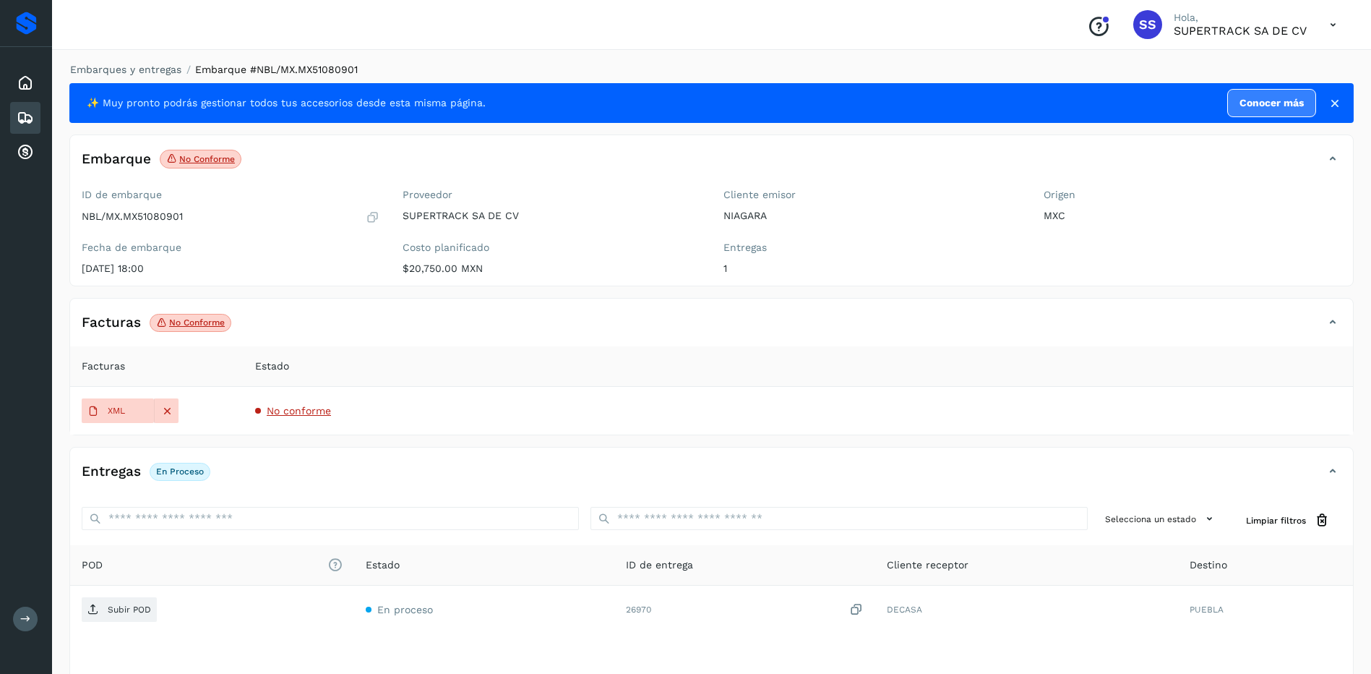
click at [137, 75] on li "Embarques y entregas" at bounding box center [121, 69] width 121 height 15
click at [138, 71] on link "Embarques y entregas" at bounding box center [125, 70] width 111 height 12
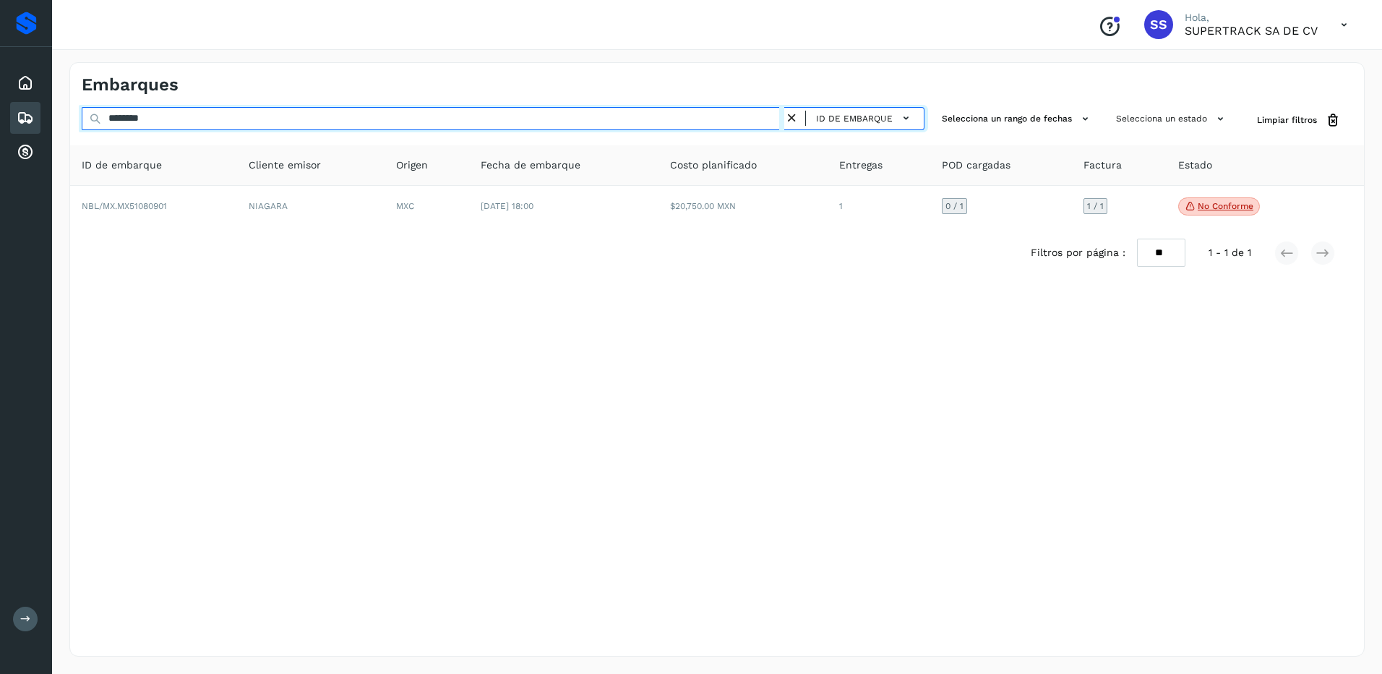
drag, startPoint x: 175, startPoint y: 124, endPoint x: 0, endPoint y: 127, distance: 174.9
click at [0, 127] on div "Proveedores Inicio Embarques Cuentas por cobrar Salir Conoce nuestros beneficio…" at bounding box center [691, 337] width 1382 height 674
type input "********"
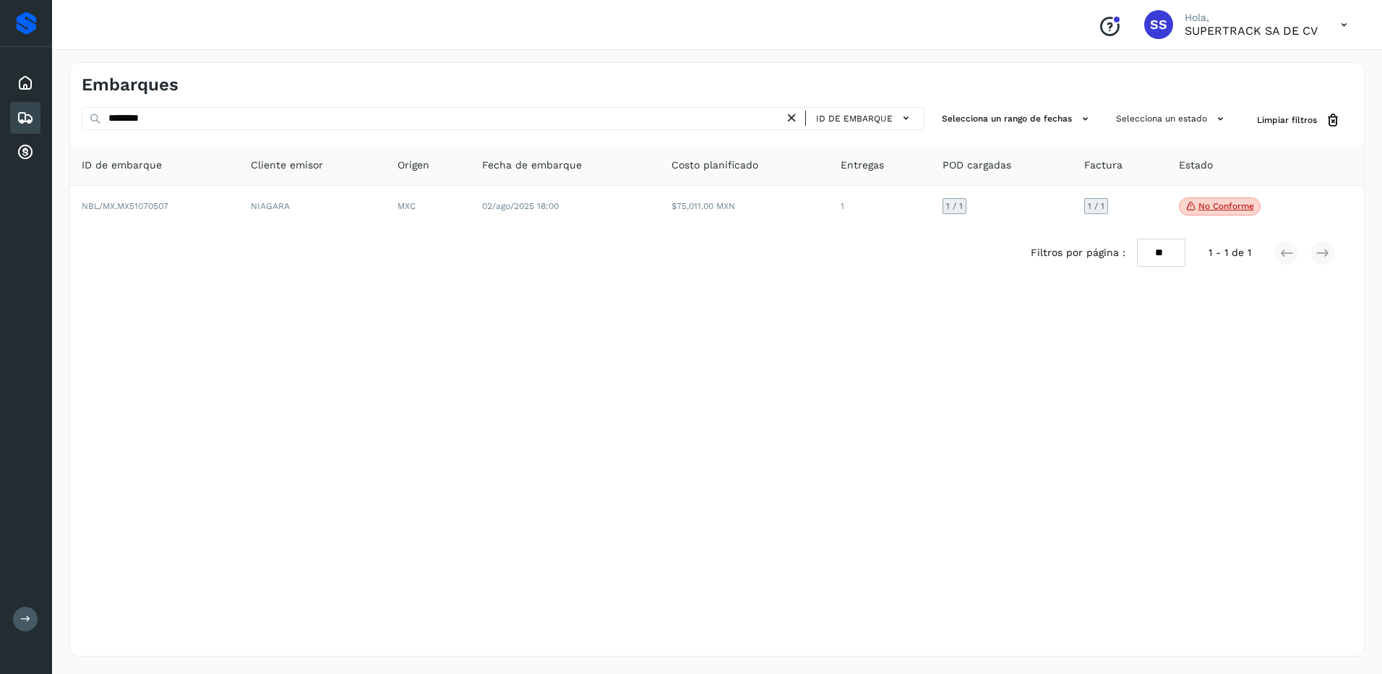
click at [508, 231] on div "Filtros por página : ** ** ** 1 - 1 de 1" at bounding box center [717, 252] width 1294 height 51
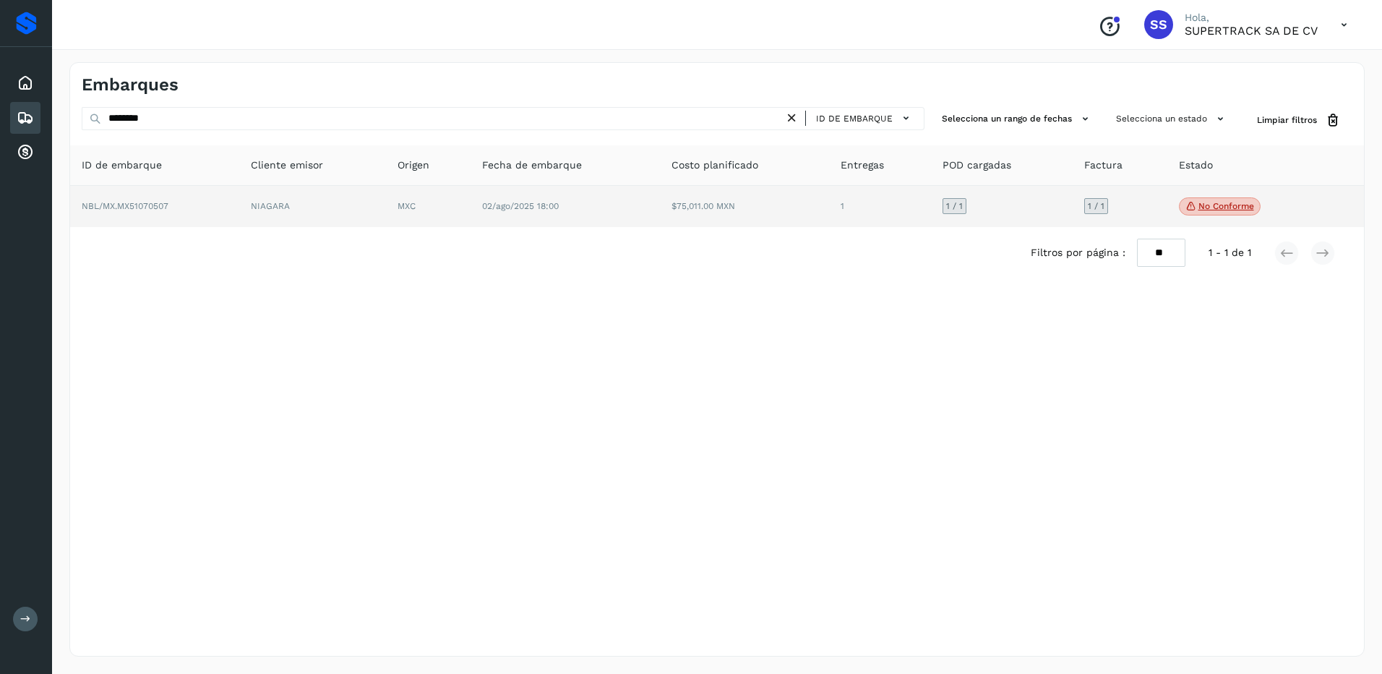
click at [508, 221] on td "02/ago/2025 18:00" at bounding box center [565, 207] width 189 height 42
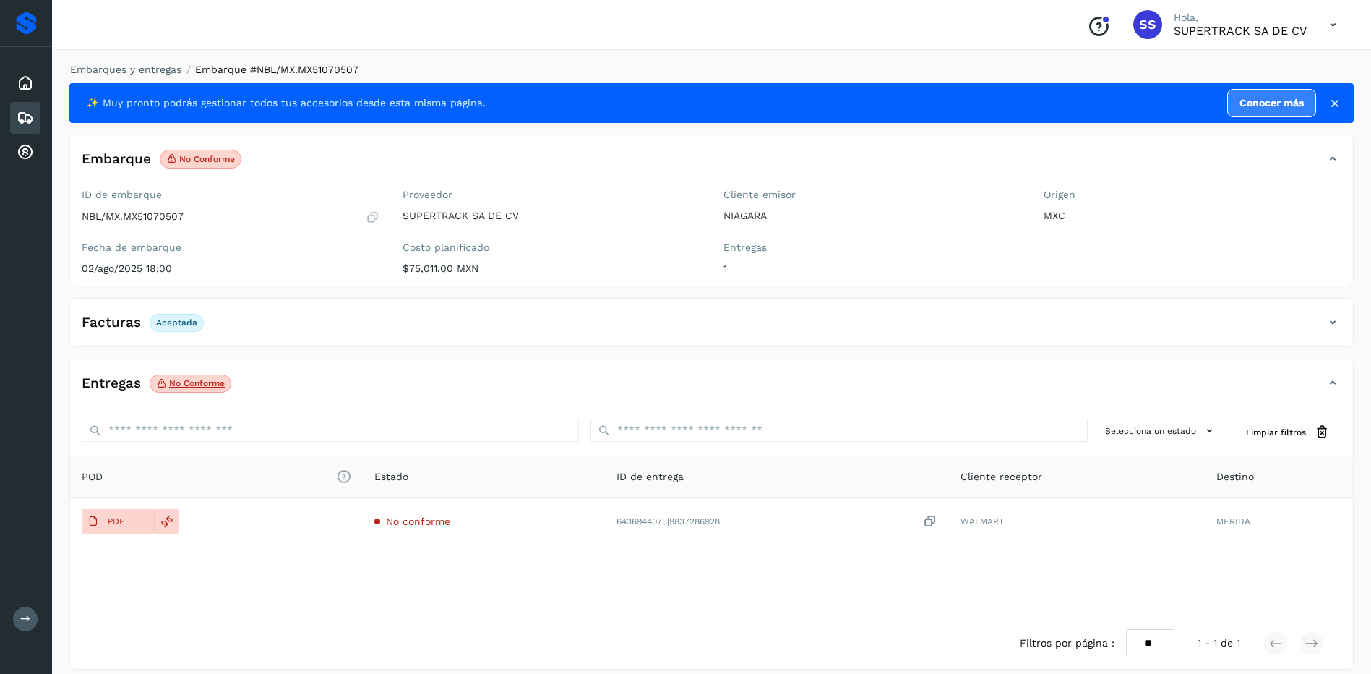
click at [1122, 313] on div "Facturas Aceptada" at bounding box center [697, 322] width 1254 height 25
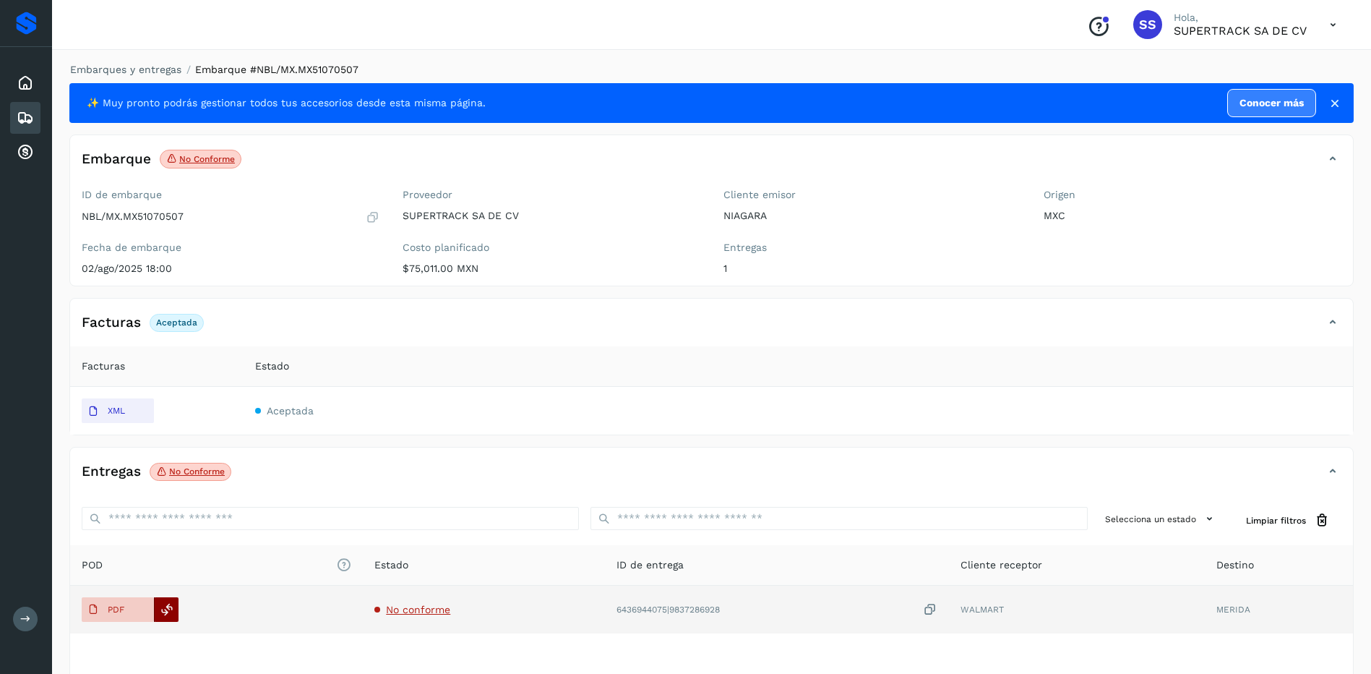
click at [163, 606] on icon at bounding box center [166, 609] width 13 height 13
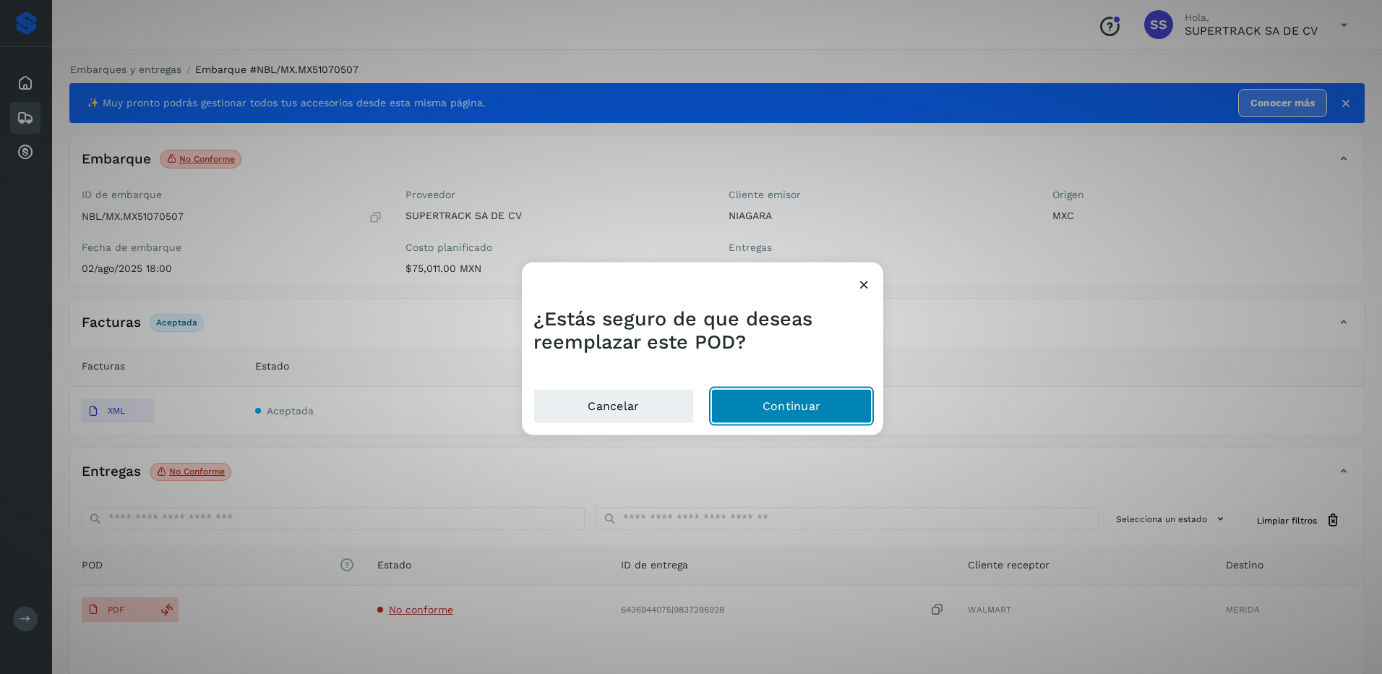
click at [762, 399] on button "Continuar" at bounding box center [791, 405] width 160 height 35
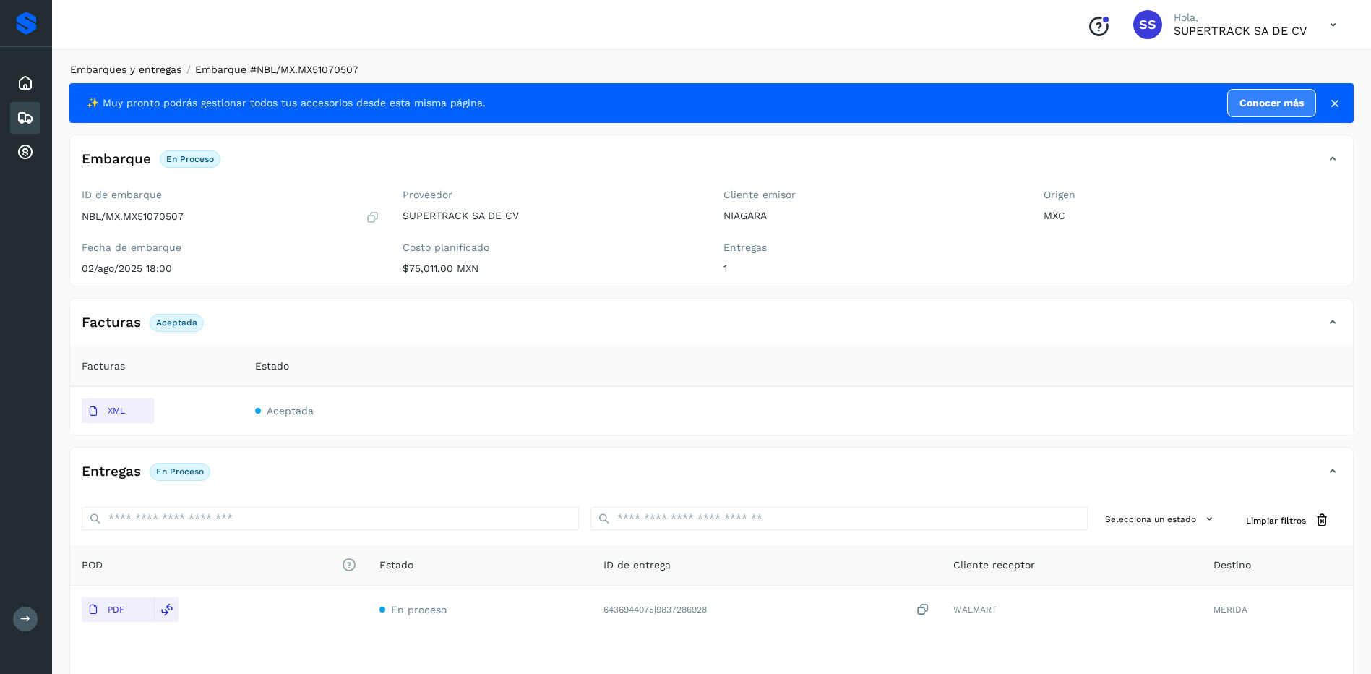
click at [123, 66] on link "Embarques y entregas" at bounding box center [125, 70] width 111 height 12
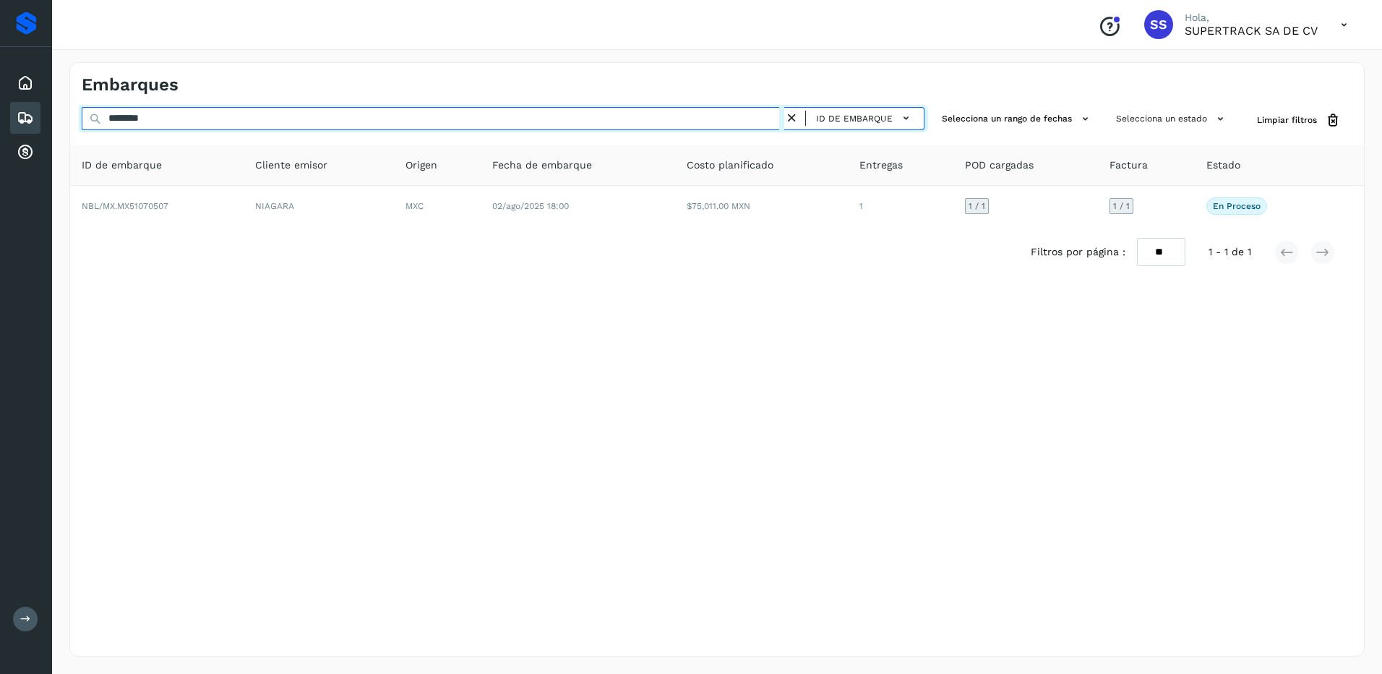
click at [164, 113] on input "********" at bounding box center [433, 118] width 703 height 23
drag, startPoint x: 68, startPoint y: 124, endPoint x: 58, endPoint y: 124, distance: 10.1
click at [58, 124] on div "Embarques ******** ID de embarque Selecciona un rango de fechas Selecciona un e…" at bounding box center [717, 359] width 1330 height 629
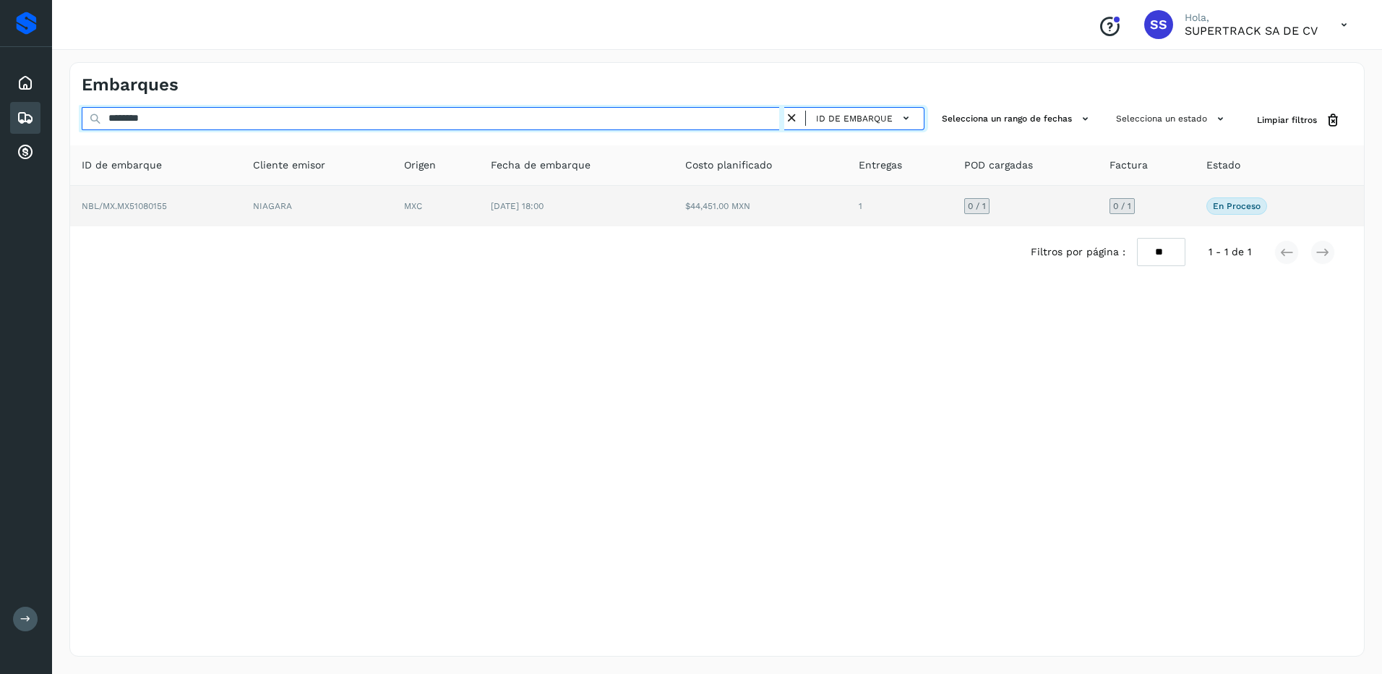
type input "********"
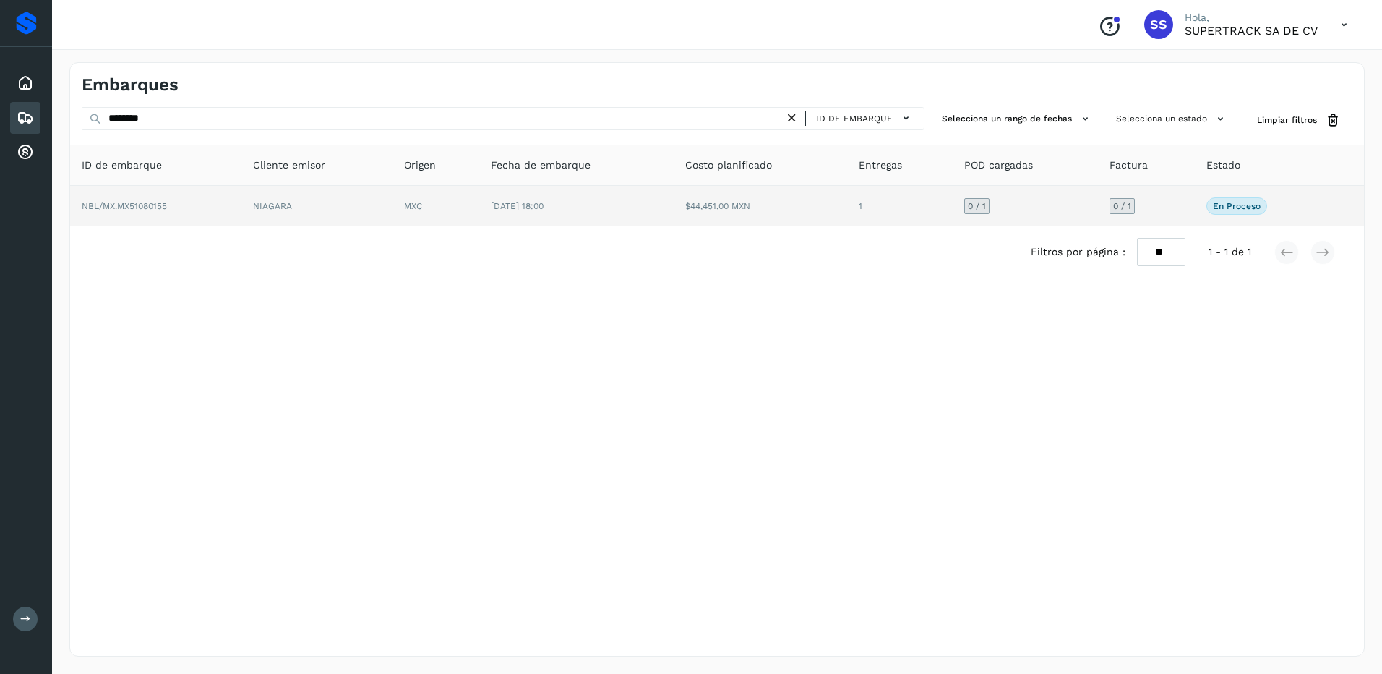
click at [491, 199] on td "[DATE] 18:00" at bounding box center [576, 206] width 194 height 40
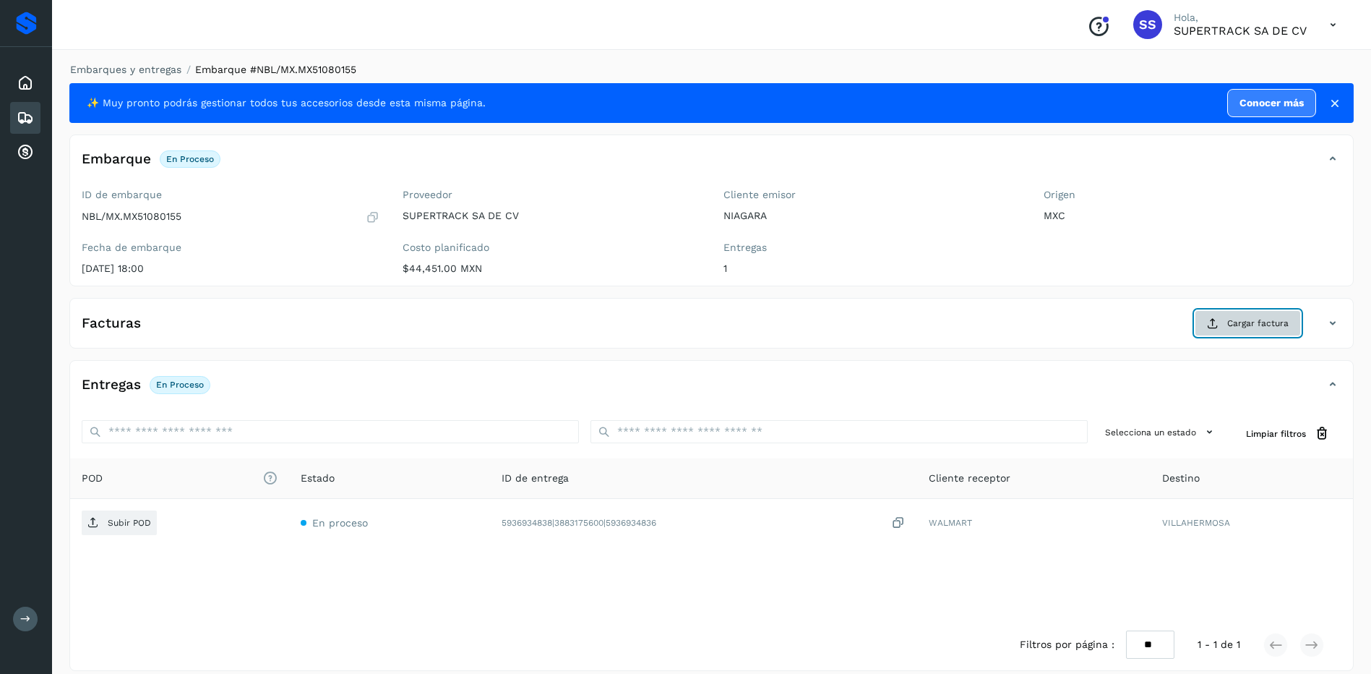
click at [1246, 335] on button "Cargar factura" at bounding box center [1248, 323] width 106 height 26
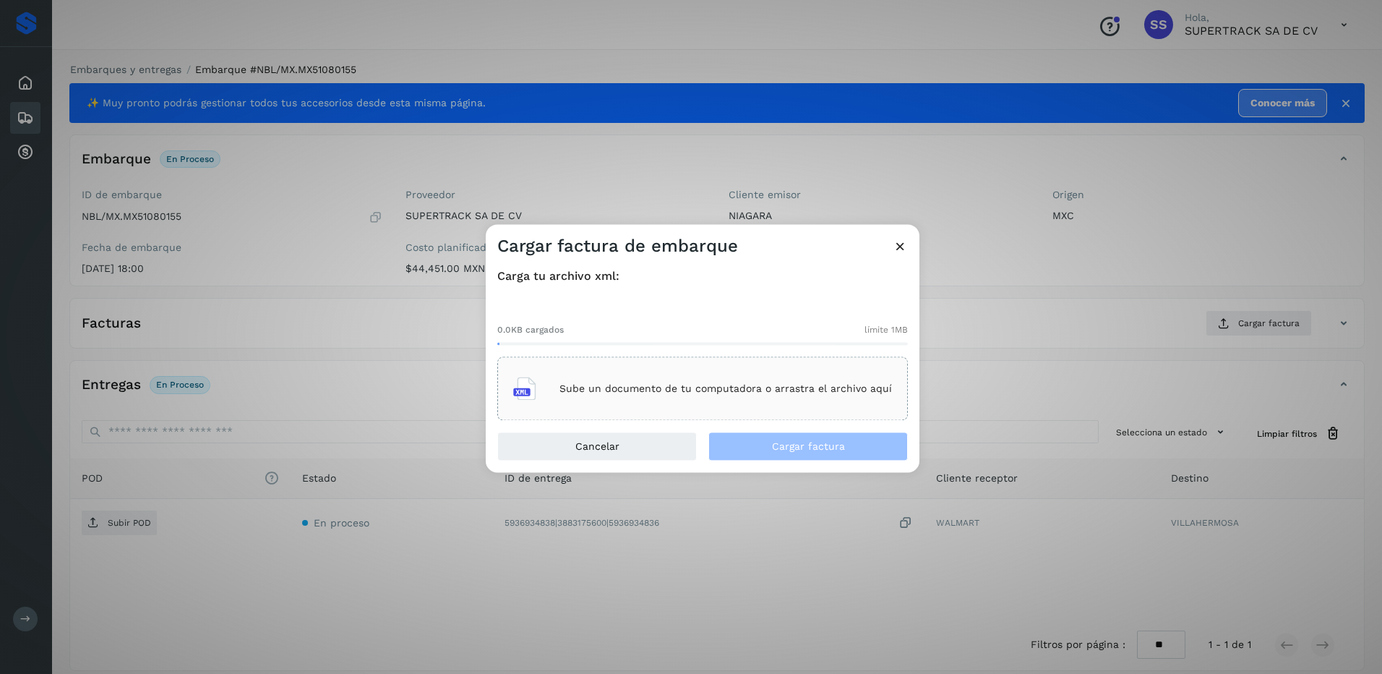
click at [778, 401] on div "Sube un documento de tu computadora o arrastra el archivo aquí" at bounding box center [702, 388] width 379 height 39
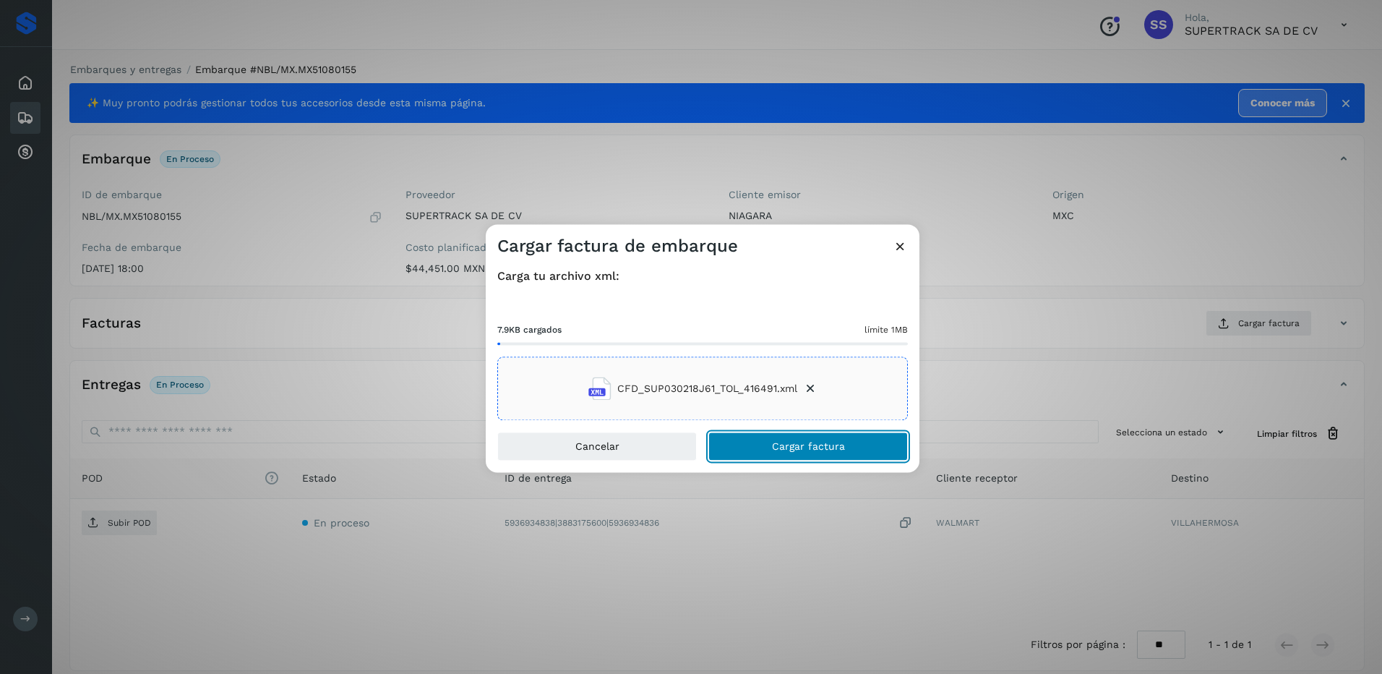
drag, startPoint x: 839, startPoint y: 443, endPoint x: 825, endPoint y: 437, distance: 15.9
click at [839, 444] on span "Cargar factura" at bounding box center [808, 447] width 73 height 10
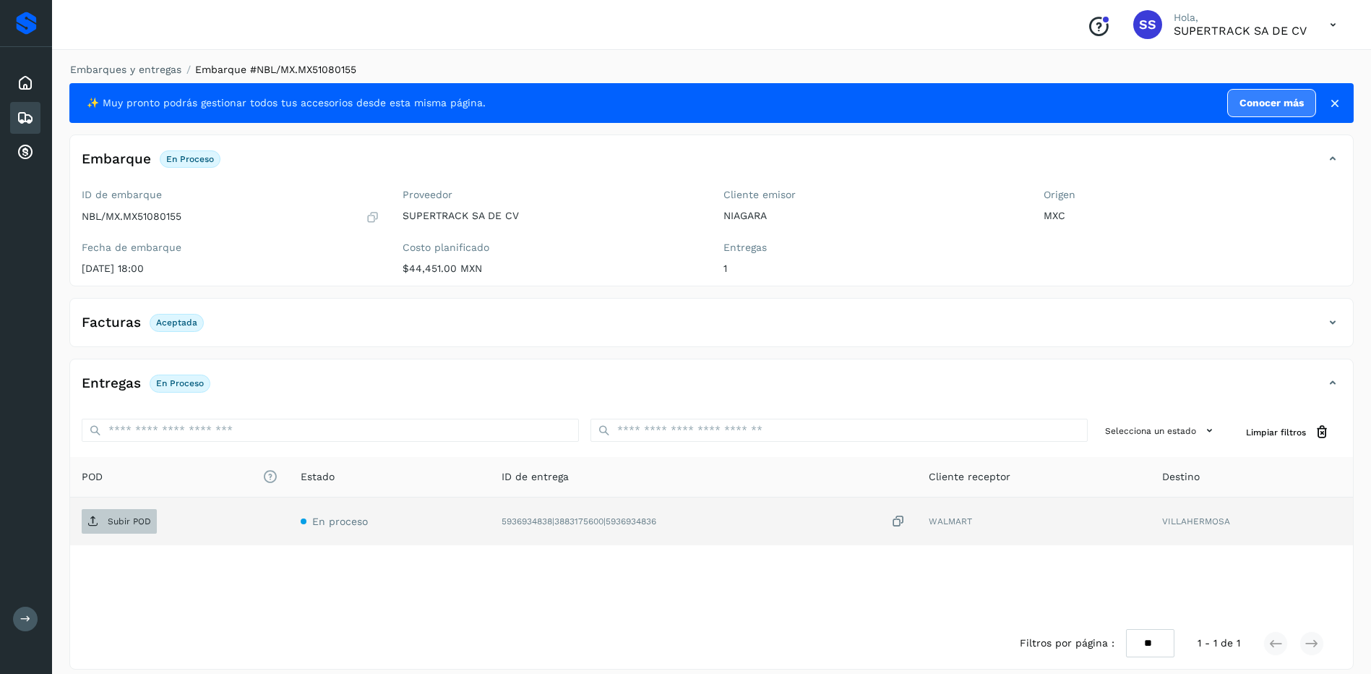
click at [141, 520] on p "Subir POD" at bounding box center [129, 521] width 43 height 10
click at [142, 68] on link "Embarques y entregas" at bounding box center [125, 70] width 111 height 12
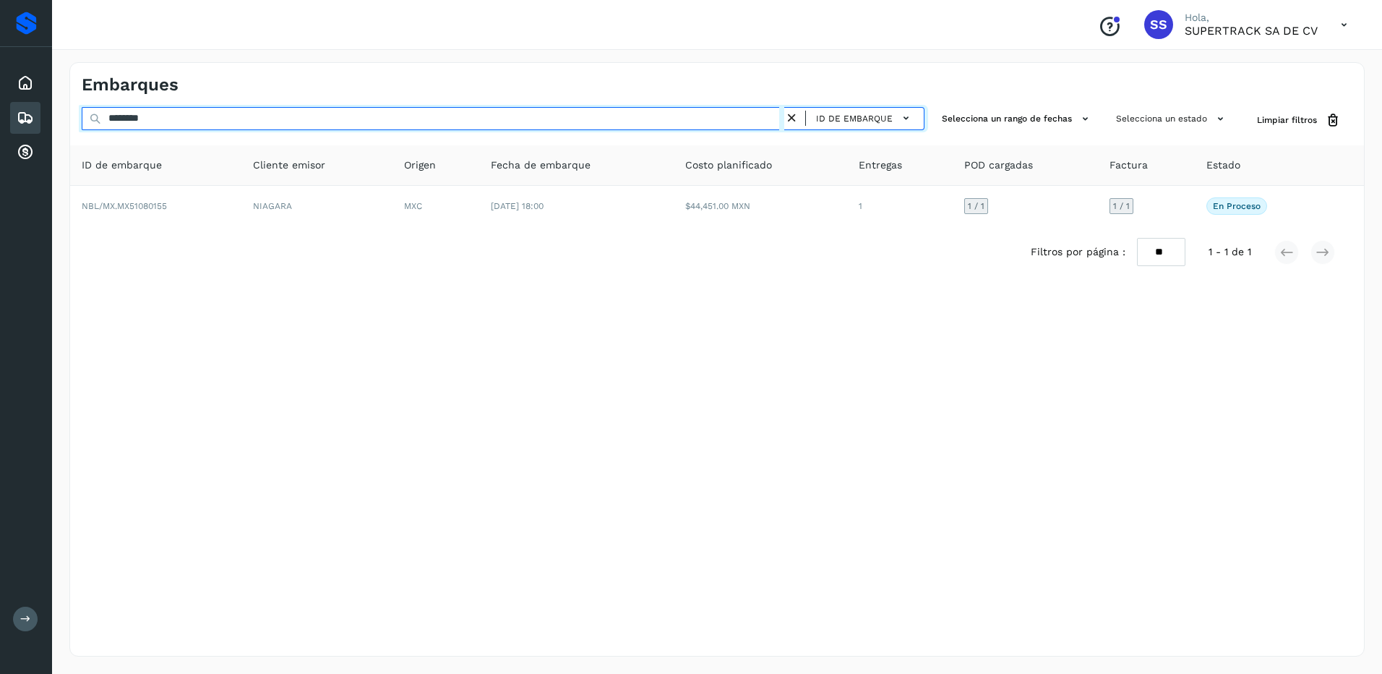
drag, startPoint x: 185, startPoint y: 121, endPoint x: 24, endPoint y: 120, distance: 161.2
click at [24, 120] on div "Proveedores Inicio Embarques Cuentas por cobrar Salir Conoce nuestros beneficio…" at bounding box center [691, 337] width 1382 height 674
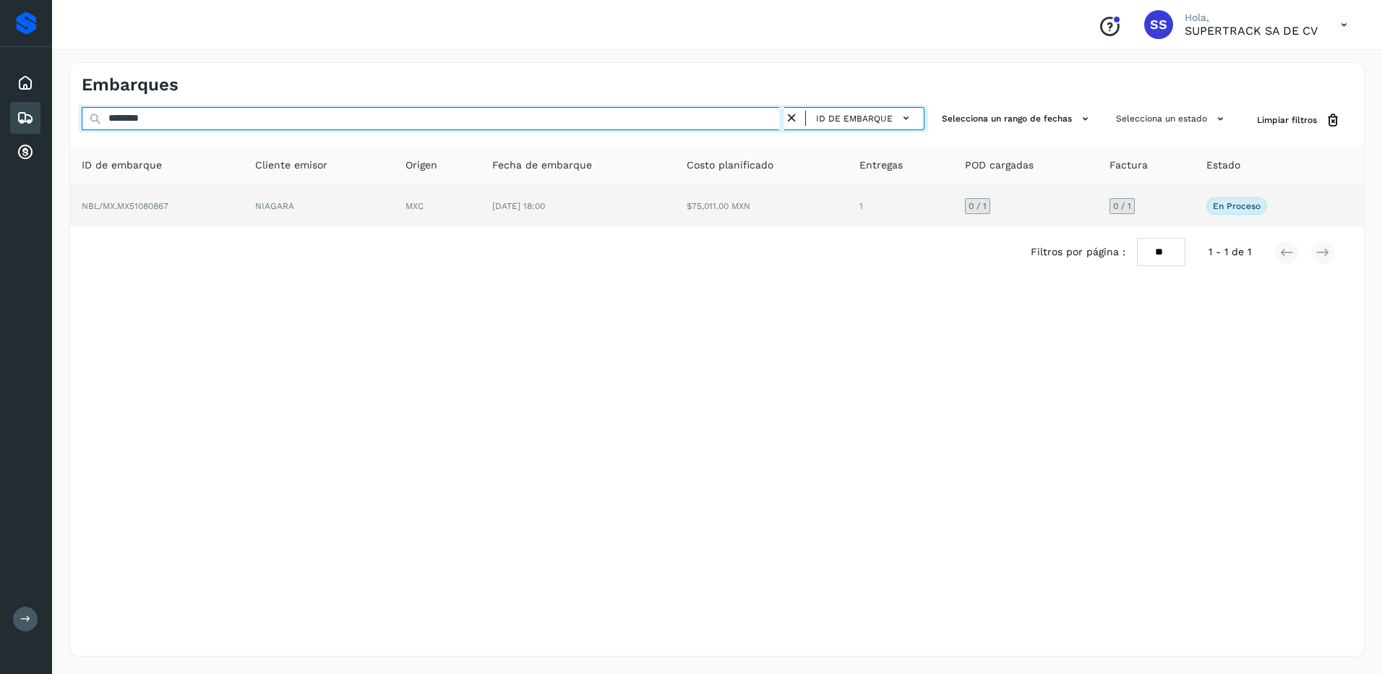
type input "********"
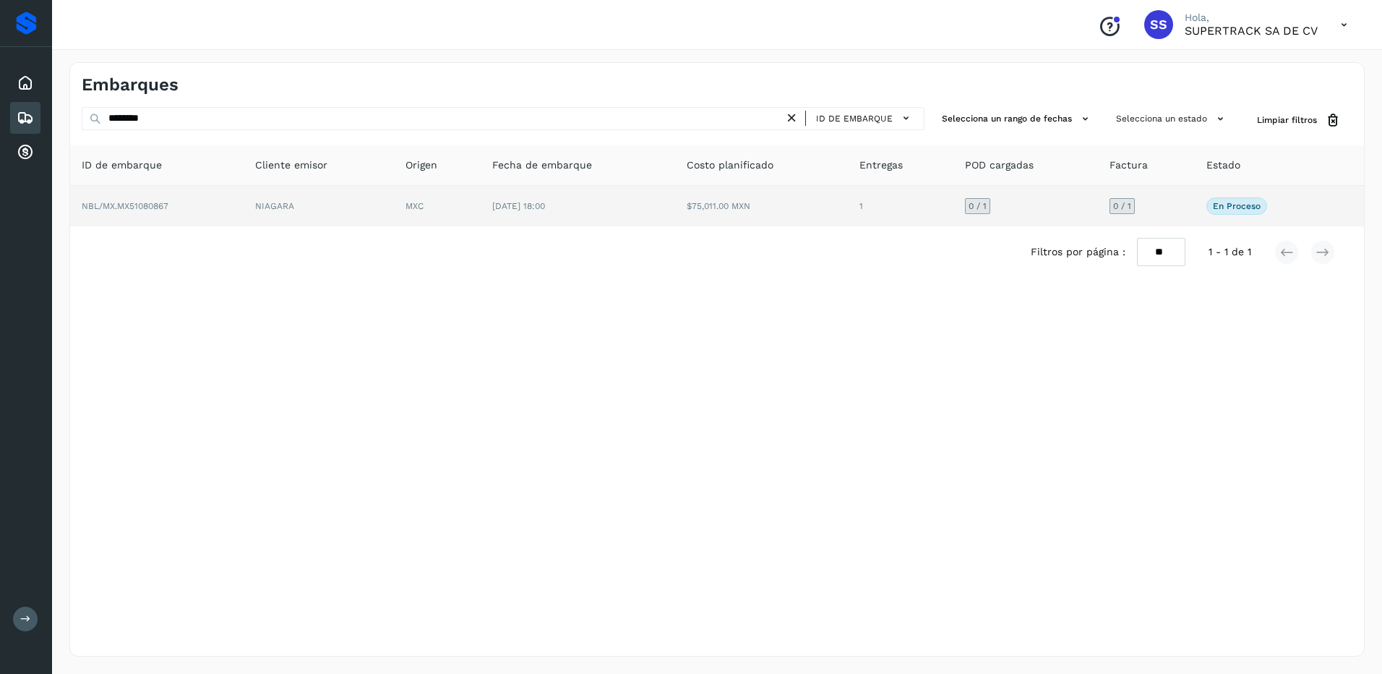
click at [424, 199] on td "MXC" at bounding box center [437, 206] width 87 height 40
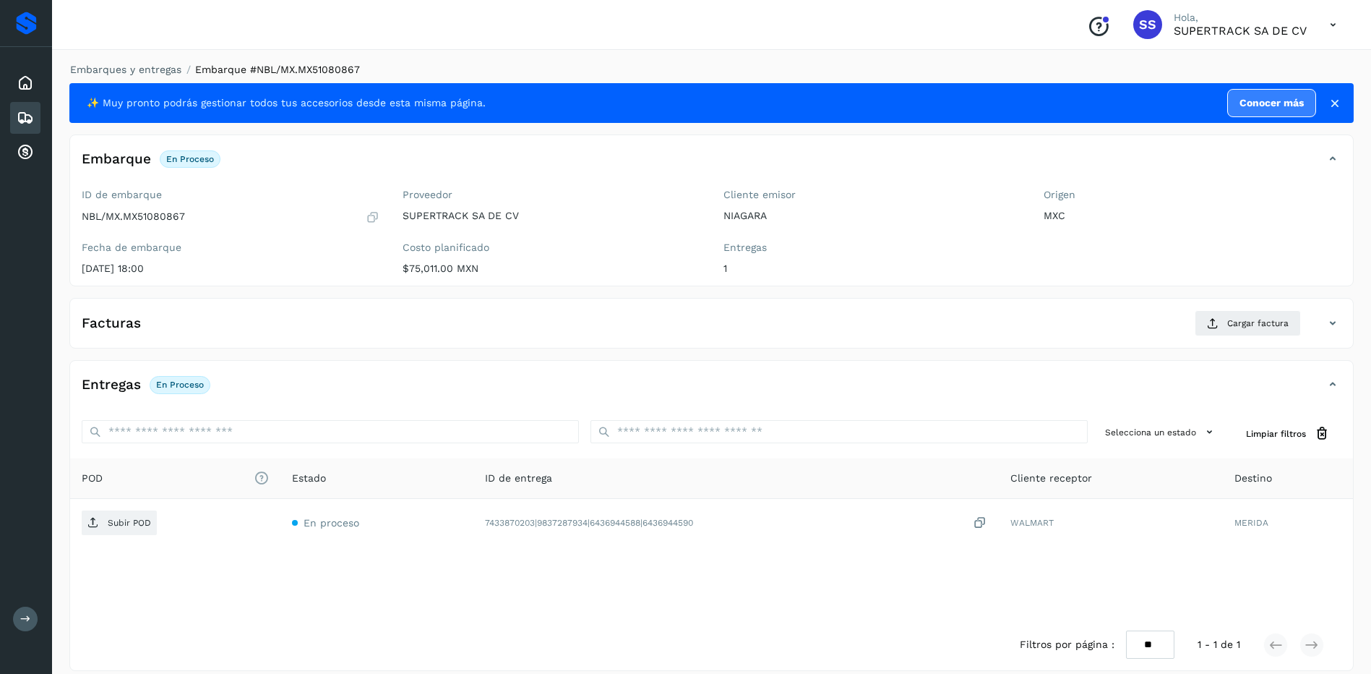
click at [934, 311] on div "Facturas Cargar factura" at bounding box center [697, 323] width 1254 height 26
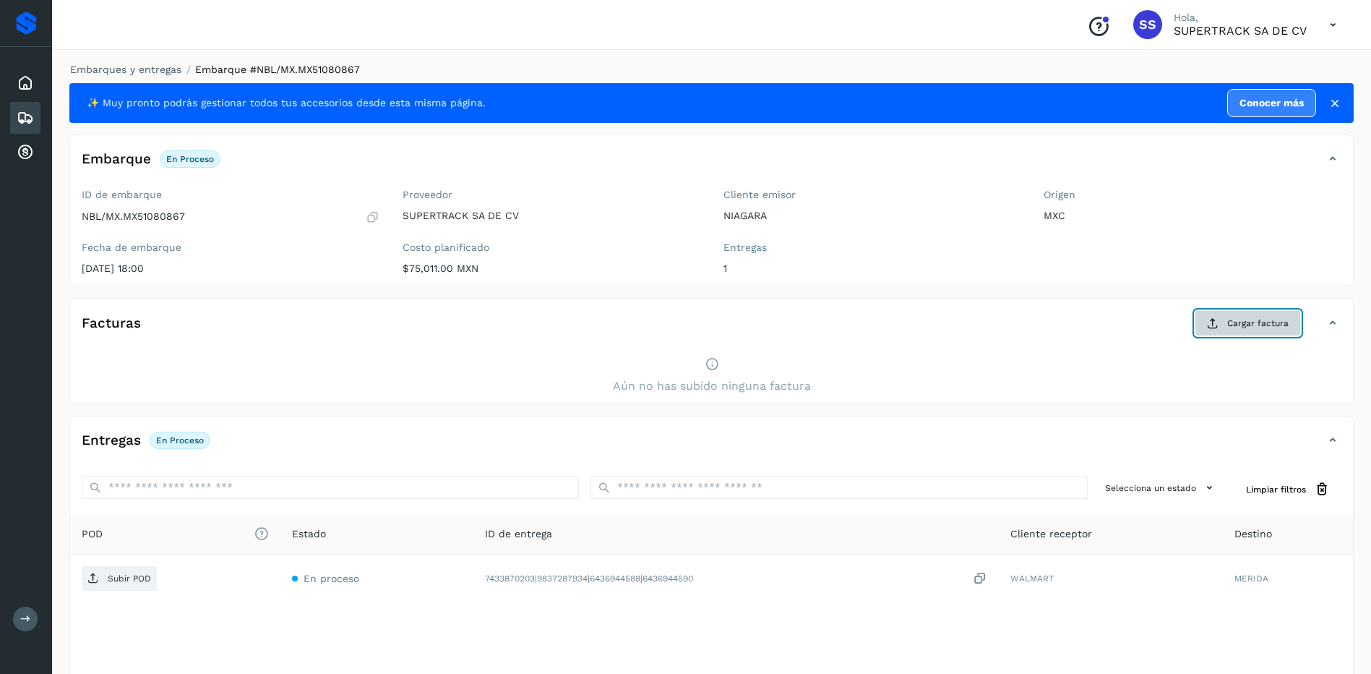
click at [1252, 332] on button "Cargar factura" at bounding box center [1248, 323] width 106 height 26
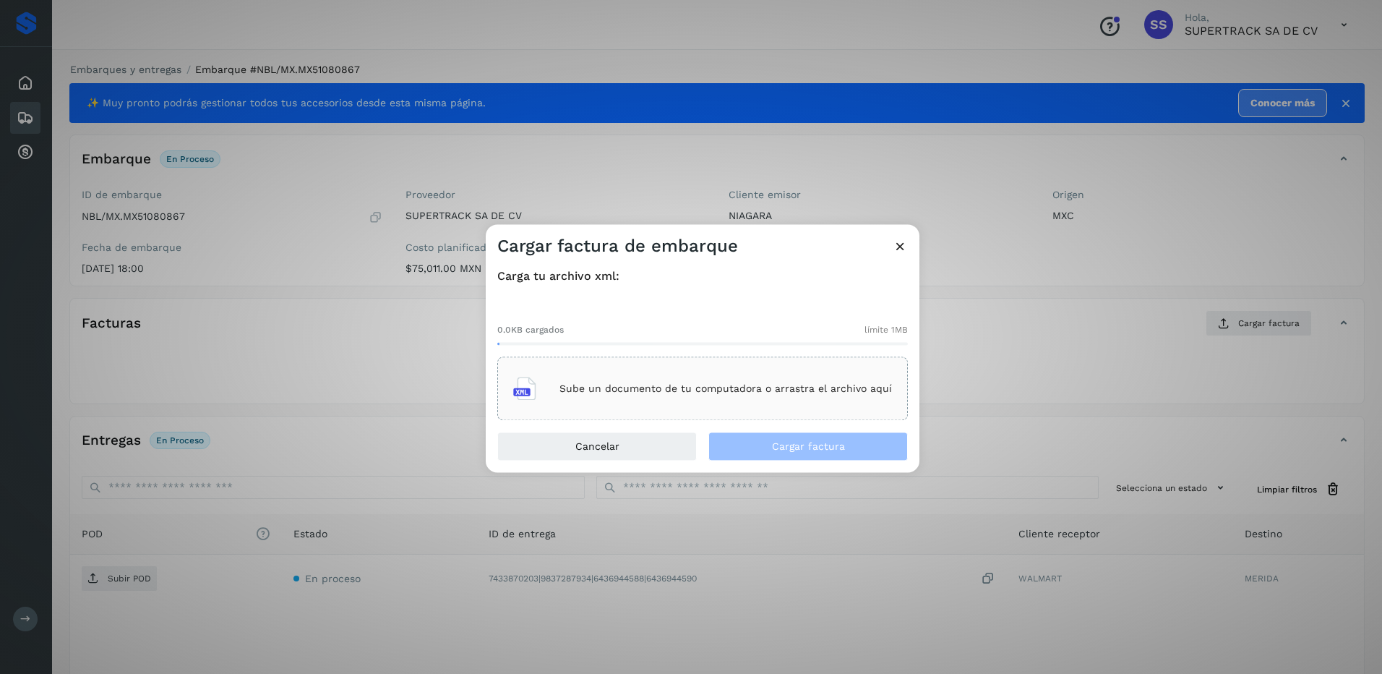
click at [809, 391] on p "Sube un documento de tu computadora o arrastra el archivo aquí" at bounding box center [725, 388] width 332 height 12
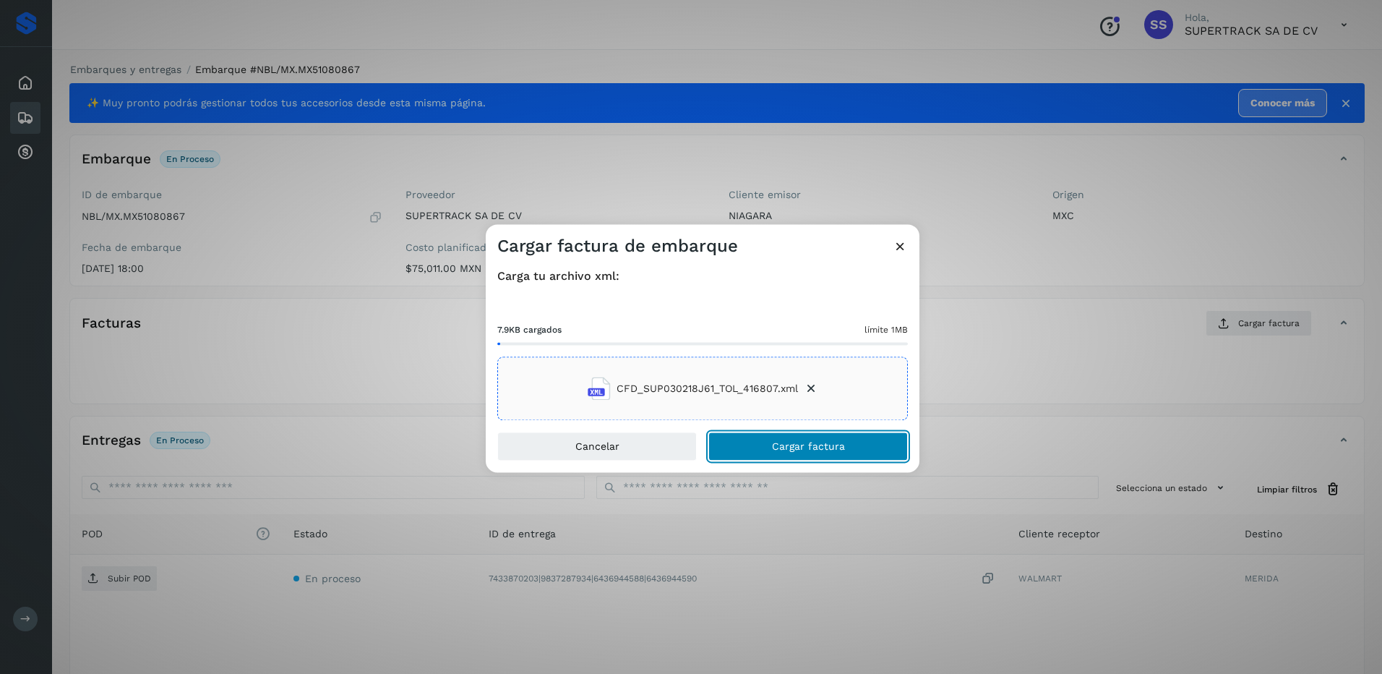
click at [809, 444] on span "Cargar factura" at bounding box center [808, 447] width 73 height 10
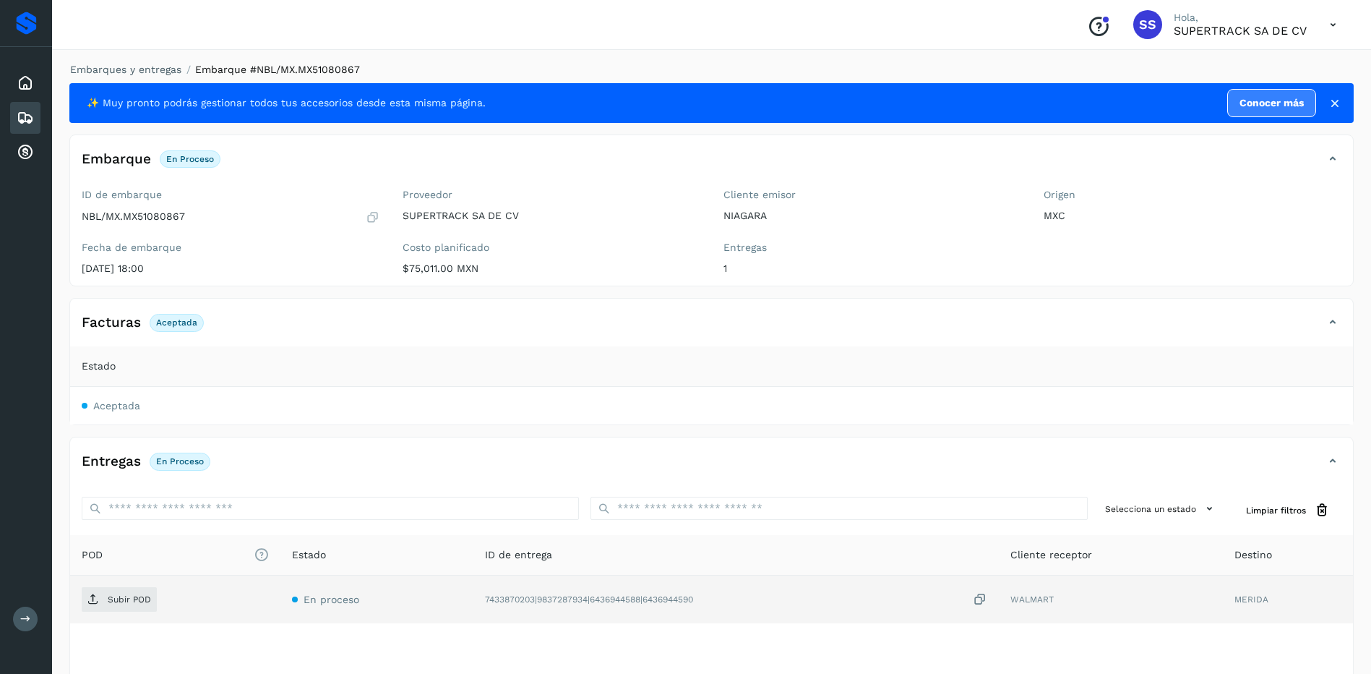
click at [108, 584] on td "Subir POD" at bounding box center [175, 599] width 210 height 48
click at [114, 593] on span "Subir POD" at bounding box center [119, 599] width 75 height 23
click at [150, 73] on link "Embarques y entregas" at bounding box center [125, 70] width 111 height 12
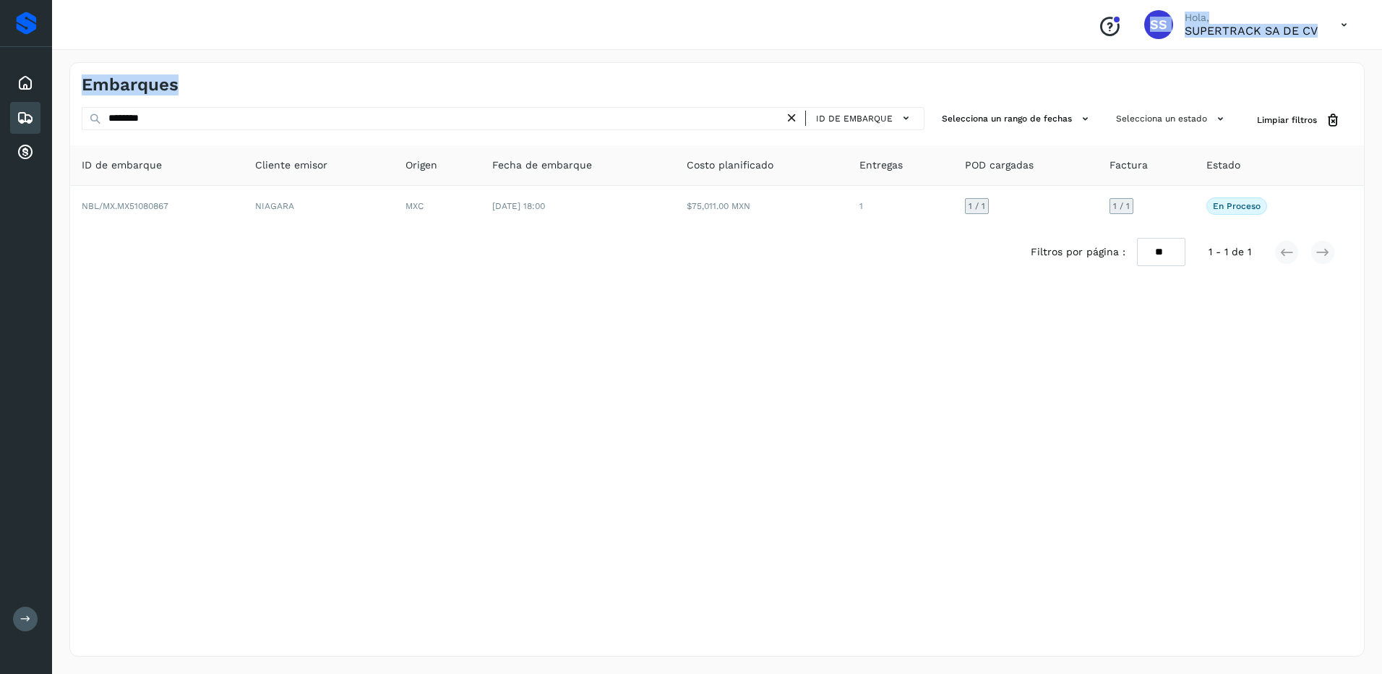
drag, startPoint x: 241, startPoint y: 104, endPoint x: 4, endPoint y: 104, distance: 237.1
click at [4, 104] on div "Proveedores Inicio Embarques Cuentas por cobrar Salir Conoce nuestros beneficio…" at bounding box center [691, 337] width 1382 height 674
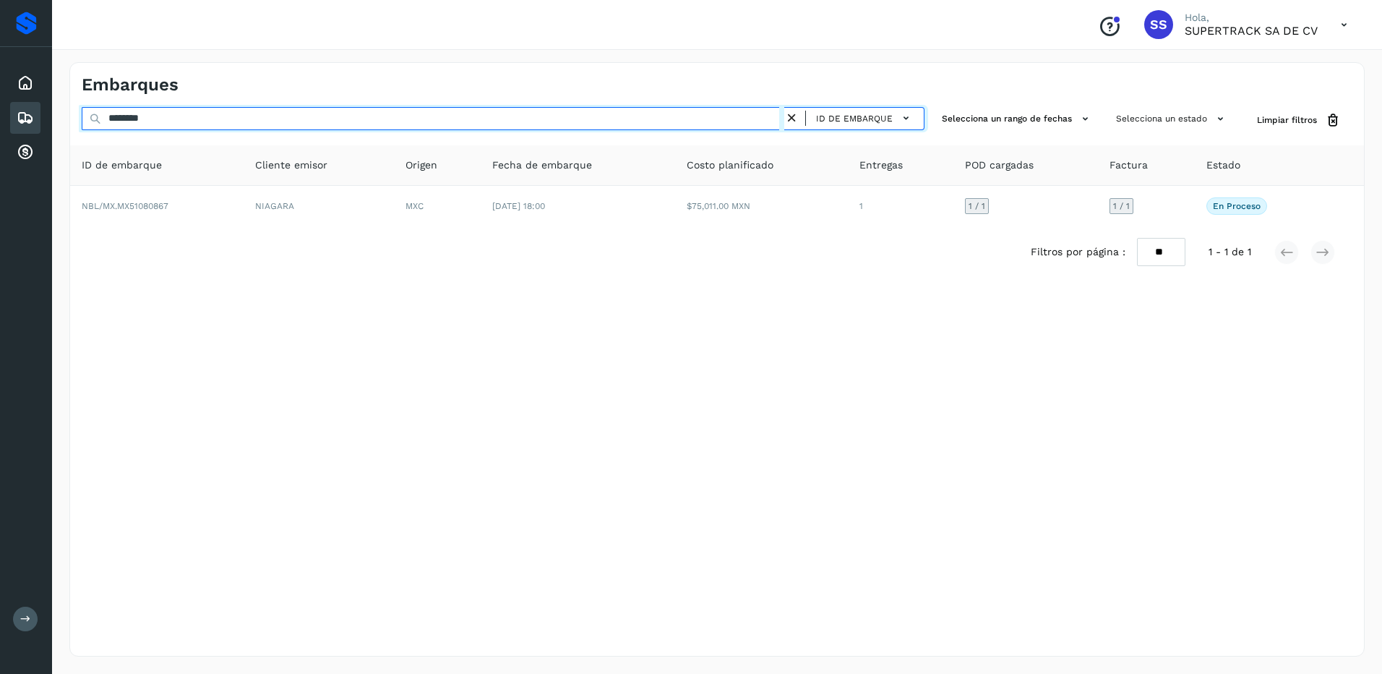
click at [240, 115] on input "********" at bounding box center [433, 118] width 703 height 23
drag, startPoint x: 176, startPoint y: 113, endPoint x: -3, endPoint y: 112, distance: 179.2
click at [0, 112] on html "Proveedores Inicio Embarques Cuentas por cobrar Salir Conoce nuestros beneficio…" at bounding box center [691, 337] width 1382 height 674
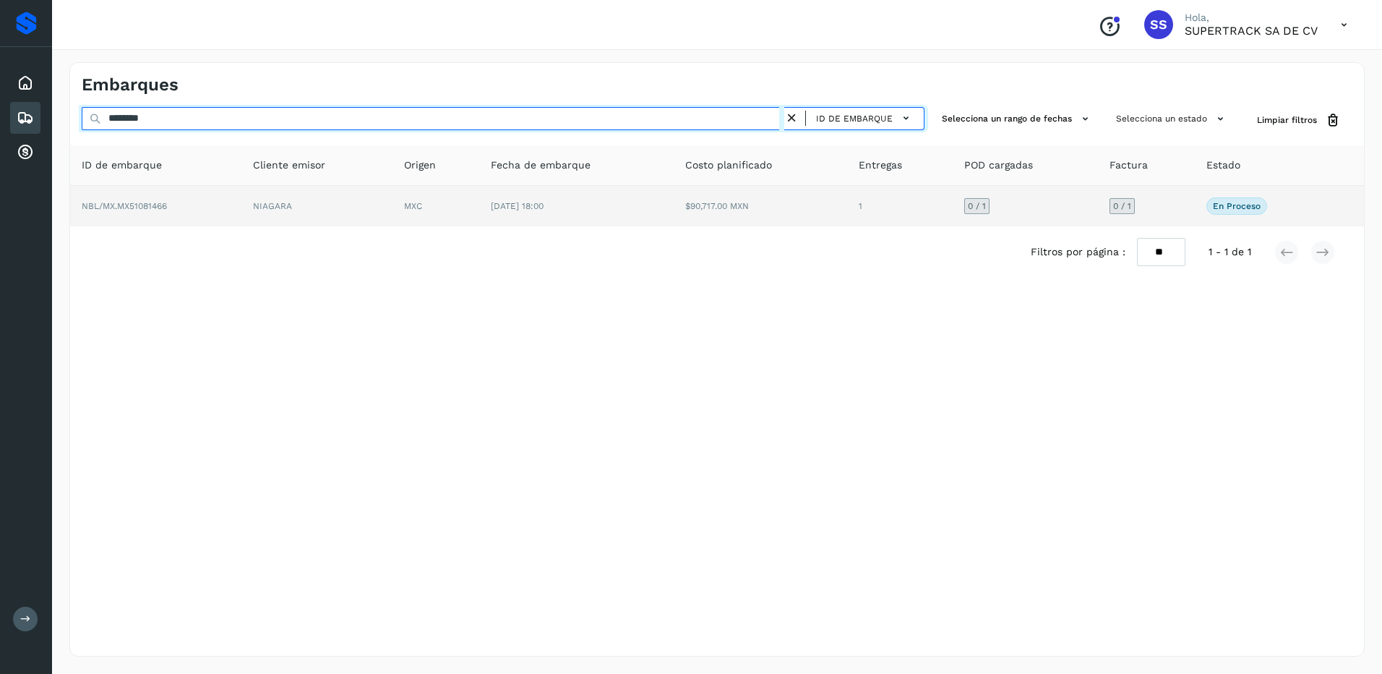
type input "********"
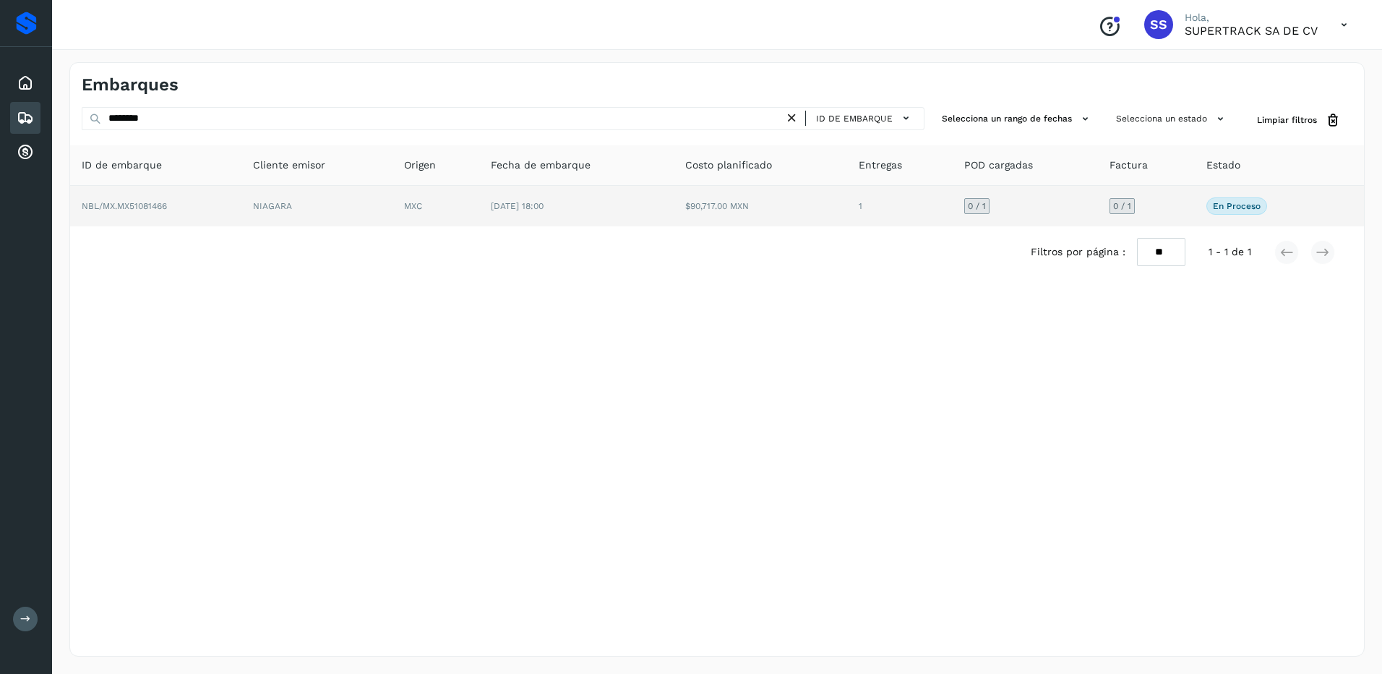
click at [411, 207] on td "MXC" at bounding box center [435, 206] width 87 height 40
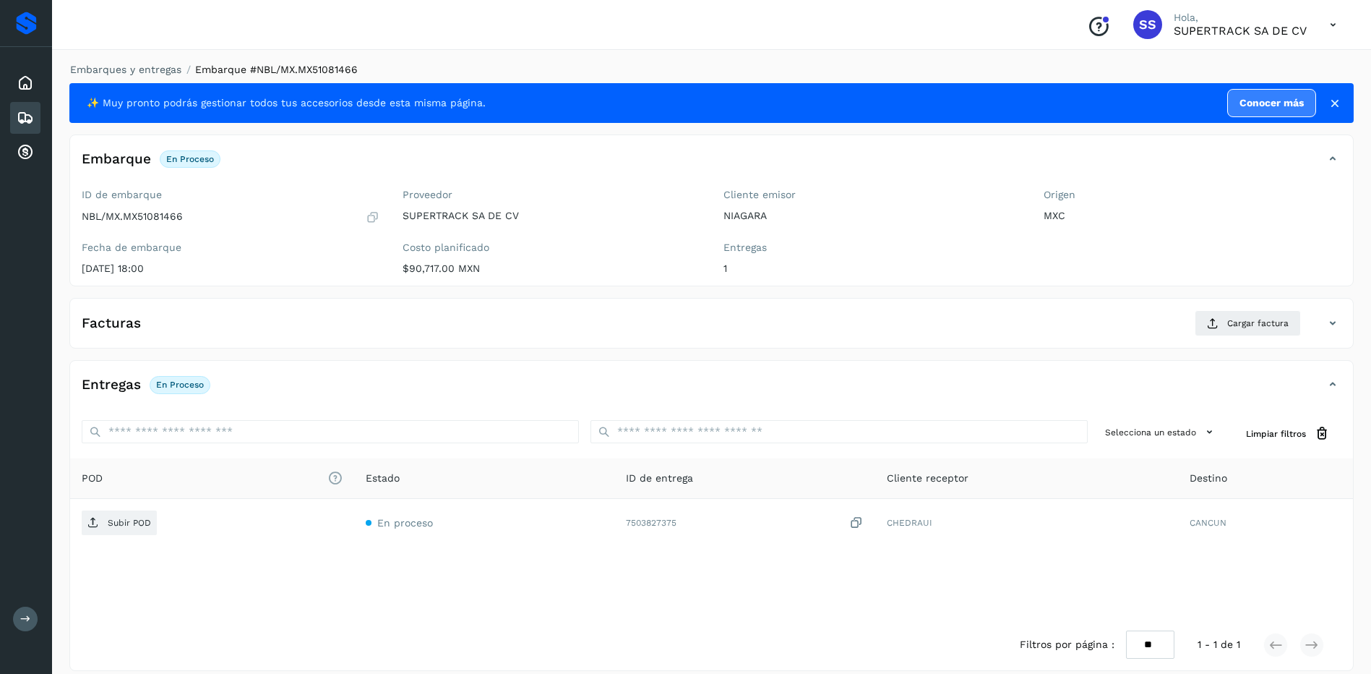
click at [1232, 342] on div "Facturas Cargar factura" at bounding box center [711, 329] width 1283 height 38
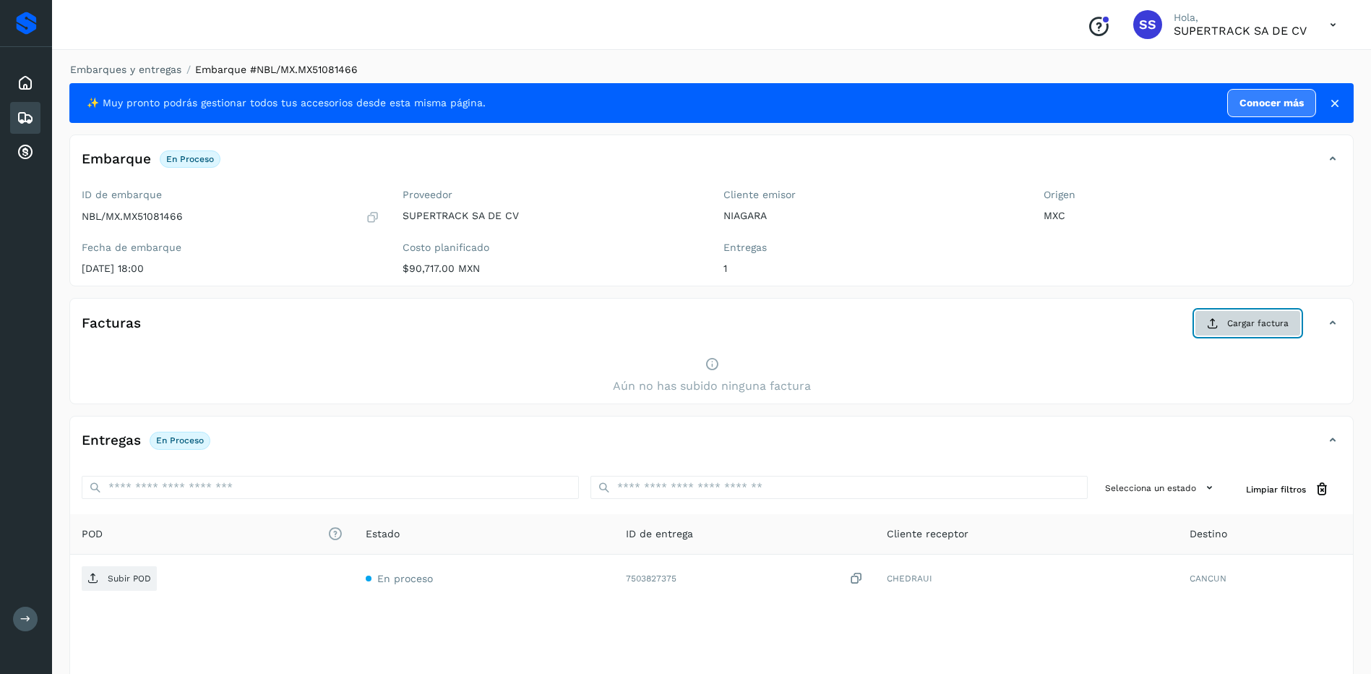
click at [1245, 327] on span "Cargar factura" at bounding box center [1257, 323] width 61 height 13
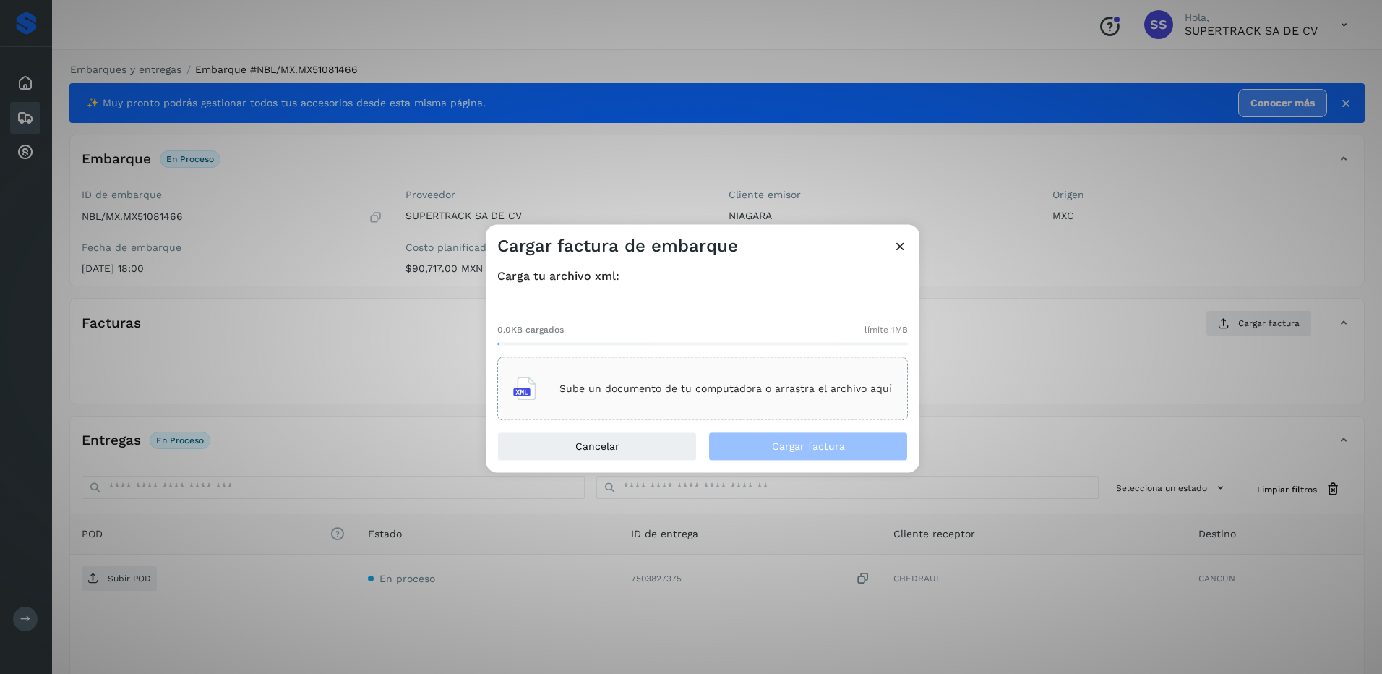
click at [692, 392] on p "Sube un documento de tu computadora o arrastra el archivo aquí" at bounding box center [725, 388] width 332 height 12
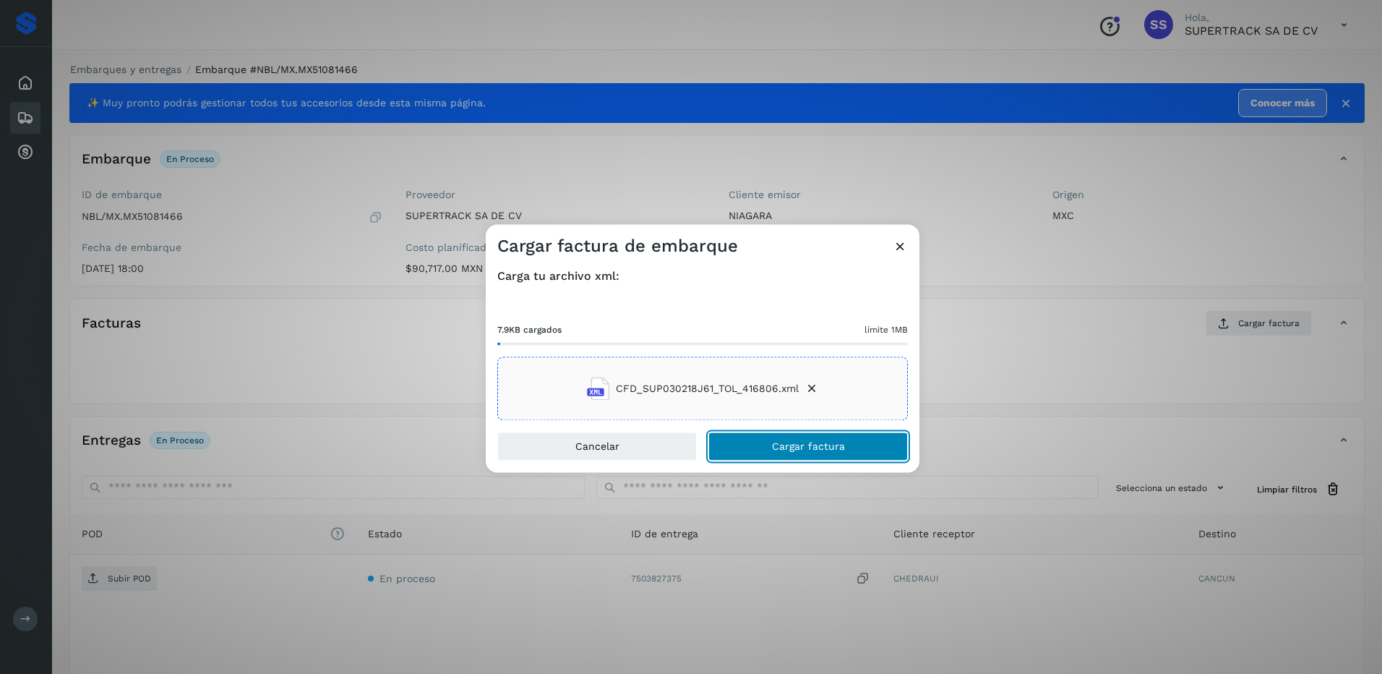
click at [804, 442] on span "Cargar factura" at bounding box center [808, 447] width 73 height 10
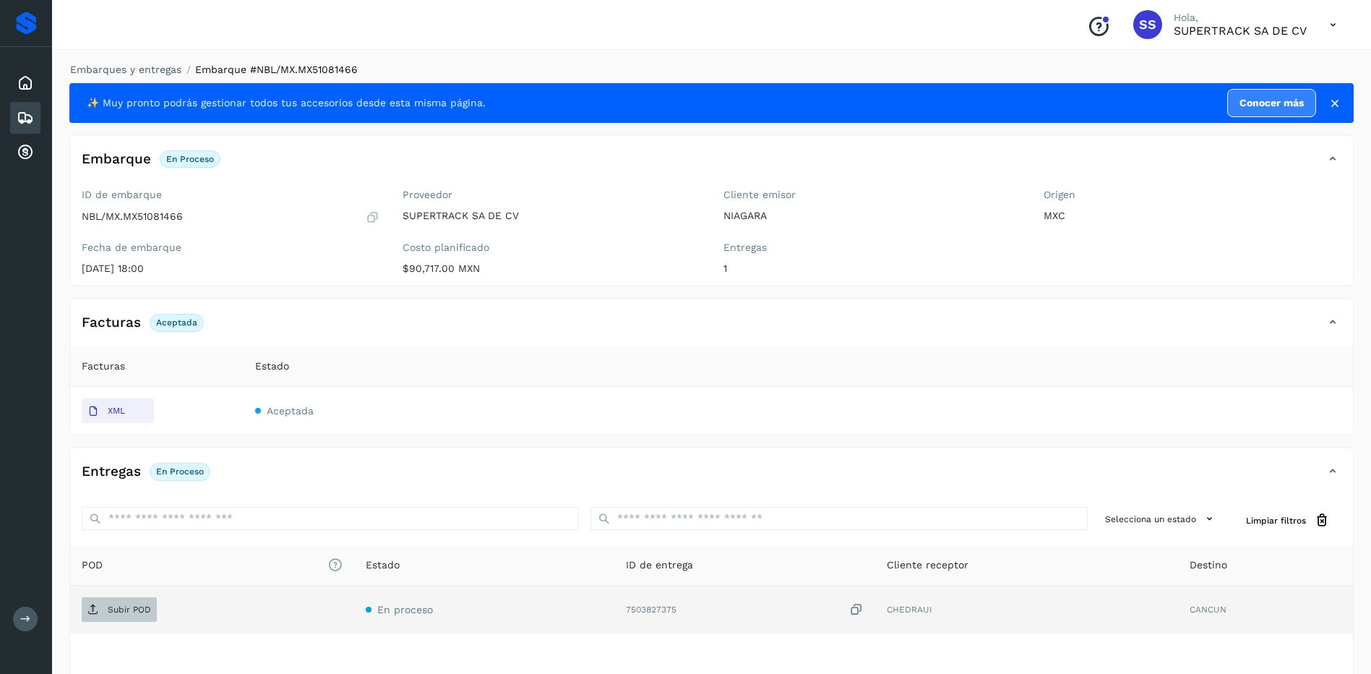
click at [137, 602] on span "Subir POD" at bounding box center [119, 609] width 75 height 23
click at [129, 62] on li "Embarques y entregas" at bounding box center [121, 69] width 121 height 15
click at [146, 68] on link "Embarques y entregas" at bounding box center [125, 70] width 111 height 12
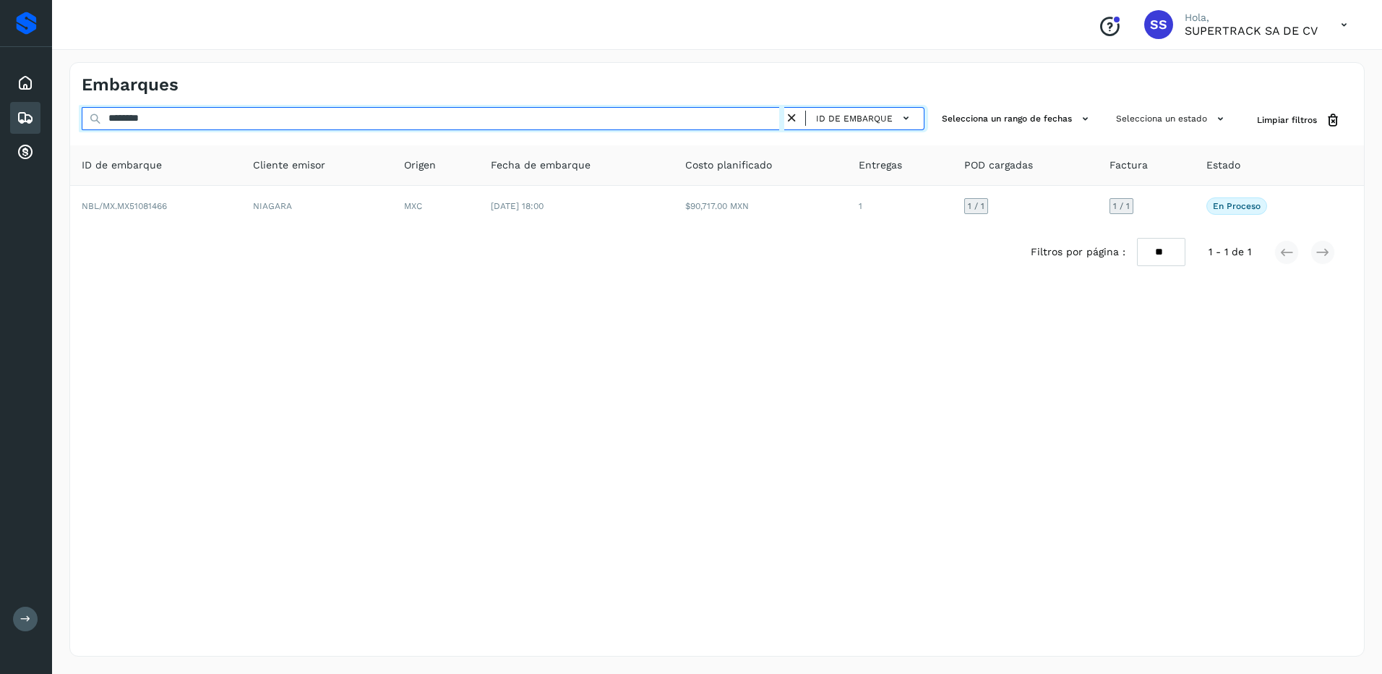
drag, startPoint x: 184, startPoint y: 116, endPoint x: 83, endPoint y: 111, distance: 100.6
click at [83, 111] on input "********" at bounding box center [433, 118] width 703 height 23
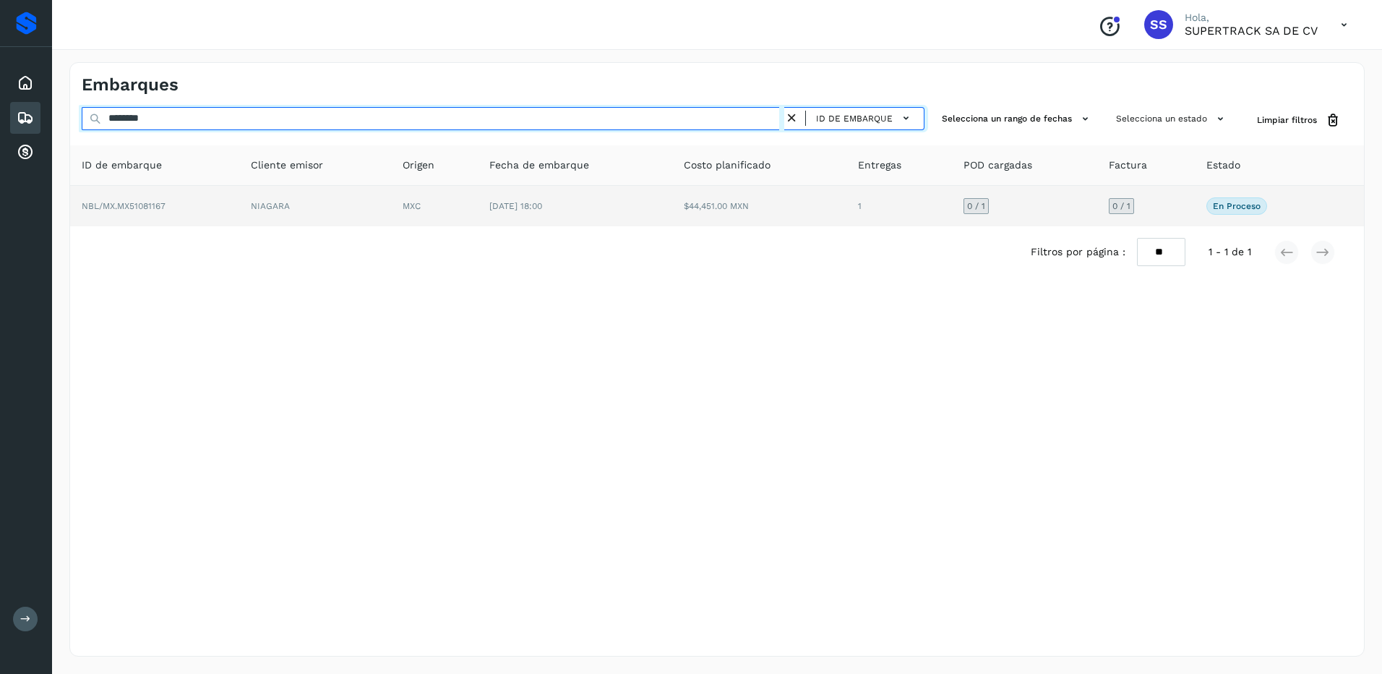
type input "********"
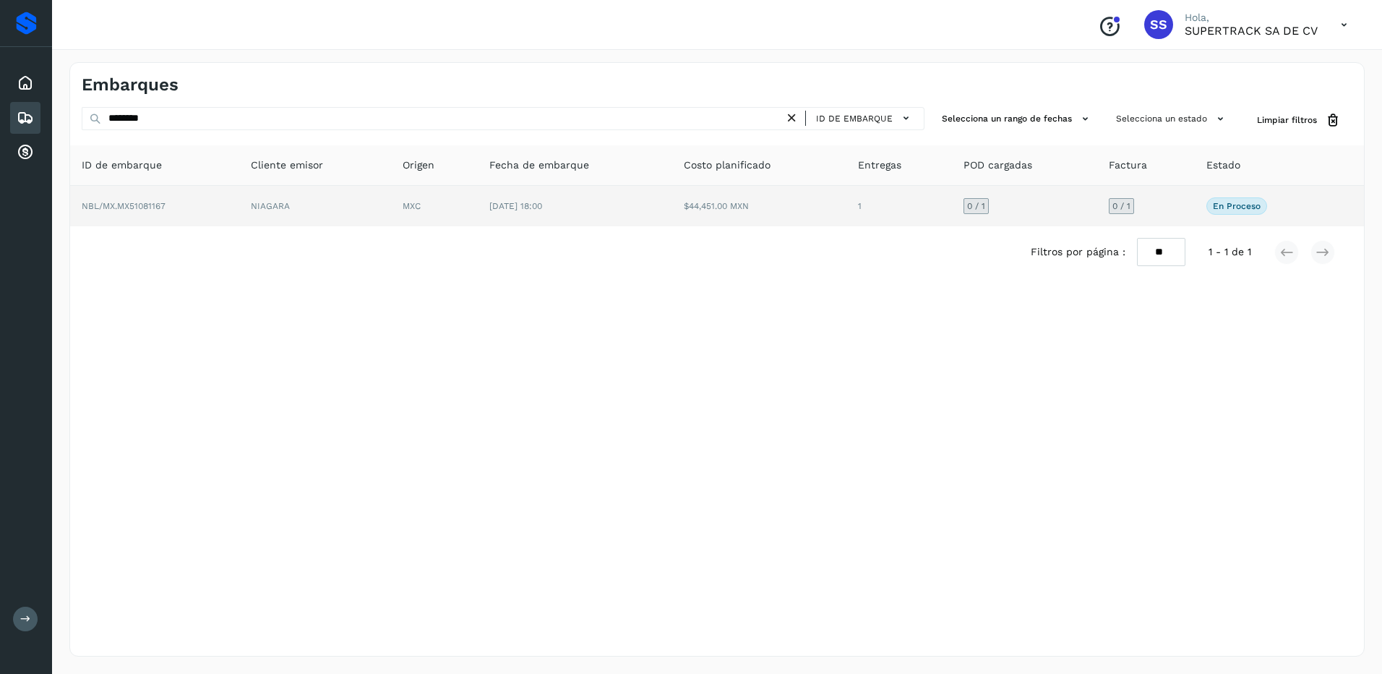
click at [270, 202] on td "NIAGARA" at bounding box center [314, 206] width 151 height 40
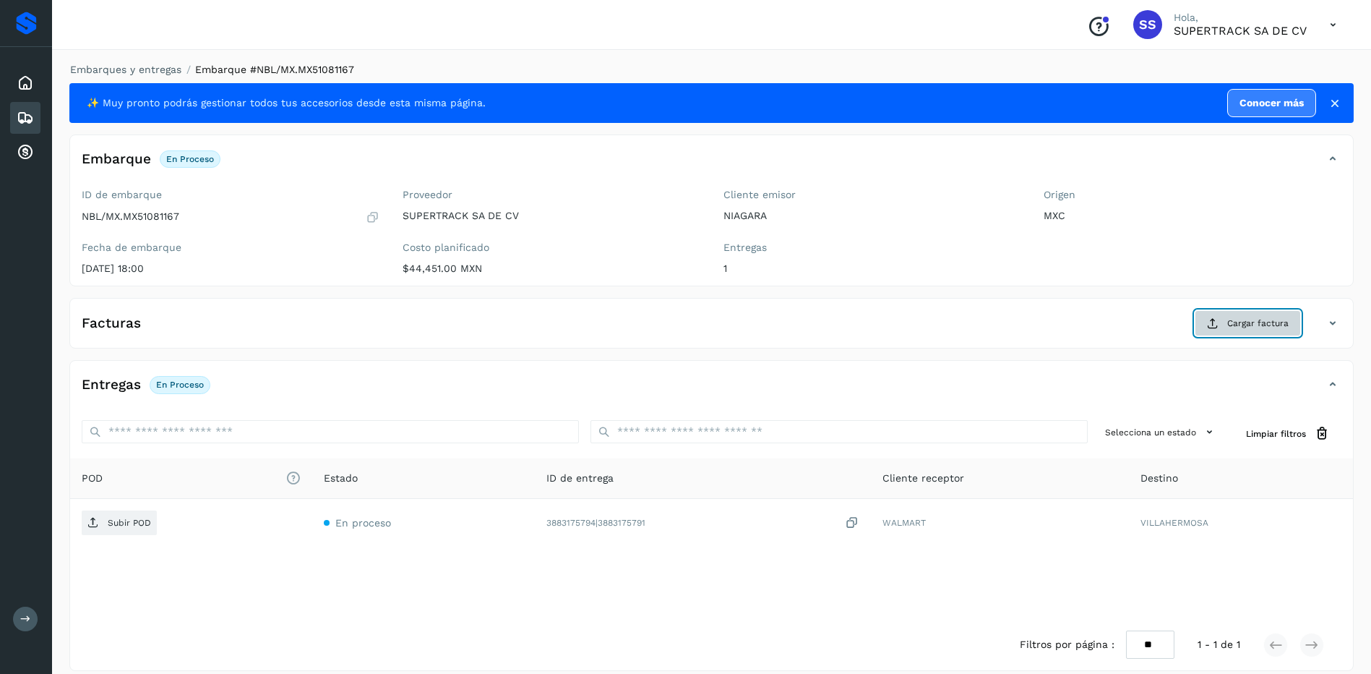
click at [1251, 330] on button "Cargar factura" at bounding box center [1248, 323] width 106 height 26
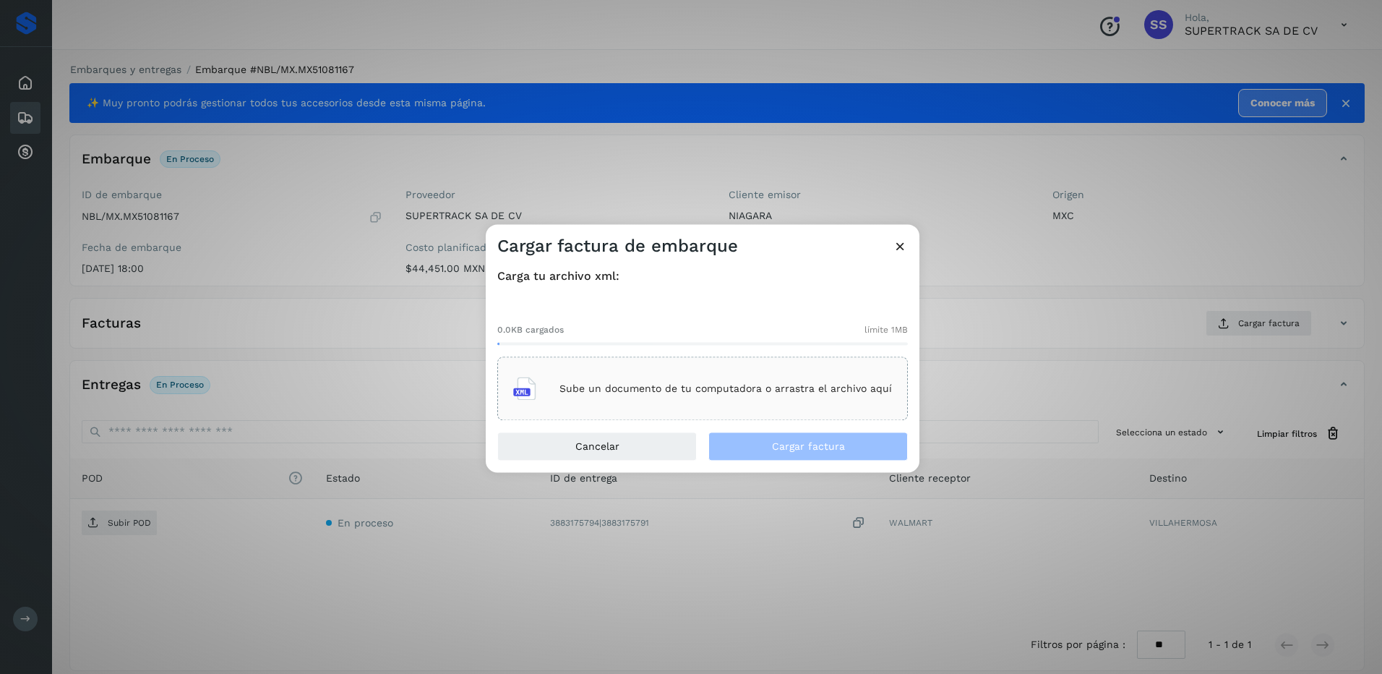
click at [726, 405] on div "Sube un documento de tu computadora o arrastra el archivo aquí" at bounding box center [702, 388] width 379 height 39
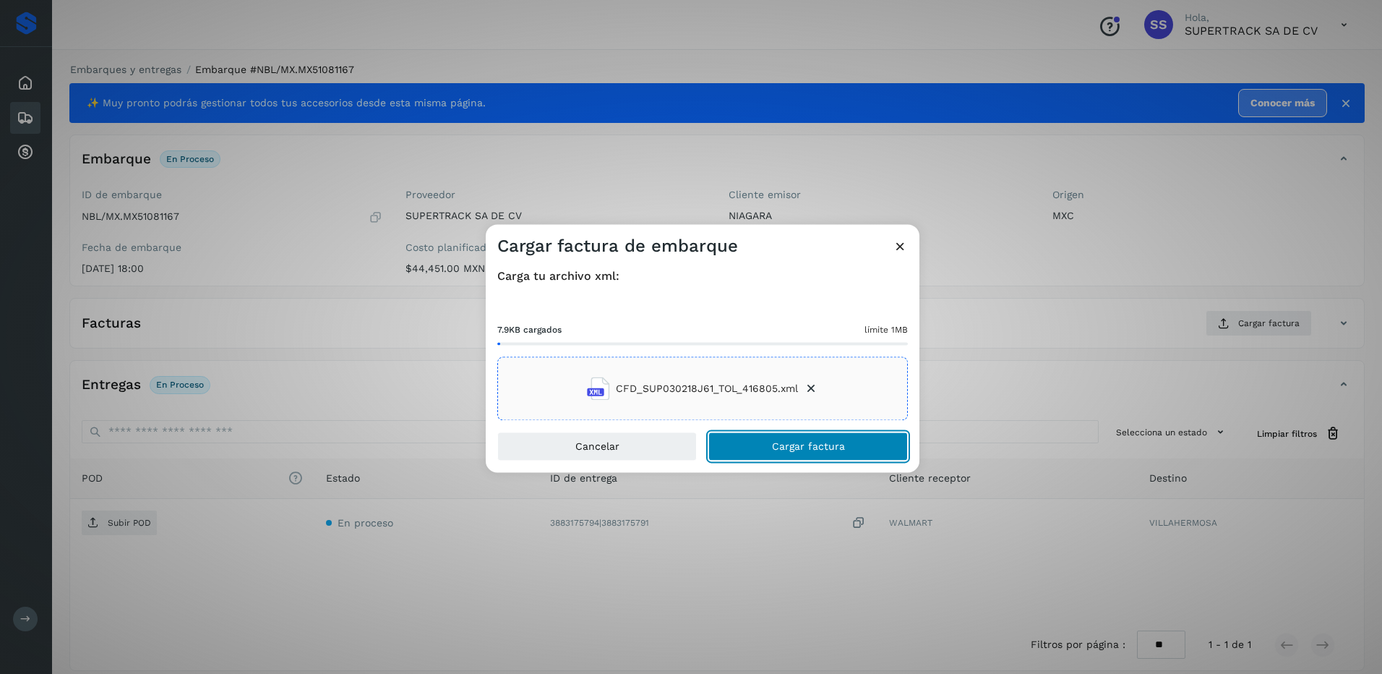
click at [806, 449] on span "Cargar factura" at bounding box center [808, 447] width 73 height 10
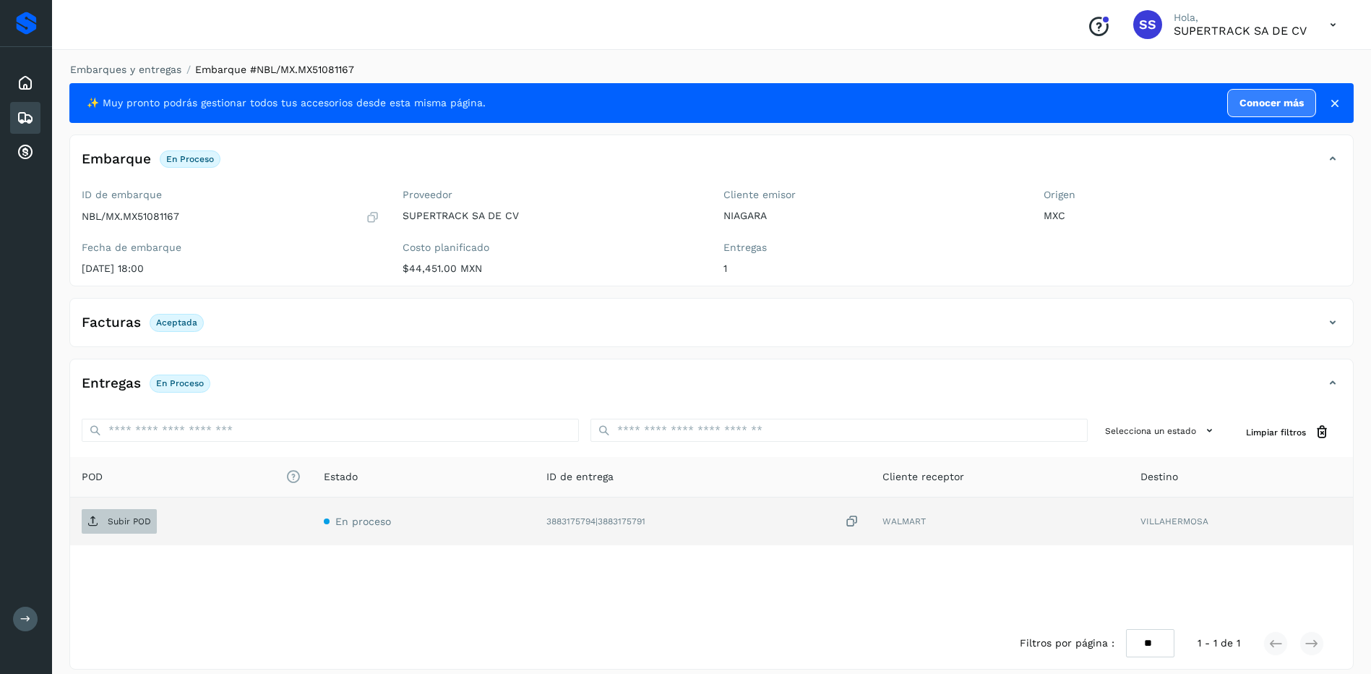
click at [105, 510] on span "Subir POD" at bounding box center [119, 521] width 75 height 23
click at [150, 66] on link "Embarques y entregas" at bounding box center [125, 70] width 111 height 12
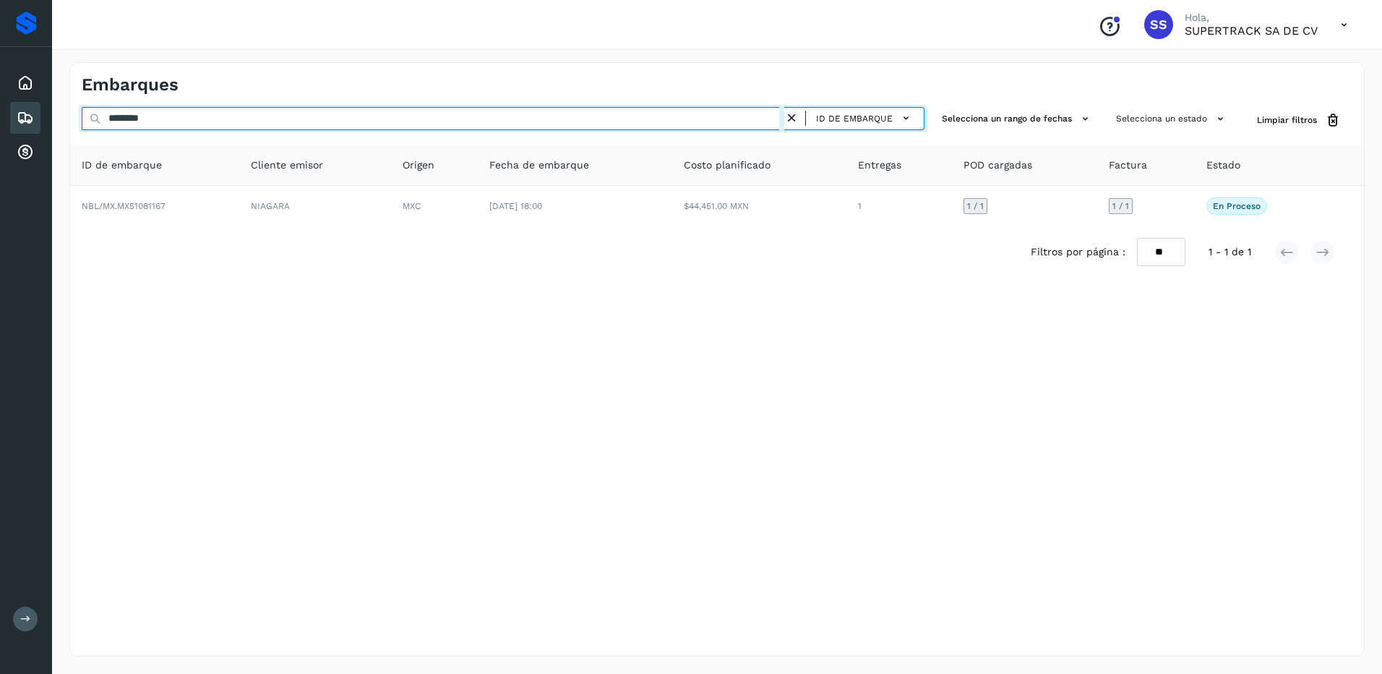
drag, startPoint x: 145, startPoint y: 116, endPoint x: 192, endPoint y: 116, distance: 47.7
click at [147, 116] on input "********" at bounding box center [433, 118] width 703 height 23
drag, startPoint x: 192, startPoint y: 116, endPoint x: 67, endPoint y: 116, distance: 125.0
click at [67, 116] on div "Embarques ******** ID de embarque Selecciona un rango de fechas Selecciona un e…" at bounding box center [717, 359] width 1330 height 629
type input "********"
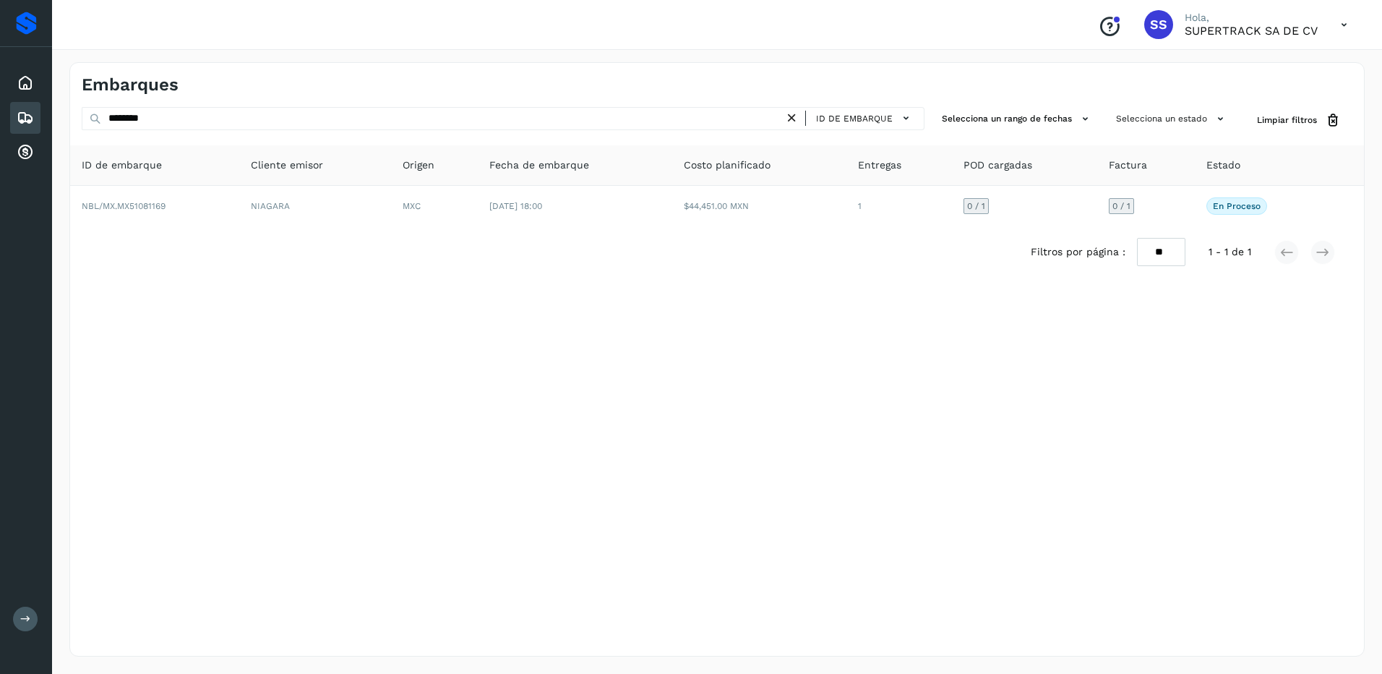
click at [443, 228] on div "Filtros por página : ** ** ** 1 - 1 de 1" at bounding box center [717, 251] width 1294 height 51
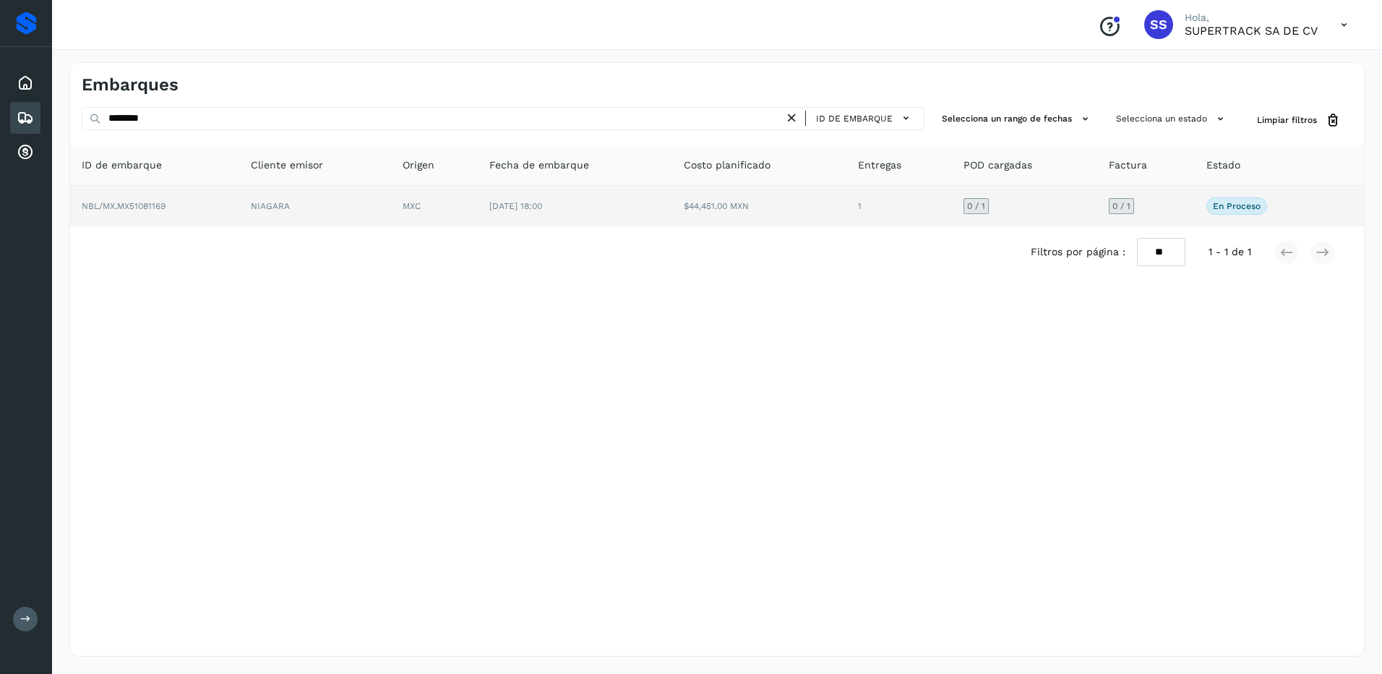
click at [512, 214] on td "[DATE] 18:00" at bounding box center [575, 206] width 194 height 40
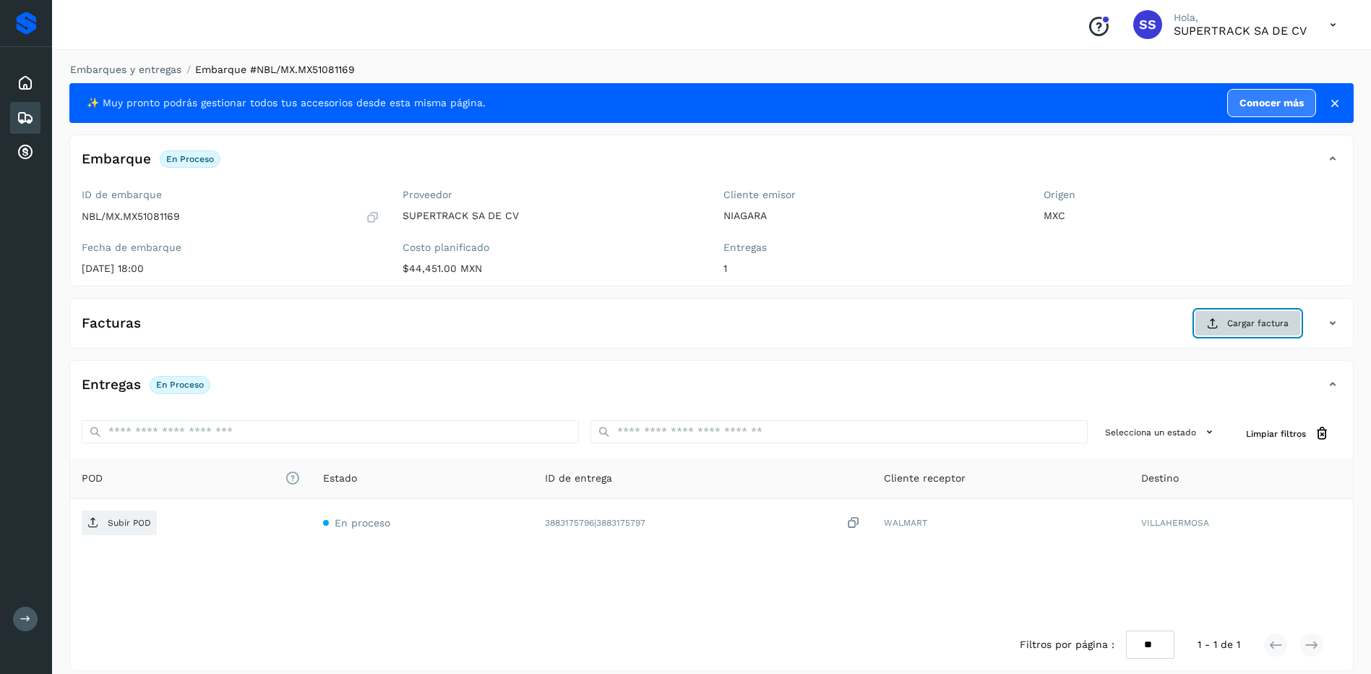
click at [1211, 318] on icon at bounding box center [1213, 323] width 12 height 12
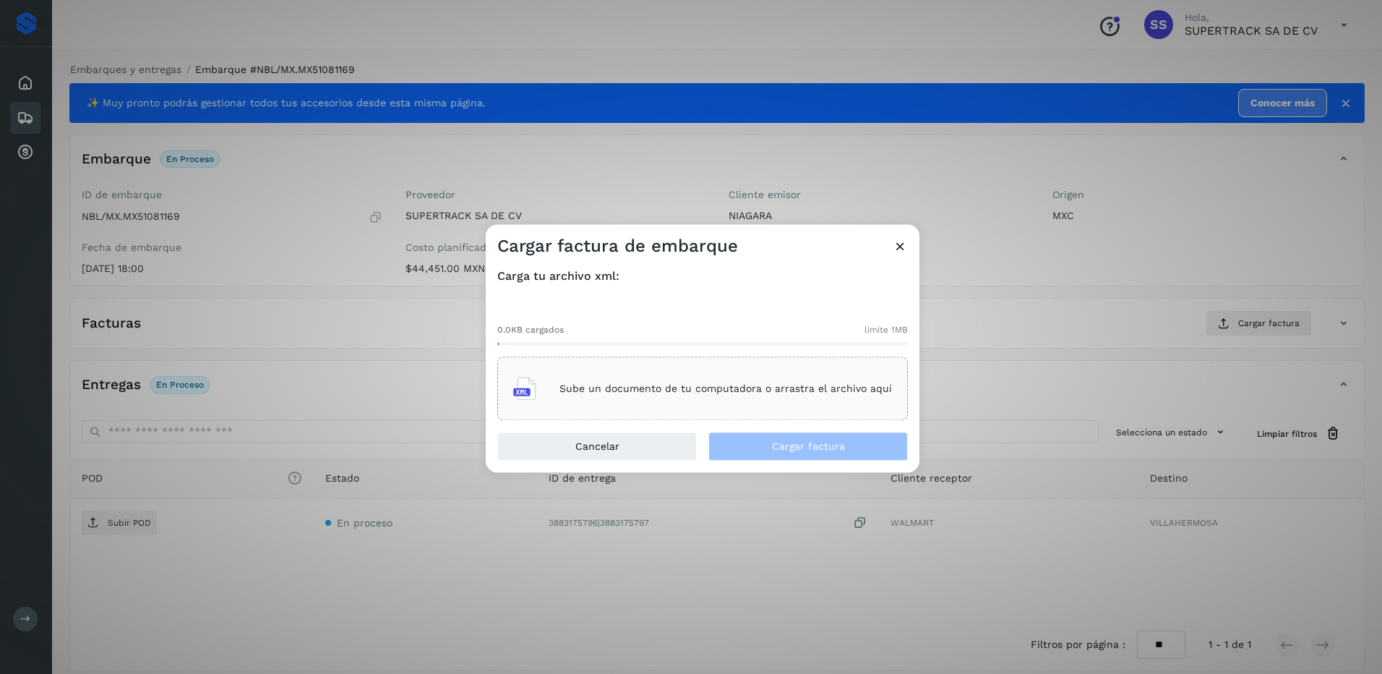
click at [628, 386] on p "Sube un documento de tu computadora o arrastra el archivo aquí" at bounding box center [725, 388] width 332 height 12
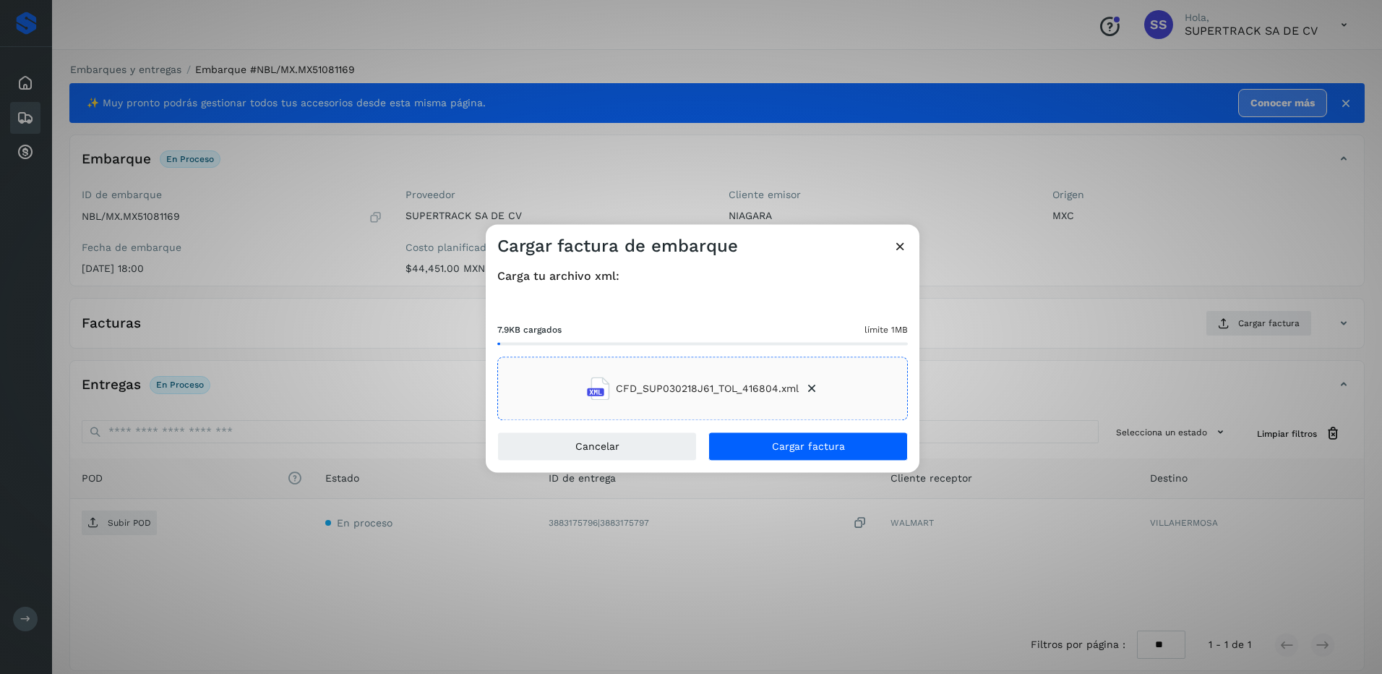
click at [828, 431] on div "Carga tu archivo xml: 7.9KB cargados límite 1MB CFD_SUP030218J61_TOL_416804.xml" at bounding box center [703, 344] width 434 height 174
click at [830, 447] on span "Cargar factura" at bounding box center [808, 447] width 73 height 10
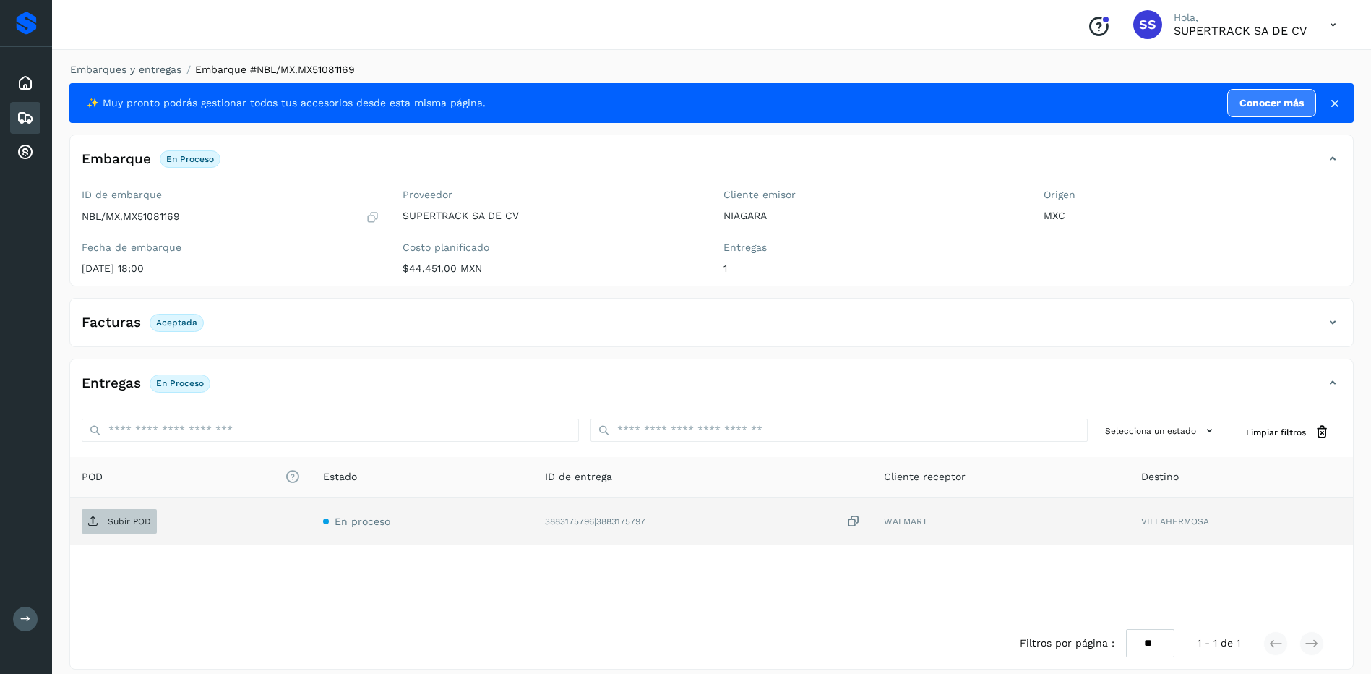
click at [142, 510] on span "Subir POD" at bounding box center [119, 521] width 75 height 23
click at [111, 66] on link "Embarques y entregas" at bounding box center [125, 70] width 111 height 12
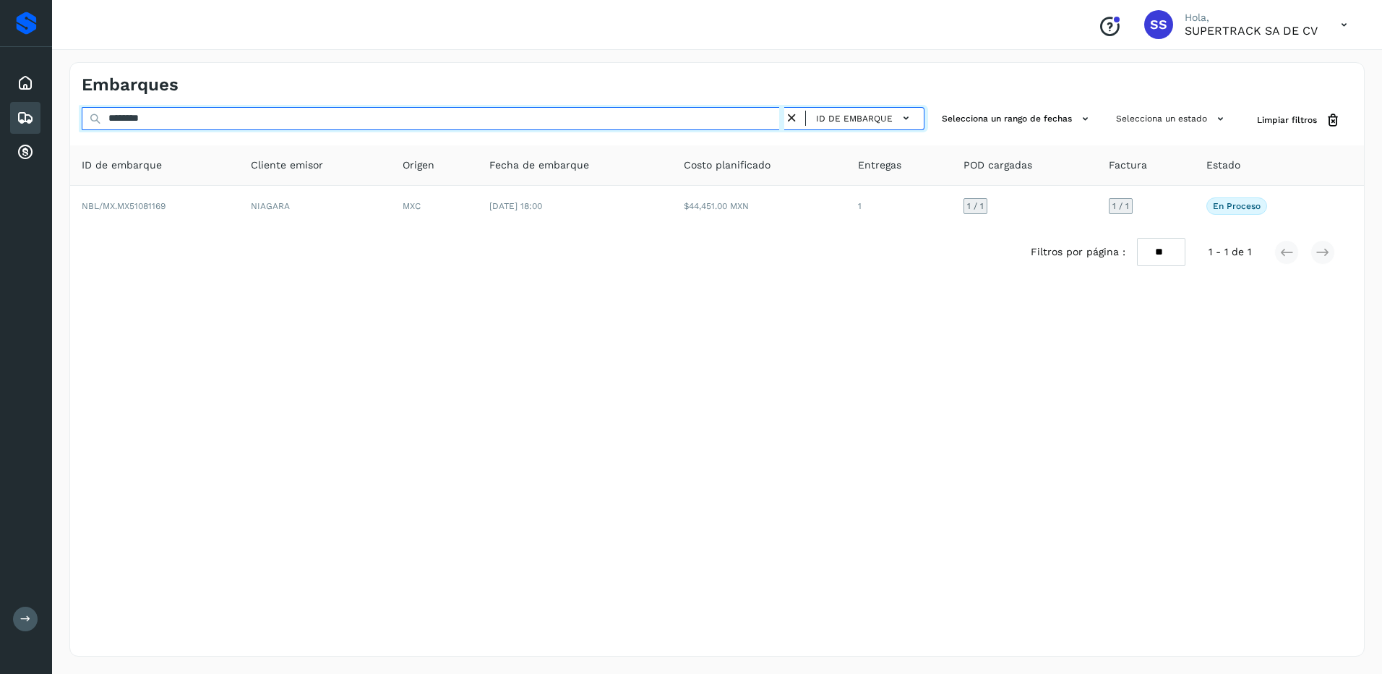
drag, startPoint x: 205, startPoint y: 118, endPoint x: 46, endPoint y: 118, distance: 159.0
click at [46, 118] on div "Proveedores Inicio Embarques Cuentas por cobrar Salir Conoce nuestros beneficio…" at bounding box center [691, 337] width 1382 height 674
type input "********"
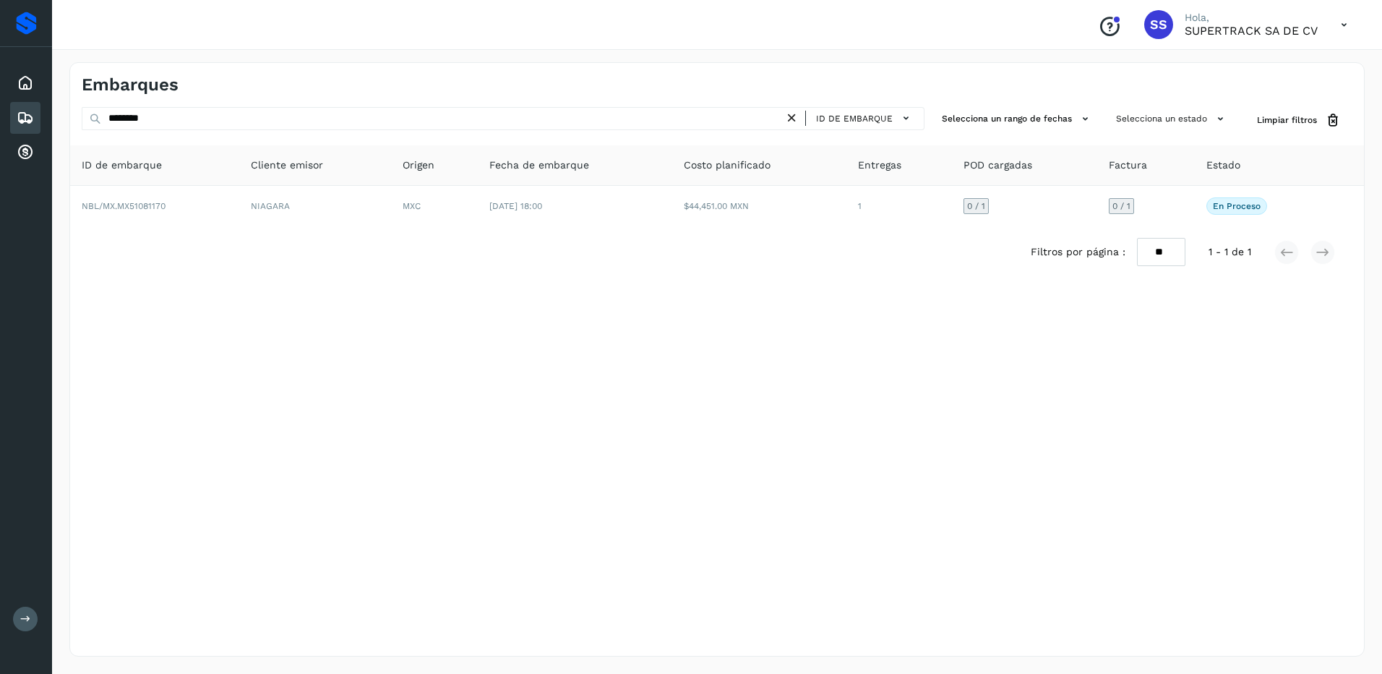
click at [369, 231] on div "Filtros por página : ** ** ** 1 - 1 de 1" at bounding box center [717, 251] width 1294 height 51
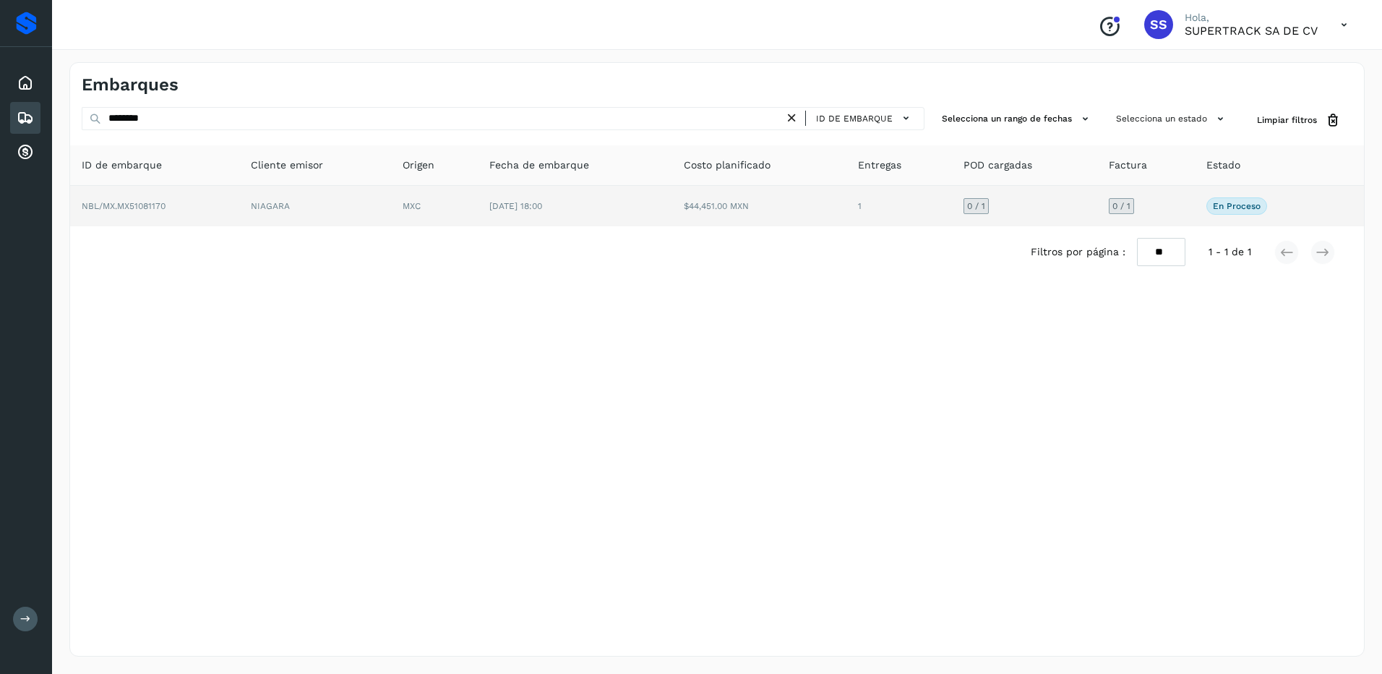
click at [423, 225] on td "MXC" at bounding box center [434, 206] width 87 height 40
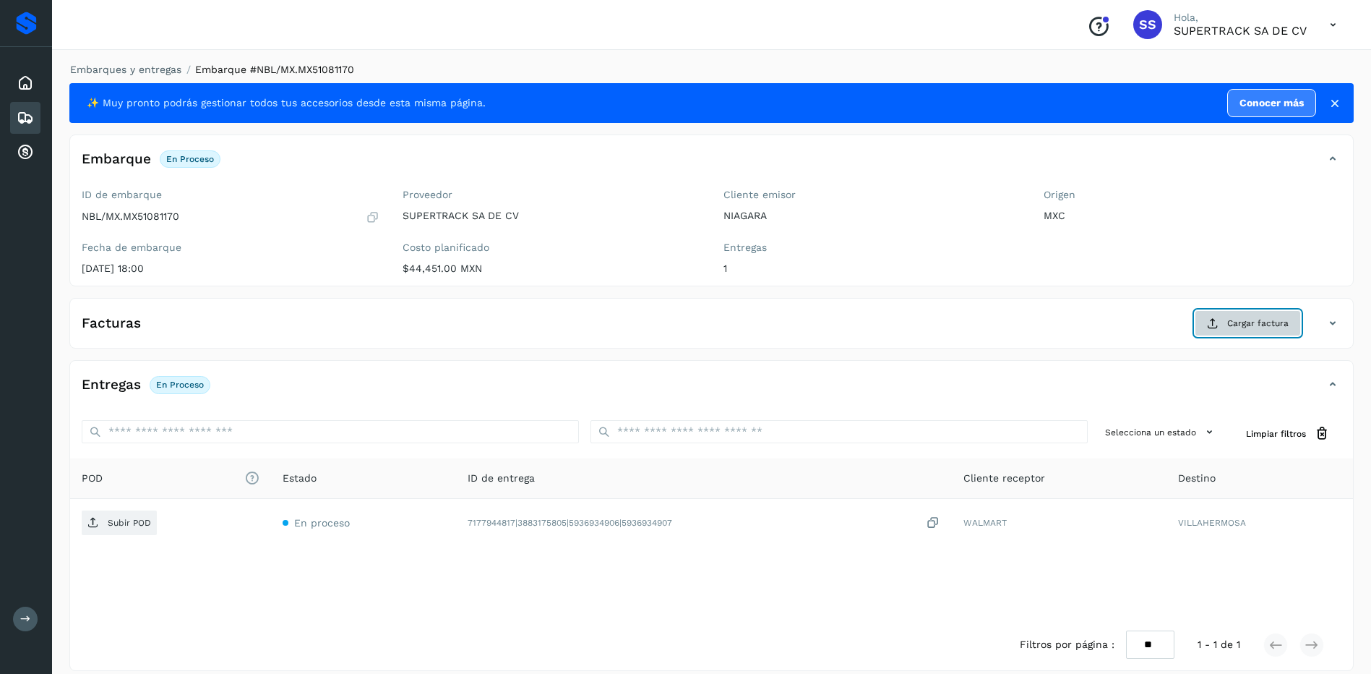
click at [1263, 318] on span "Cargar factura" at bounding box center [1257, 323] width 61 height 13
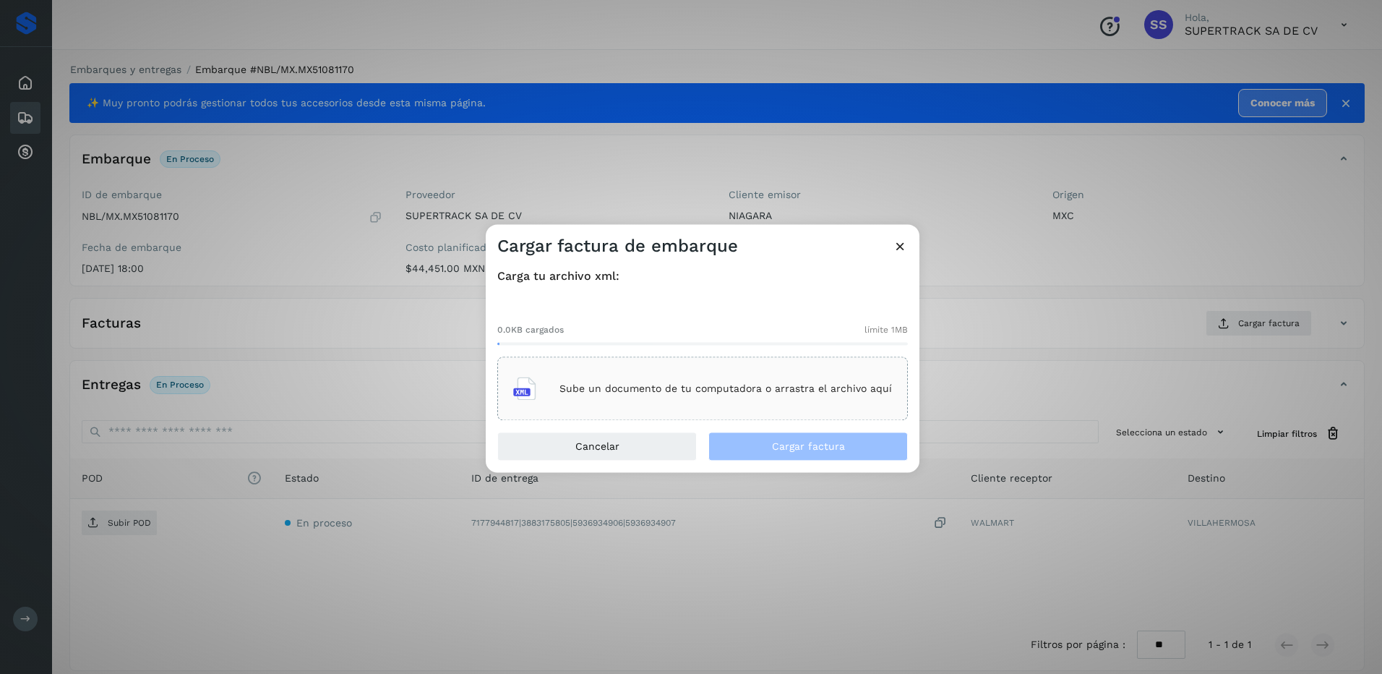
click at [755, 379] on div "Sube un documento de tu computadora o arrastra el archivo aquí" at bounding box center [702, 388] width 379 height 39
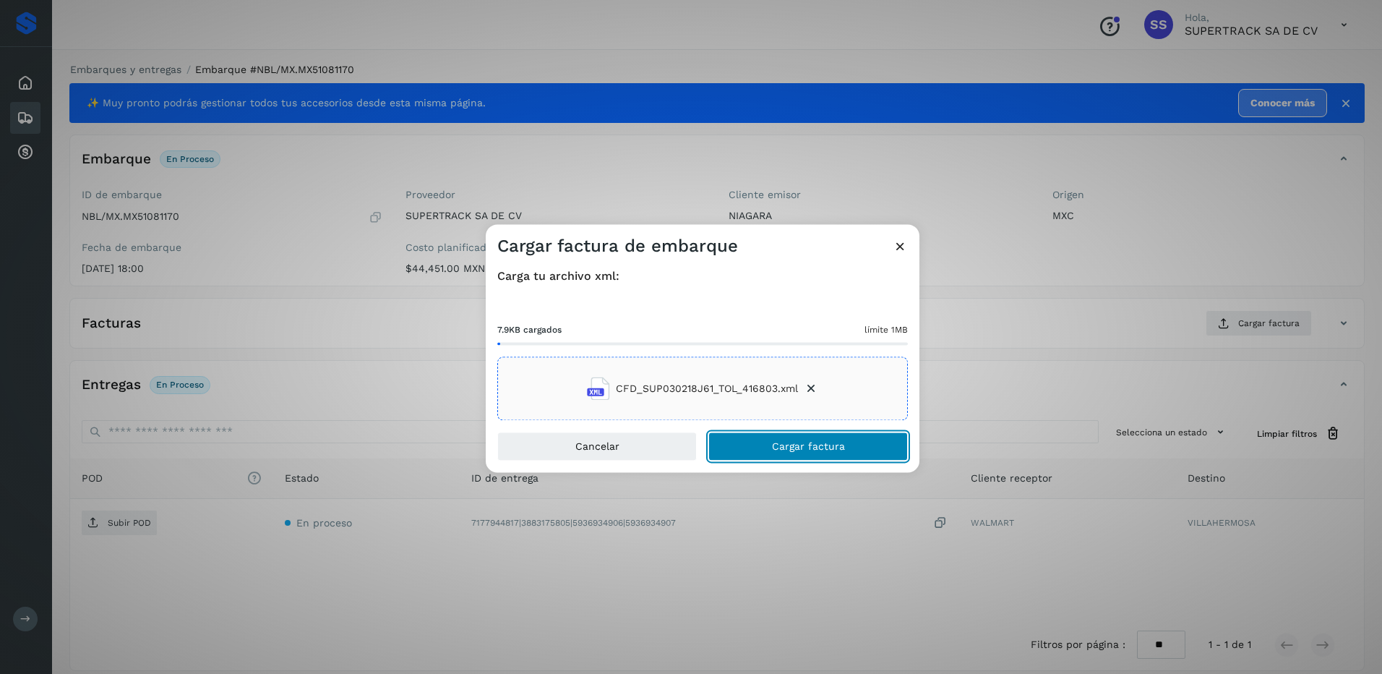
click at [811, 439] on button "Cargar factura" at bounding box center [807, 446] width 199 height 29
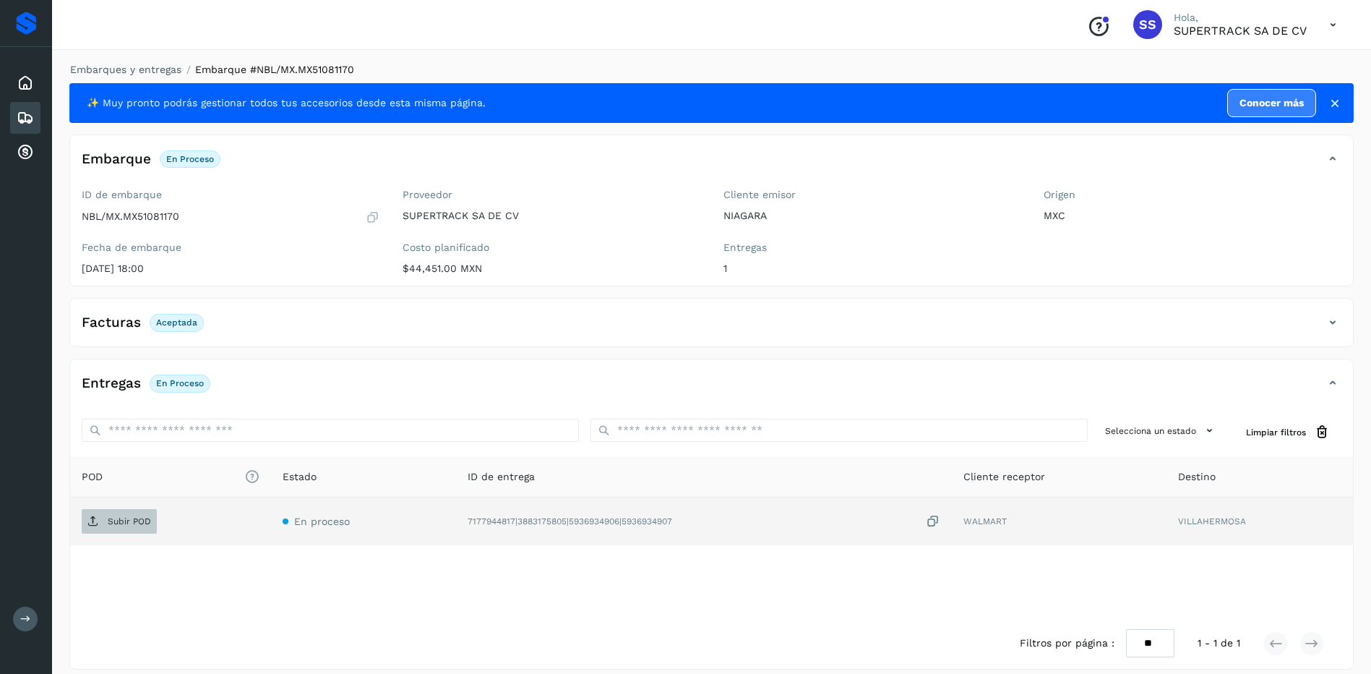
click at [115, 513] on span "Subir POD" at bounding box center [119, 521] width 75 height 23
click at [151, 79] on div "Embarques y entregas Embarque #NBL/MX.MX51081170 ✨ Muy pronto podrás gestionar …" at bounding box center [711, 365] width 1284 height 607
click at [150, 75] on li "Embarques y entregas" at bounding box center [121, 69] width 121 height 15
click at [150, 74] on link "Embarques y entregas" at bounding box center [125, 70] width 111 height 12
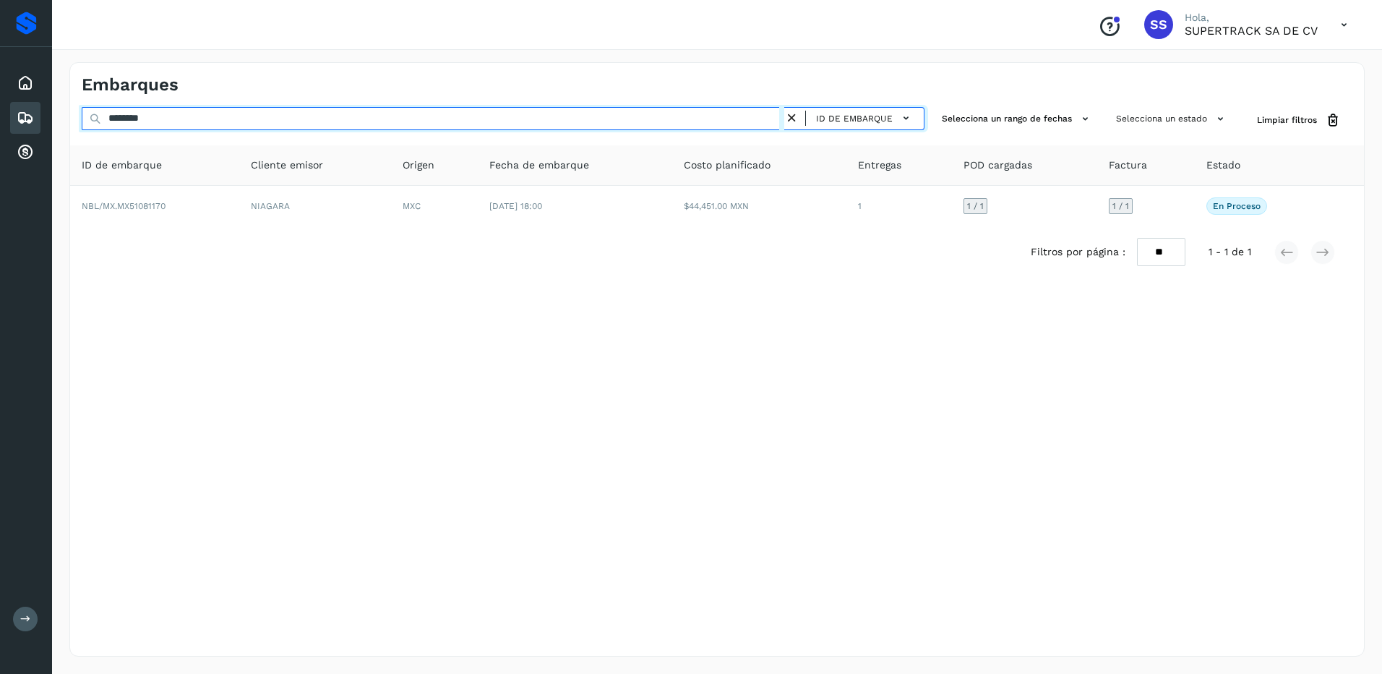
drag, startPoint x: 174, startPoint y: 114, endPoint x: 98, endPoint y: 114, distance: 76.6
click at [98, 114] on div "******** ID de embarque" at bounding box center [503, 120] width 843 height 27
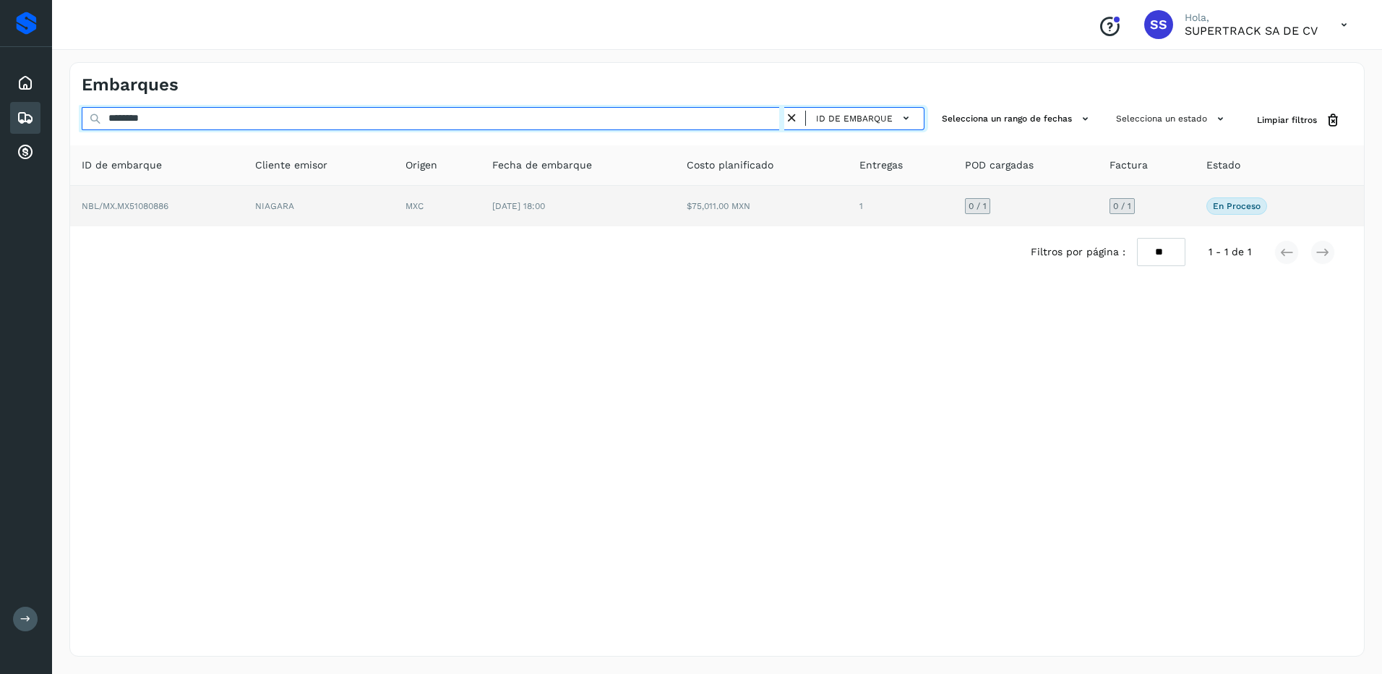
type input "********"
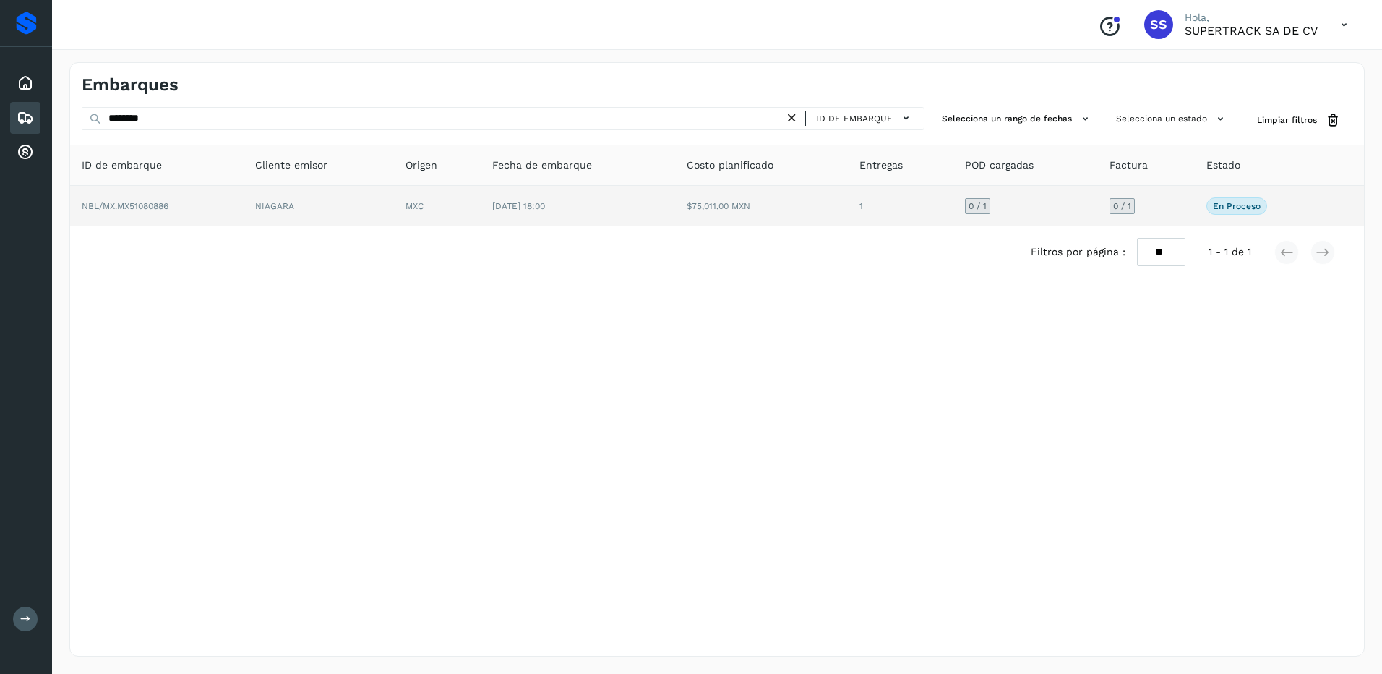
click at [392, 213] on td "NIAGARA" at bounding box center [319, 206] width 150 height 40
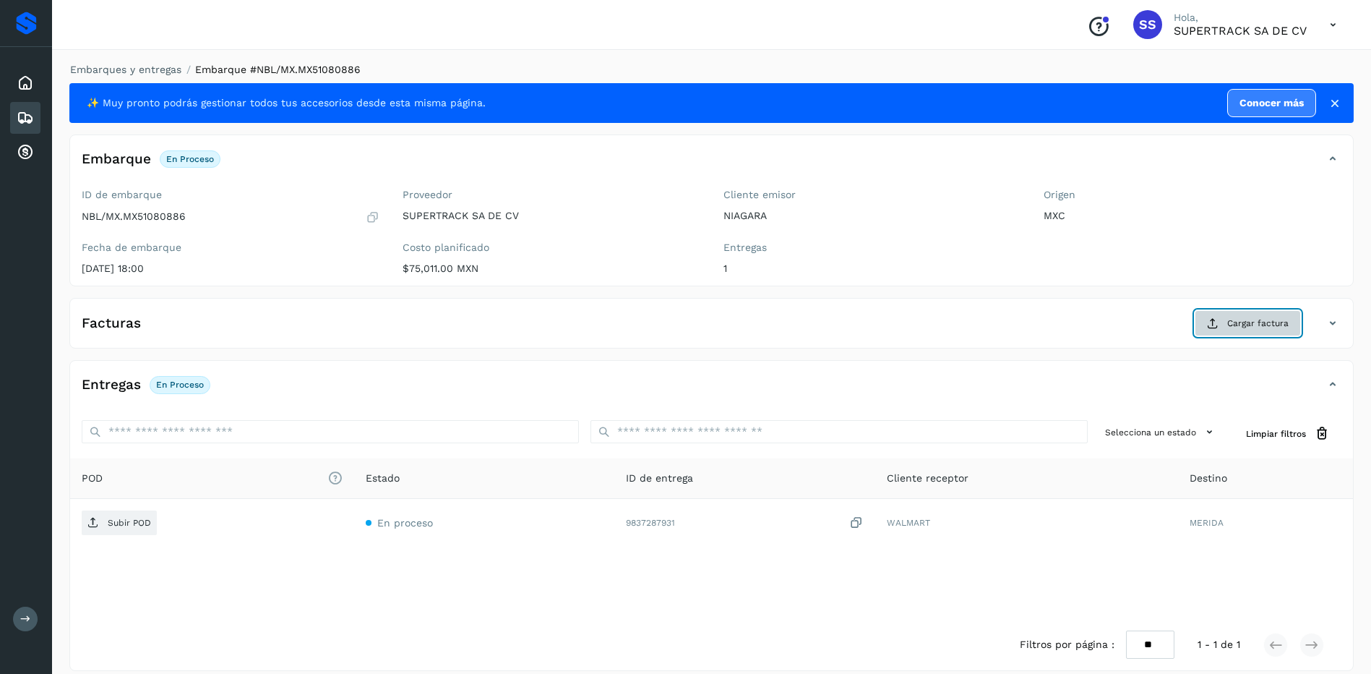
click at [1237, 318] on span "Cargar factura" at bounding box center [1257, 323] width 61 height 13
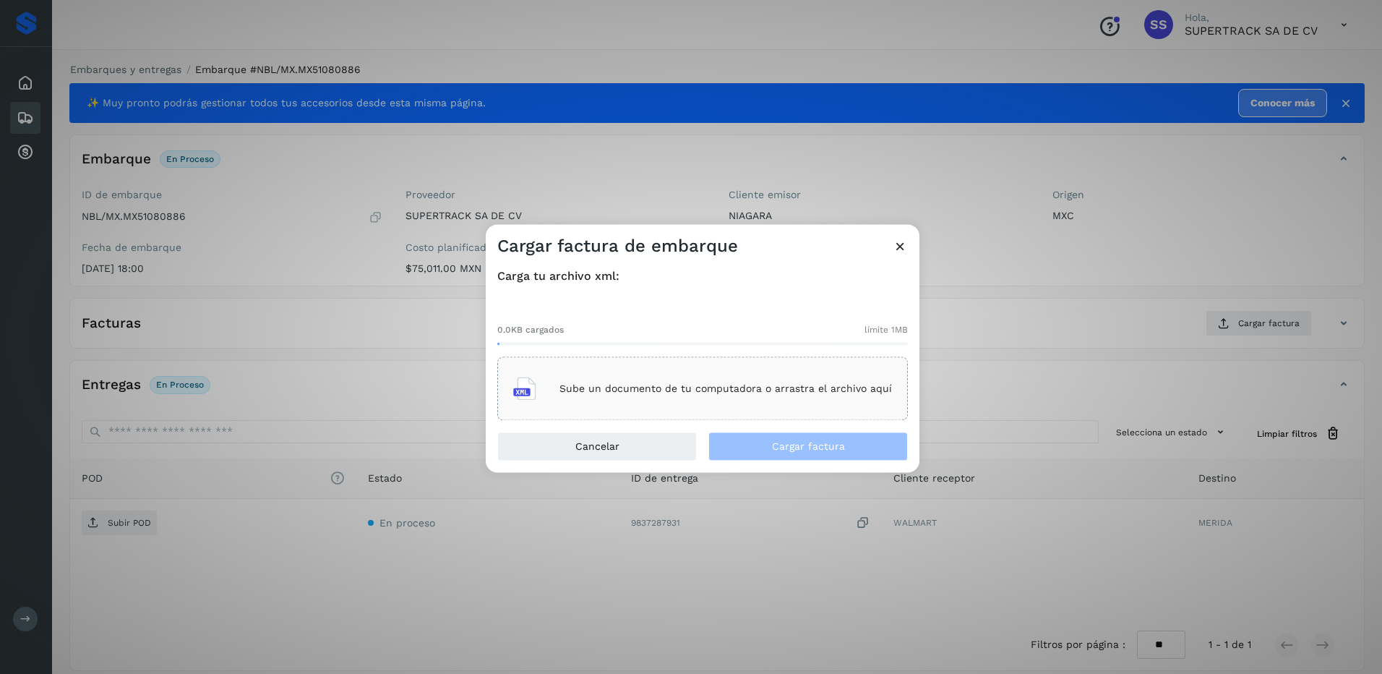
click at [692, 402] on div "Sube un documento de tu computadora o arrastra el archivo aquí" at bounding box center [702, 388] width 379 height 39
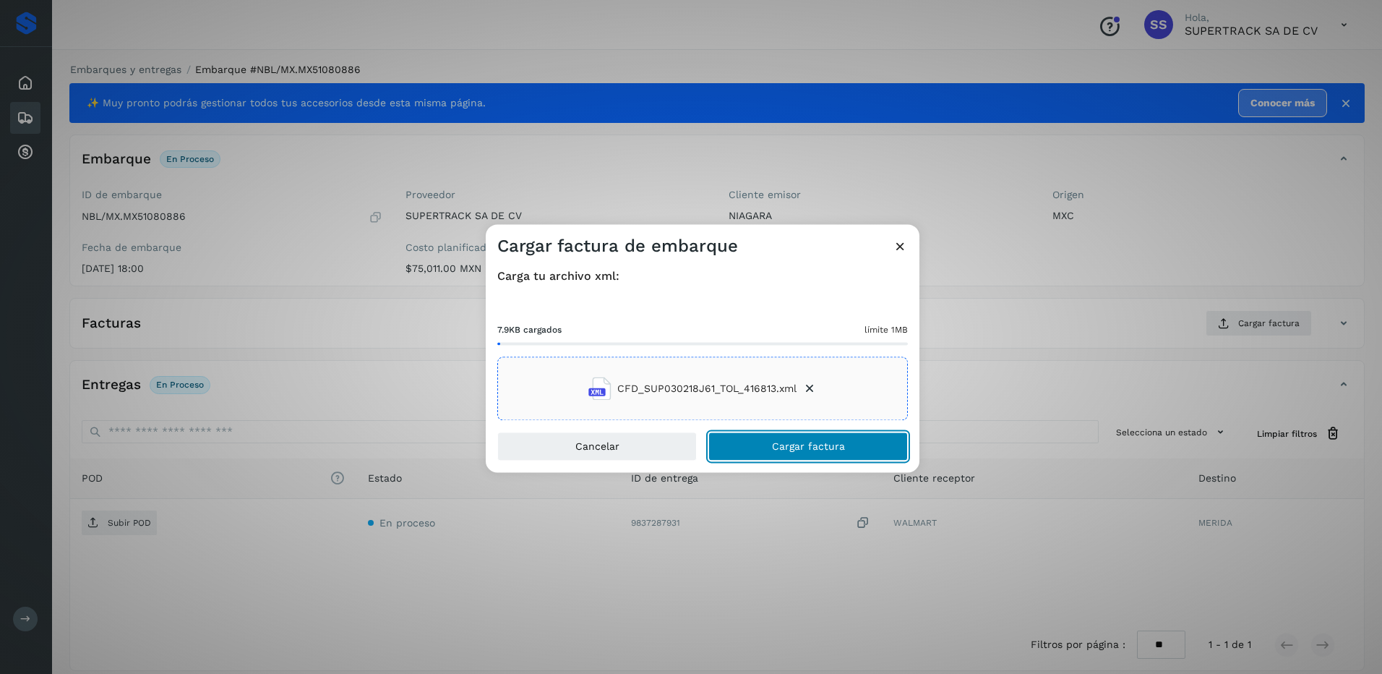
click at [815, 444] on span "Cargar factura" at bounding box center [808, 447] width 73 height 10
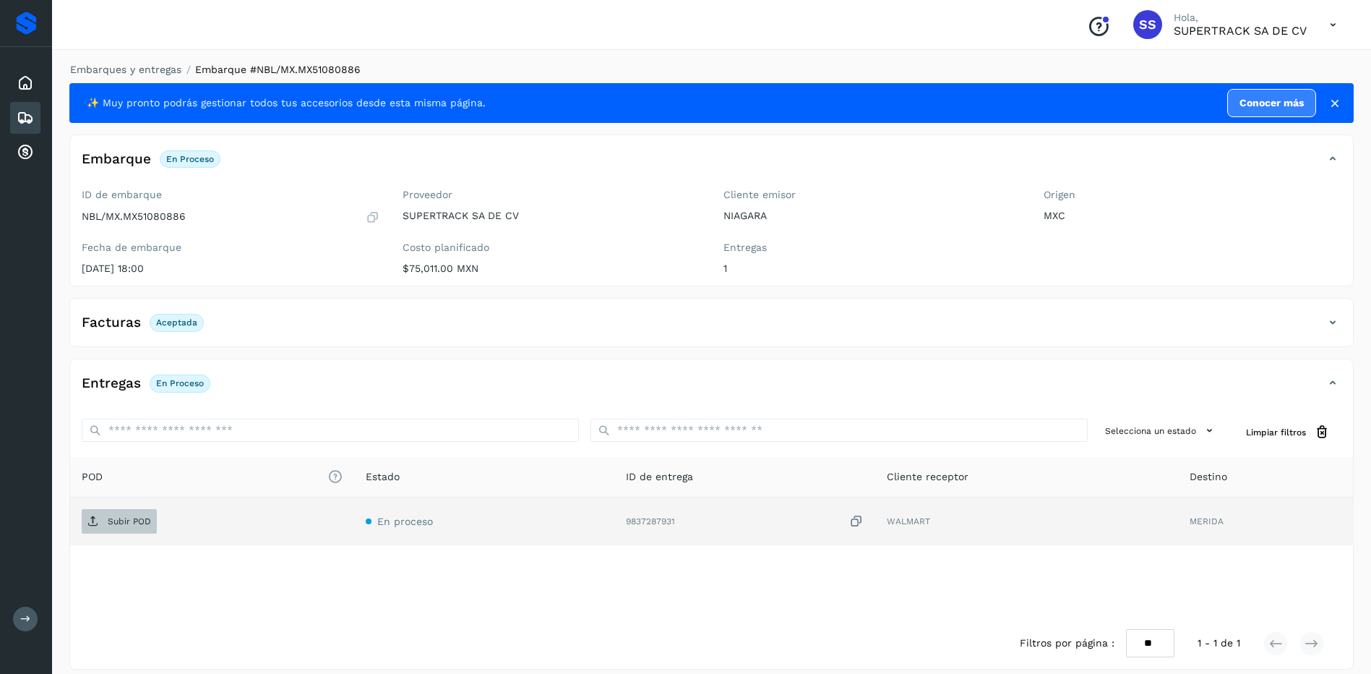
click at [101, 527] on span "Subir POD" at bounding box center [119, 521] width 75 height 23
